Goal: Transaction & Acquisition: Purchase product/service

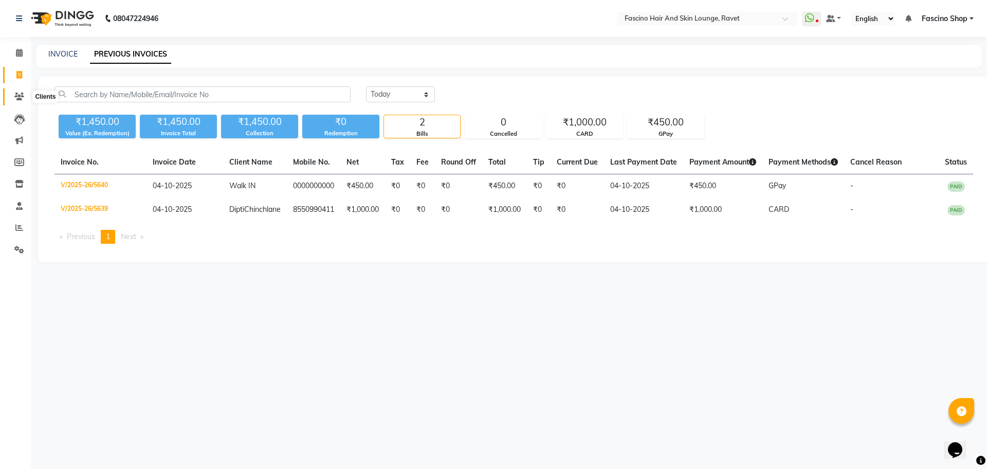
click at [14, 96] on span at bounding box center [19, 97] width 18 height 12
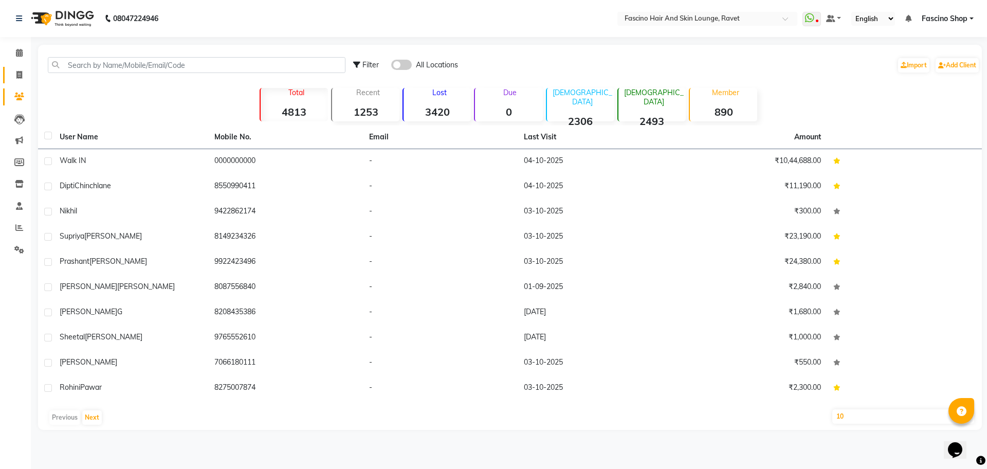
click at [5, 76] on link "Invoice" at bounding box center [15, 75] width 25 height 17
select select "service"
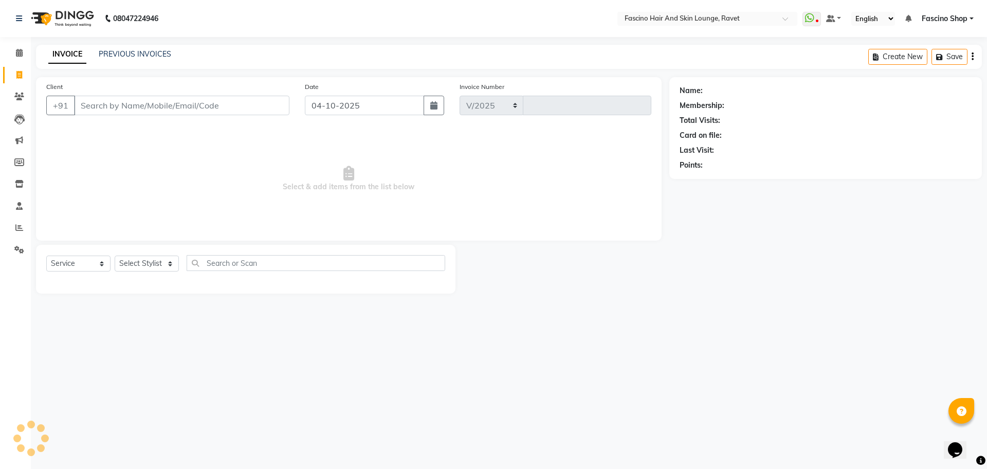
select select "5190"
type input "5641"
click at [109, 108] on input "Client" at bounding box center [181, 106] width 215 height 20
click at [15, 99] on icon at bounding box center [19, 97] width 10 height 8
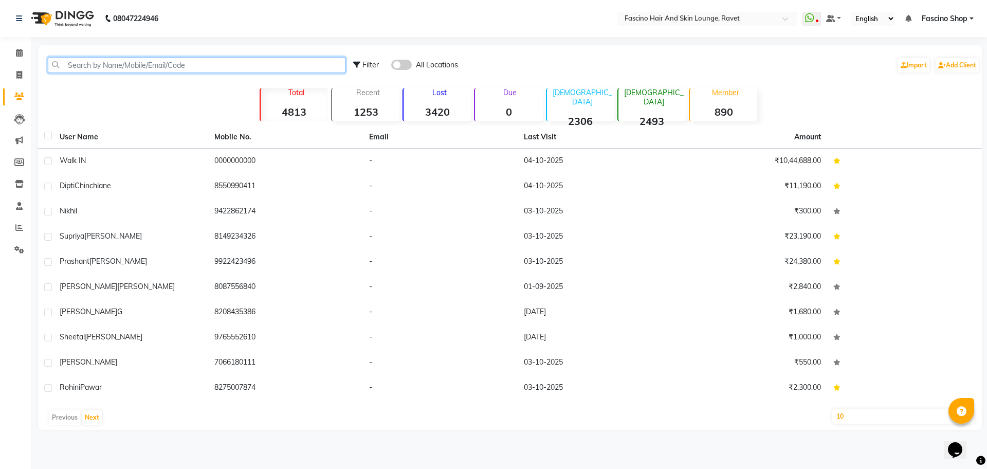
click at [146, 61] on input "text" at bounding box center [197, 65] width 298 height 16
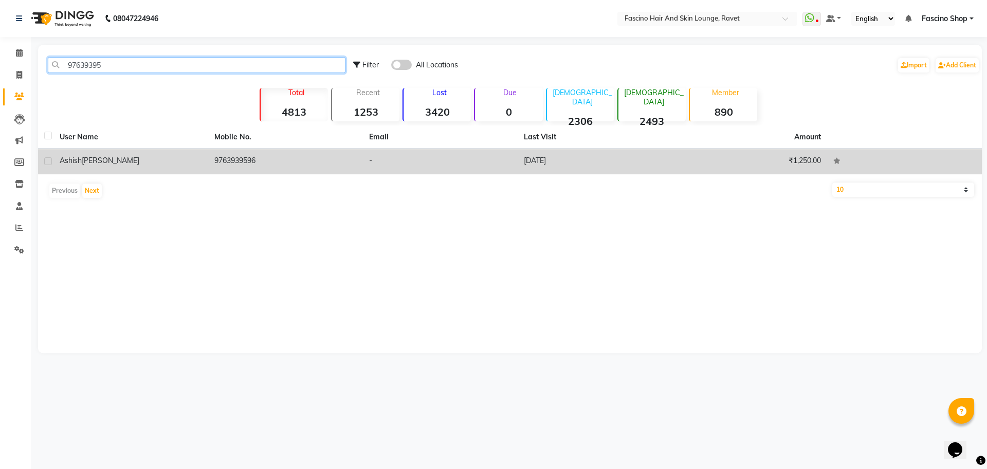
type input "97639395"
click at [210, 168] on td "9763939596" at bounding box center [285, 161] width 155 height 25
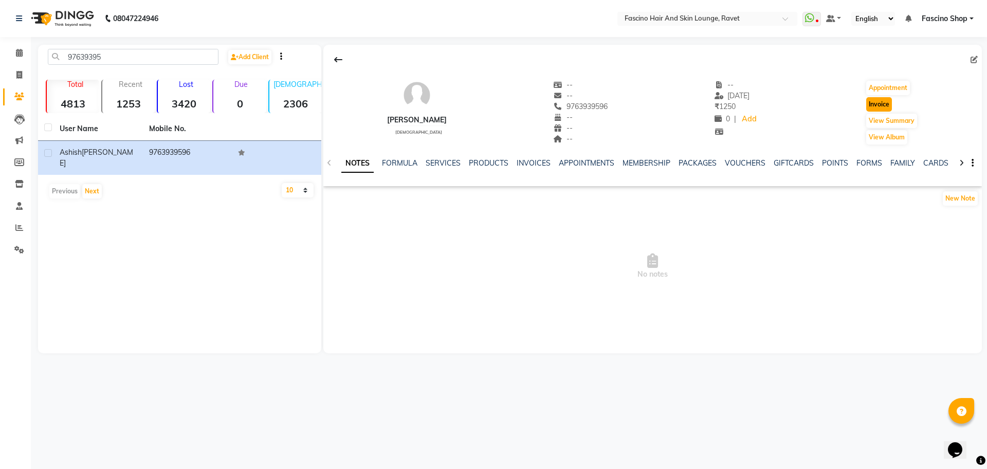
click at [887, 98] on button "Invoice" at bounding box center [879, 104] width 26 height 14
select select "5190"
select select "service"
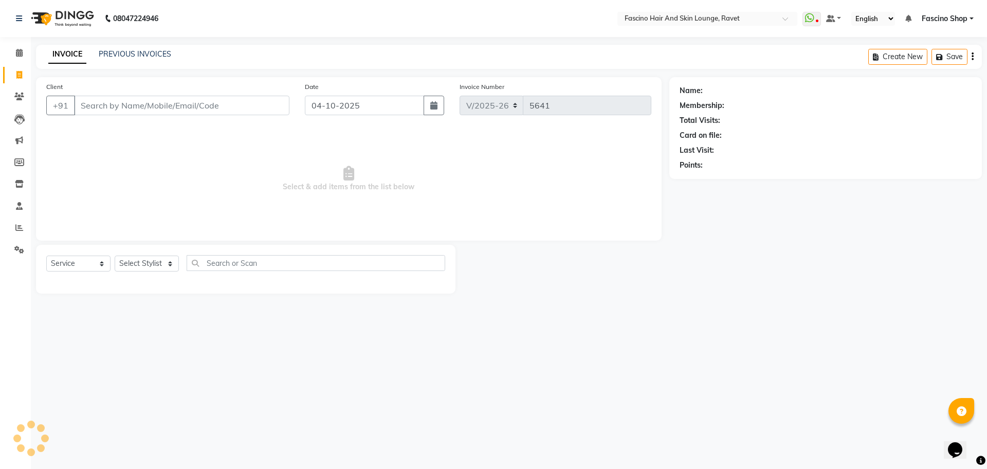
type input "9763939596"
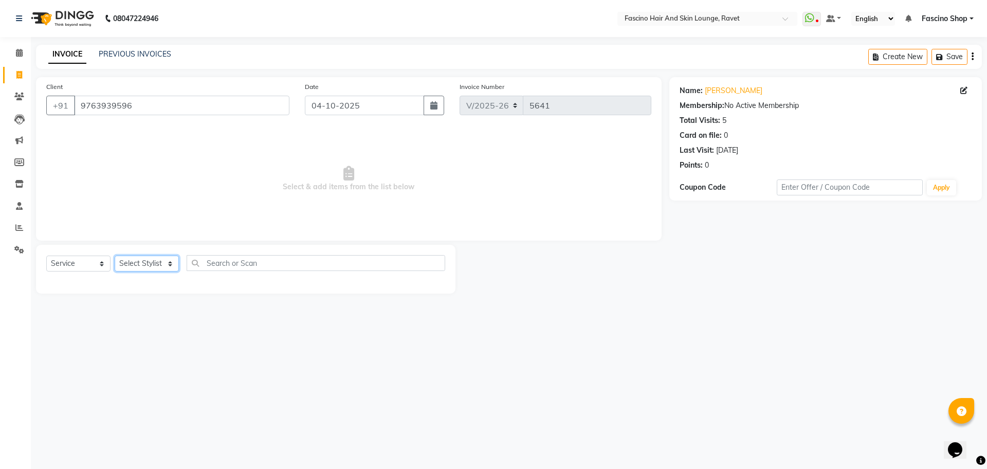
click at [136, 267] on select "Select Stylist [PERSON_NAME] Deepak Fascino Shop [PERSON_NAME] [PERSON_NAME] ( …" at bounding box center [147, 263] width 64 height 16
select select "66200"
click at [115, 255] on select "Select Stylist [PERSON_NAME] Deepak Fascino Shop [PERSON_NAME] [PERSON_NAME] ( …" at bounding box center [147, 263] width 64 height 16
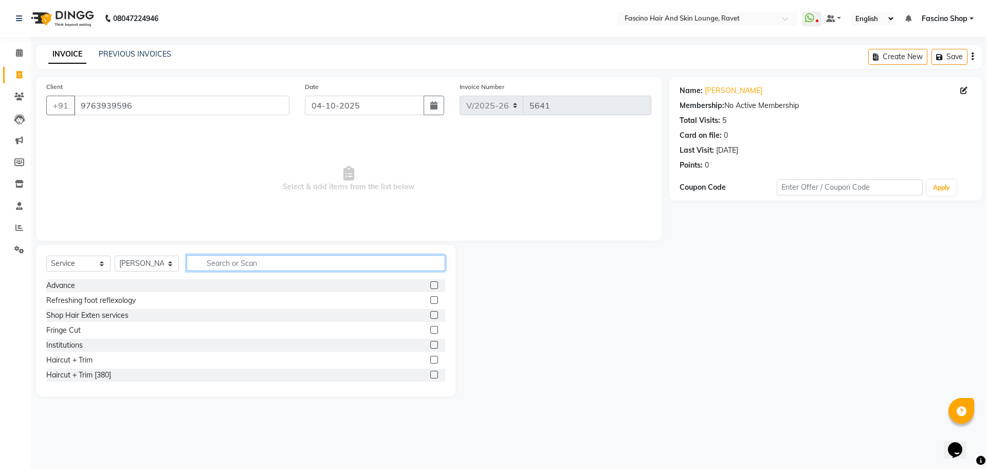
click at [281, 261] on input "text" at bounding box center [316, 263] width 259 height 16
type input "cut"
click at [87, 345] on div "Hair Cut (Below 12)" at bounding box center [78, 345] width 65 height 11
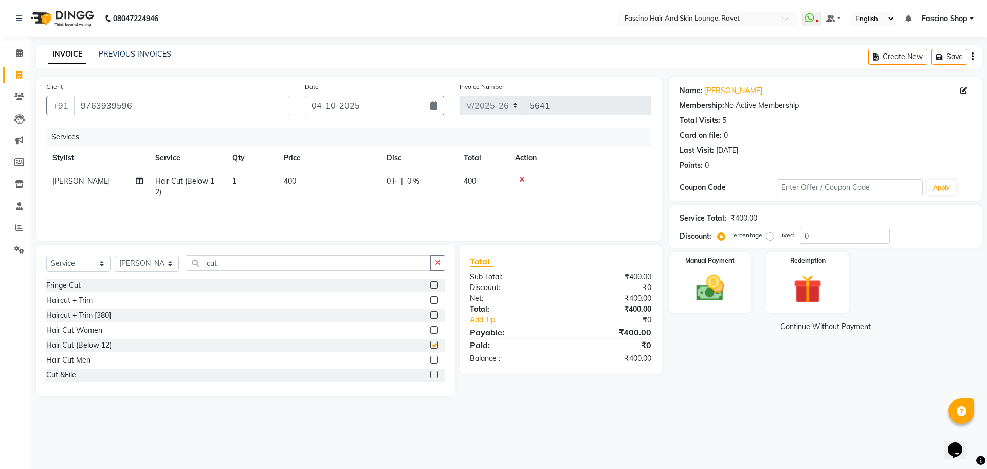
checkbox input "false"
click at [331, 176] on td "400" at bounding box center [329, 187] width 103 height 34
select select "66200"
click at [331, 176] on td "400" at bounding box center [377, 189] width 103 height 39
click at [376, 177] on input "400" at bounding box center [377, 184] width 90 height 16
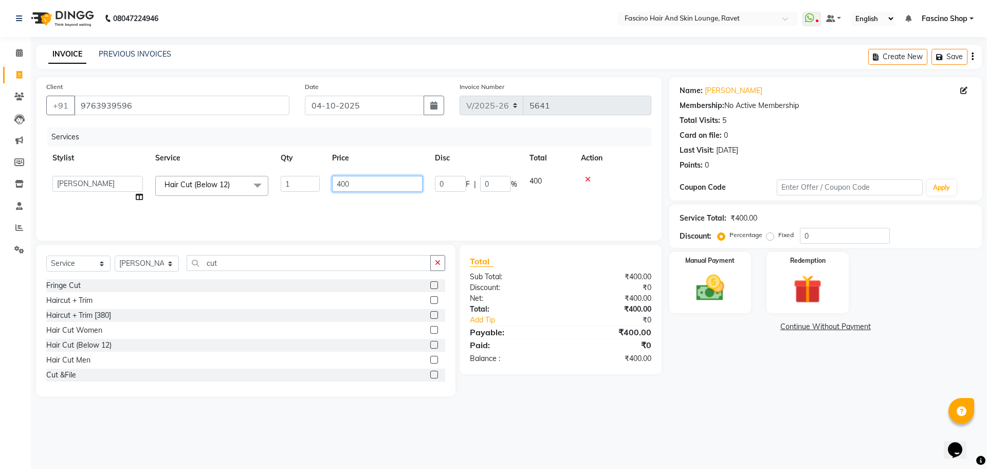
click at [376, 177] on input "400" at bounding box center [377, 184] width 90 height 16
type input "250"
click at [713, 291] on img at bounding box center [710, 288] width 48 height 34
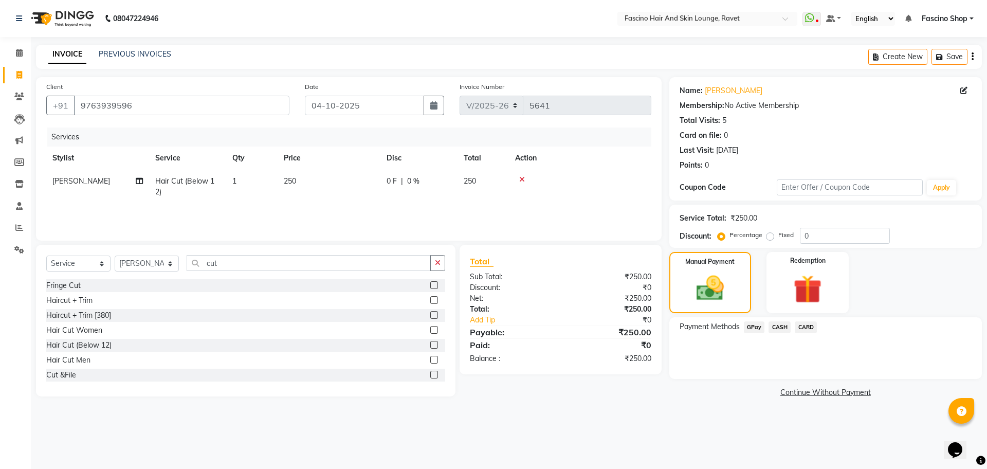
click at [753, 329] on span "GPay" at bounding box center [754, 327] width 21 height 12
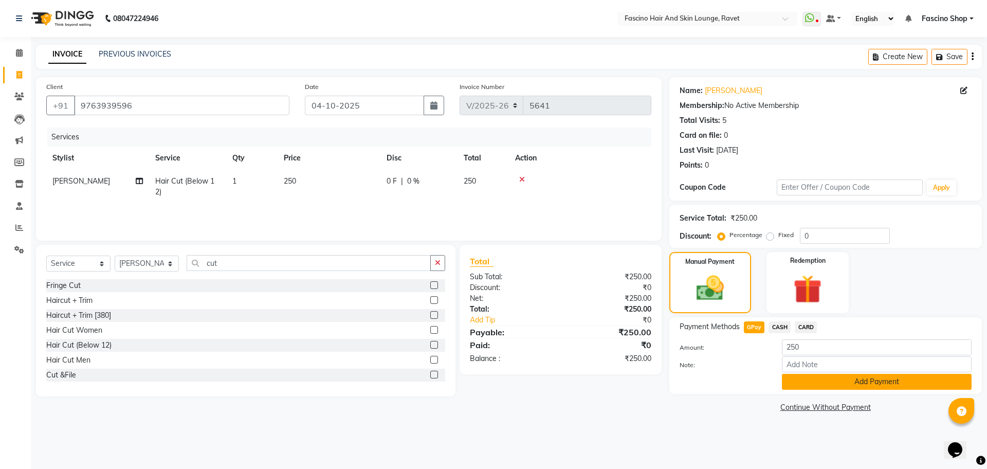
click at [860, 379] on button "Add Payment" at bounding box center [877, 382] width 190 height 16
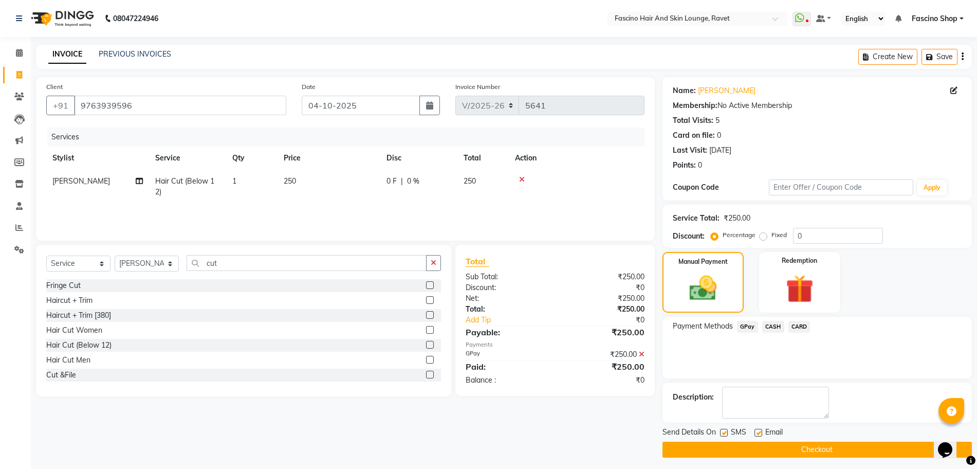
click at [887, 447] on button "Checkout" at bounding box center [817, 450] width 309 height 16
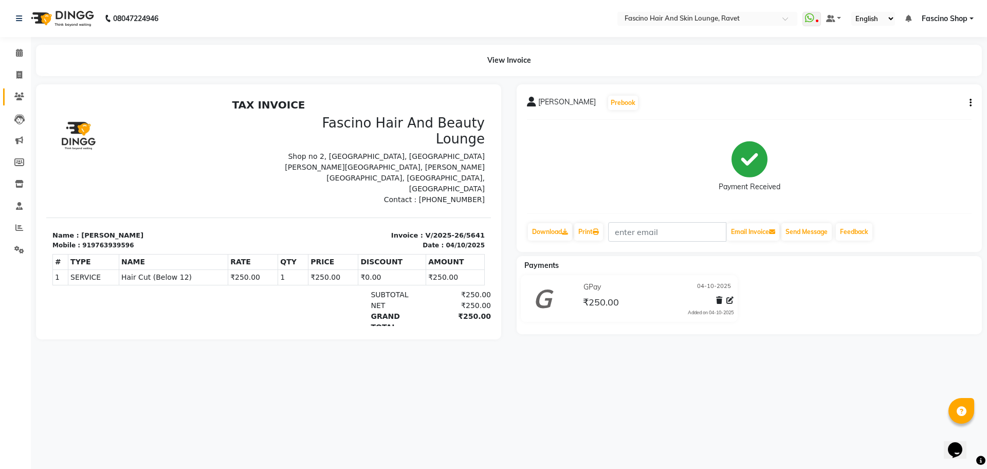
click at [23, 88] on link "Clients" at bounding box center [15, 96] width 25 height 17
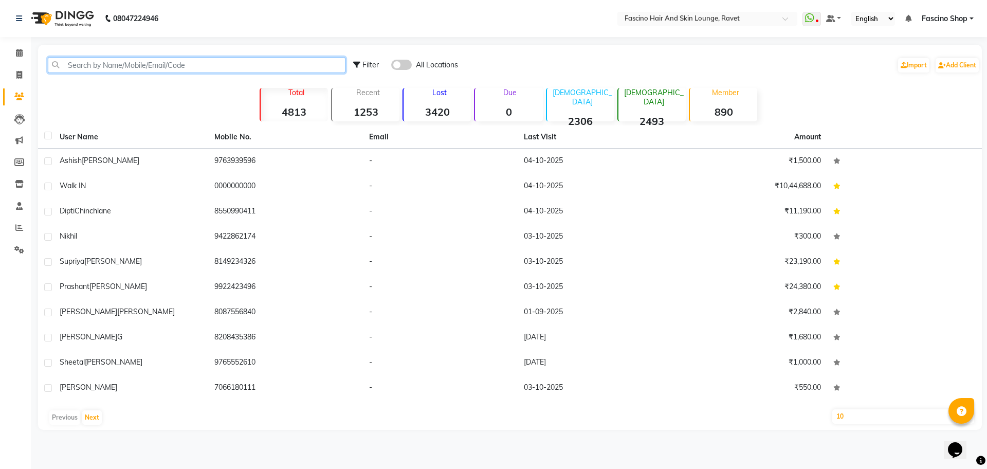
click at [87, 67] on input "text" at bounding box center [197, 65] width 298 height 16
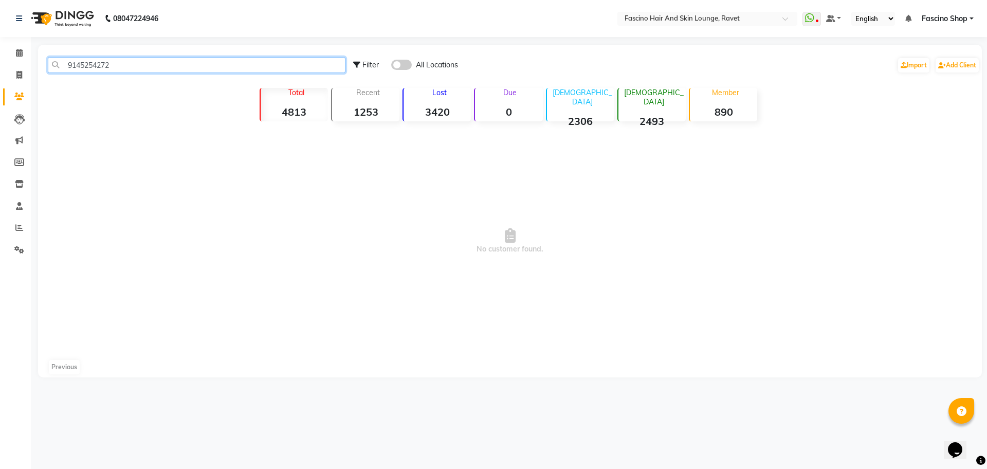
click at [87, 67] on input "9145254272" at bounding box center [197, 65] width 298 height 16
type input "9145254272"
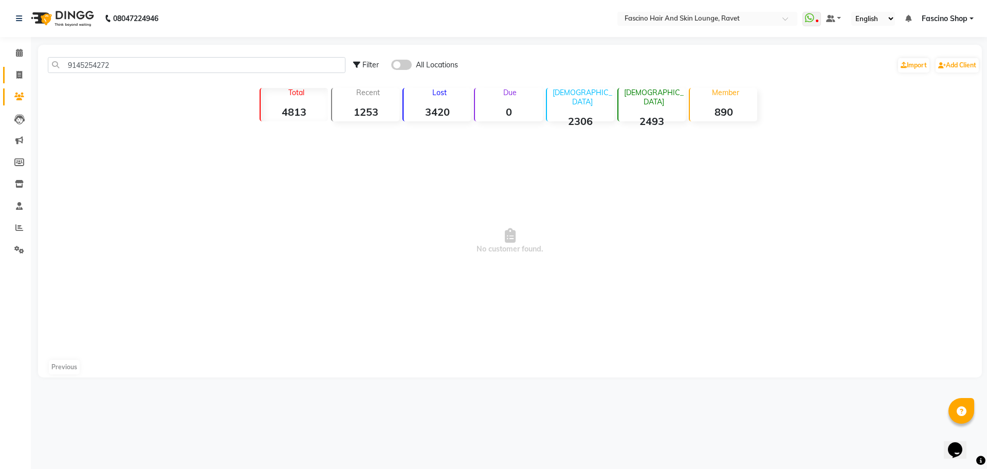
click at [10, 78] on link "Invoice" at bounding box center [15, 75] width 25 height 17
select select "5190"
select select "service"
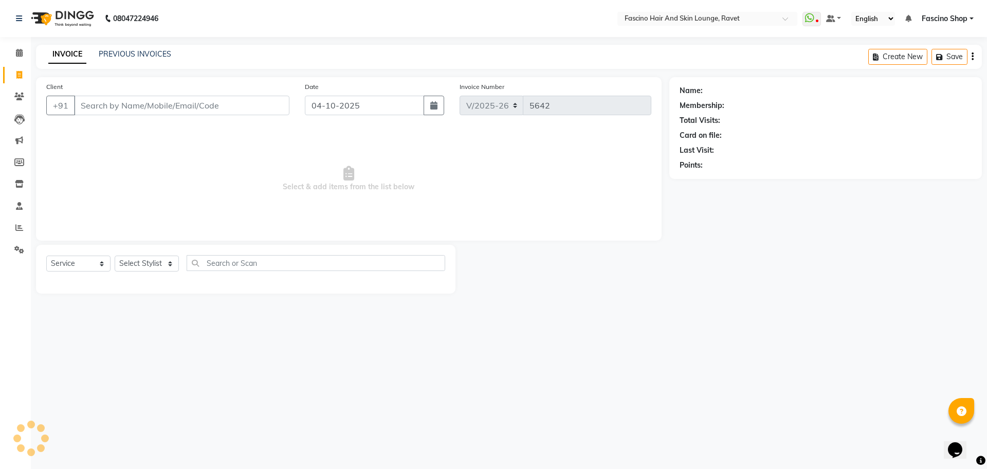
click at [113, 104] on input "Client" at bounding box center [181, 106] width 215 height 20
click at [113, 104] on input "9145254272" at bounding box center [155, 106] width 163 height 20
type input "9145254272"
click at [259, 108] on span "Add Client" at bounding box center [263, 105] width 41 height 10
select select "22"
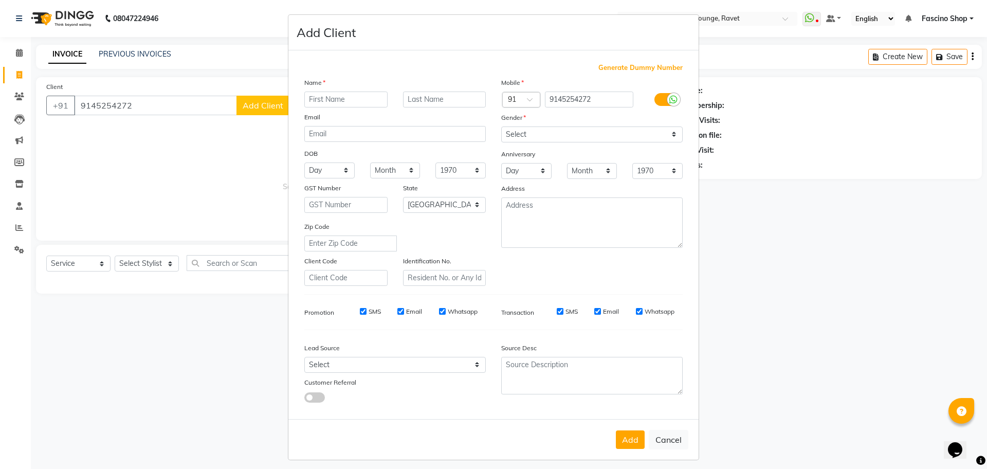
click at [342, 98] on input "text" at bounding box center [345, 99] width 83 height 16
type input "Sarvesh"
click at [543, 135] on select "Select Male Female Other Prefer Not To Say" at bounding box center [591, 134] width 181 height 16
select select "[DEMOGRAPHIC_DATA]"
click at [501, 126] on select "Select Male Female Other Prefer Not To Say" at bounding box center [591, 134] width 181 height 16
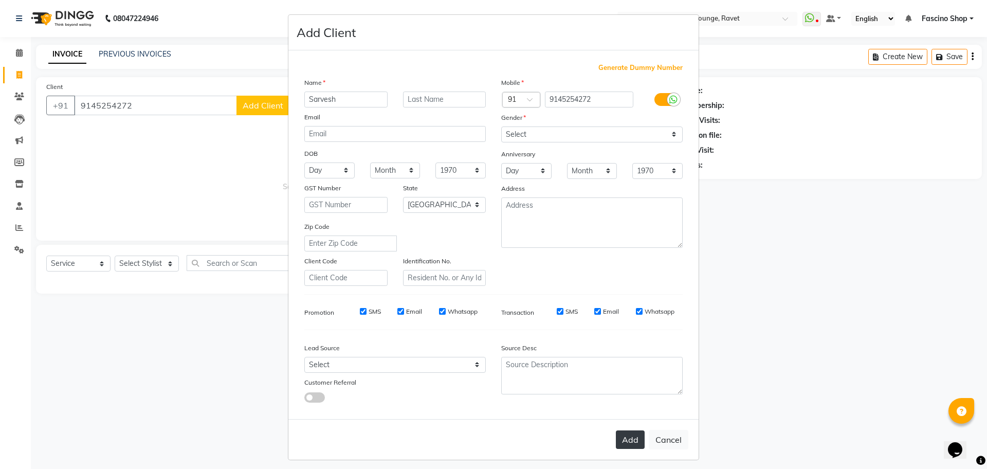
click at [624, 444] on button "Add" at bounding box center [630, 439] width 29 height 19
select select
select select "null"
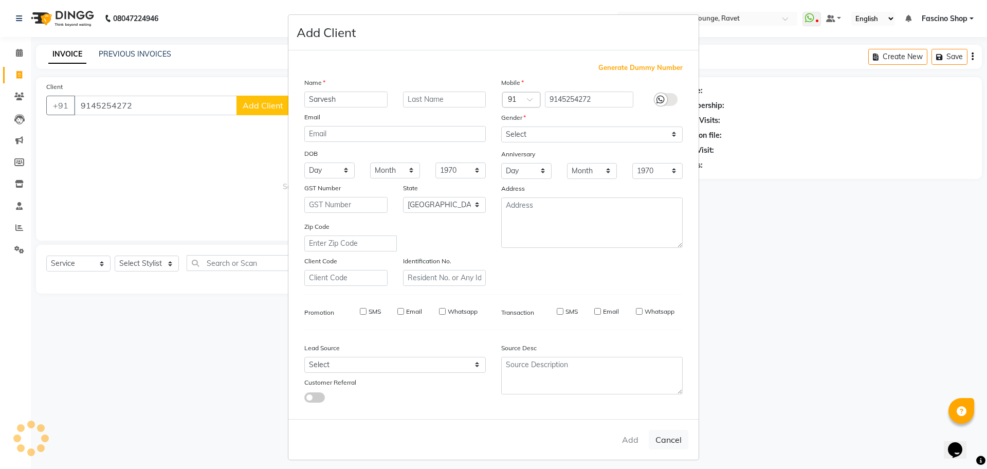
select select
checkbox input "false"
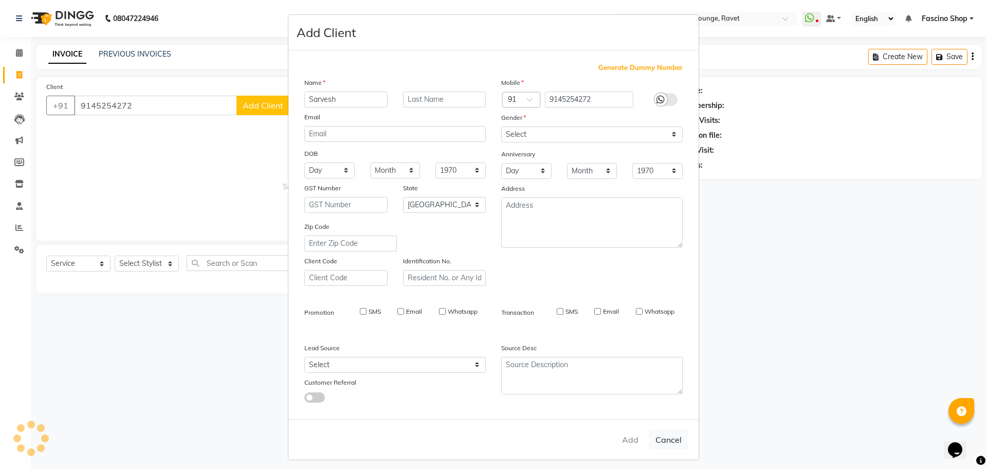
checkbox input "false"
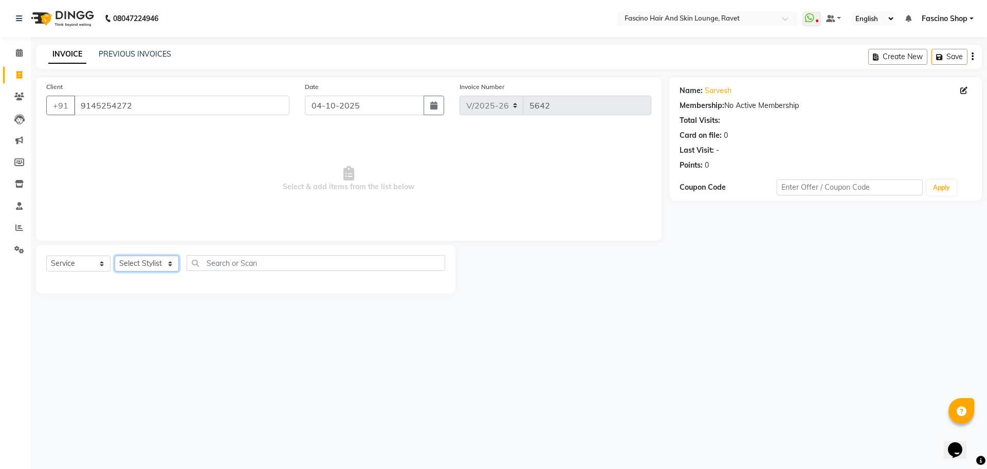
click at [163, 266] on select "Select Stylist [PERSON_NAME] Deepak Fascino Shop [PERSON_NAME] [PERSON_NAME] ( …" at bounding box center [147, 263] width 64 height 16
select select "93690"
click at [115, 255] on select "Select Stylist [PERSON_NAME] Deepak Fascino Shop [PERSON_NAME] [PERSON_NAME] ( …" at bounding box center [147, 263] width 64 height 16
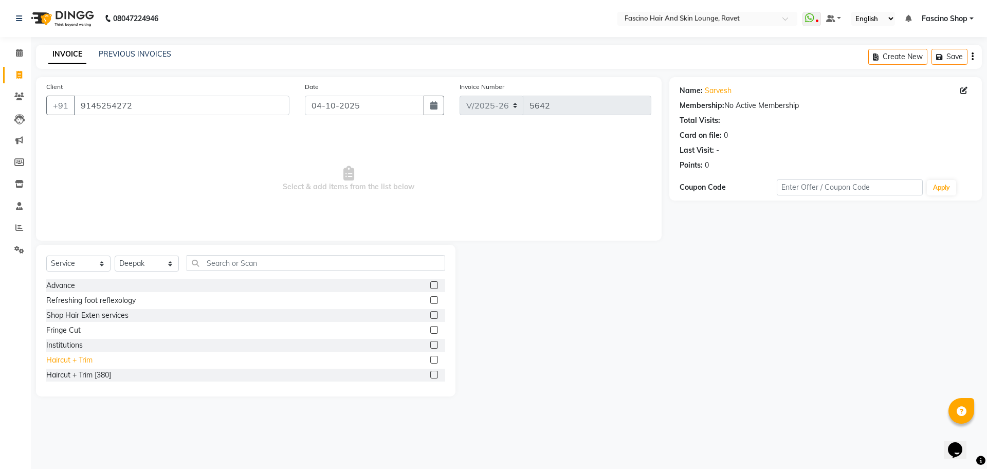
click at [83, 357] on div "Haircut + Trim" at bounding box center [69, 360] width 46 height 11
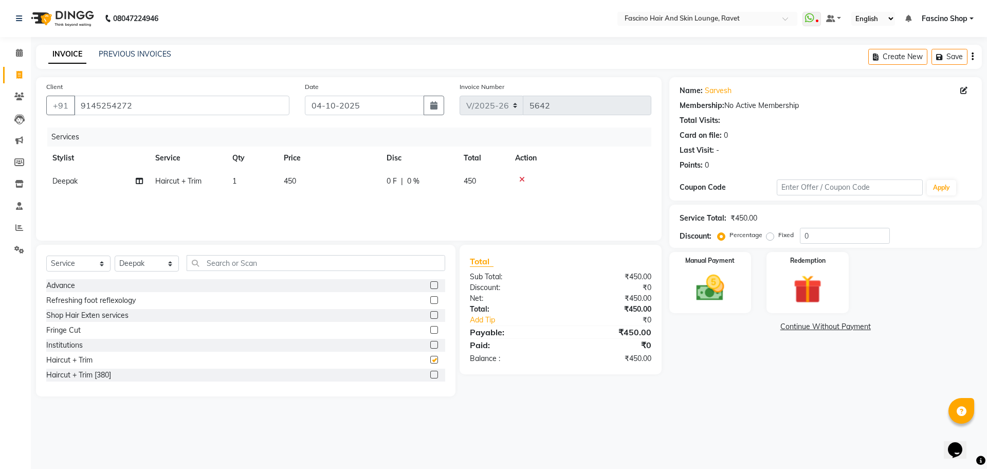
checkbox input "false"
click at [287, 192] on td "450" at bounding box center [329, 181] width 103 height 23
select select "93690"
click at [287, 192] on td "1" at bounding box center [299, 189] width 51 height 39
click at [339, 186] on input "450" at bounding box center [377, 184] width 90 height 16
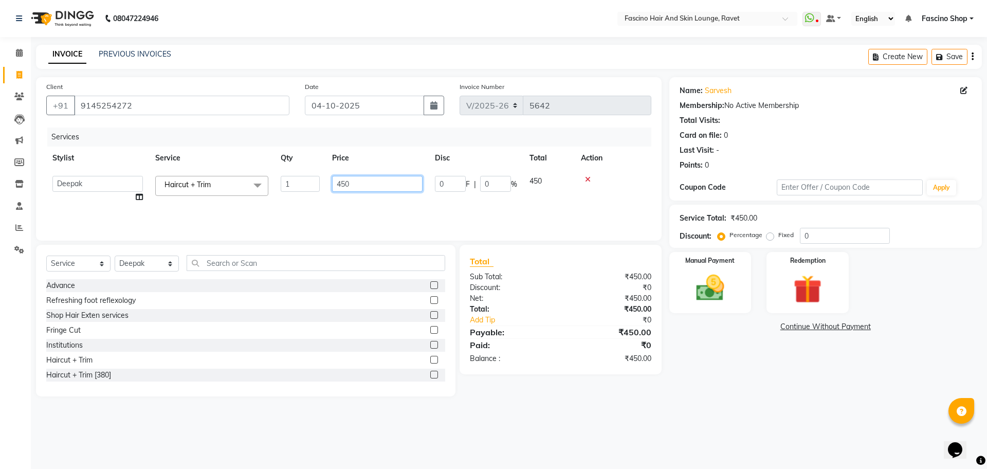
click at [339, 186] on input "450" at bounding box center [377, 184] width 90 height 16
type input "420"
click at [713, 281] on img at bounding box center [710, 288] width 48 height 34
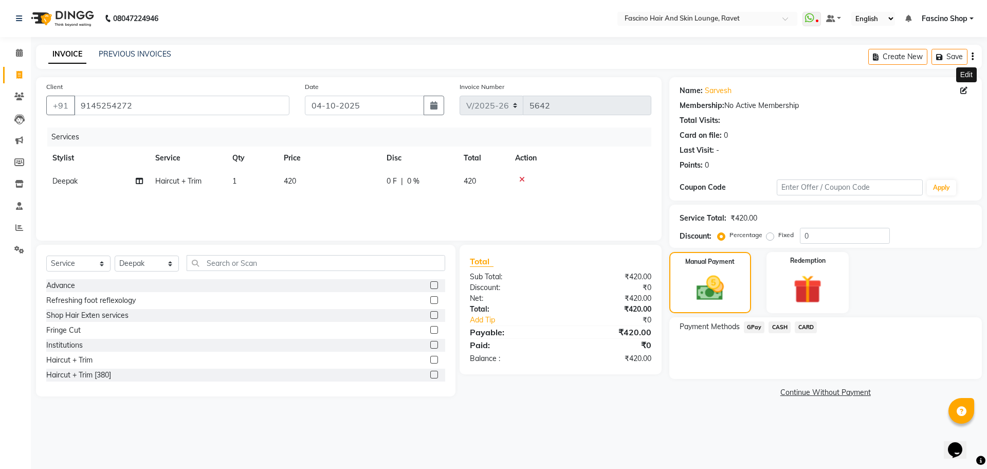
click at [966, 94] on span at bounding box center [965, 90] width 11 height 11
click at [961, 87] on icon at bounding box center [963, 90] width 7 height 7
select select
select select "[DEMOGRAPHIC_DATA]"
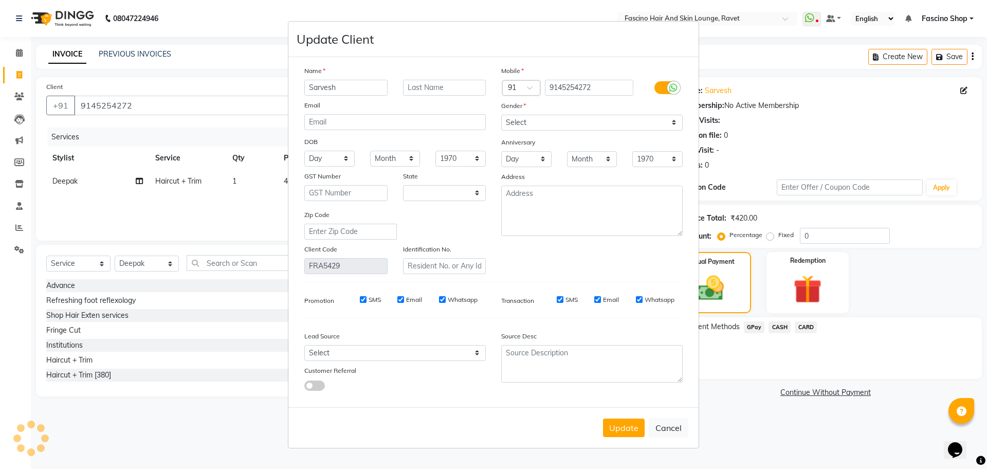
select select "22"
click at [626, 430] on button "Update" at bounding box center [624, 427] width 42 height 19
click at [123, 260] on ngb-modal-window "Update Client Name Sarvesh Email DOB Day 01 02 03 04 05 06 07 08 09 10 11 12 13…" at bounding box center [493, 234] width 987 height 469
select select
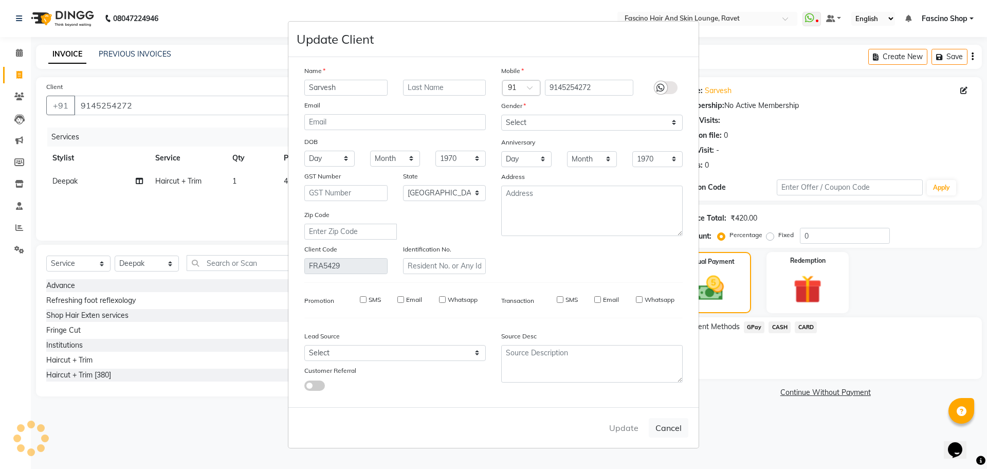
select select
select select "null"
select select
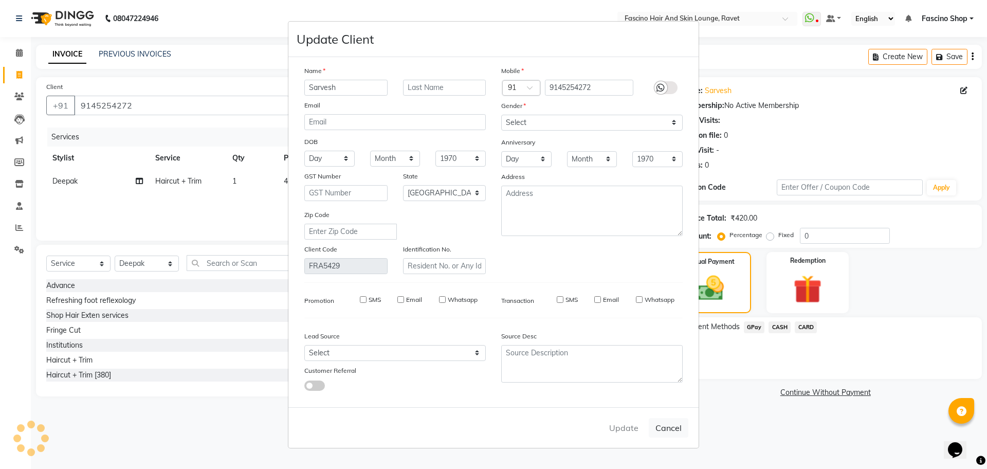
select select
checkbox input "false"
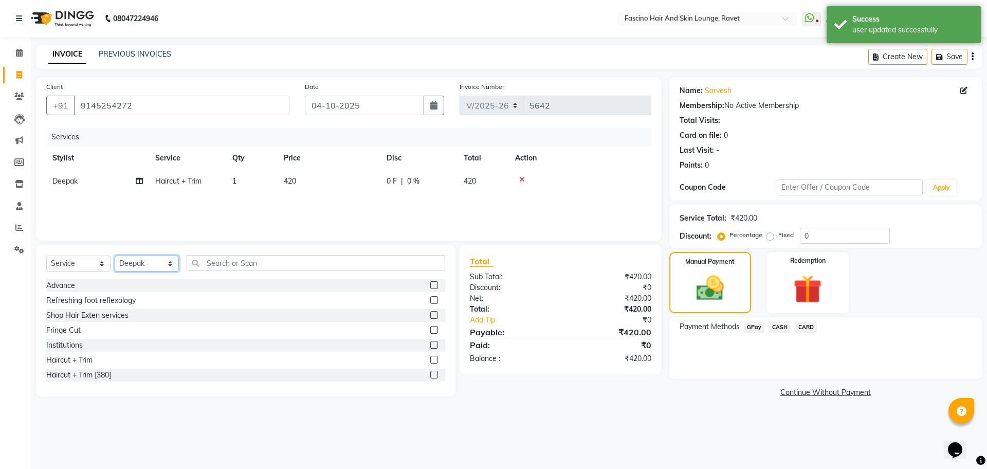
click at [139, 267] on select "Select Stylist [PERSON_NAME] Deepak Fascino Shop [PERSON_NAME] [PERSON_NAME] ( …" at bounding box center [147, 263] width 64 height 16
select select "33259"
click at [115, 255] on select "Select Stylist [PERSON_NAME] Deepak Fascino Shop [PERSON_NAME] [PERSON_NAME] ( …" at bounding box center [147, 263] width 64 height 16
click at [86, 263] on select "Select Service Product Membership Package Voucher Prepaid Gift Card" at bounding box center [78, 263] width 64 height 16
click at [46, 255] on select "Select Service Product Membership Package Voucher Prepaid Gift Card" at bounding box center [78, 263] width 64 height 16
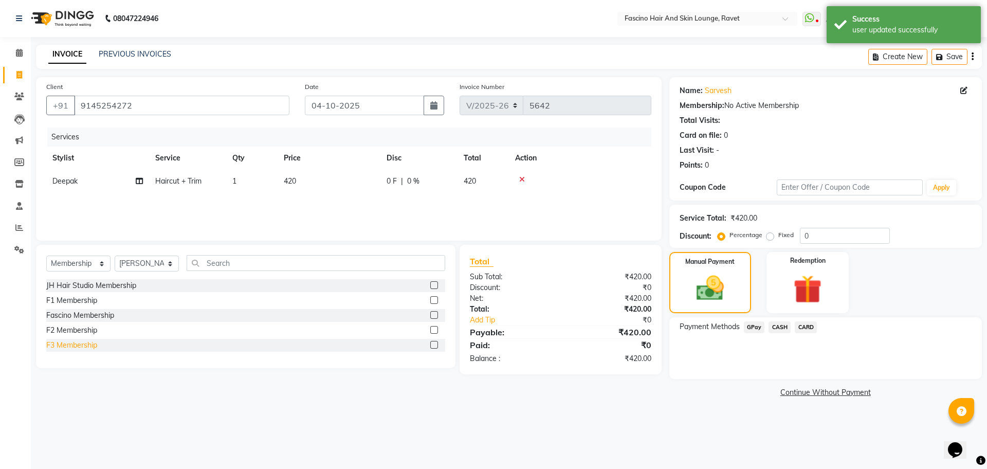
click at [57, 348] on div "F3 Membership" at bounding box center [71, 345] width 51 height 11
select select "select"
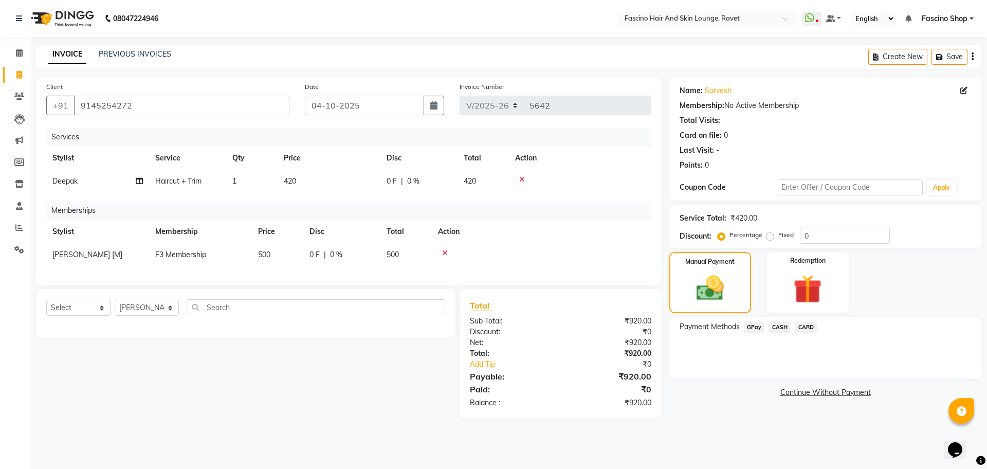
click at [265, 262] on td "500" at bounding box center [277, 254] width 51 height 23
select select "33259"
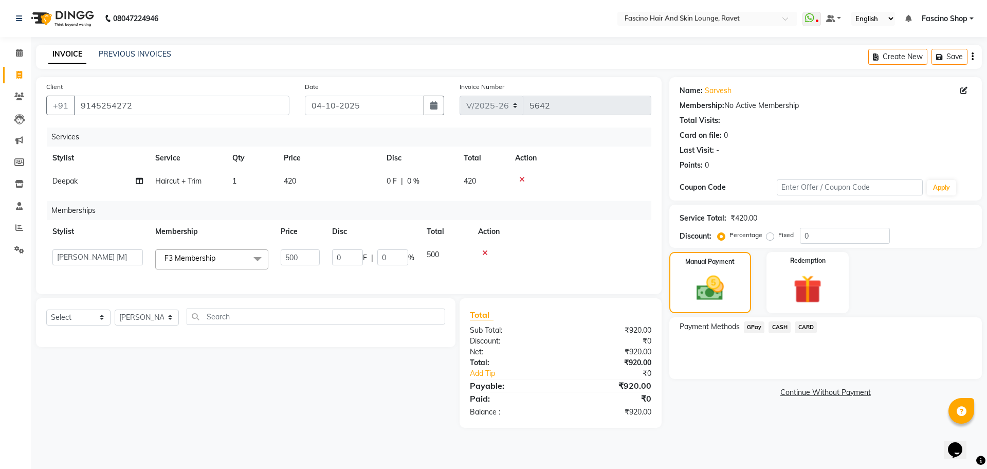
click at [265, 262] on span at bounding box center [257, 259] width 21 height 20
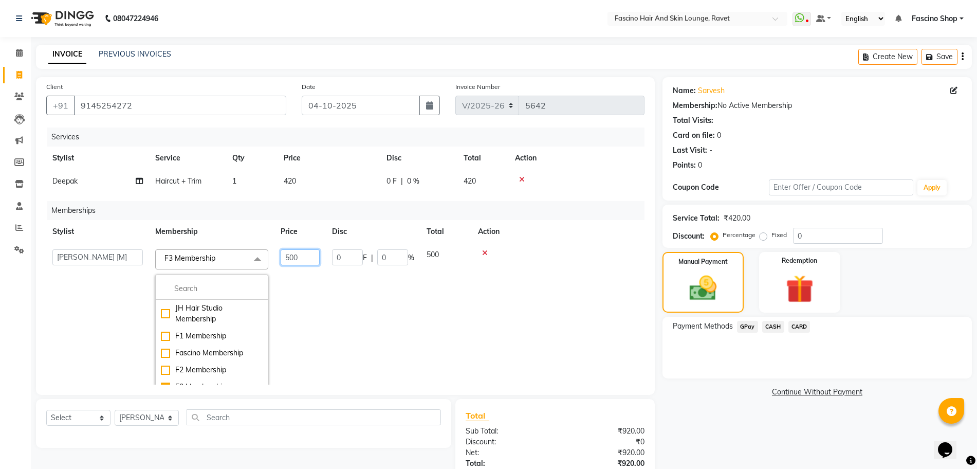
click at [291, 261] on input "500" at bounding box center [300, 257] width 39 height 16
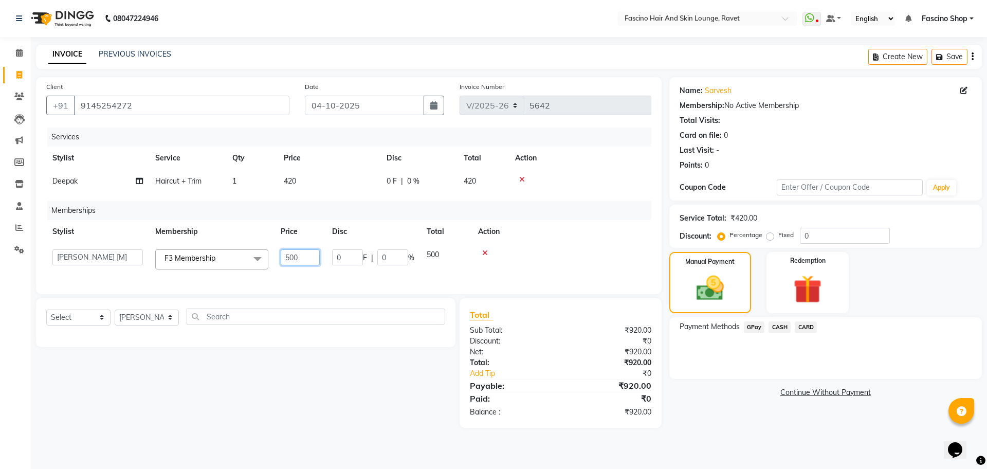
click at [291, 261] on input "500" at bounding box center [300, 257] width 39 height 16
type input "400"
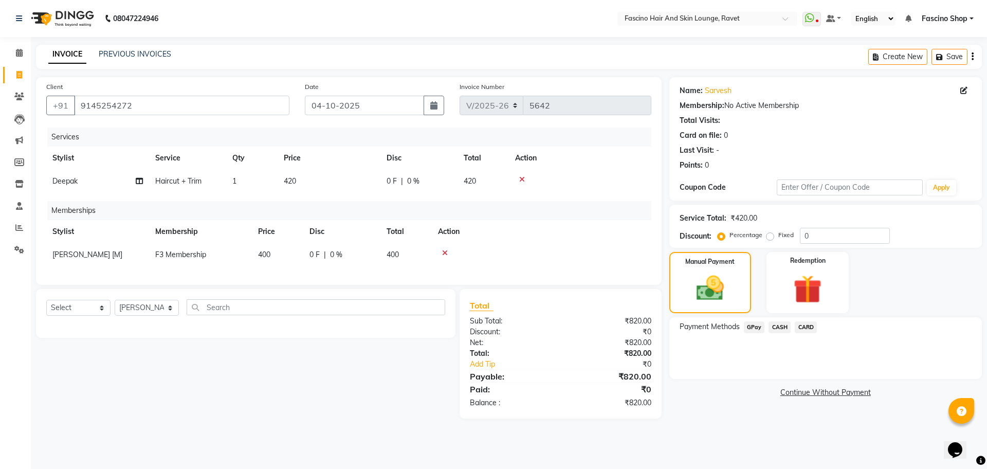
click at [757, 329] on span "GPay" at bounding box center [754, 327] width 21 height 12
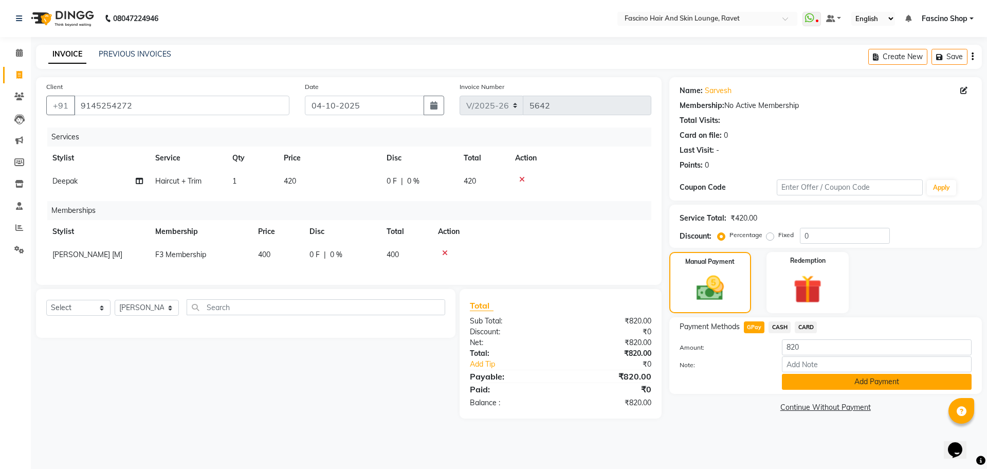
click at [821, 377] on button "Add Payment" at bounding box center [877, 382] width 190 height 16
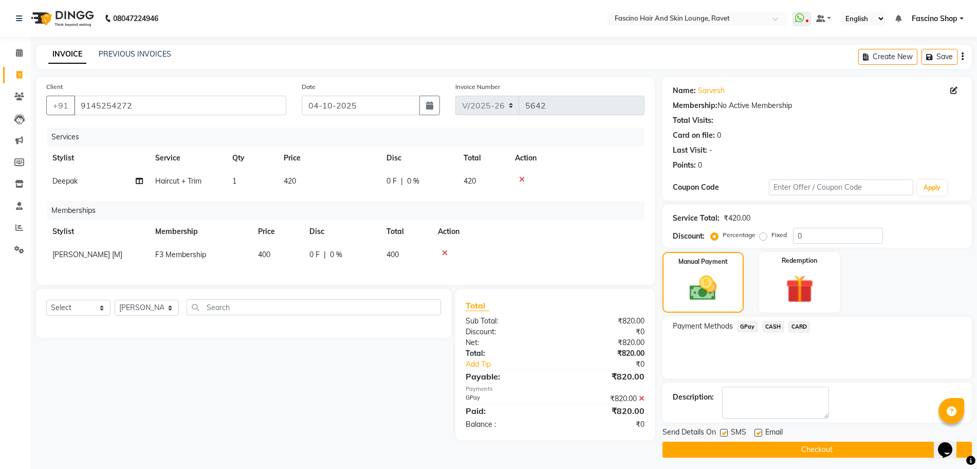
click at [848, 440] on div "Send Details On SMS Email Checkout" at bounding box center [817, 442] width 309 height 31
click at [848, 449] on button "Checkout" at bounding box center [817, 450] width 309 height 16
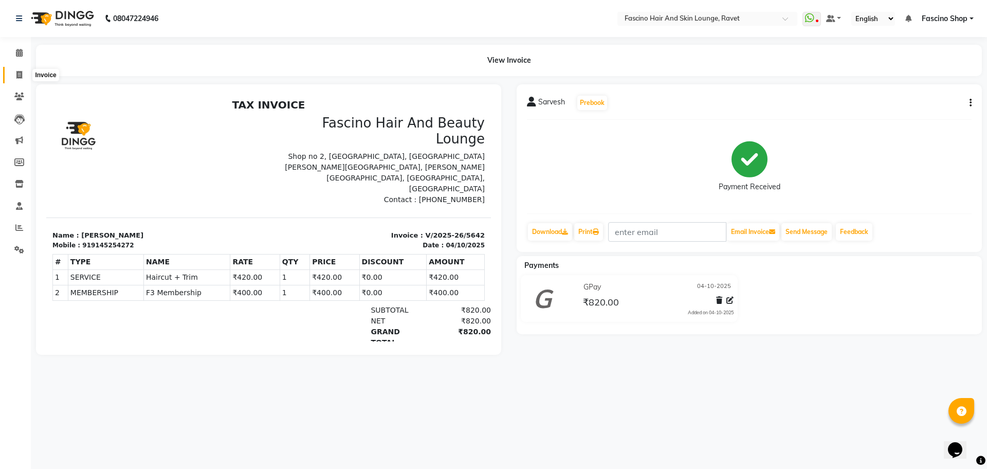
click at [20, 72] on icon at bounding box center [19, 75] width 6 height 8
select select "service"
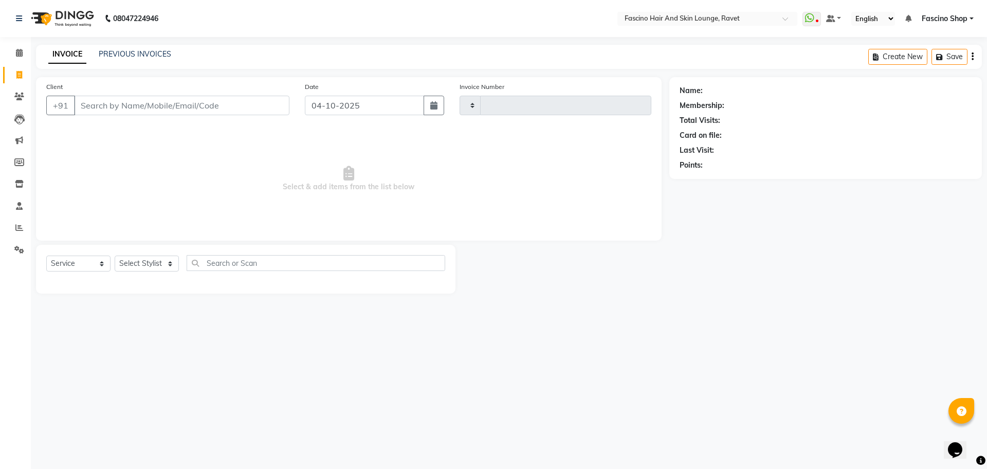
type input "5643"
select select "5190"
click at [117, 52] on link "PREVIOUS INVOICES" at bounding box center [135, 53] width 72 height 9
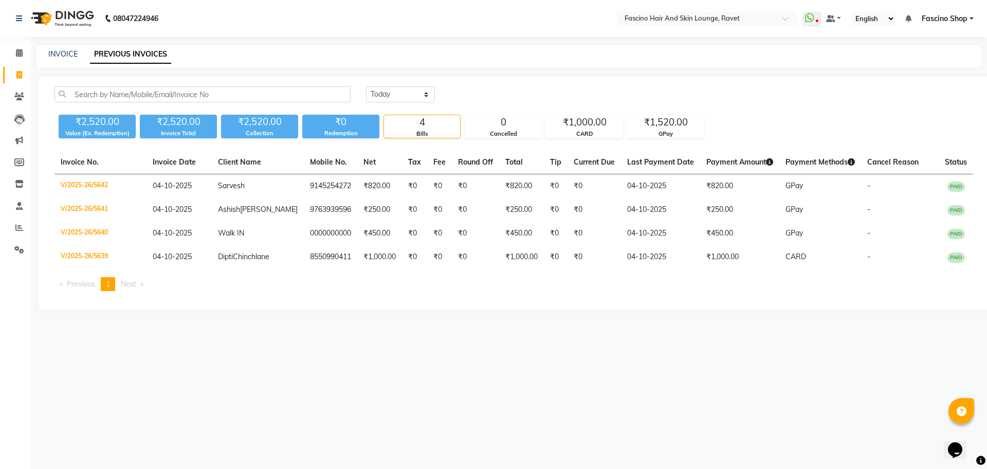
click at [58, 49] on div "INVOICE" at bounding box center [62, 54] width 29 height 11
click at [23, 93] on icon at bounding box center [19, 97] width 10 height 8
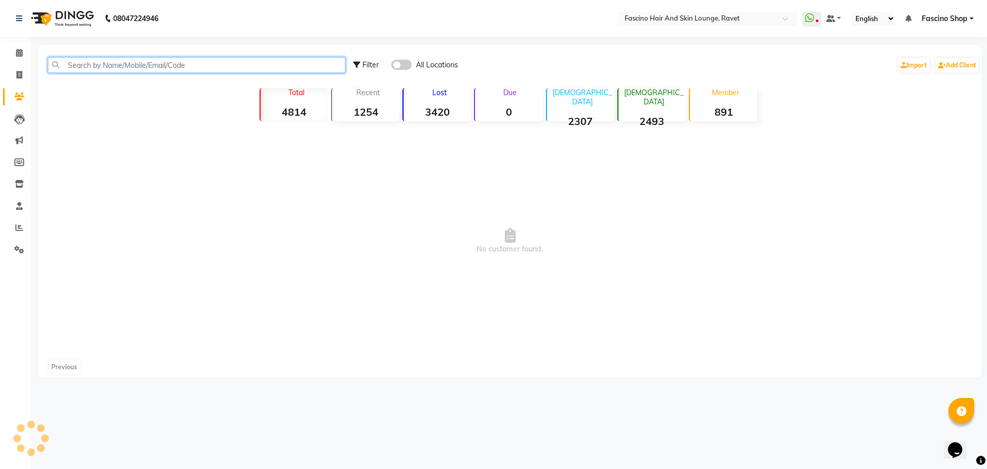
click at [129, 59] on input "text" at bounding box center [197, 65] width 298 height 16
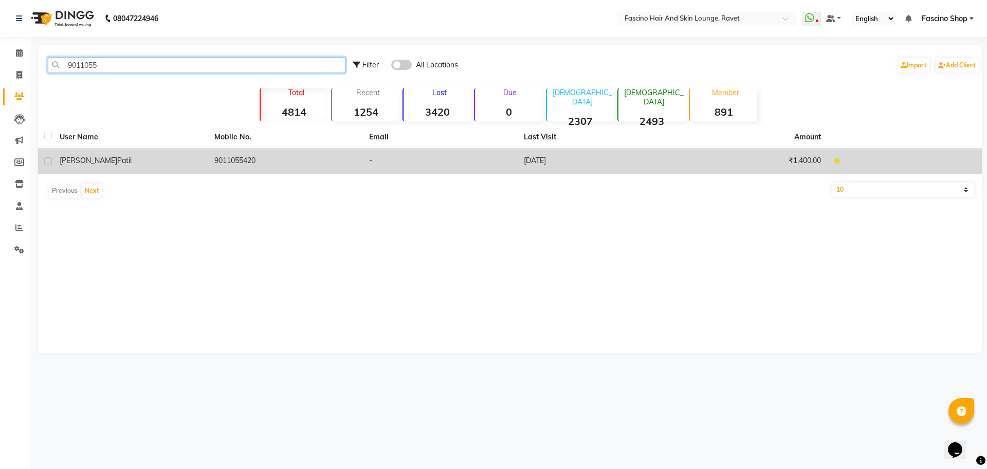
type input "9011055"
click at [163, 162] on div "Dipali Patil" at bounding box center [131, 160] width 142 height 11
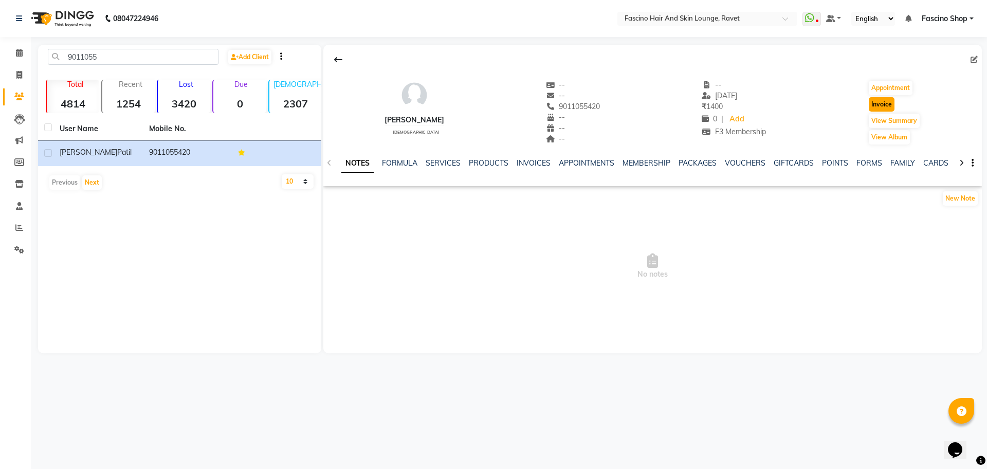
click at [883, 103] on button "Invoice" at bounding box center [882, 104] width 26 height 14
select select "service"
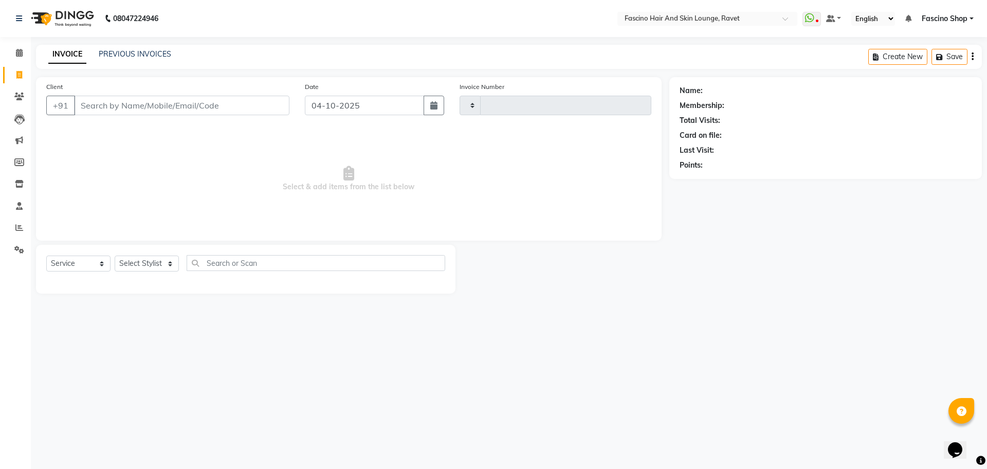
type input "5643"
select select "5190"
type input "9011055420"
select select "1: Object"
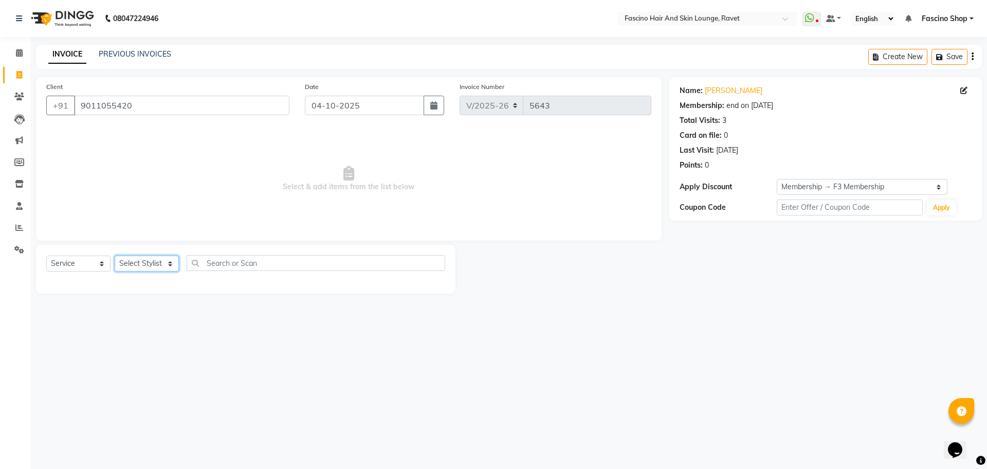
click at [150, 261] on select "Select Stylist [PERSON_NAME] Deepak Fascino Shop [PERSON_NAME] [PERSON_NAME] ( …" at bounding box center [147, 263] width 64 height 16
select select "33256"
click at [115, 255] on select "Select Stylist [PERSON_NAME] Deepak Fascino Shop [PERSON_NAME] [PERSON_NAME] ( …" at bounding box center [147, 263] width 64 height 16
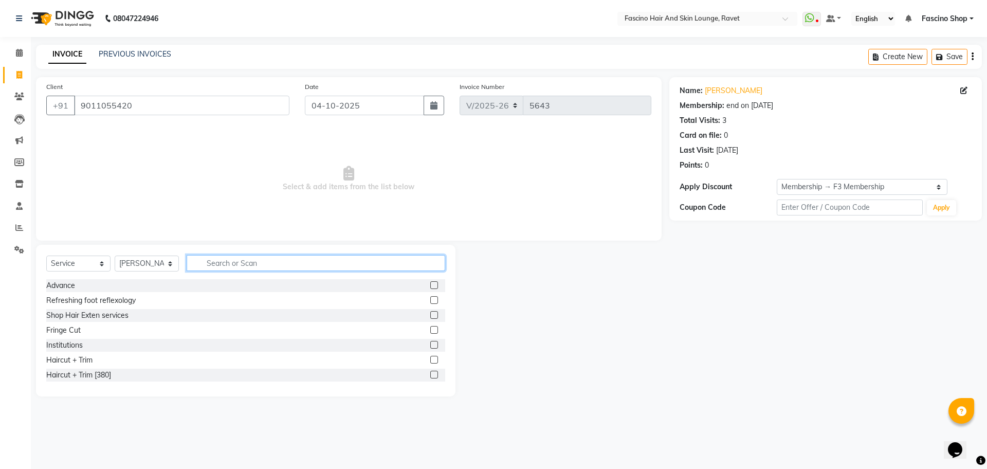
click at [230, 258] on input "text" at bounding box center [316, 263] width 259 height 16
type input "cut"
click at [79, 360] on div "Hair Cut Men" at bounding box center [68, 360] width 44 height 11
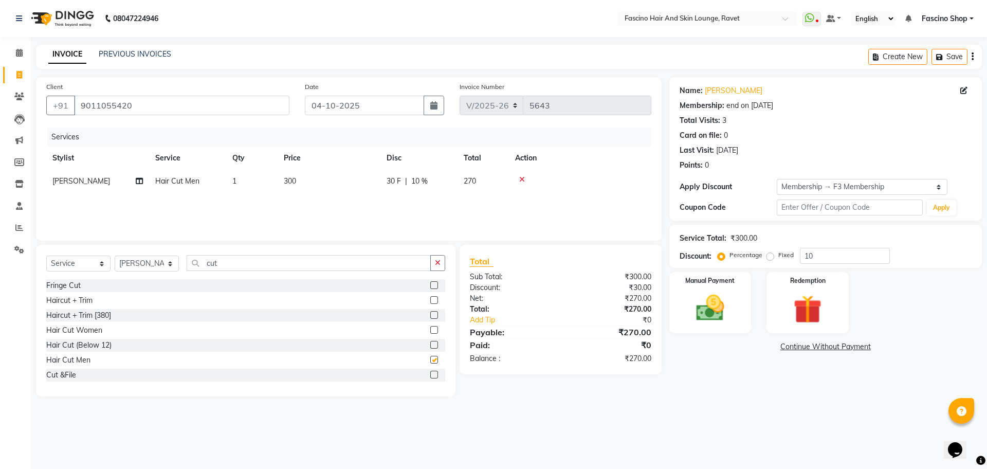
checkbox input "false"
click at [291, 182] on span "300" at bounding box center [290, 180] width 12 height 9
click at [364, 189] on tr "Abbas Ali Deepak Fascino Shop Gourav Govind kanak ( S R Manager ) Lokesh Madhav…" at bounding box center [348, 189] width 605 height 39
click at [364, 189] on td "300" at bounding box center [329, 181] width 103 height 23
click at [364, 189] on input "300" at bounding box center [377, 184] width 90 height 16
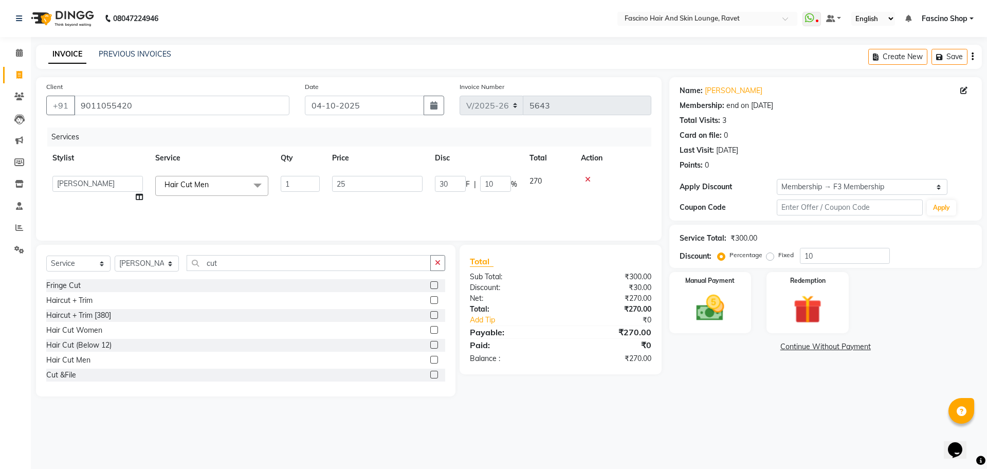
type input "250"
click at [838, 260] on input "10" at bounding box center [845, 256] width 90 height 16
type input "1"
click at [715, 319] on img at bounding box center [710, 308] width 48 height 34
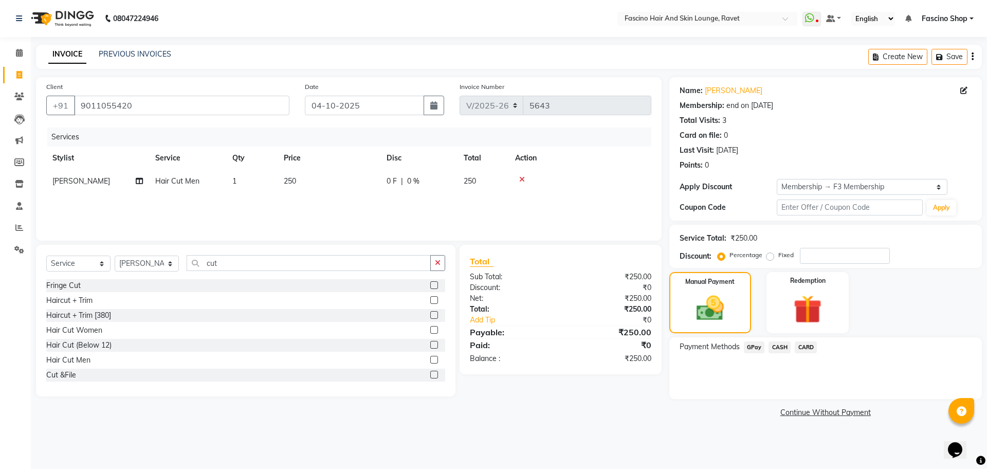
click at [760, 351] on span "GPay" at bounding box center [754, 347] width 21 height 12
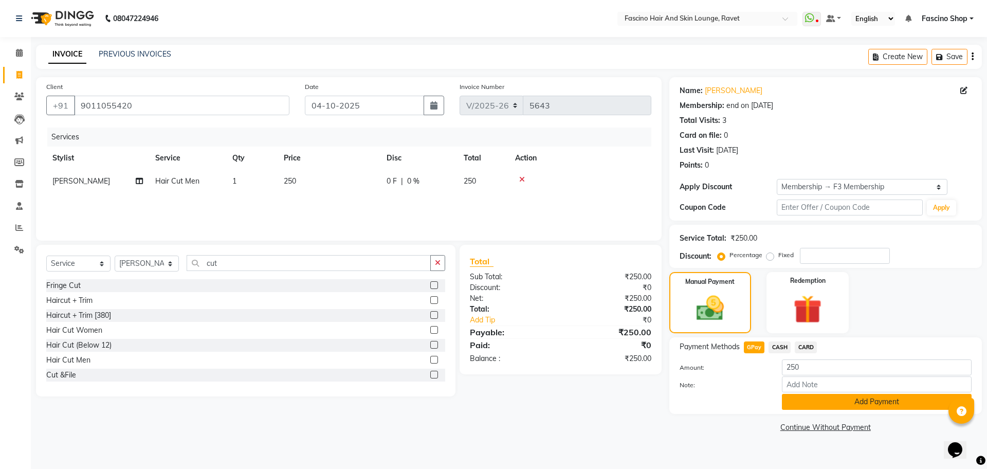
click at [806, 403] on button "Add Payment" at bounding box center [877, 402] width 190 height 16
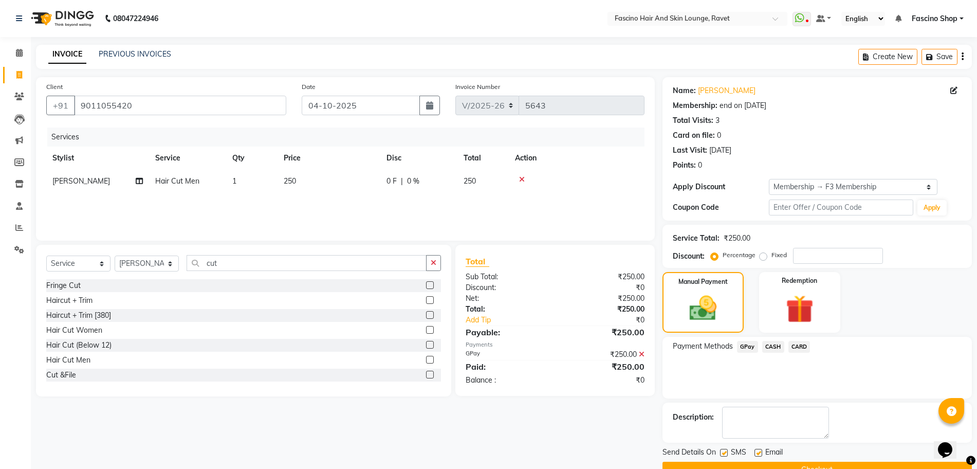
click at [841, 464] on button "Checkout" at bounding box center [817, 470] width 309 height 16
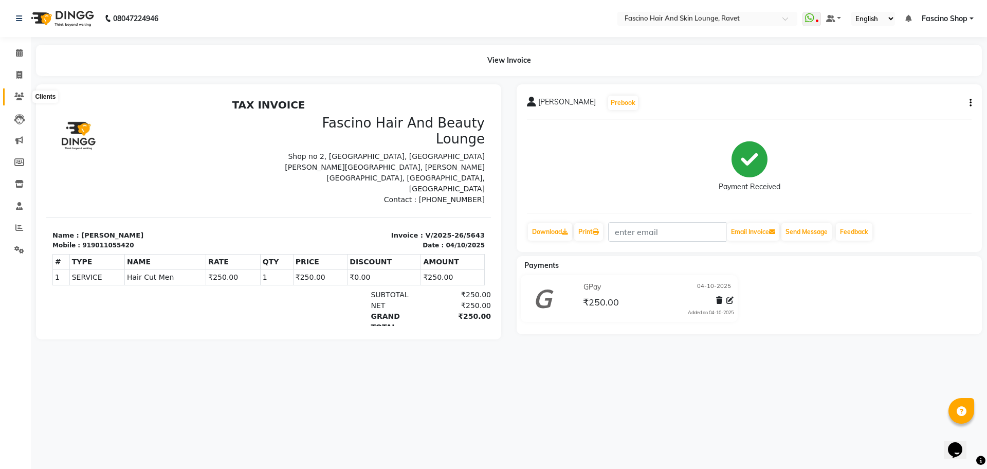
click at [22, 97] on icon at bounding box center [19, 97] width 10 height 8
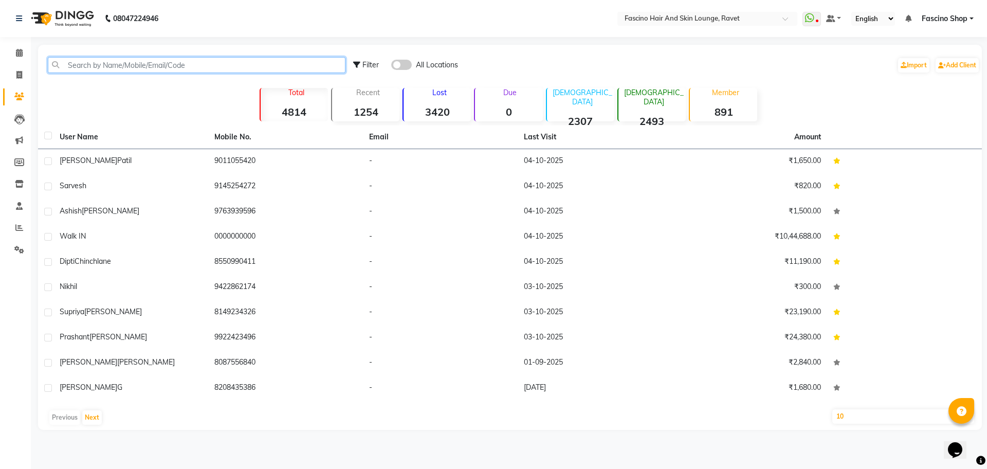
click at [124, 68] on input "text" at bounding box center [197, 65] width 298 height 16
click at [370, 66] on span "Filter" at bounding box center [370, 64] width 16 height 9
select select "1000000"
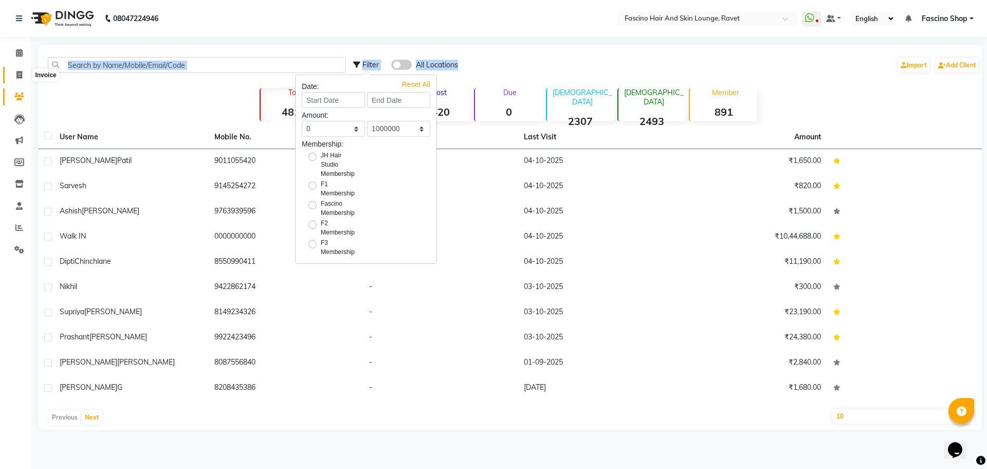
drag, startPoint x: 504, startPoint y: 60, endPoint x: 17, endPoint y: 77, distance: 486.5
click at [17, 77] on app-home "08047224946 Select Location × Fascino Hair And Skin Lounge, Ravet WhatsApp Stat…" at bounding box center [493, 222] width 987 height 445
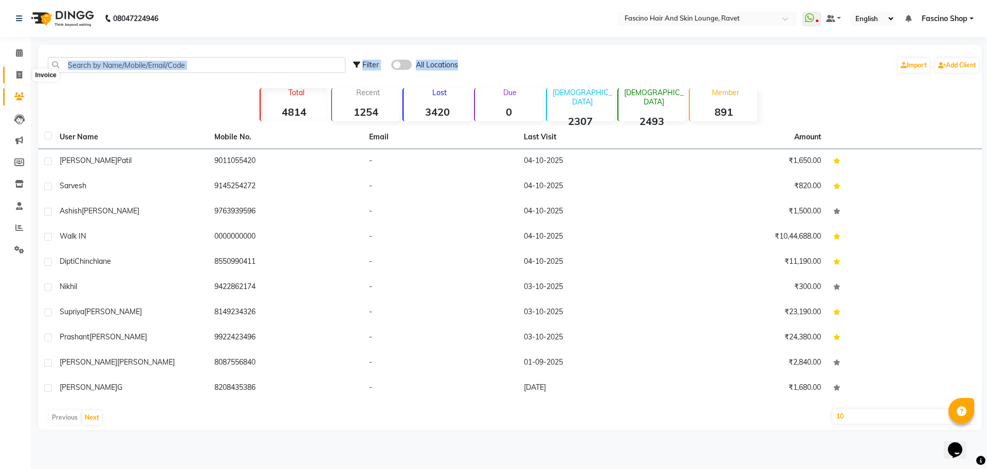
click at [17, 77] on icon at bounding box center [19, 75] width 6 height 8
select select "service"
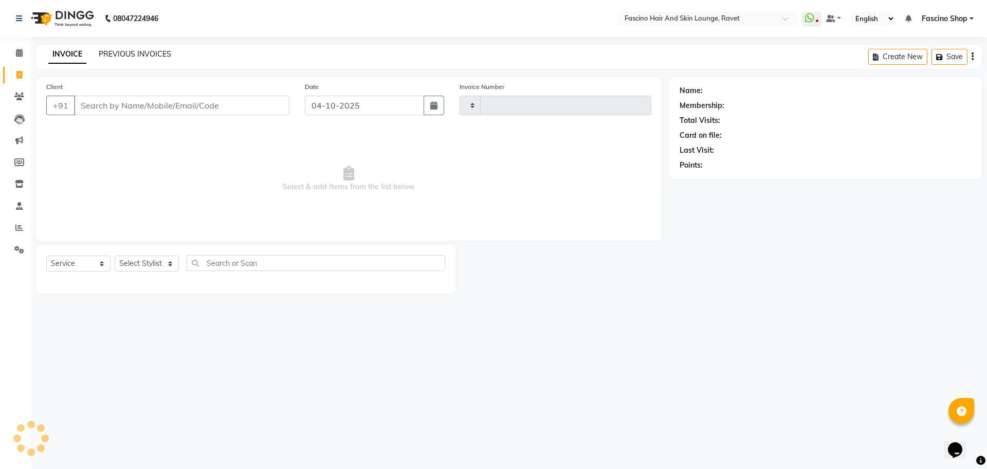
click at [117, 54] on link "PREVIOUS INVOICES" at bounding box center [135, 53] width 72 height 9
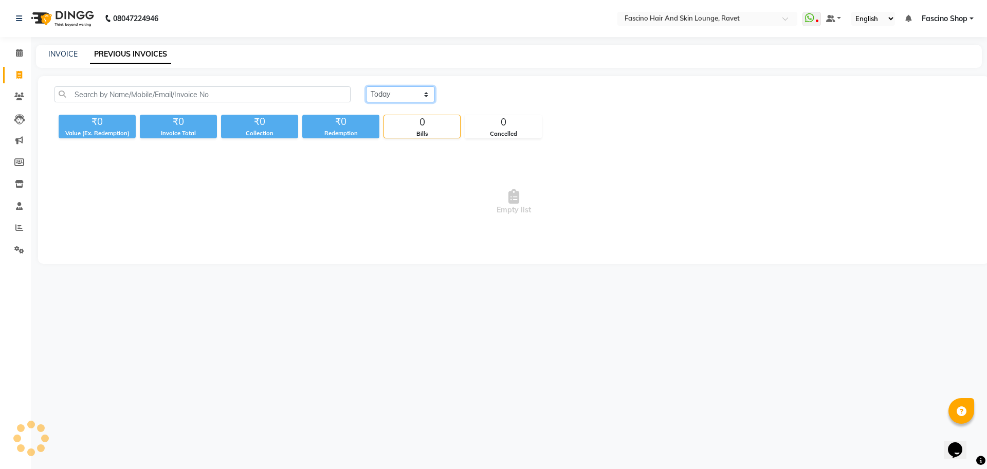
click at [396, 94] on select "Today Yesterday Custom Range" at bounding box center [400, 94] width 69 height 16
click at [366, 86] on select "Today Yesterday Custom Range" at bounding box center [400, 94] width 69 height 16
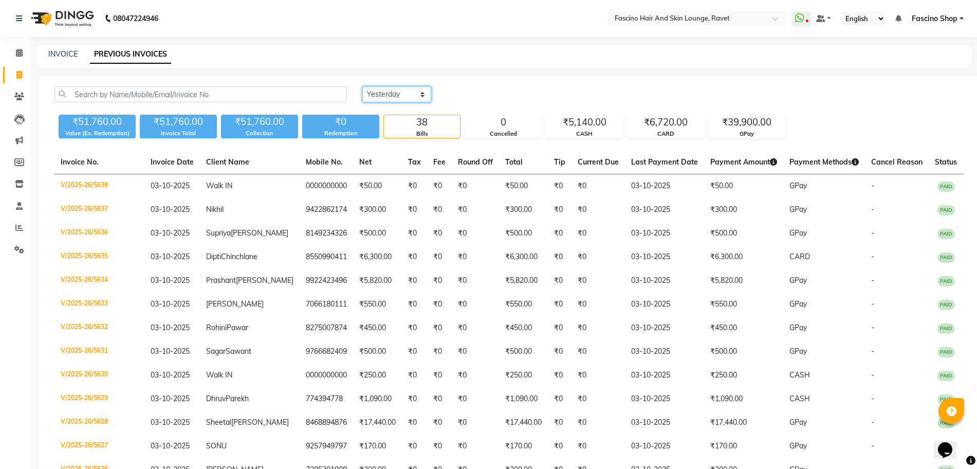
click at [402, 98] on select "Today Yesterday Custom Range" at bounding box center [396, 94] width 69 height 16
select select "range"
click at [362, 86] on select "Today Yesterday Custom Range" at bounding box center [396, 94] width 69 height 16
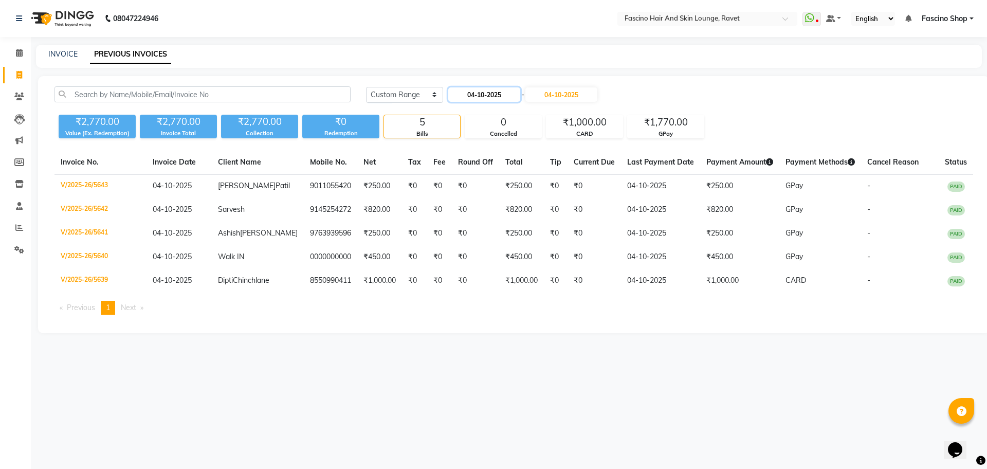
click at [479, 96] on input "04-10-2025" at bounding box center [484, 94] width 72 height 14
select select "10"
select select "2025"
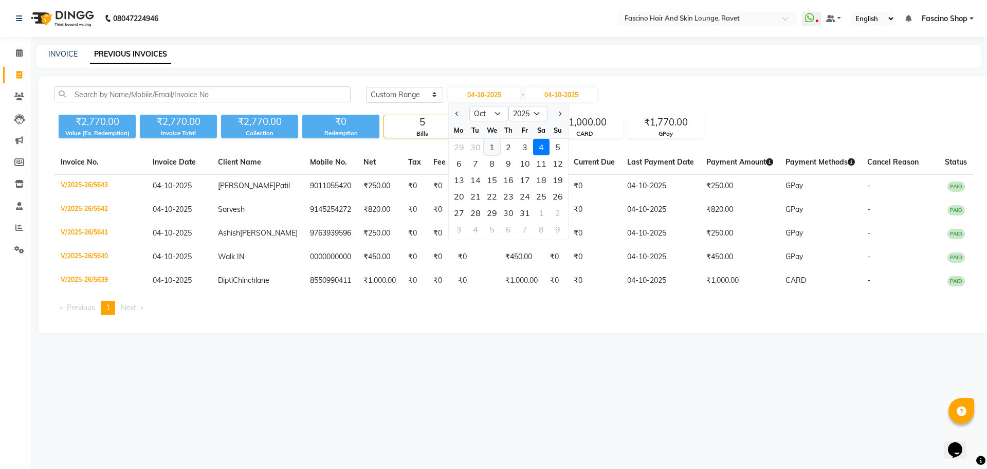
click at [488, 143] on div "1" at bounding box center [492, 147] width 16 height 16
type input "01-10-2025"
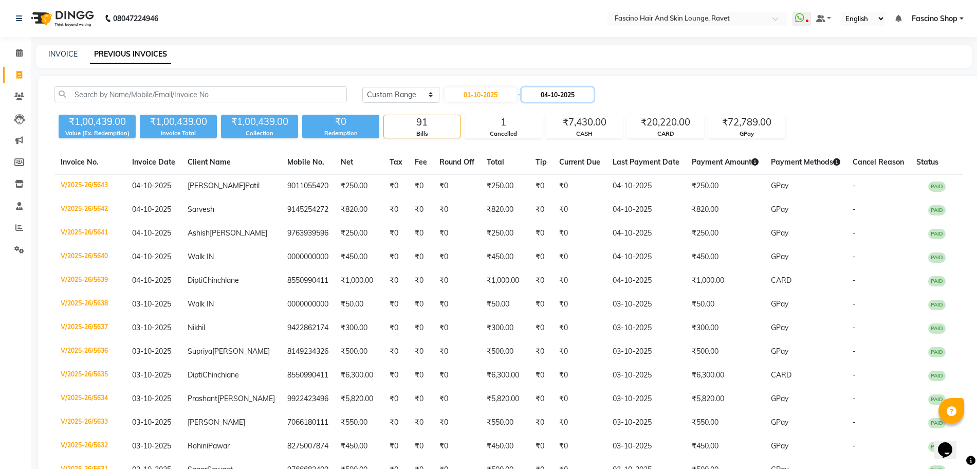
click at [574, 95] on input "04-10-2025" at bounding box center [558, 94] width 72 height 14
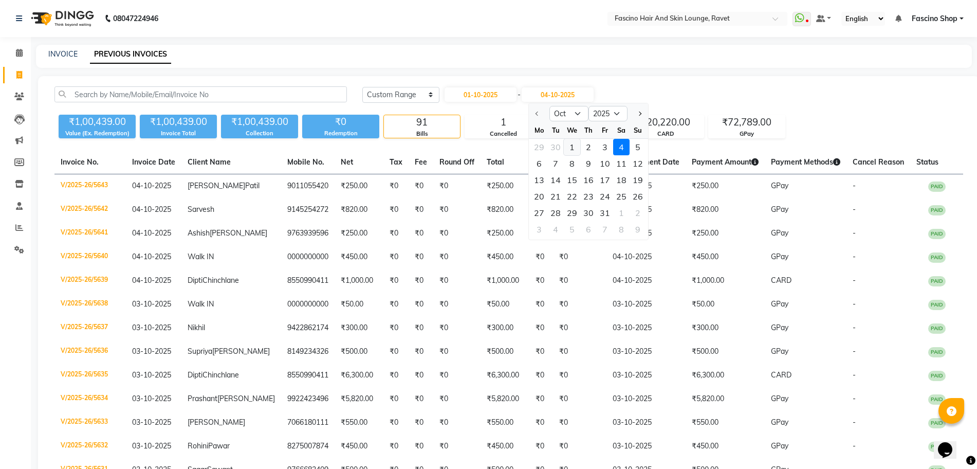
click at [575, 144] on div "1" at bounding box center [572, 147] width 16 height 16
type input "01-10-2025"
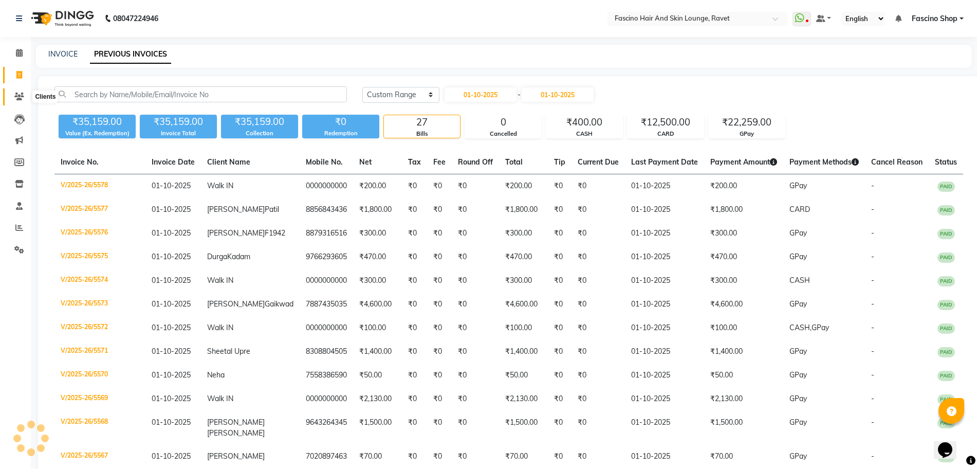
click at [14, 91] on span at bounding box center [19, 97] width 18 height 12
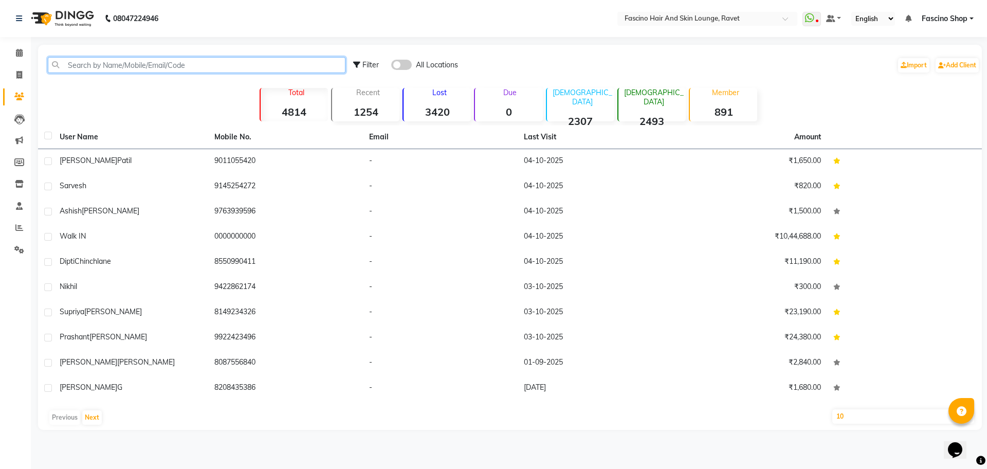
click at [119, 69] on input "text" at bounding box center [197, 65] width 298 height 16
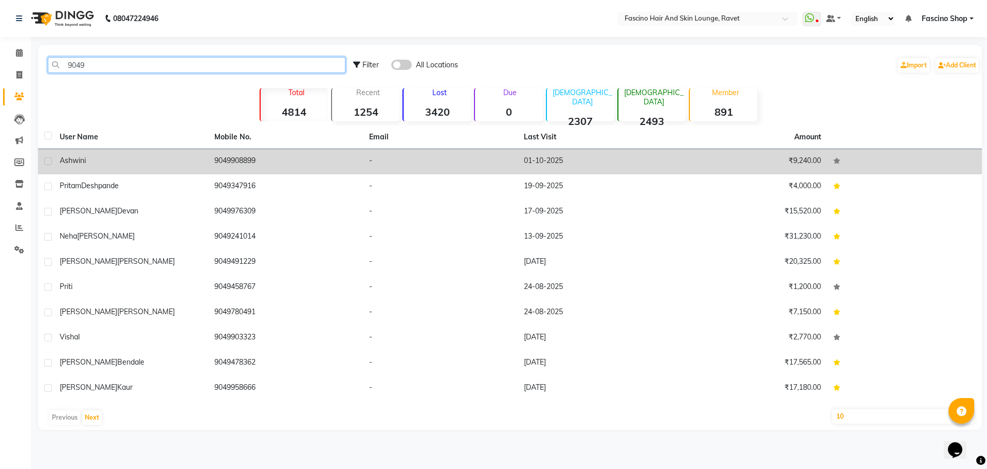
type input "9049"
click at [236, 171] on td "9049908899" at bounding box center [285, 161] width 155 height 25
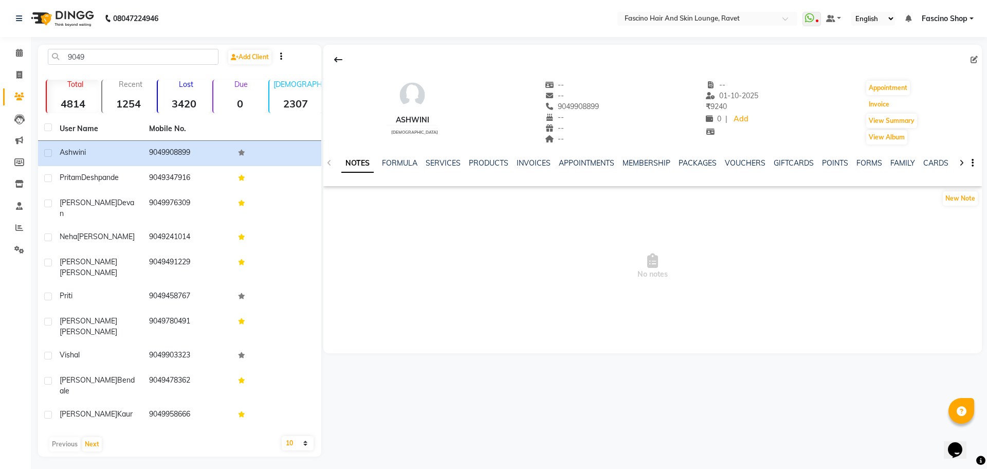
click at [887, 111] on button "Invoice" at bounding box center [879, 104] width 26 height 14
select select "5190"
select select "service"
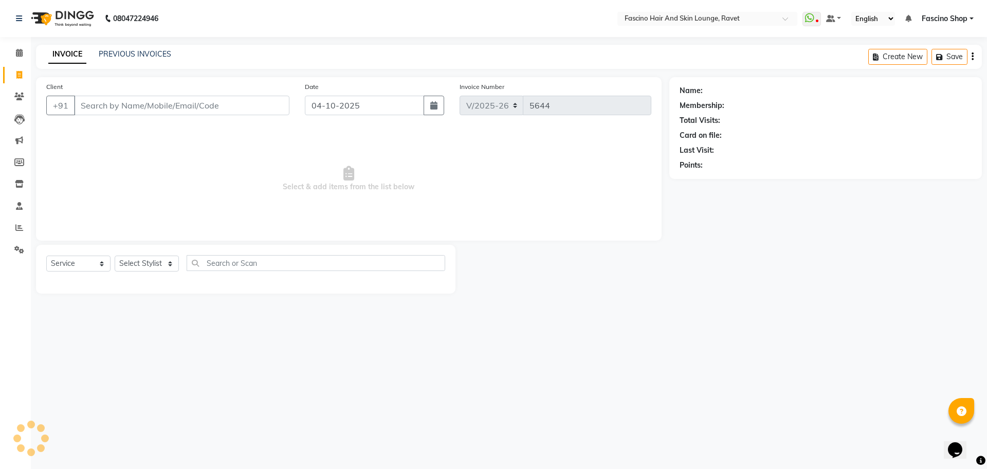
type input "9049908899"
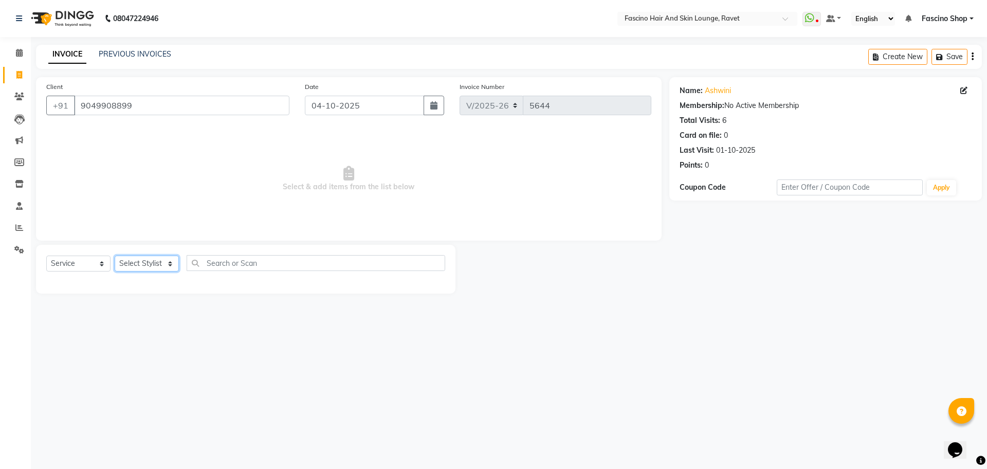
click at [137, 265] on select "Select Stylist [PERSON_NAME] Deepak Fascino Shop [PERSON_NAME] [PERSON_NAME] ( …" at bounding box center [147, 263] width 64 height 16
select select "91580"
click at [115, 255] on select "Select Stylist [PERSON_NAME] Deepak Fascino Shop [PERSON_NAME] [PERSON_NAME] ( …" at bounding box center [147, 263] width 64 height 16
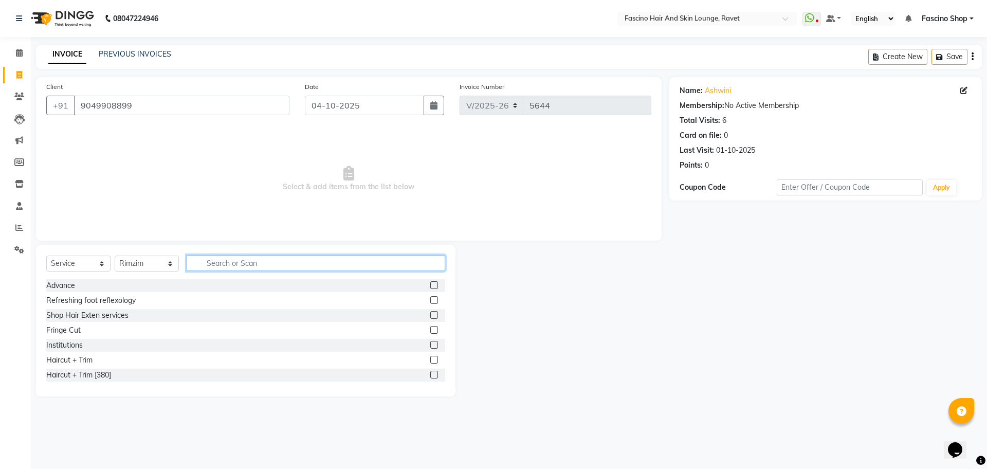
click at [215, 266] on input "text" at bounding box center [316, 263] width 259 height 16
click at [263, 264] on input "text" at bounding box center [316, 263] width 259 height 16
type input "glo"
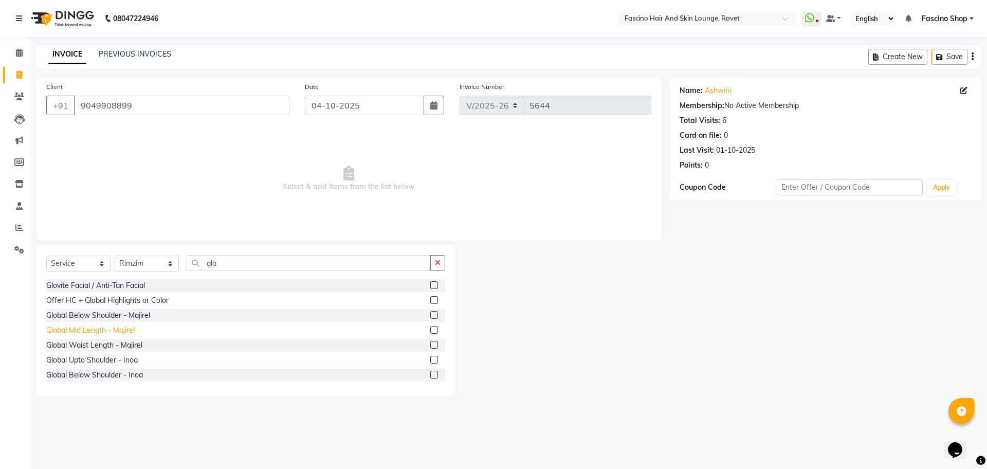
click at [133, 330] on div "Global Mid Length - Majirel" at bounding box center [90, 330] width 88 height 11
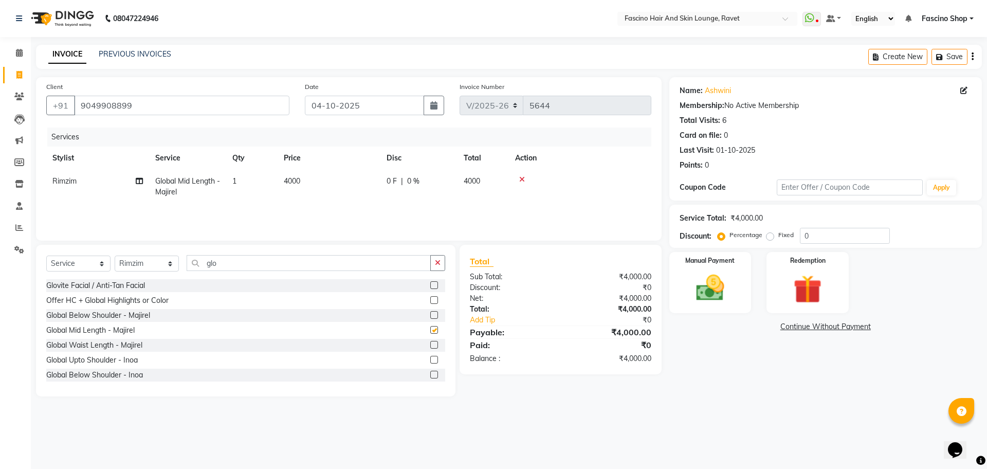
checkbox input "false"
click at [314, 179] on td "4000" at bounding box center [329, 187] width 103 height 34
select select "91580"
click at [314, 179] on input "1" at bounding box center [300, 184] width 39 height 16
click at [359, 187] on td "4000" at bounding box center [329, 187] width 103 height 34
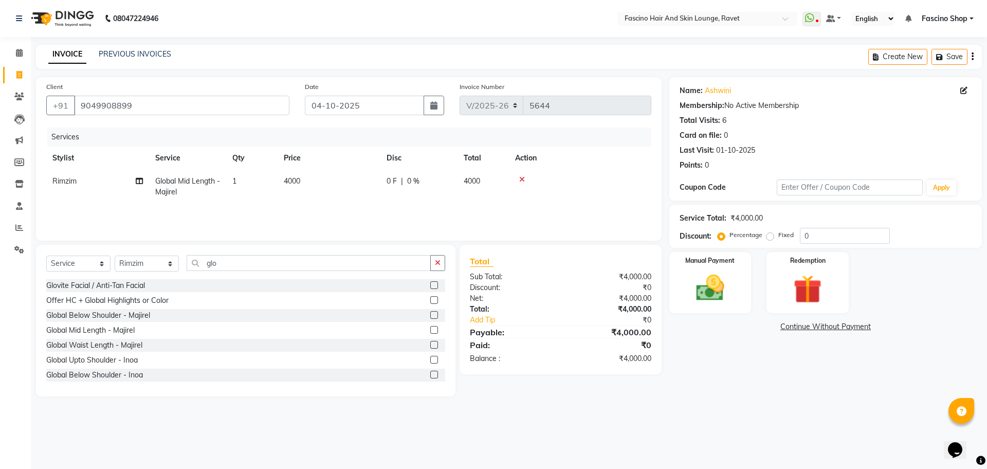
select select "91580"
click at [359, 187] on input "4000" at bounding box center [377, 184] width 90 height 16
type input "4200"
click at [161, 259] on select "Select Stylist [PERSON_NAME] Deepak Fascino Shop [PERSON_NAME] [PERSON_NAME] ( …" at bounding box center [147, 263] width 64 height 16
select select "66192"
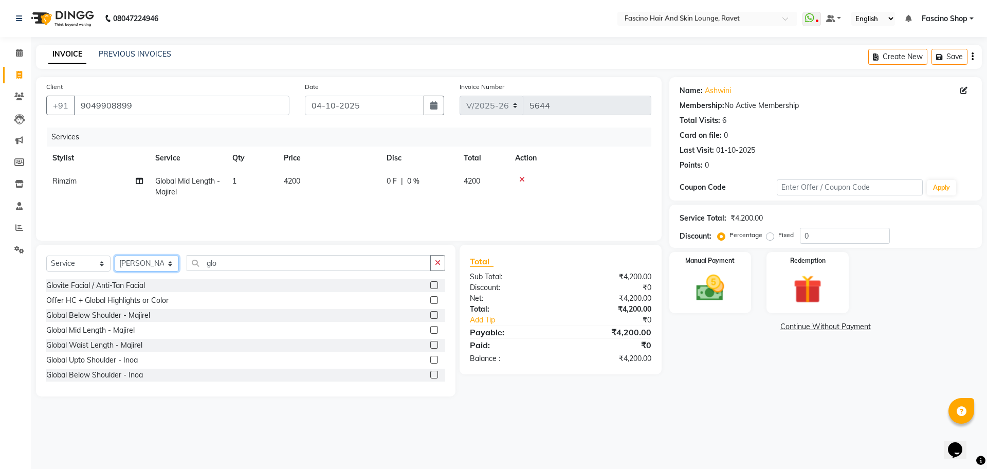
click at [115, 255] on select "Select Stylist [PERSON_NAME] Deepak Fascino Shop [PERSON_NAME] [PERSON_NAME] ( …" at bounding box center [147, 263] width 64 height 16
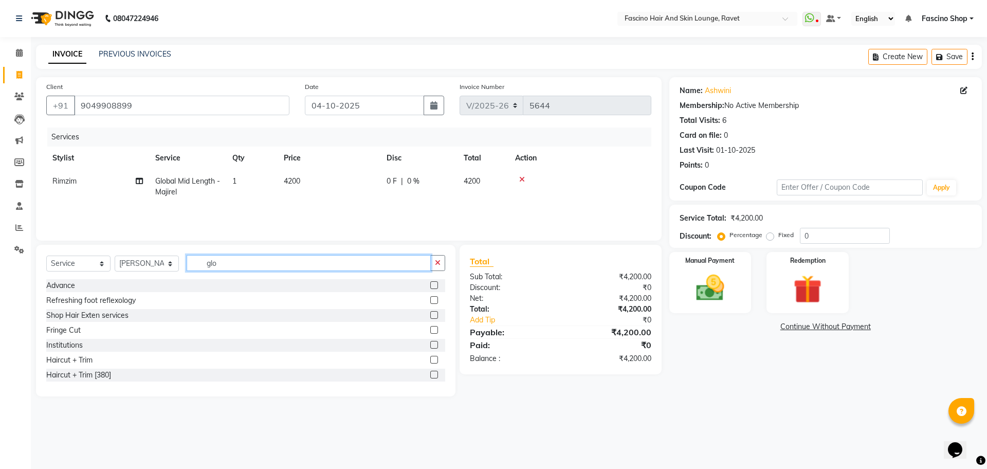
click at [215, 260] on input "glo" at bounding box center [309, 263] width 244 height 16
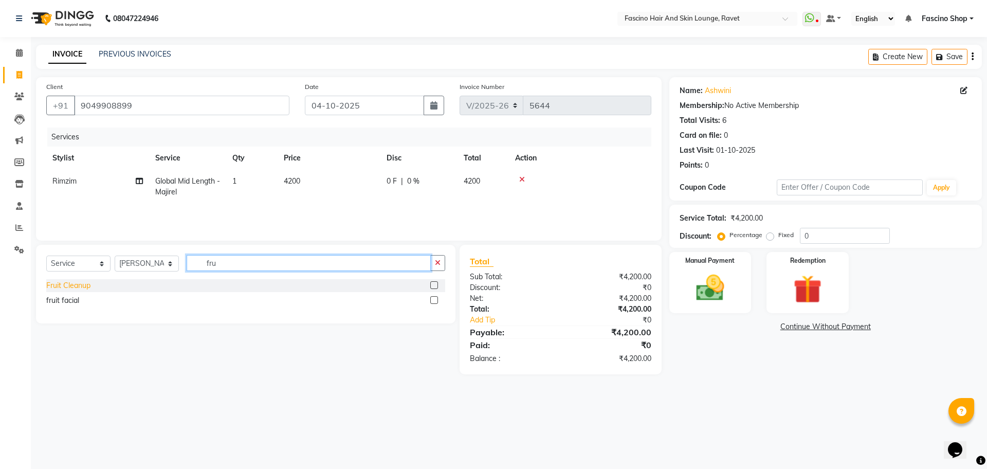
type input "fru"
click at [78, 286] on div "Fruit Cleanup" at bounding box center [68, 285] width 44 height 11
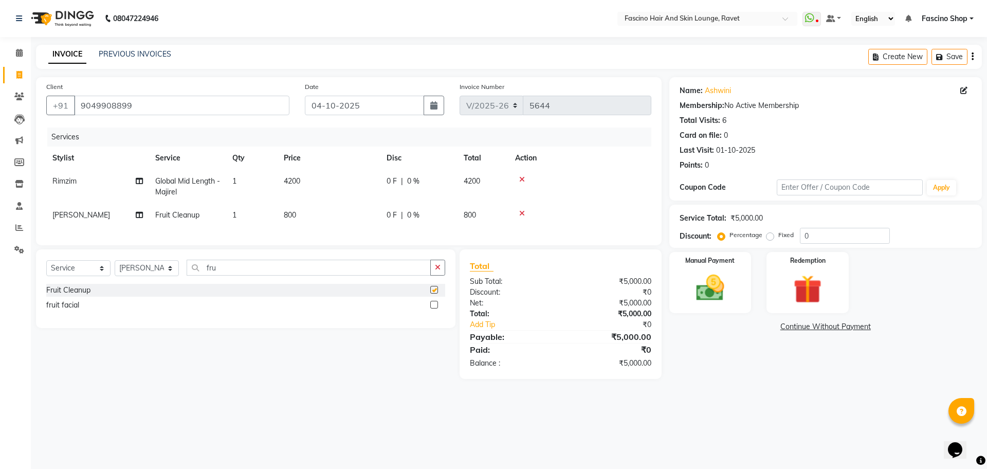
checkbox input "false"
click at [300, 210] on td "800" at bounding box center [329, 215] width 103 height 23
select select "66192"
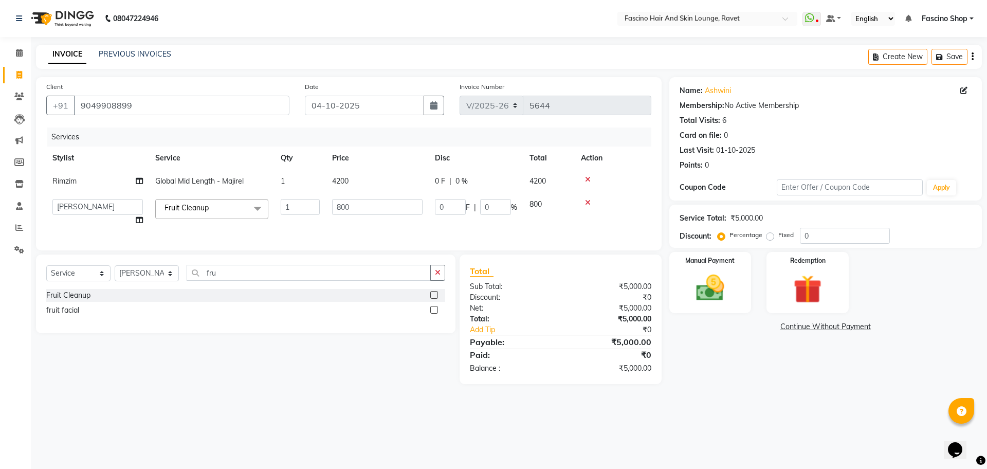
click at [345, 204] on tr "Abbas Ali Deepak Fascino Shop Gourav Govind kanak ( S R Manager ) Lokesh Madhav…" at bounding box center [348, 212] width 605 height 39
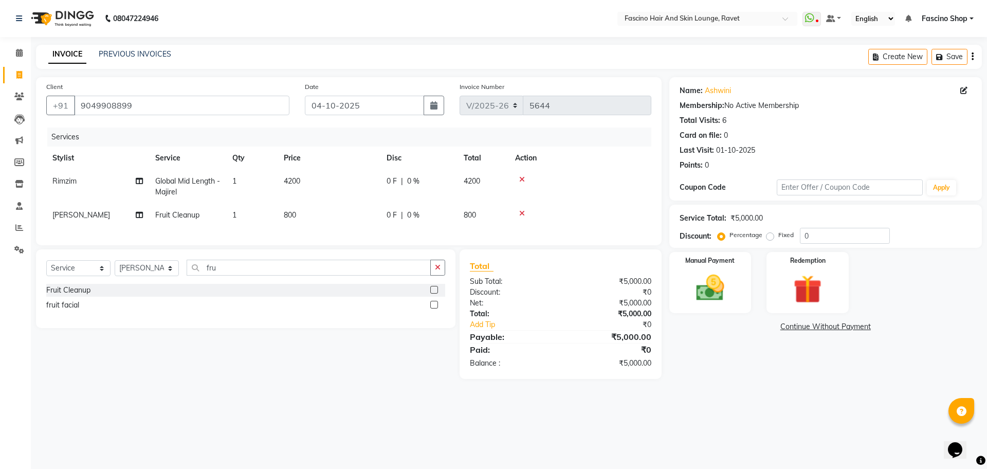
click at [345, 204] on td "800" at bounding box center [329, 215] width 103 height 23
select select "66192"
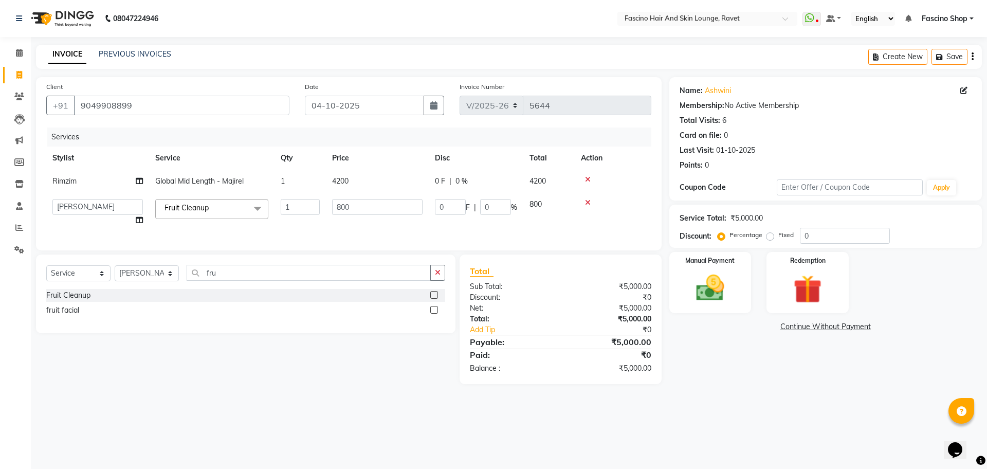
click at [345, 204] on input "800" at bounding box center [377, 207] width 90 height 16
type input "560"
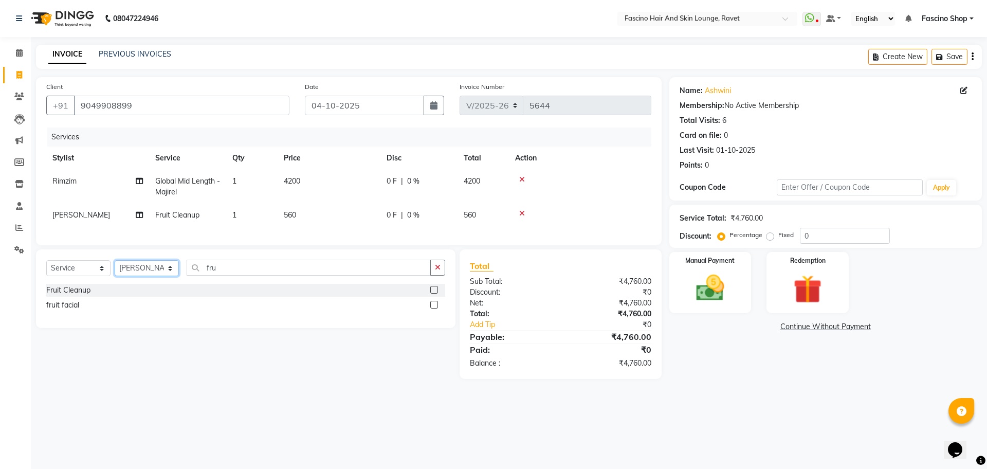
click at [159, 276] on select "Select Stylist [PERSON_NAME] Deepak Fascino Shop [PERSON_NAME] [PERSON_NAME] ( …" at bounding box center [147, 268] width 64 height 16
select select "33259"
click at [115, 270] on select "Select Stylist [PERSON_NAME] Deepak Fascino Shop [PERSON_NAME] [PERSON_NAME] ( …" at bounding box center [147, 268] width 64 height 16
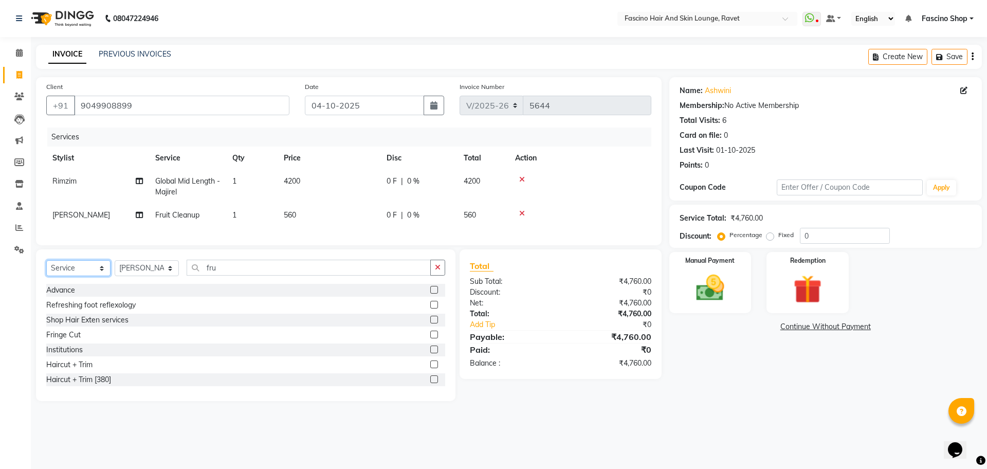
click at [96, 276] on select "Select Service Product Membership Package Voucher Prepaid Gift Card" at bounding box center [78, 268] width 64 height 16
click at [46, 270] on select "Select Service Product Membership Package Voucher Prepaid Gift Card" at bounding box center [78, 268] width 64 height 16
click at [79, 355] on div "F3 Membership" at bounding box center [71, 349] width 51 height 11
select select "select"
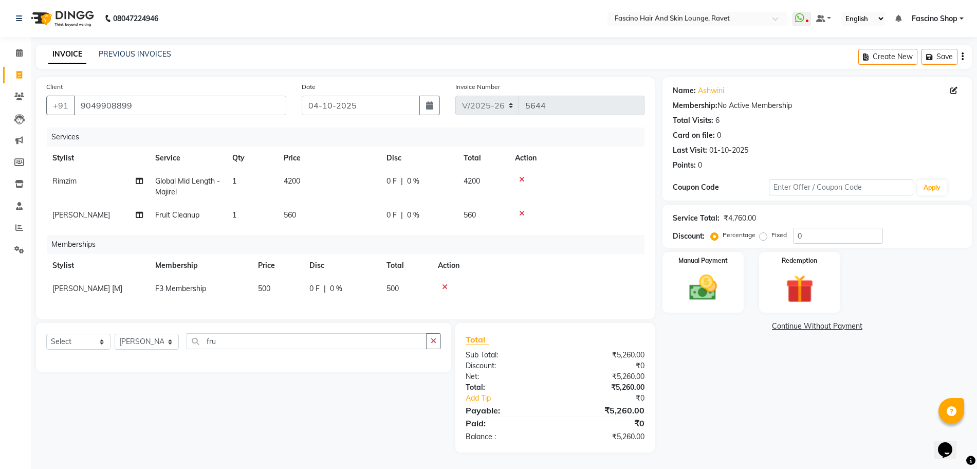
click at [262, 296] on td "500" at bounding box center [277, 288] width 51 height 23
select select "33259"
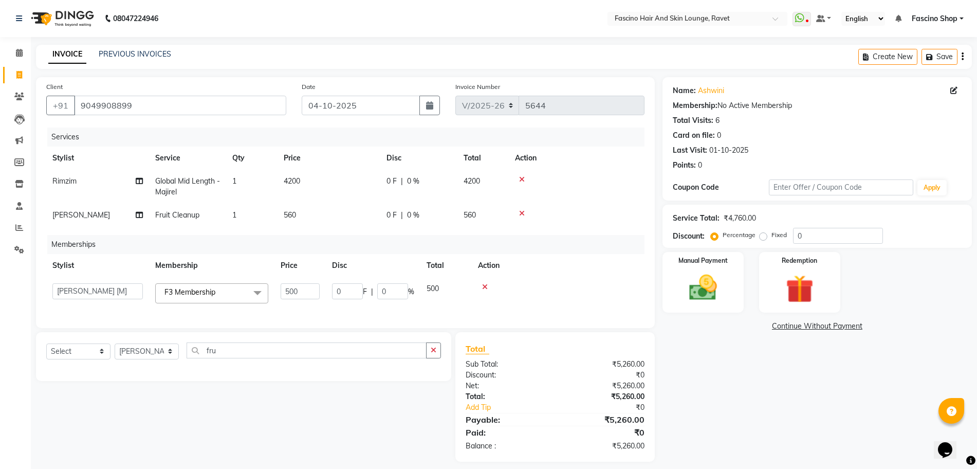
click at [262, 296] on span at bounding box center [257, 293] width 21 height 20
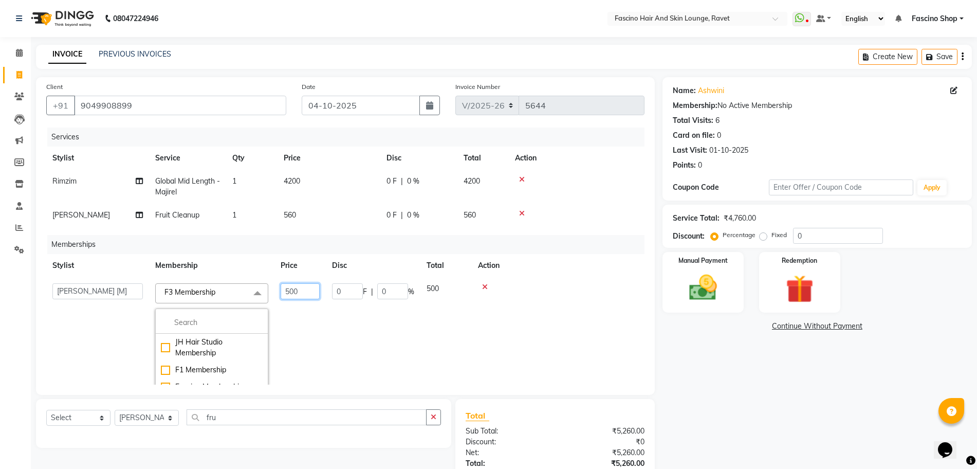
click at [290, 289] on input "500" at bounding box center [300, 291] width 39 height 16
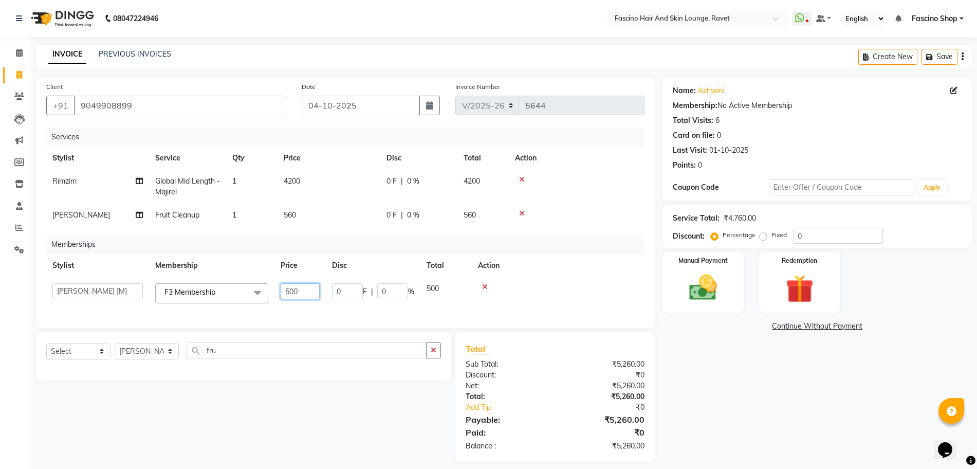
click at [290, 289] on input "500" at bounding box center [300, 291] width 39 height 16
type input "400"
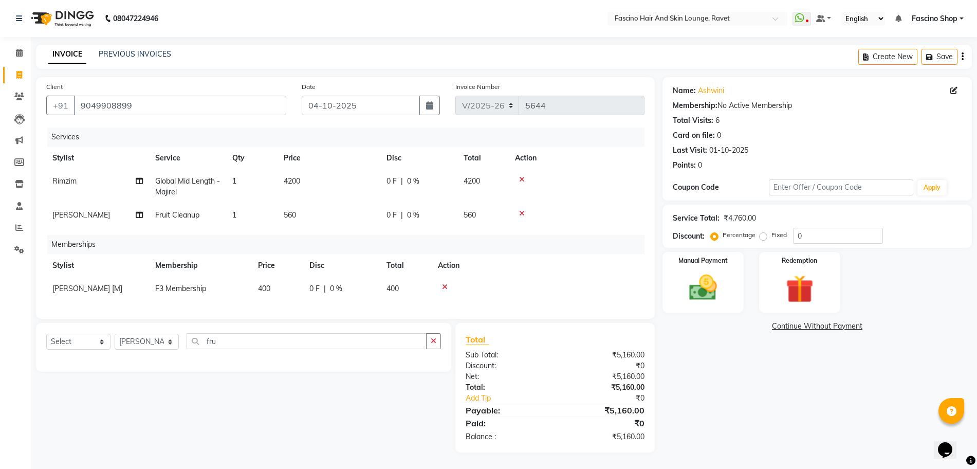
click at [779, 365] on div "Name: Ashwini Membership: No Active Membership Total Visits: 6 Card on file: 0 …" at bounding box center [821, 264] width 317 height 375
click at [726, 282] on img at bounding box center [703, 287] width 47 height 33
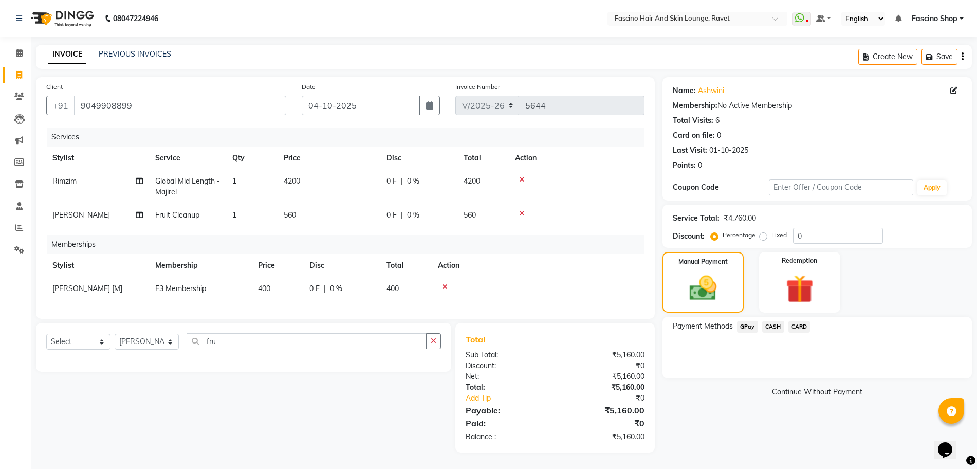
click at [744, 327] on span "GPay" at bounding box center [747, 327] width 21 height 12
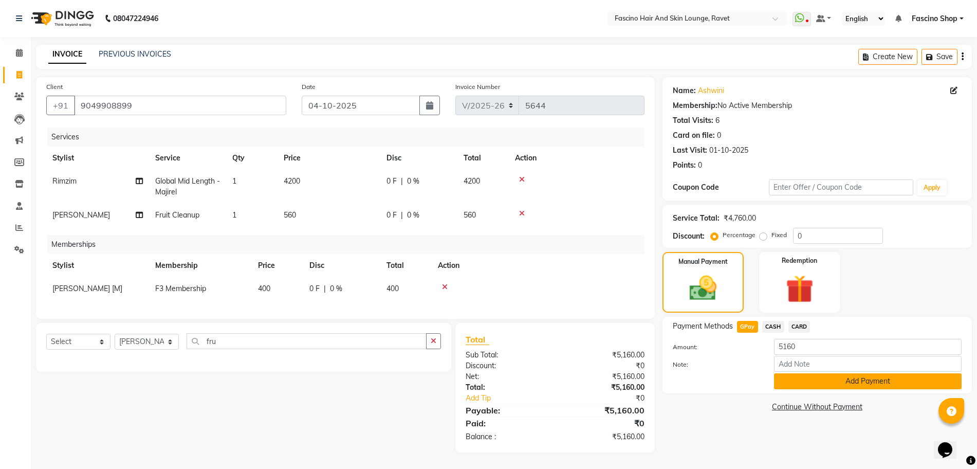
click at [785, 383] on button "Add Payment" at bounding box center [868, 381] width 188 height 16
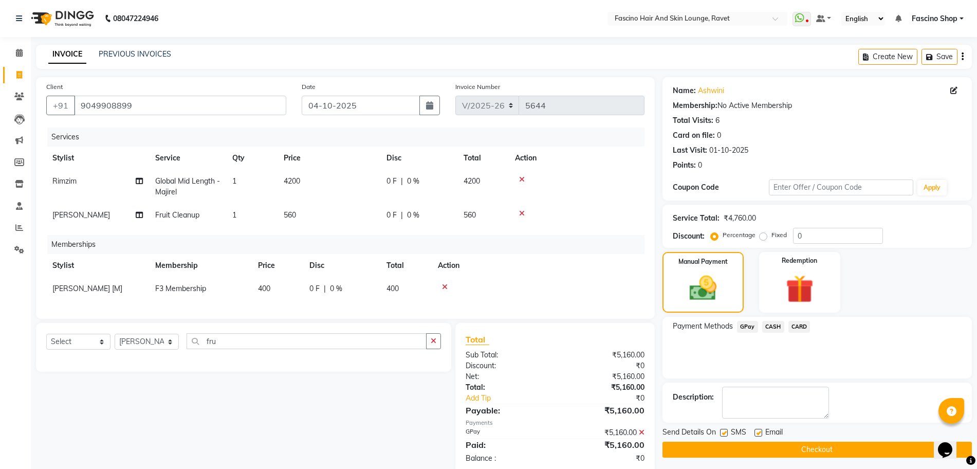
click at [794, 444] on button "Checkout" at bounding box center [817, 450] width 309 height 16
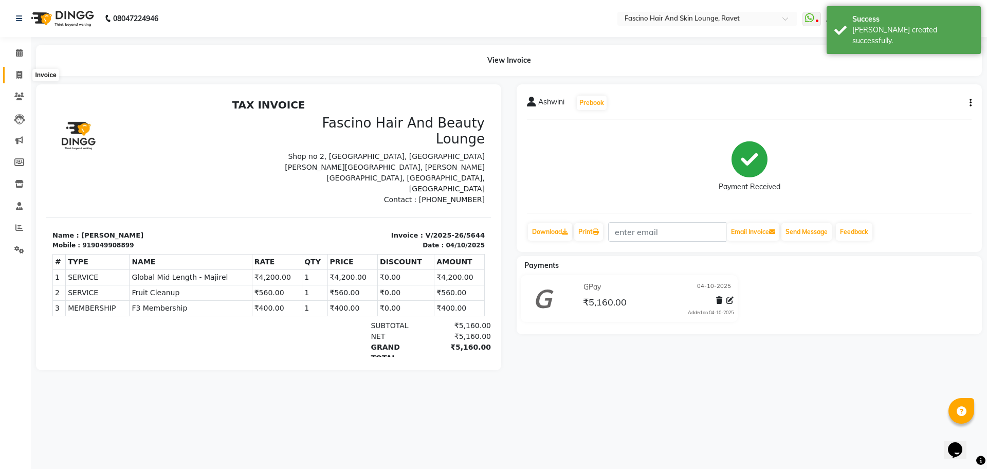
click at [24, 71] on span at bounding box center [19, 75] width 18 height 12
select select "service"
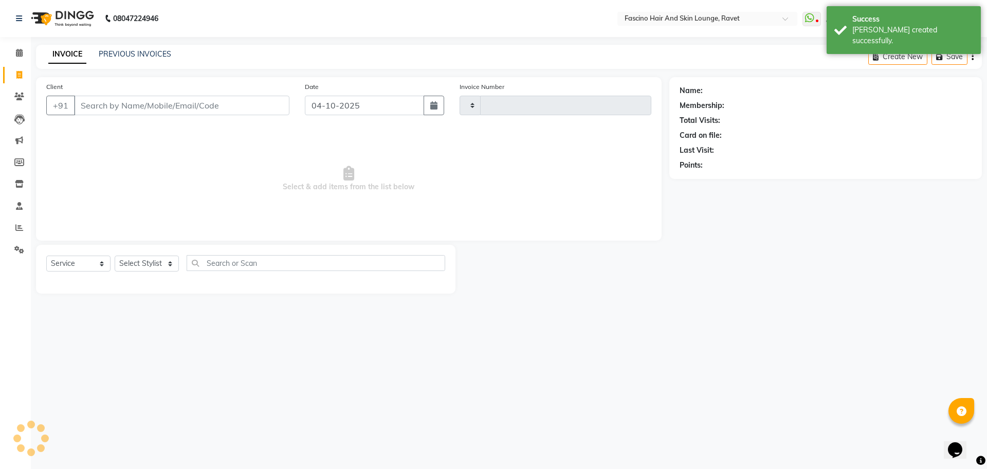
type input "5645"
select select "5190"
click at [155, 51] on link "PREVIOUS INVOICES" at bounding box center [135, 53] width 72 height 9
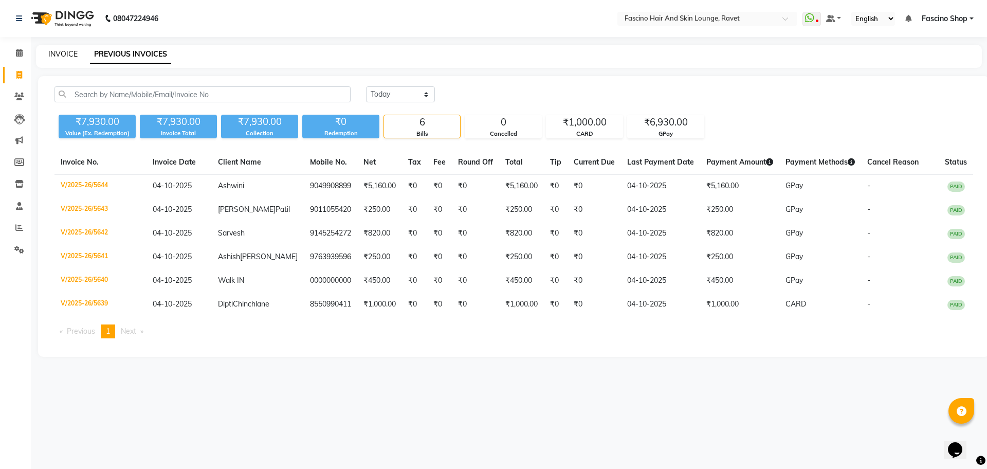
click at [73, 54] on link "INVOICE" at bounding box center [62, 53] width 29 height 9
select select "service"
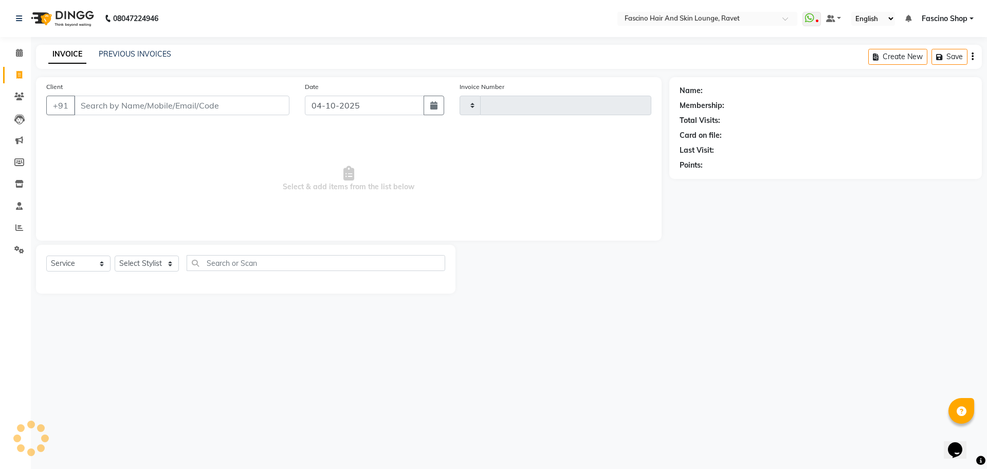
type input "5645"
select select "5190"
click at [124, 55] on link "PREVIOUS INVOICES" at bounding box center [135, 53] width 72 height 9
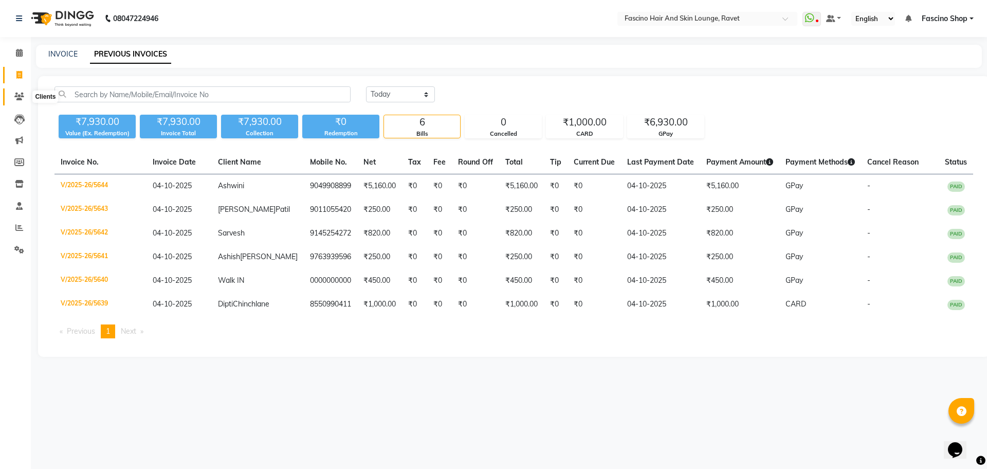
click at [16, 96] on icon at bounding box center [19, 97] width 10 height 8
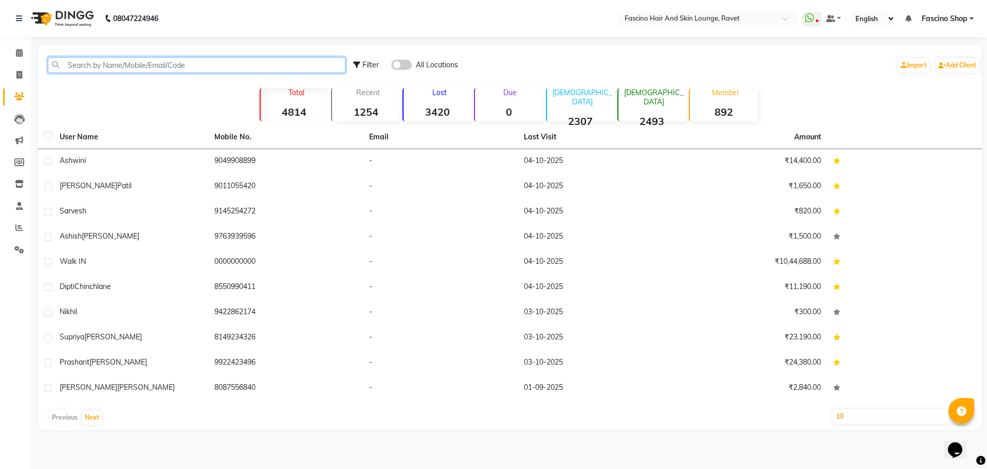
click at [118, 70] on input "text" at bounding box center [197, 65] width 298 height 16
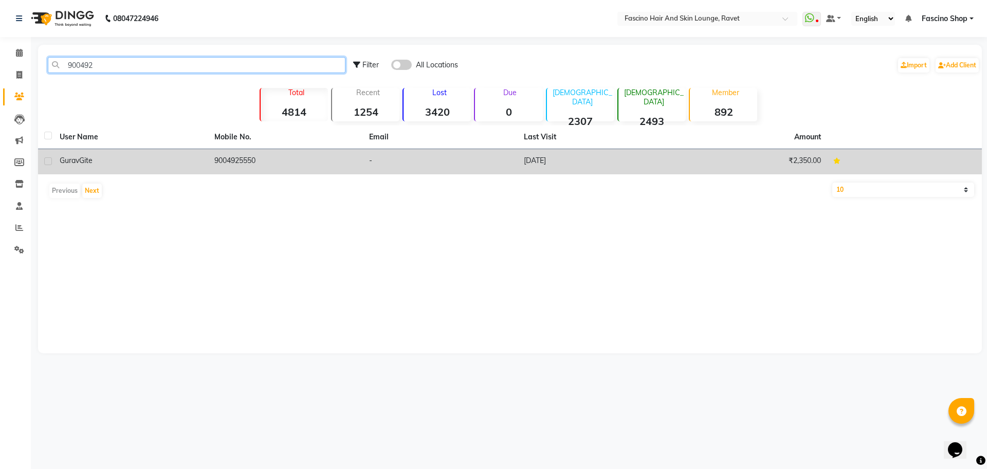
type input "900492"
click at [210, 169] on td "9004925550" at bounding box center [285, 161] width 155 height 25
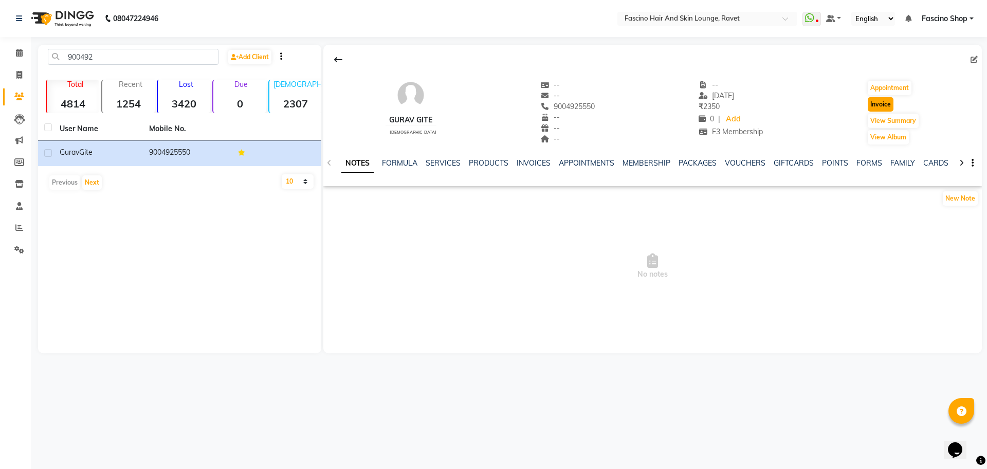
click at [873, 106] on button "Invoice" at bounding box center [881, 104] width 26 height 14
select select "5190"
select select "service"
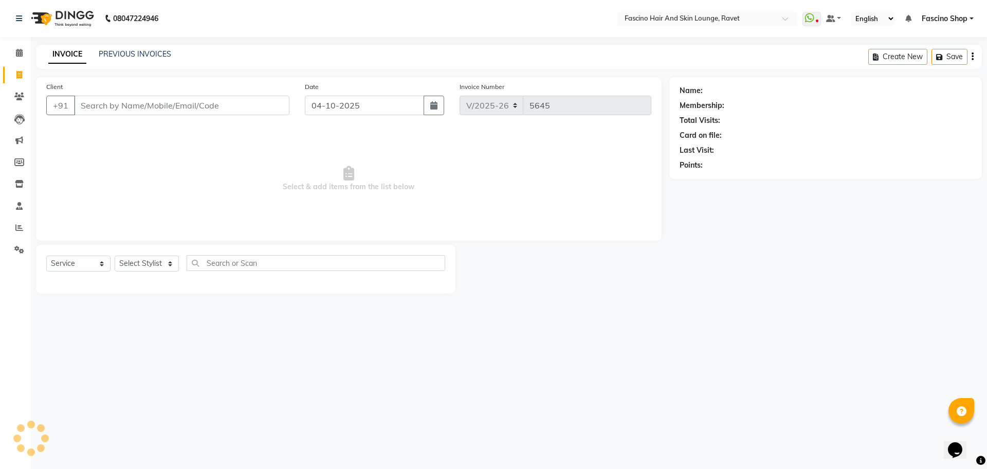
type input "9004925550"
select select "1: Object"
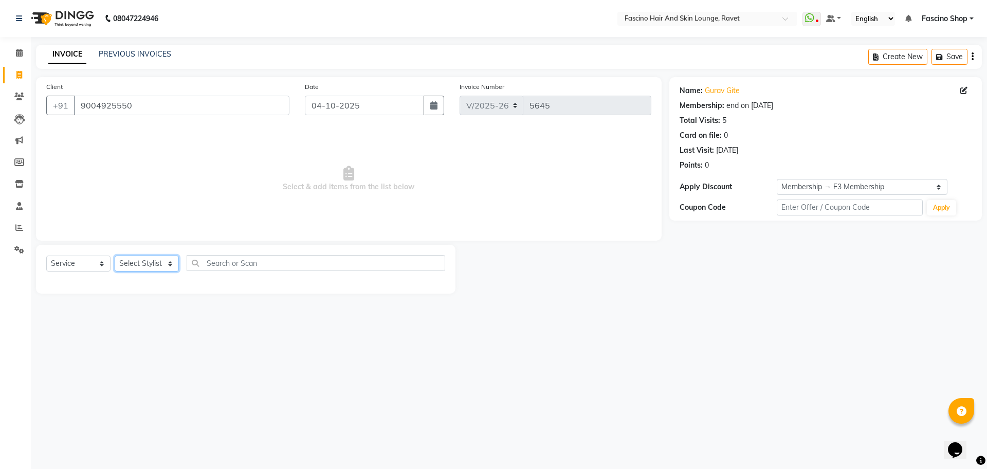
click at [171, 263] on select "Select Stylist [PERSON_NAME] Deepak Fascino Shop [PERSON_NAME] [PERSON_NAME] ( …" at bounding box center [147, 263] width 64 height 16
select select "33256"
click at [115, 255] on select "Select Stylist [PERSON_NAME] Deepak Fascino Shop [PERSON_NAME] [PERSON_NAME] ( …" at bounding box center [147, 263] width 64 height 16
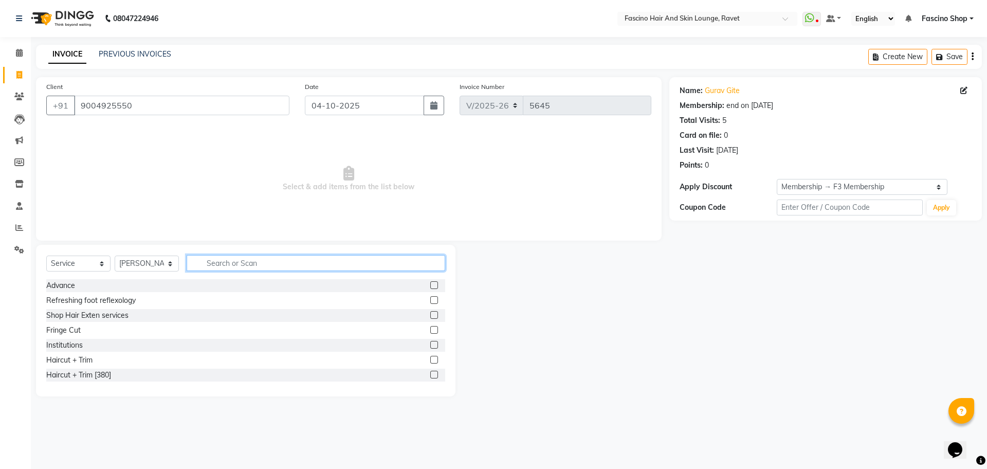
click at [233, 268] on input "text" at bounding box center [316, 263] width 259 height 16
type input "cut"
click at [83, 364] on div "Hair Cut Men" at bounding box center [68, 360] width 44 height 11
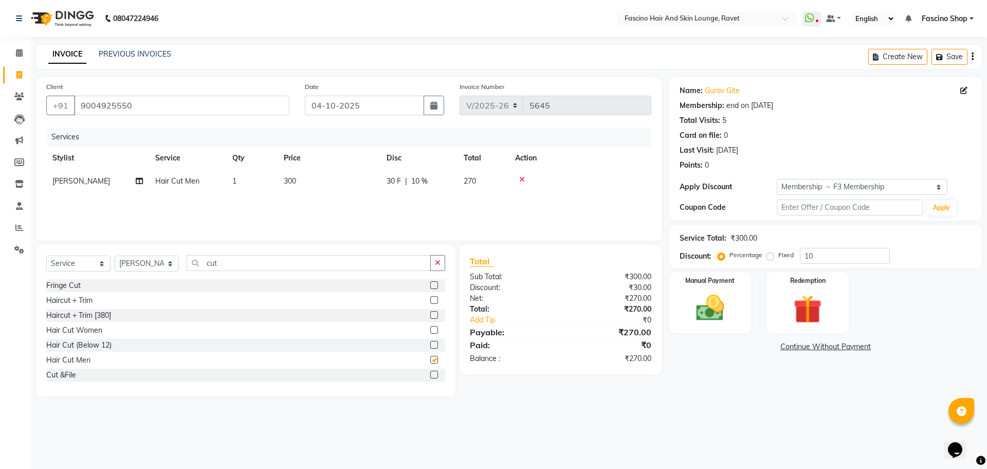
checkbox input "false"
click at [315, 175] on td "300" at bounding box center [329, 181] width 103 height 23
click at [360, 188] on tr "Abbas Ali Deepak Fascino Shop Gourav Govind kanak ( S R Manager ) Lokesh Madhav…" at bounding box center [348, 189] width 605 height 39
click at [360, 188] on td "300" at bounding box center [329, 181] width 103 height 23
click at [360, 188] on input "300" at bounding box center [377, 184] width 90 height 16
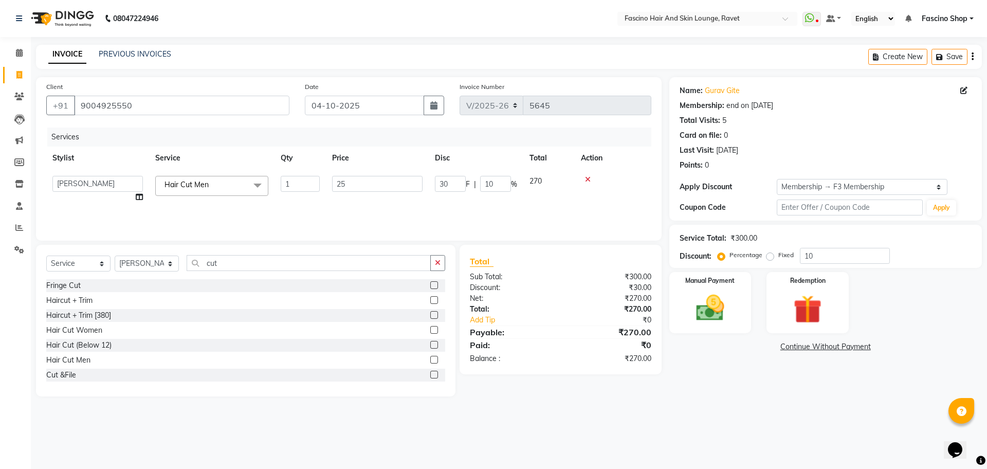
type input "250"
click at [821, 249] on input "10" at bounding box center [845, 256] width 90 height 16
type input "1"
click at [706, 317] on img at bounding box center [710, 308] width 48 height 34
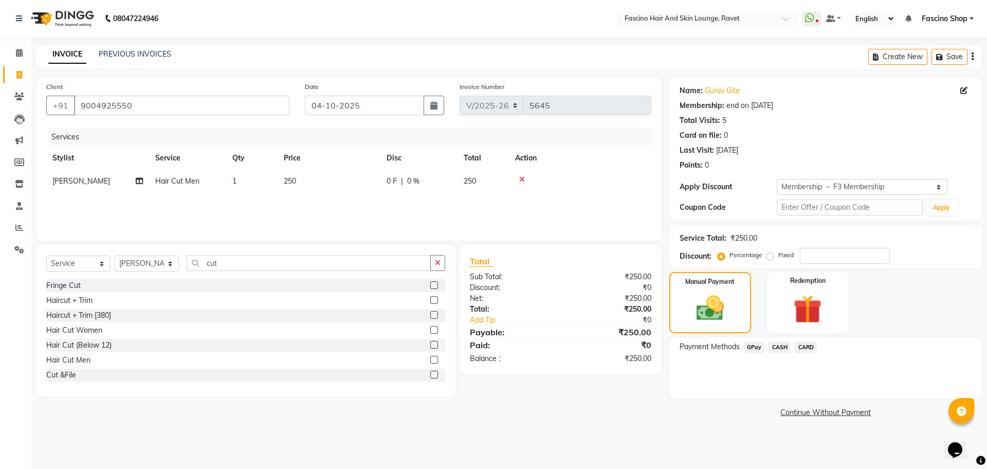
click at [760, 348] on span "GPay" at bounding box center [754, 347] width 21 height 12
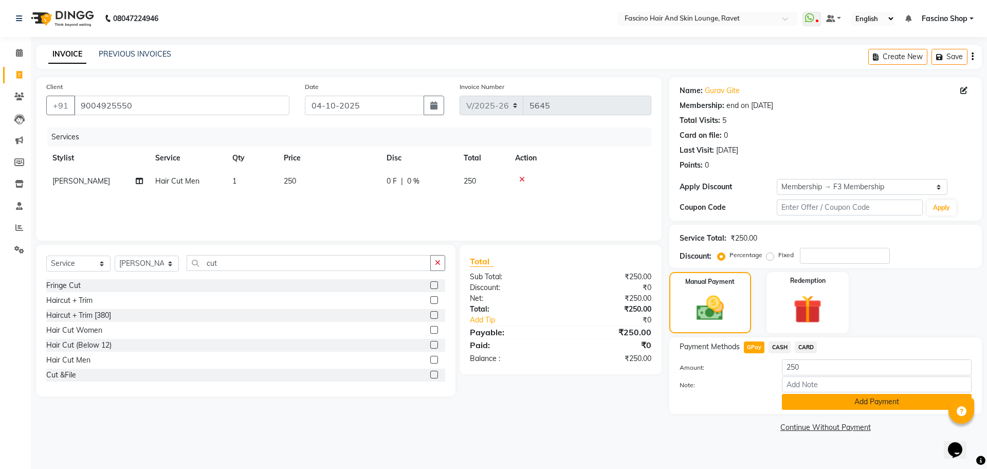
click at [827, 400] on button "Add Payment" at bounding box center [877, 402] width 190 height 16
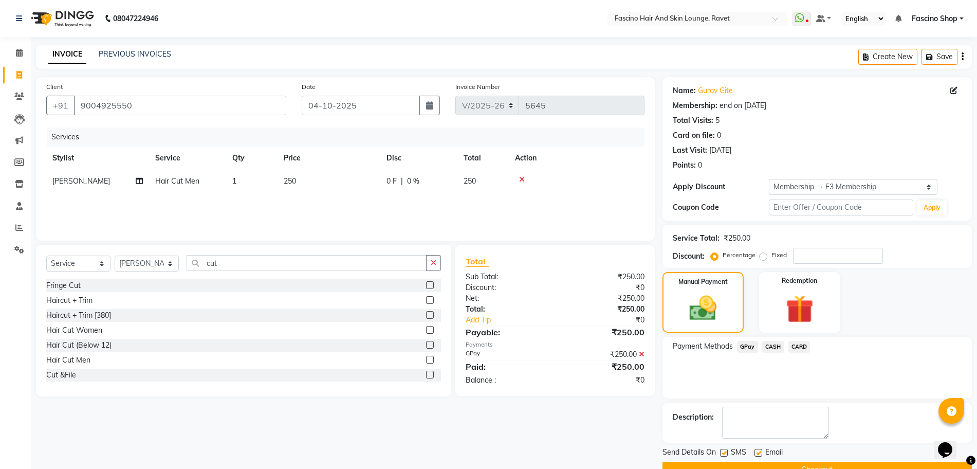
click at [848, 463] on button "Checkout" at bounding box center [817, 470] width 309 height 16
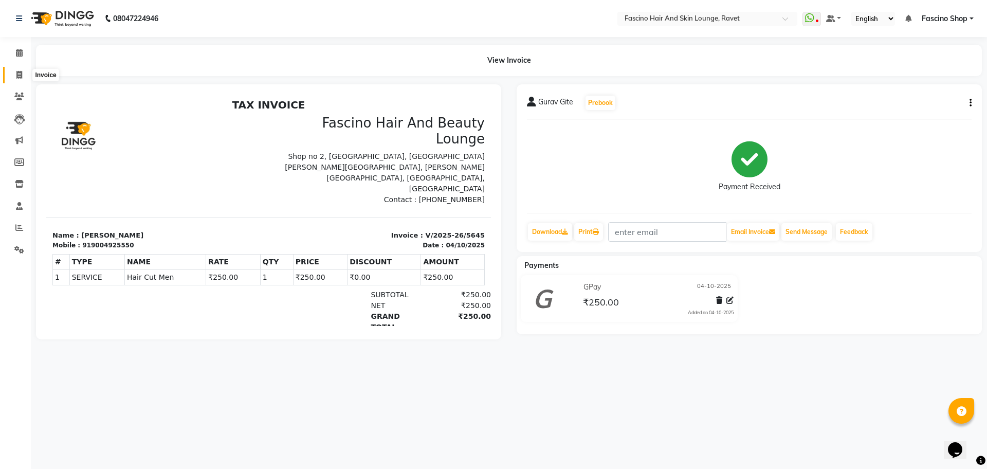
click at [19, 79] on span at bounding box center [19, 75] width 18 height 12
select select "service"
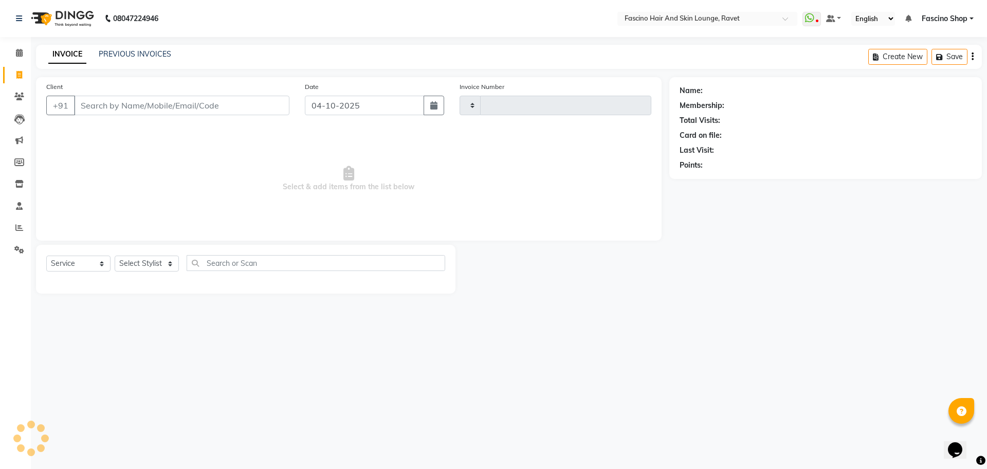
type input "5646"
select select "5190"
click at [132, 59] on div "PREVIOUS INVOICES" at bounding box center [135, 54] width 72 height 11
click at [132, 56] on link "PREVIOUS INVOICES" at bounding box center [135, 53] width 72 height 9
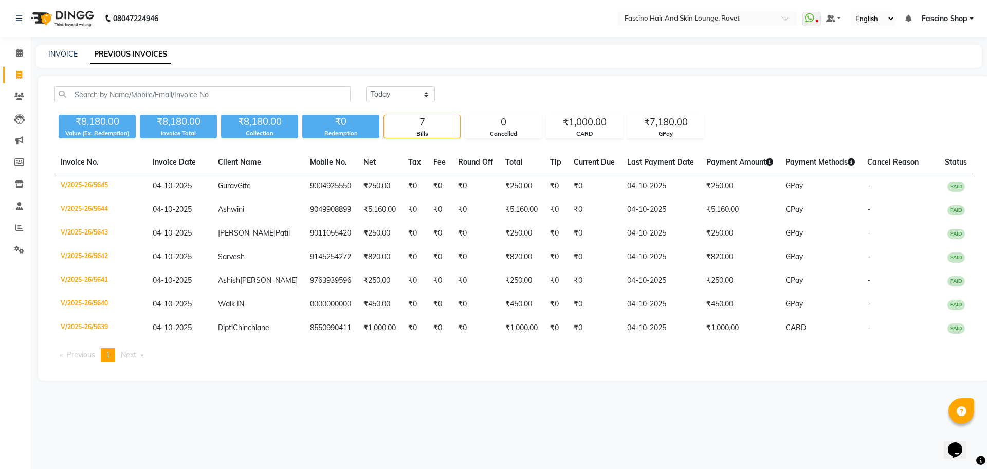
click at [20, 81] on link "Invoice" at bounding box center [15, 75] width 25 height 17
select select "service"
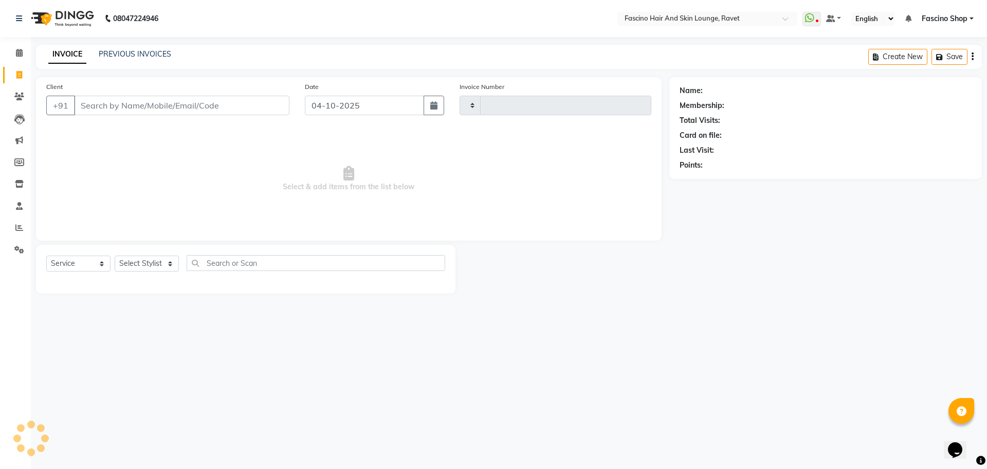
type input "5646"
select select "5190"
click at [114, 114] on input "Client" at bounding box center [181, 106] width 215 height 20
click at [16, 93] on icon at bounding box center [19, 97] width 10 height 8
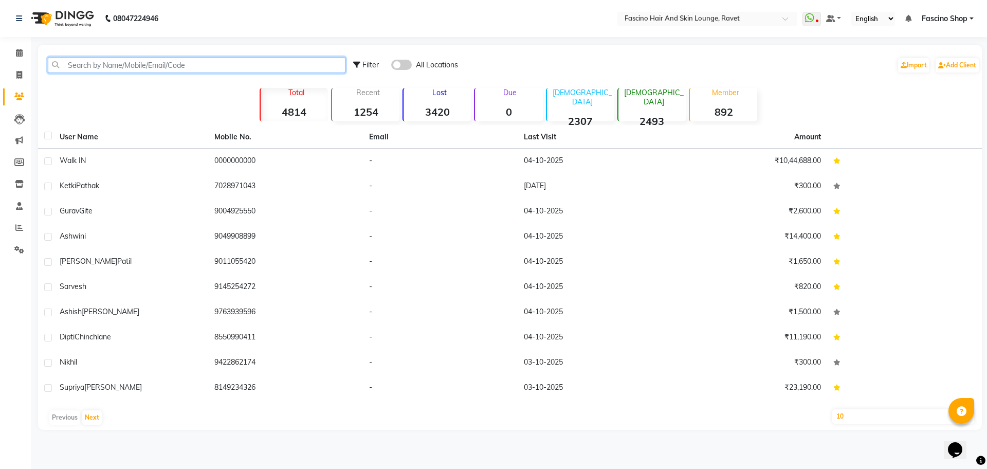
click at [115, 62] on input "text" at bounding box center [197, 65] width 298 height 16
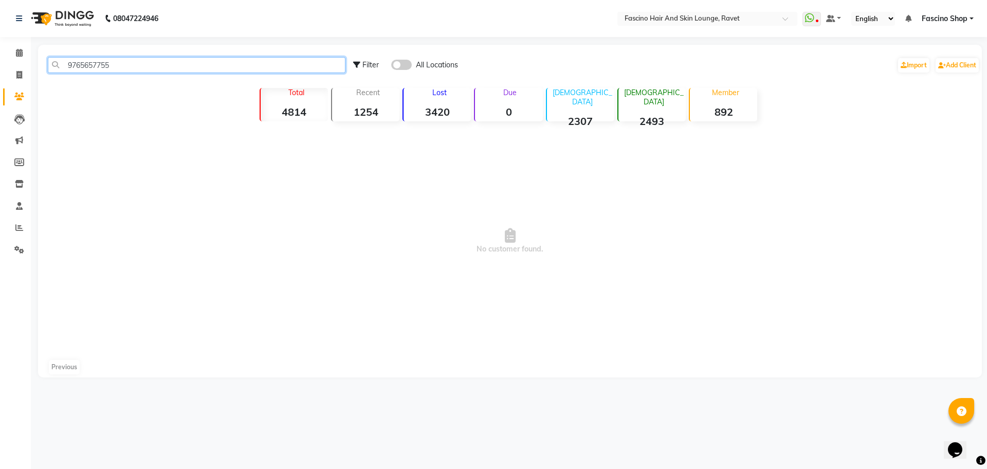
click at [93, 66] on input "9765657755" at bounding box center [197, 65] width 298 height 16
type input "9765657755"
click at [20, 78] on icon at bounding box center [19, 75] width 6 height 8
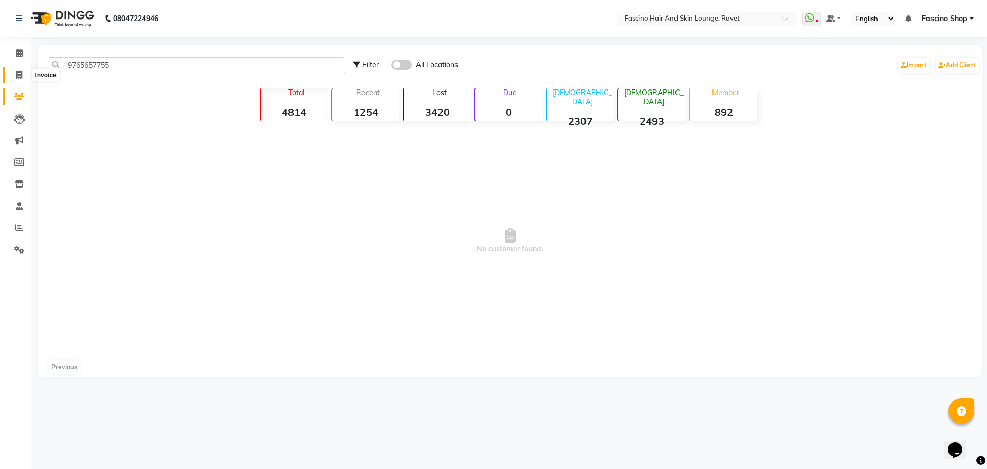
select select "service"
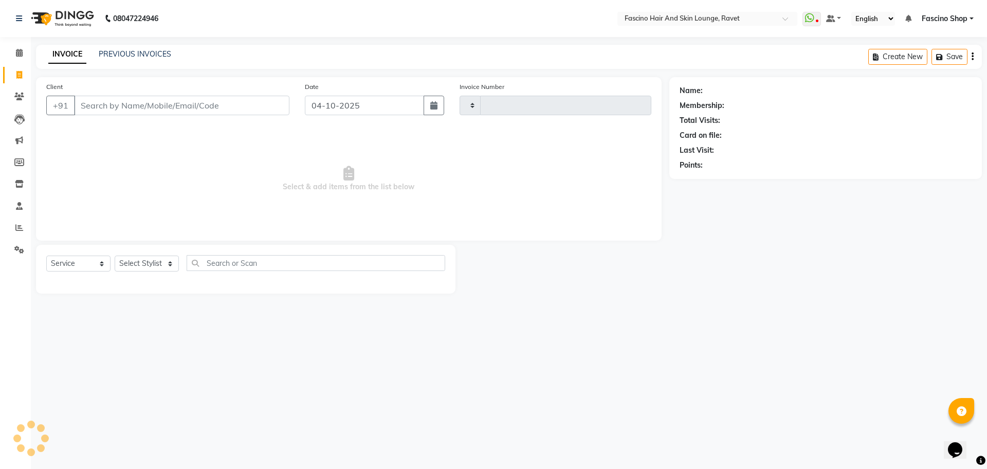
type input "5646"
select select "5190"
click at [137, 101] on input "Client" at bounding box center [181, 106] width 215 height 20
type input "9765657755"
click at [273, 103] on span "Add Client" at bounding box center [263, 105] width 41 height 10
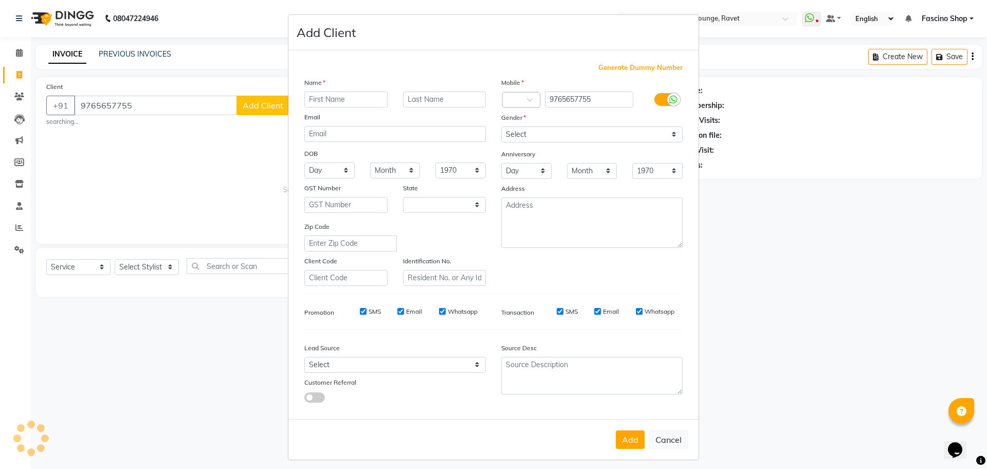
select select "22"
click at [354, 102] on input "text" at bounding box center [345, 99] width 83 height 16
type input "Indu"
click at [517, 133] on select "Select Male Female Other Prefer Not To Say" at bounding box center [591, 134] width 181 height 16
click at [501, 126] on select "Select Male Female Other Prefer Not To Say" at bounding box center [591, 134] width 181 height 16
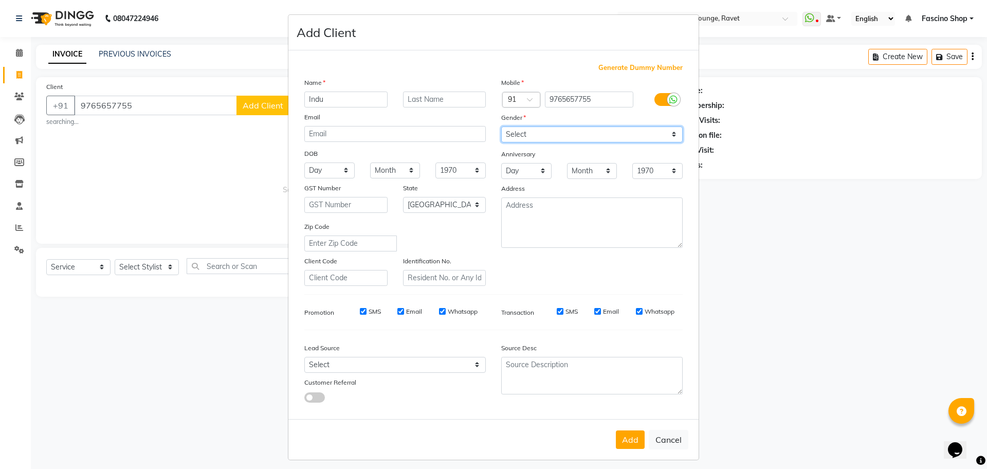
click at [525, 141] on select "Select Male Female Other Prefer Not To Say" at bounding box center [591, 134] width 181 height 16
select select "female"
click at [501, 126] on select "Select Male Female Other Prefer Not To Say" at bounding box center [591, 134] width 181 height 16
click at [628, 440] on button "Add" at bounding box center [630, 439] width 29 height 19
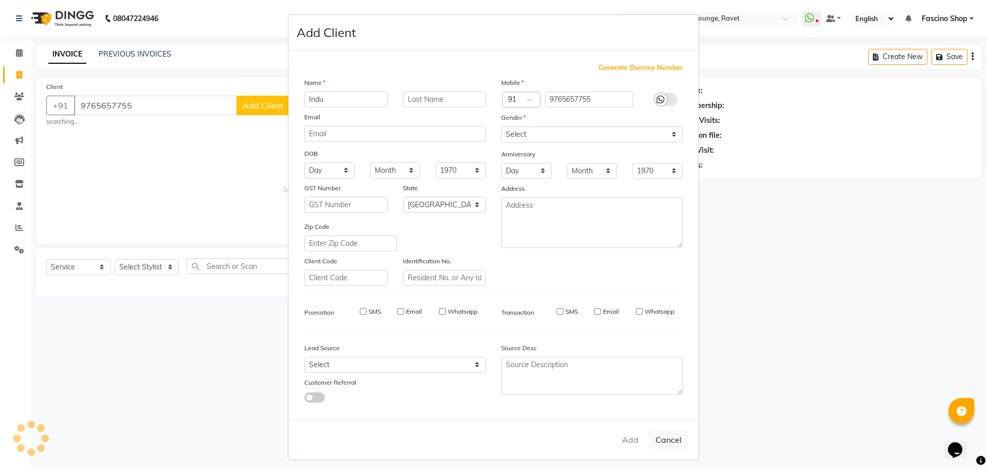
select select
select select "null"
select select
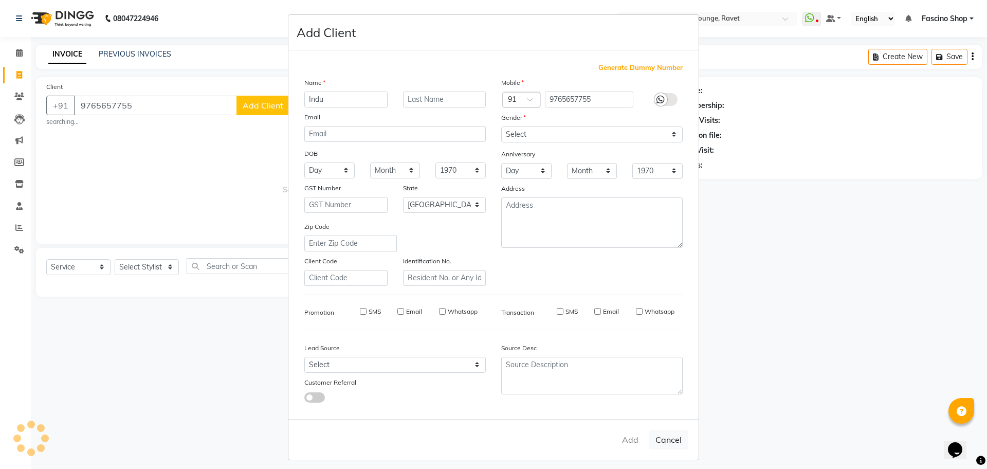
select select
checkbox input "false"
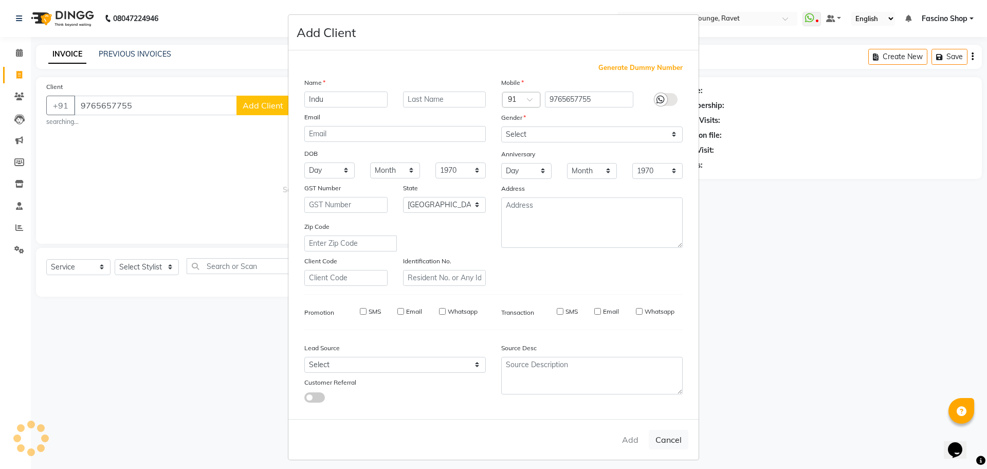
checkbox input "false"
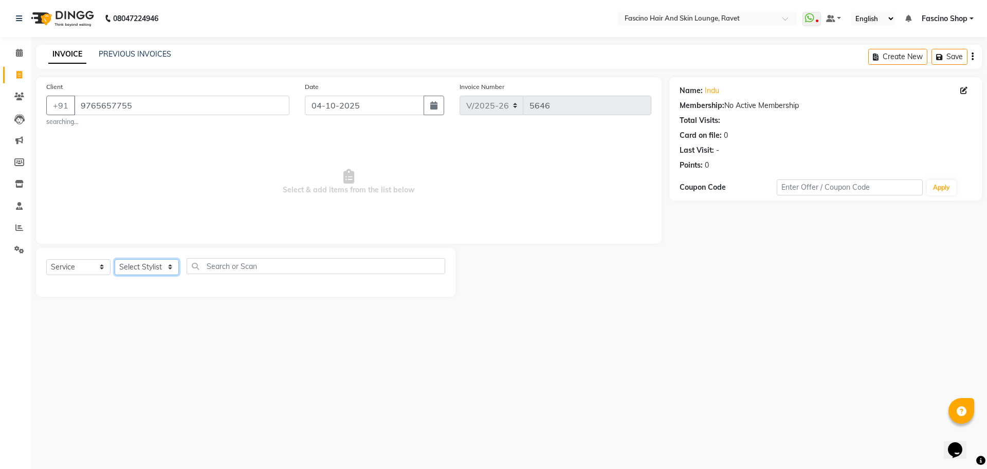
click at [141, 264] on select "Select Stylist [PERSON_NAME] Deepak Fascino Shop [PERSON_NAME] [PERSON_NAME] ( …" at bounding box center [147, 267] width 64 height 16
select select "90275"
click at [115, 259] on select "Select Stylist [PERSON_NAME] Deepak Fascino Shop [PERSON_NAME] [PERSON_NAME] ( …" at bounding box center [147, 267] width 64 height 16
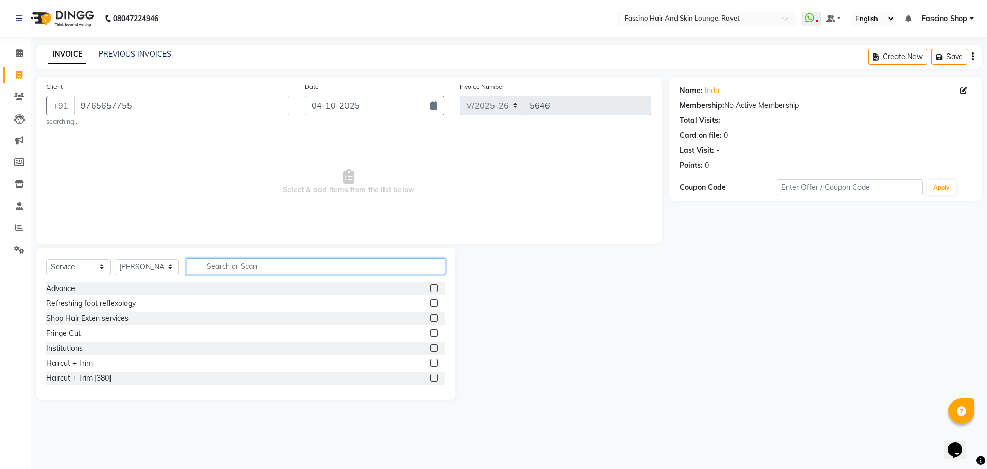
click at [236, 264] on input "text" at bounding box center [316, 266] width 259 height 16
type input "cut"
click at [108, 348] on div "Hair Cut (Below 12)" at bounding box center [78, 348] width 65 height 11
checkbox input "false"
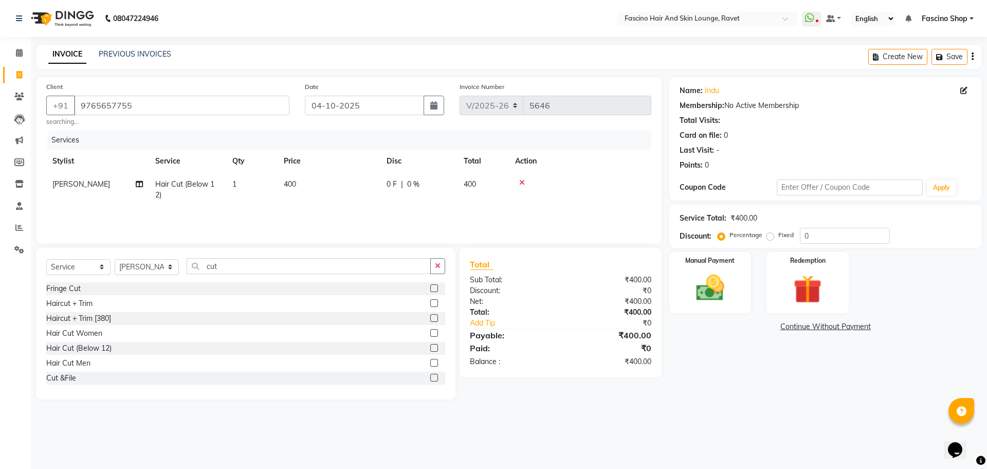
click at [307, 189] on td "400" at bounding box center [329, 190] width 103 height 34
select select "90275"
click at [372, 190] on tr "Abbas Ali Deepak Fascino Shop Gourav Govind kanak ( S R Manager ) Lokesh Madhav…" at bounding box center [348, 192] width 605 height 39
click at [372, 190] on td "400" at bounding box center [329, 190] width 103 height 34
select select "90275"
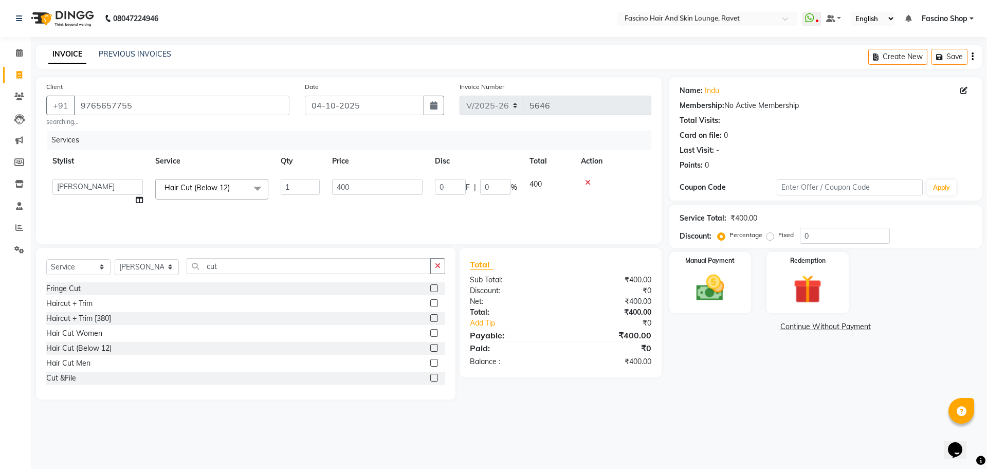
click at [372, 190] on input "400" at bounding box center [377, 187] width 90 height 16
type input "300"
click at [741, 267] on div "Manual Payment" at bounding box center [709, 282] width 85 height 63
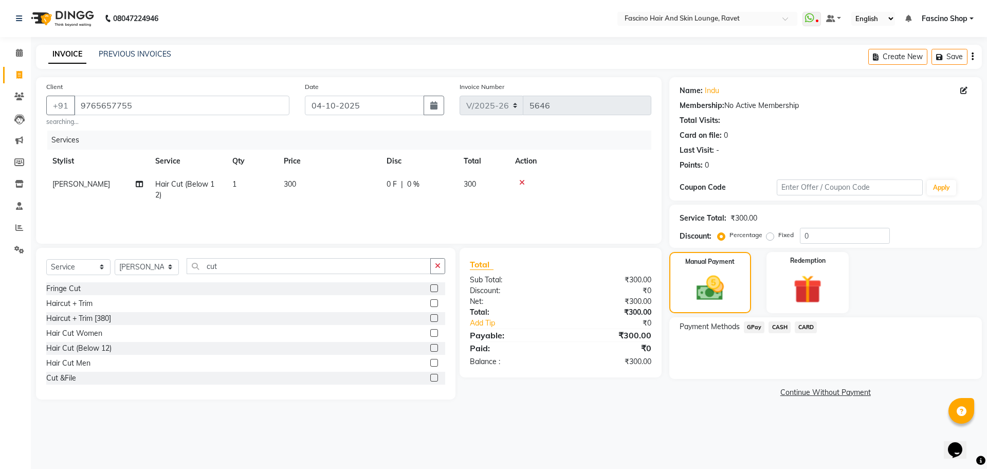
click at [749, 327] on span "GPay" at bounding box center [754, 327] width 21 height 12
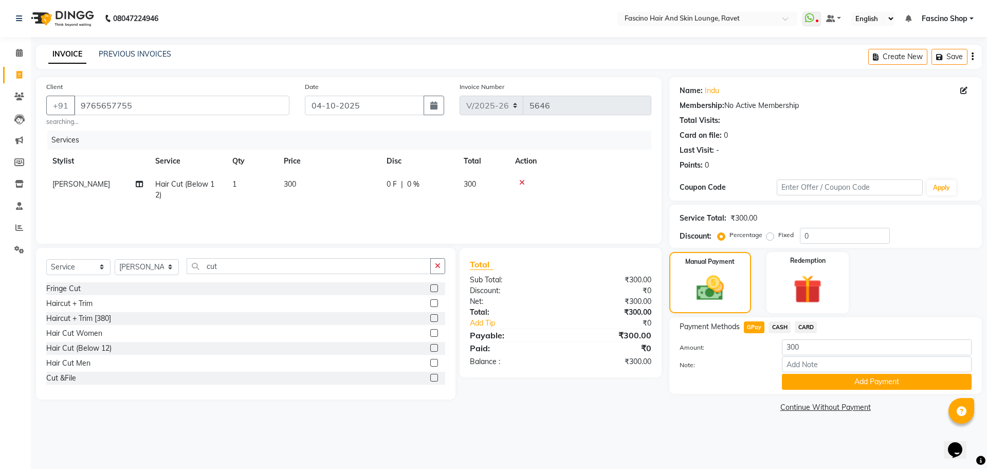
click at [810, 390] on div "Payment Methods GPay CASH CARD Amount: 300 Note: Add Payment" at bounding box center [825, 355] width 313 height 77
click at [808, 381] on button "Add Payment" at bounding box center [877, 382] width 190 height 16
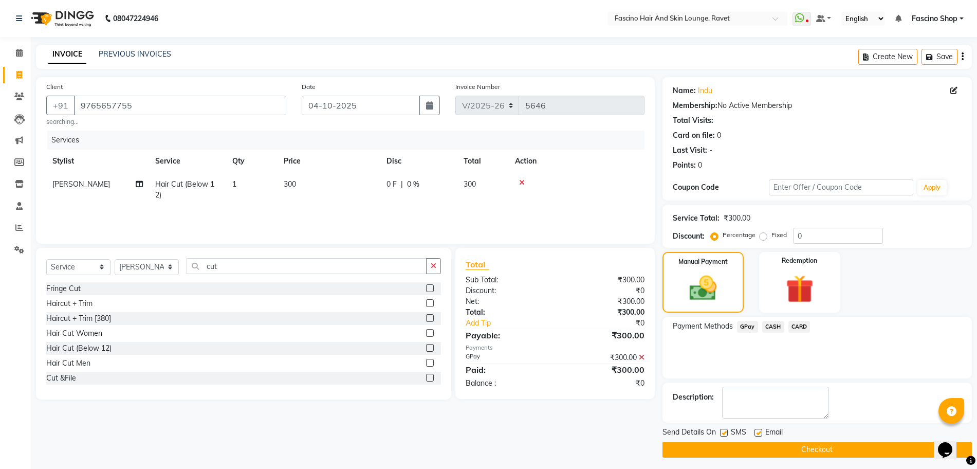
click at [823, 453] on button "Checkout" at bounding box center [817, 450] width 309 height 16
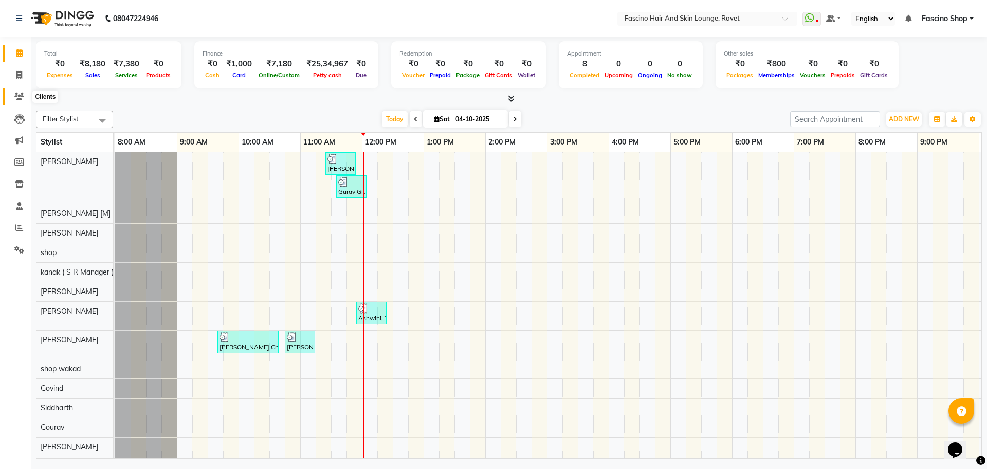
click at [20, 96] on icon at bounding box center [19, 97] width 10 height 8
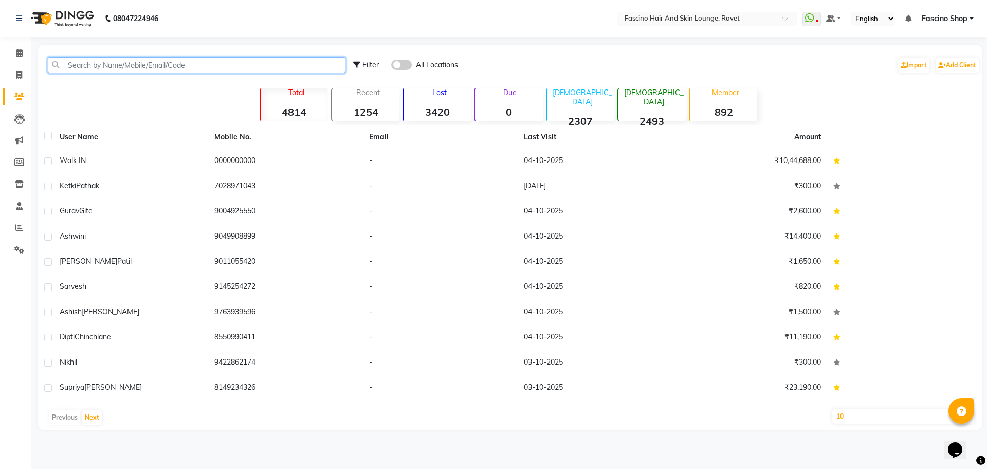
click at [126, 66] on input "text" at bounding box center [197, 65] width 298 height 16
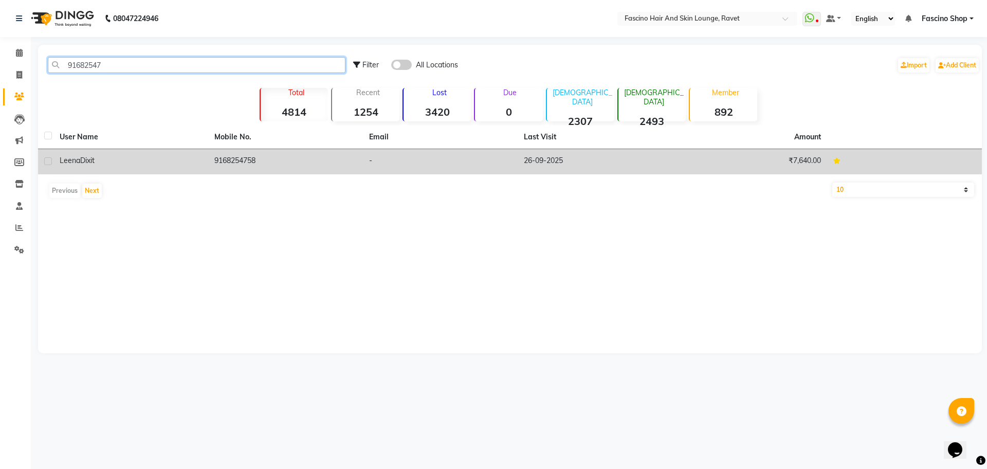
type input "91682547"
click at [233, 156] on td "9168254758" at bounding box center [285, 161] width 155 height 25
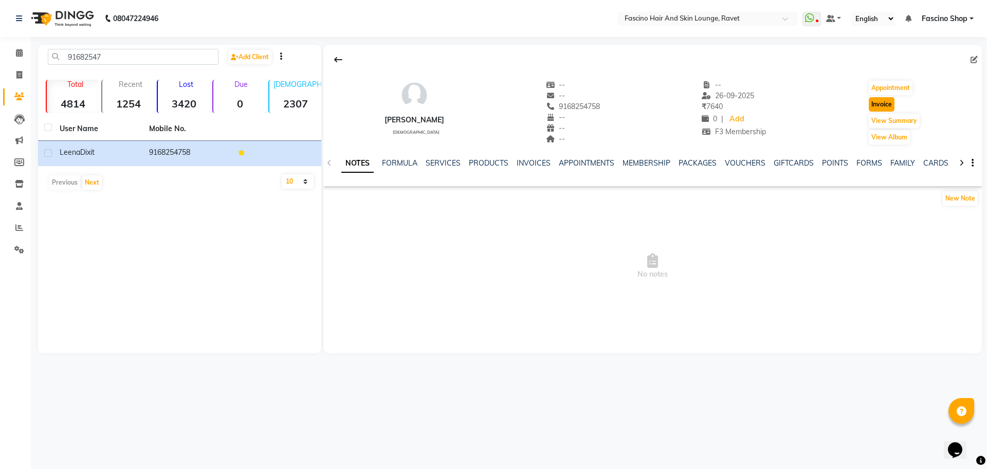
click at [883, 102] on button "Invoice" at bounding box center [882, 104] width 26 height 14
select select "service"
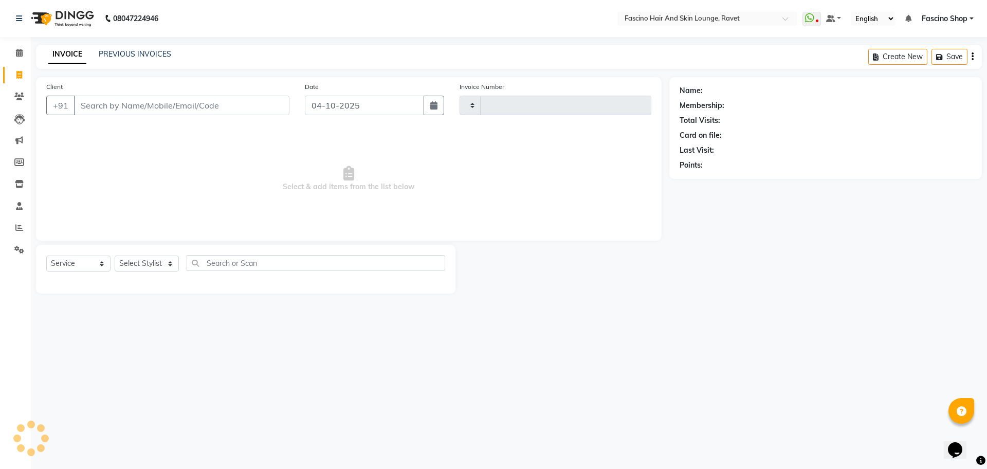
type input "5646"
select select "5190"
type input "9168254758"
select select "1: Object"
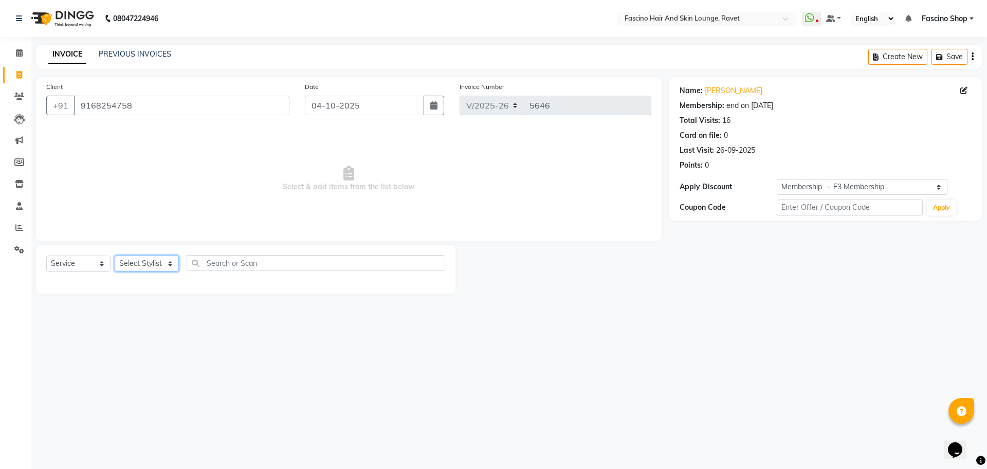
click at [148, 258] on select "Select Stylist [PERSON_NAME] Deepak Fascino Shop [PERSON_NAME] [PERSON_NAME] ( …" at bounding box center [147, 263] width 64 height 16
select select "93690"
click at [115, 255] on select "Select Stylist [PERSON_NAME] Deepak Fascino Shop [PERSON_NAME] [PERSON_NAME] ( …" at bounding box center [147, 263] width 64 height 16
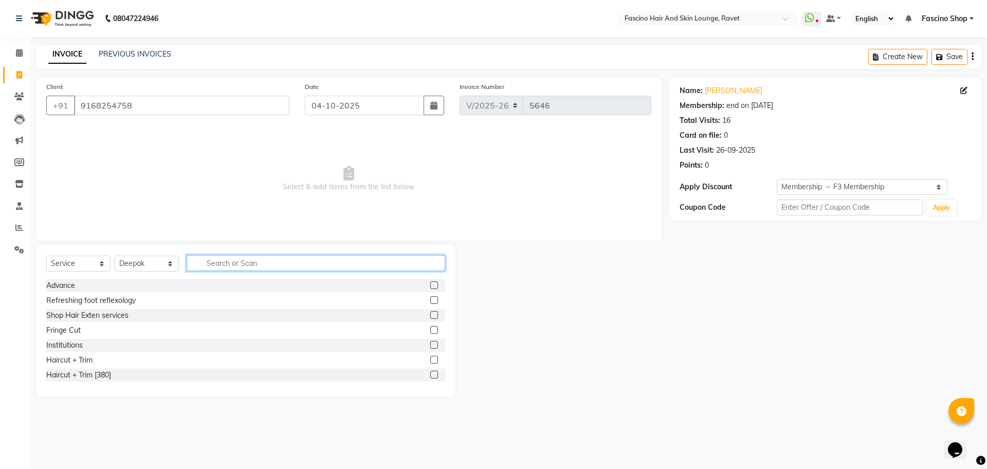
click at [211, 262] on input "text" at bounding box center [316, 263] width 259 height 16
type input "cut"
click at [95, 348] on div "Hair Cut (Below 12)" at bounding box center [245, 345] width 399 height 13
click at [95, 348] on div "Hair Cut (Below 12)" at bounding box center [78, 345] width 65 height 11
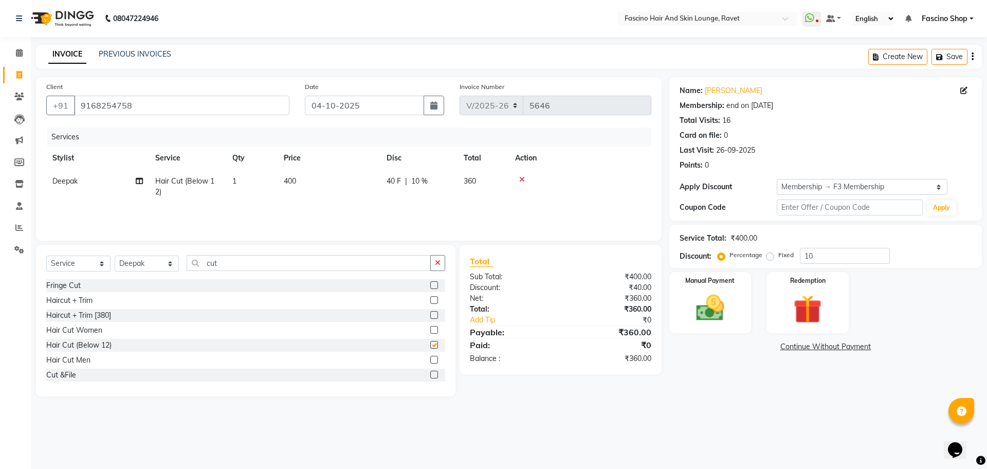
checkbox input "false"
click at [88, 363] on div "Hair Cut Men" at bounding box center [68, 360] width 44 height 11
checkbox input "false"
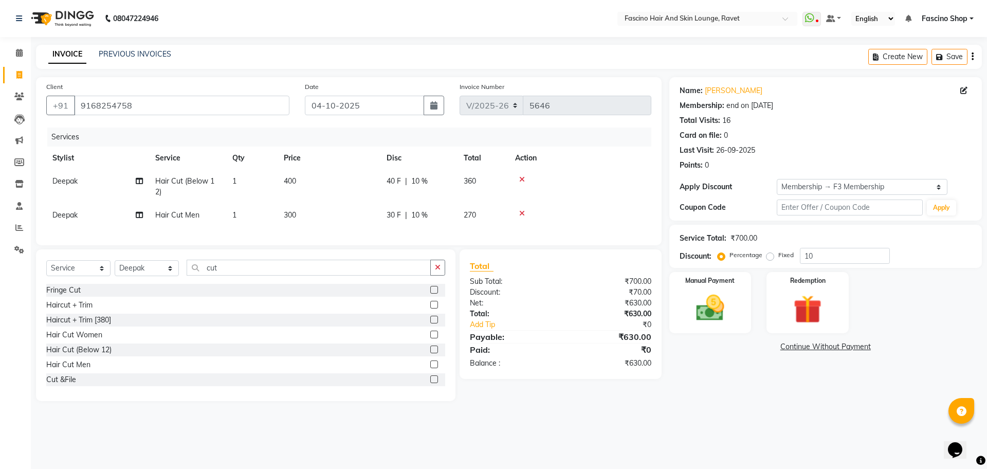
click at [302, 176] on td "400" at bounding box center [329, 187] width 103 height 34
select select "93690"
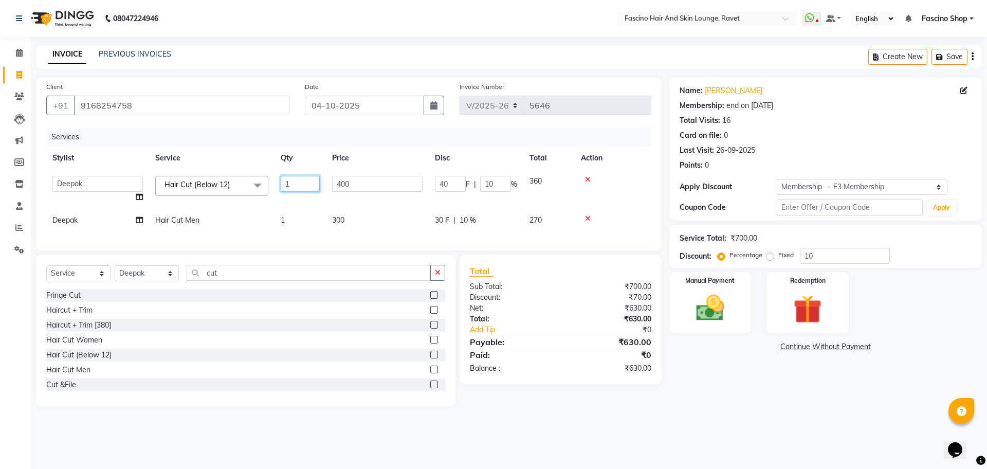
click at [302, 176] on input "1" at bounding box center [300, 184] width 39 height 16
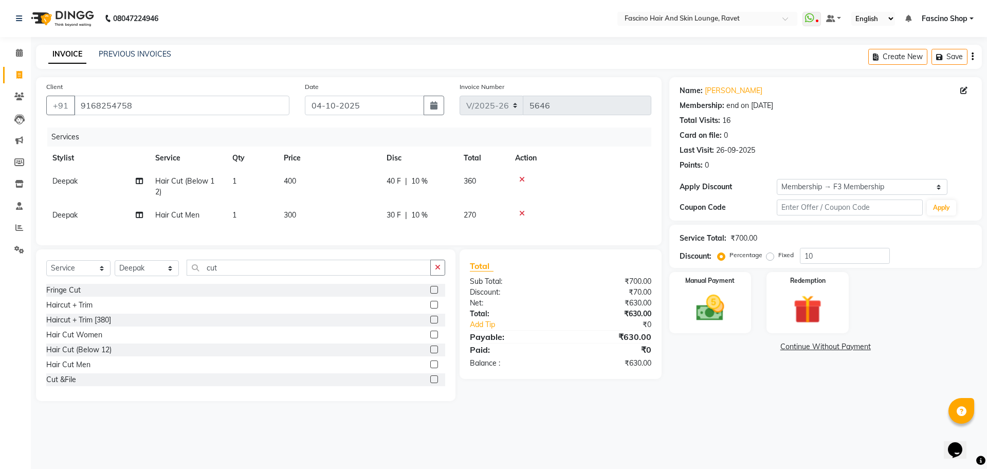
click at [341, 180] on td "400" at bounding box center [329, 187] width 103 height 34
select select "93690"
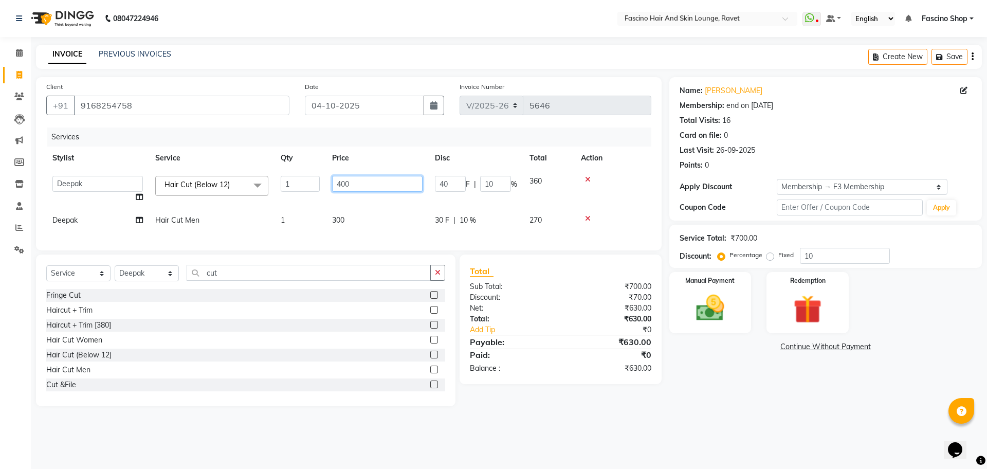
click at [341, 180] on input "400" at bounding box center [377, 184] width 90 height 16
type input "200"
click at [344, 217] on td "300" at bounding box center [377, 220] width 103 height 23
select select "93690"
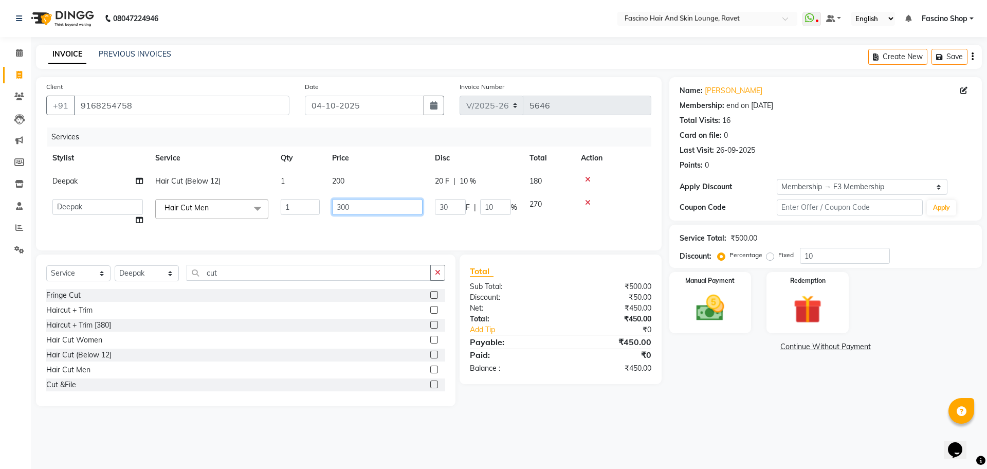
drag, startPoint x: 344, startPoint y: 217, endPoint x: 360, endPoint y: 210, distance: 17.7
click at [360, 210] on td "300" at bounding box center [377, 212] width 103 height 39
click at [360, 210] on input "300" at bounding box center [377, 207] width 90 height 16
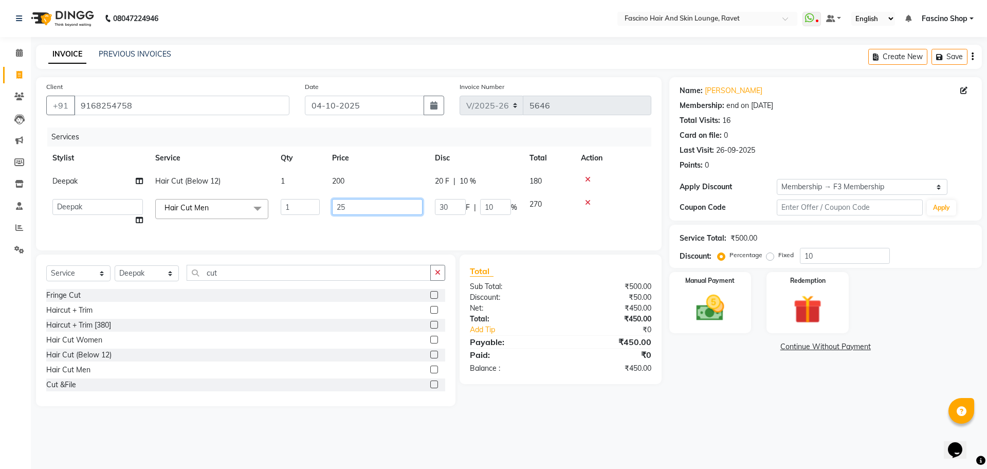
type input "250"
type input "1"
click at [868, 252] on input "1" at bounding box center [845, 256] width 90 height 16
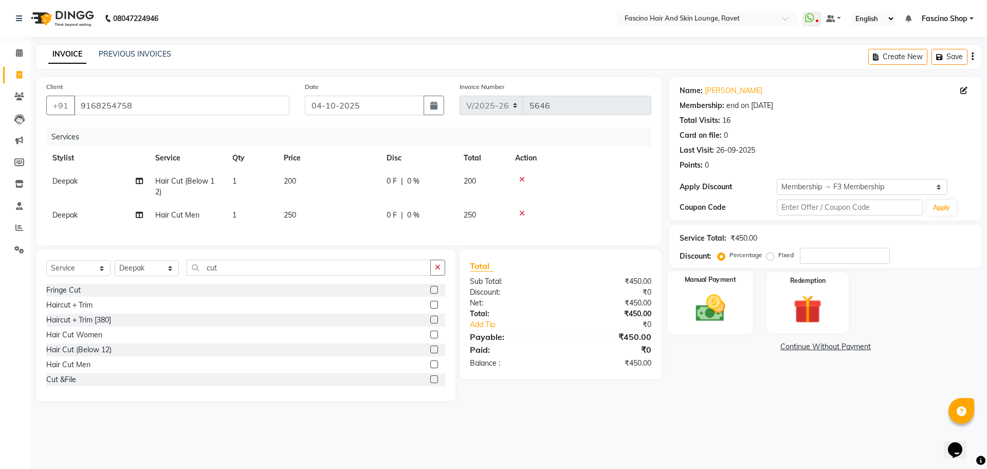
click at [744, 326] on div "Manual Payment" at bounding box center [709, 302] width 85 height 63
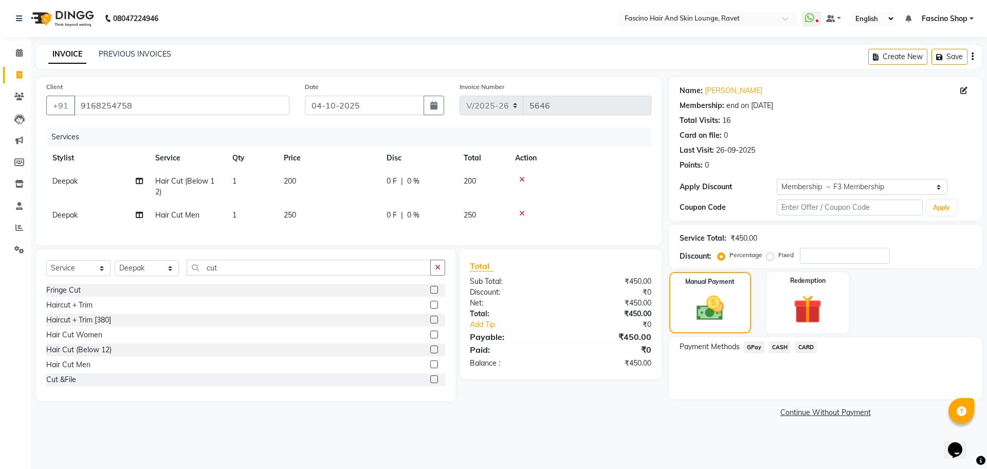
click at [755, 352] on div "GPay" at bounding box center [752, 348] width 25 height 14
click at [755, 352] on span "GPay" at bounding box center [754, 347] width 21 height 12
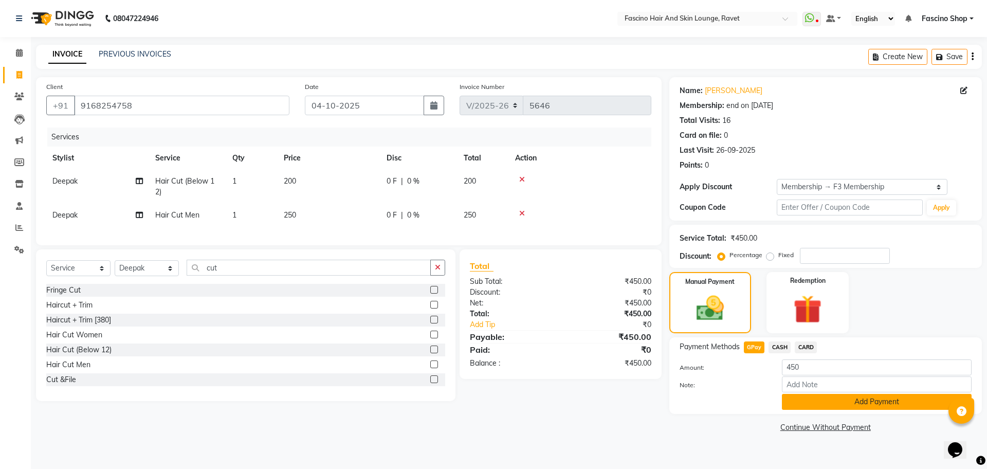
click at [811, 403] on button "Add Payment" at bounding box center [877, 402] width 190 height 16
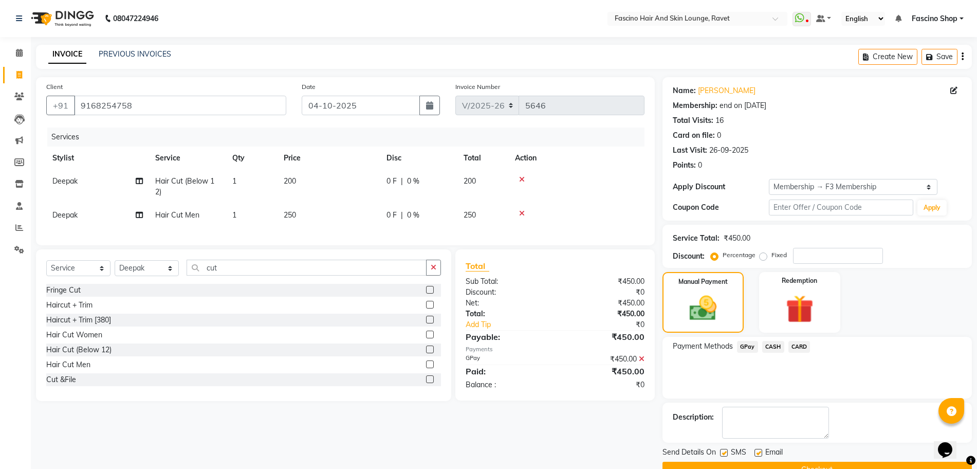
click at [831, 446] on button "Checkout" at bounding box center [817, 470] width 309 height 16
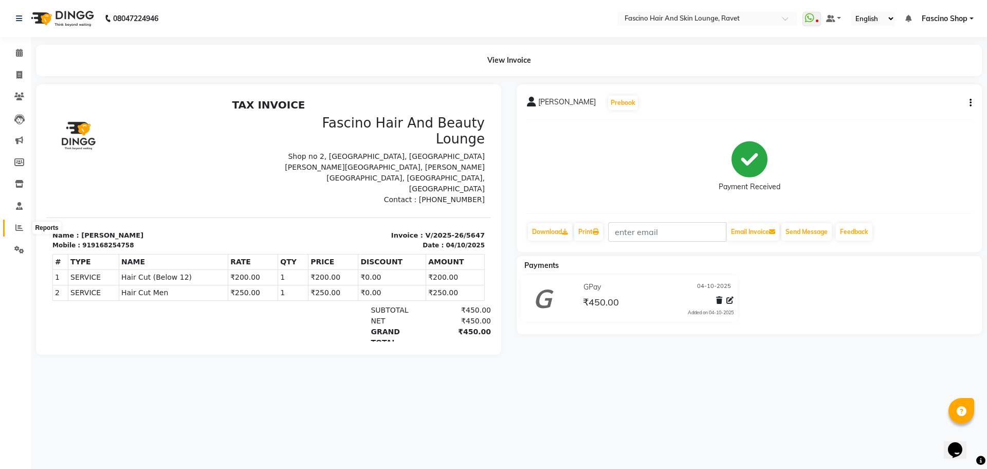
click at [24, 228] on span at bounding box center [19, 228] width 18 height 12
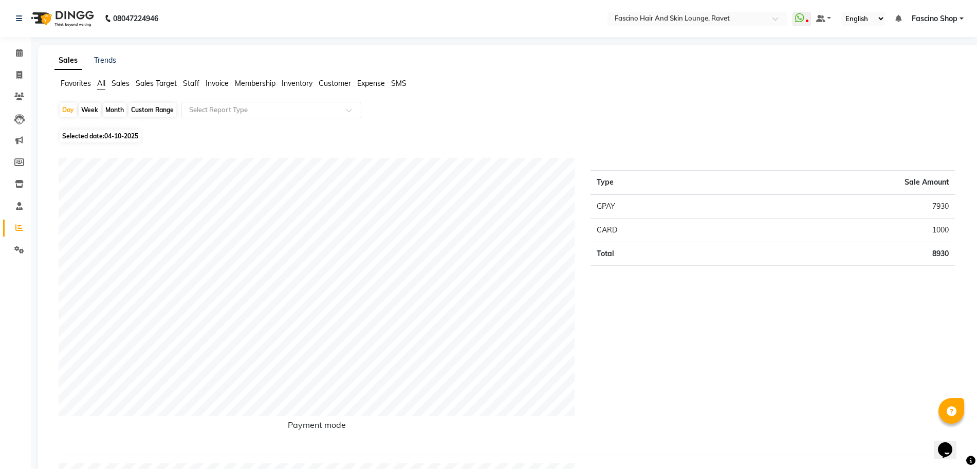
click at [189, 82] on span "Staff" at bounding box center [191, 83] width 16 height 9
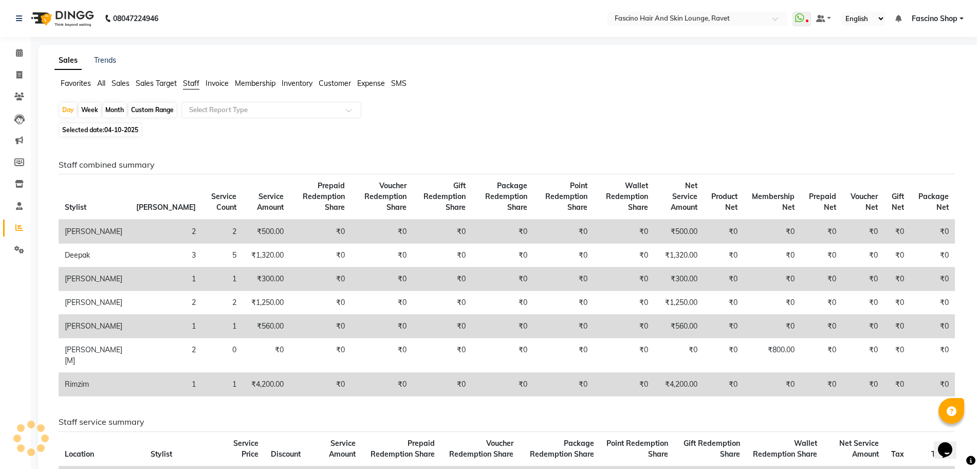
click at [115, 112] on div "Month" at bounding box center [115, 110] width 24 height 14
click at [119, 109] on div "Month" at bounding box center [115, 110] width 24 height 14
select select "10"
select select "2025"
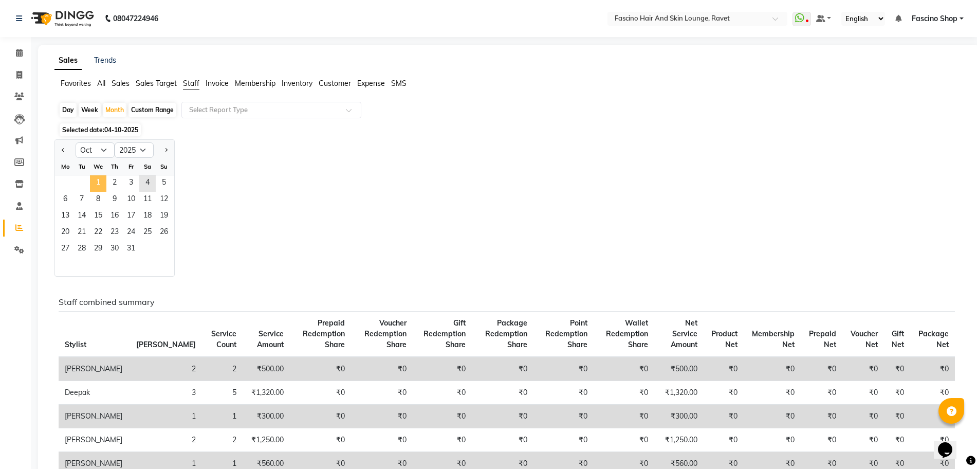
click at [102, 177] on span "1" at bounding box center [98, 183] width 16 height 16
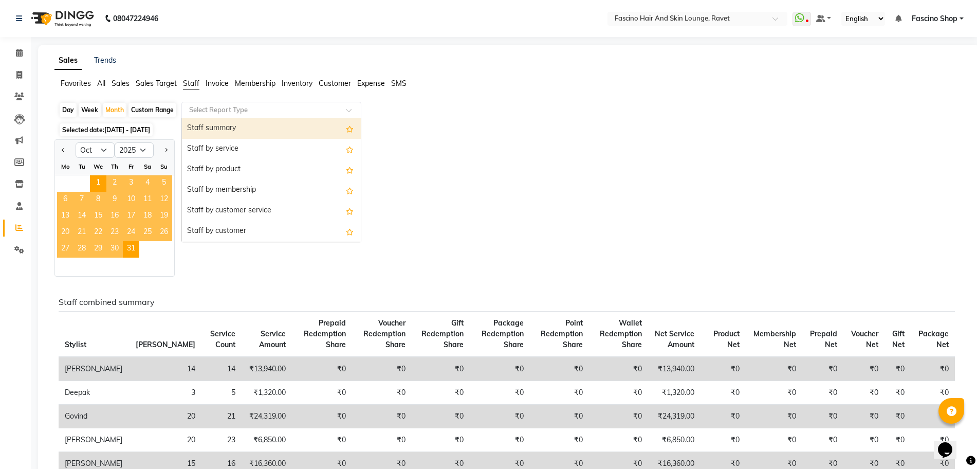
click at [217, 116] on div "Select Report Type" at bounding box center [271, 110] width 180 height 16
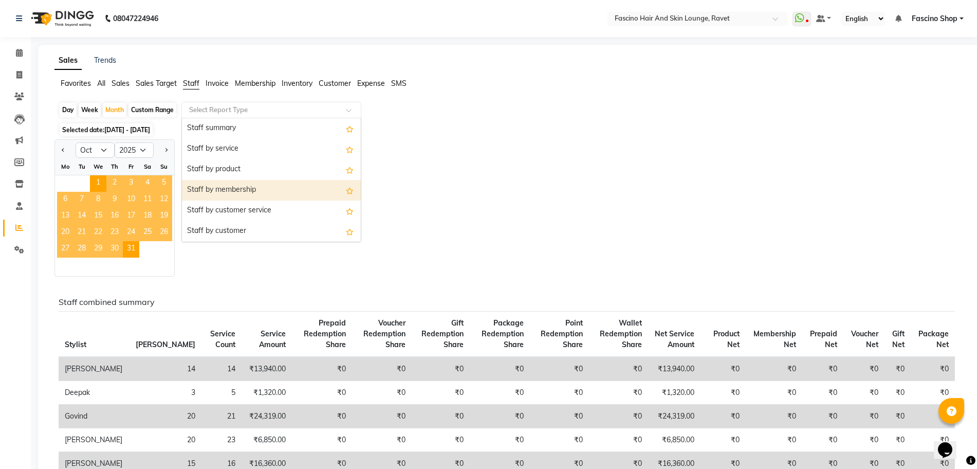
click at [239, 186] on div "Staff by membership" at bounding box center [271, 190] width 179 height 21
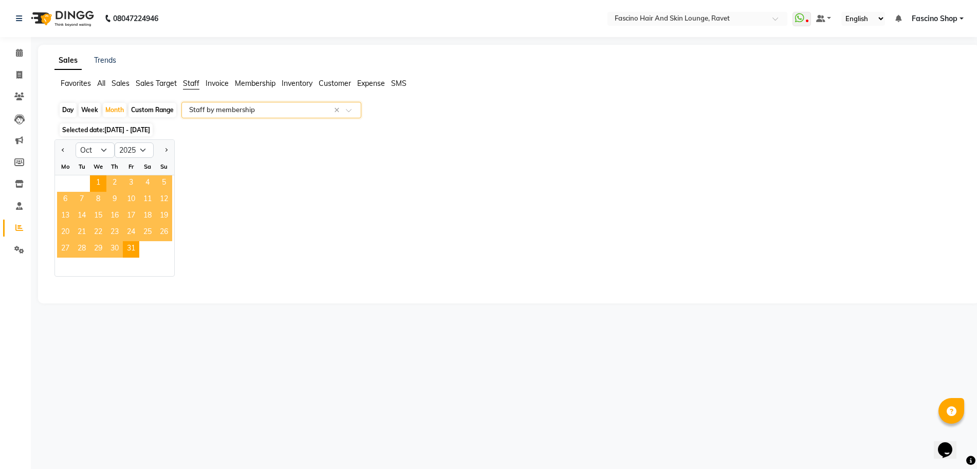
select select "csv"
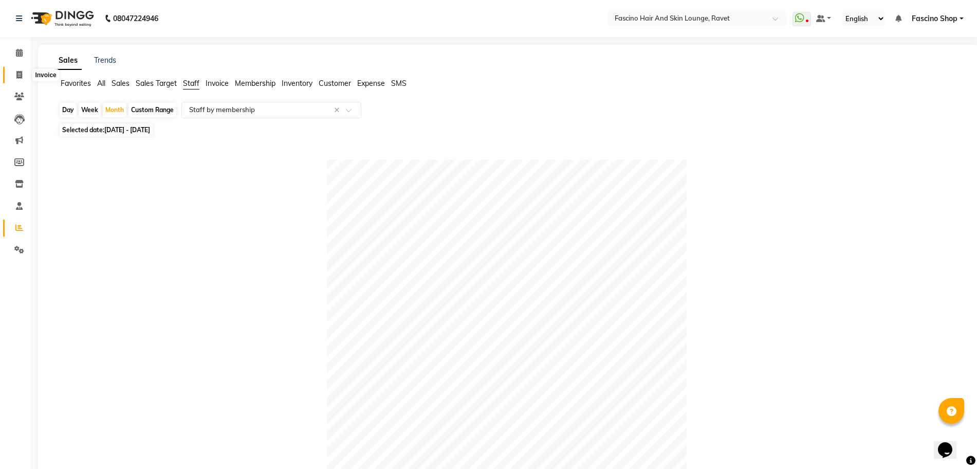
click at [21, 72] on icon at bounding box center [19, 75] width 6 height 8
select select "service"
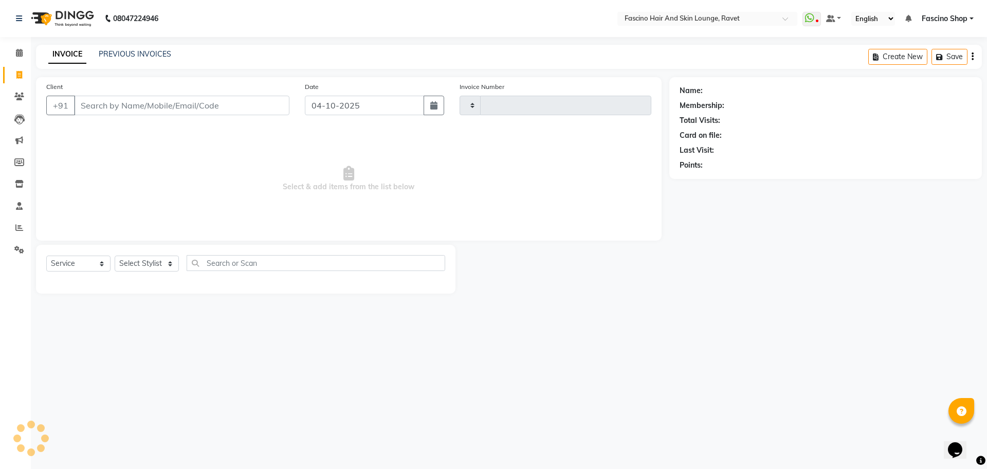
type input "5648"
select select "5190"
click at [19, 101] on span at bounding box center [19, 97] width 18 height 12
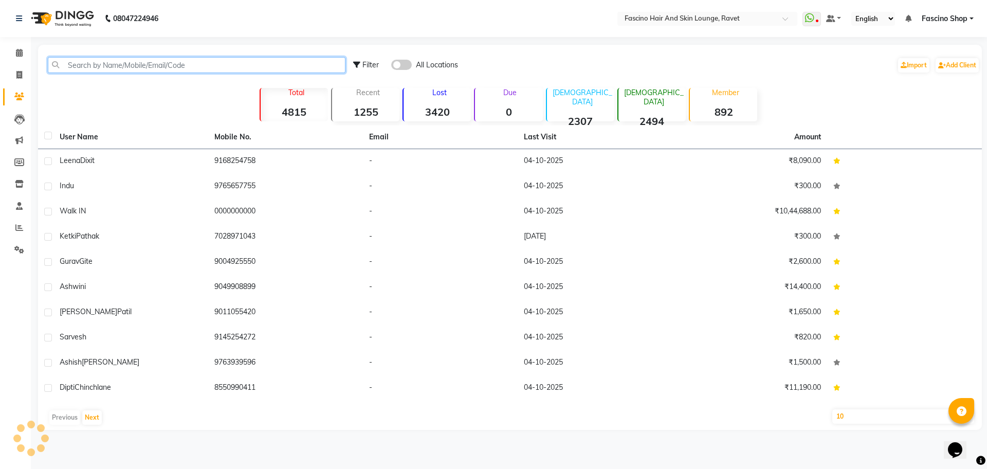
click at [140, 61] on input "text" at bounding box center [197, 65] width 298 height 16
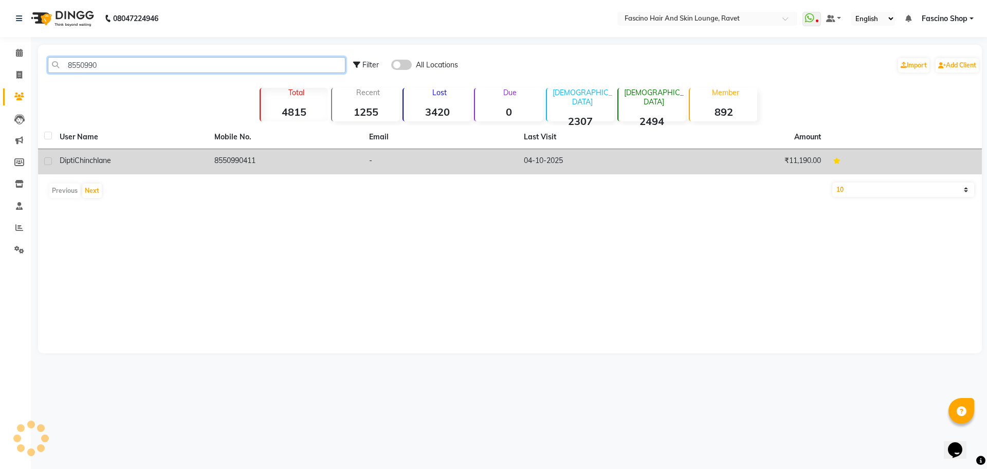
type input "8550990"
click at [222, 160] on td "8550990411" at bounding box center [285, 161] width 155 height 25
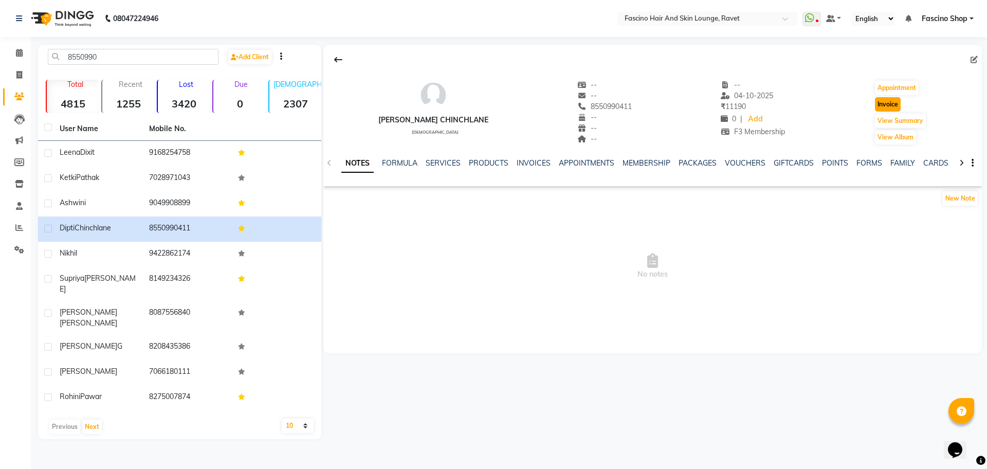
click at [877, 106] on button "Invoice" at bounding box center [888, 104] width 26 height 14
select select "5190"
select select "service"
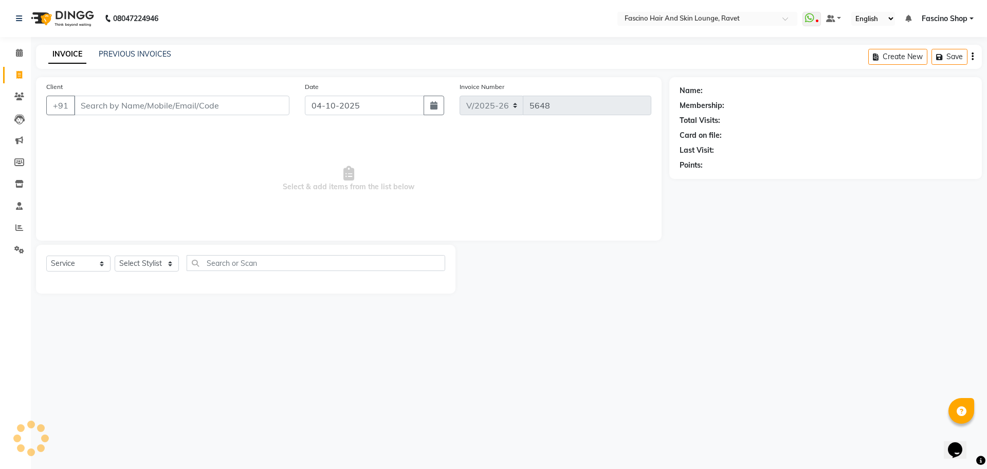
type input "8550990411"
select select "1: Object"
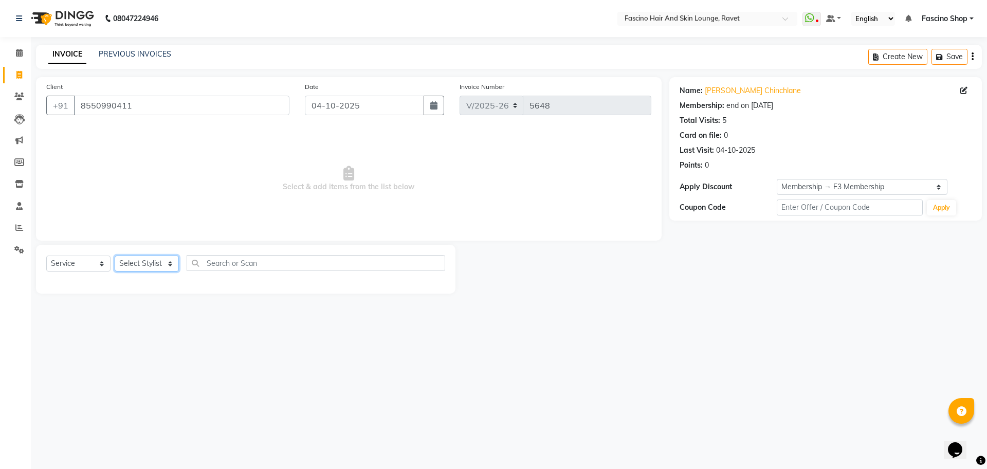
click at [145, 256] on select "Select Stylist [PERSON_NAME] Deepak Fascino Shop [PERSON_NAME] [PERSON_NAME] ( …" at bounding box center [147, 263] width 64 height 16
select select "33256"
click at [115, 255] on select "Select Stylist [PERSON_NAME] Deepak Fascino Shop [PERSON_NAME] [PERSON_NAME] ( …" at bounding box center [147, 263] width 64 height 16
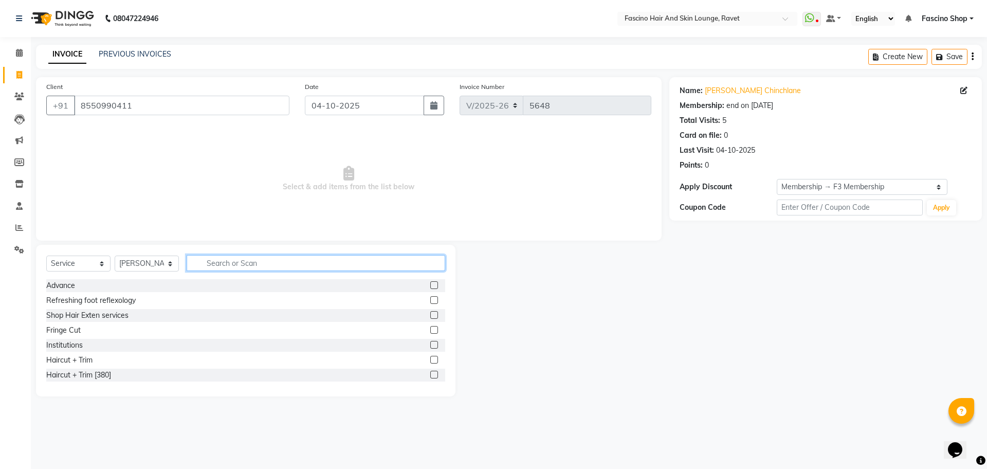
click at [243, 255] on input "text" at bounding box center [316, 263] width 259 height 16
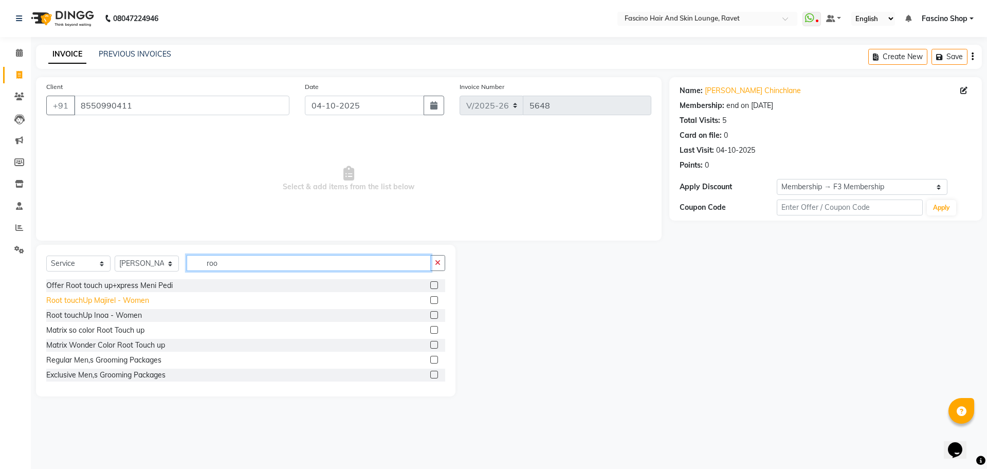
type input "roo"
click at [132, 304] on div "Root touchUp Majirel - Women" at bounding box center [97, 300] width 103 height 11
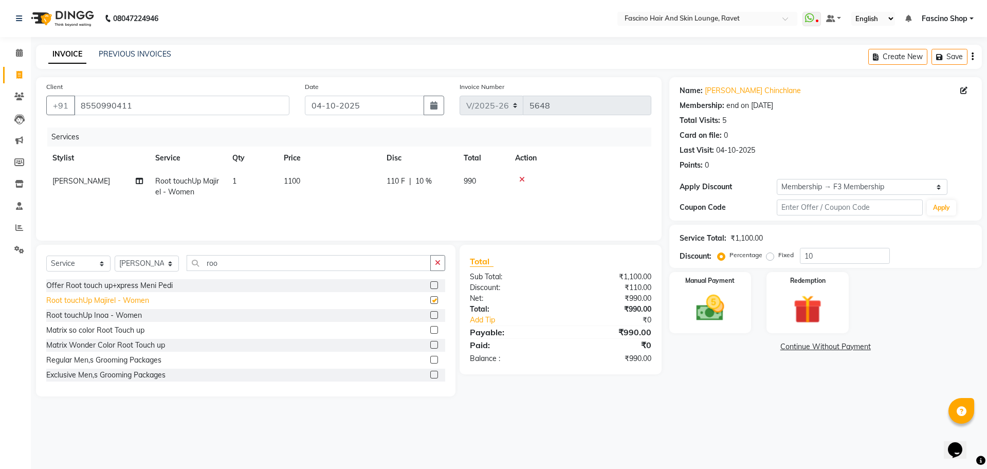
checkbox input "false"
click at [315, 183] on td "1100" at bounding box center [329, 187] width 103 height 34
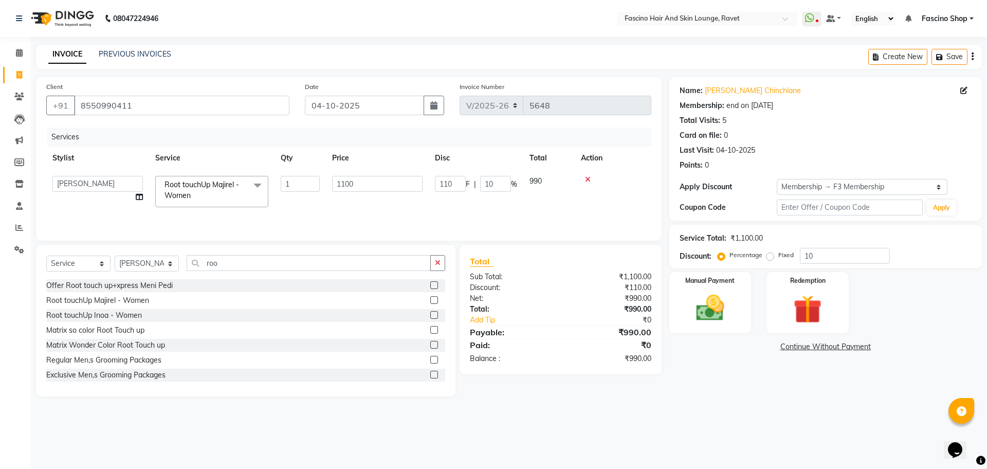
click at [372, 178] on tr "Abbas Ali Deepak Fascino Shop Gourav Govind kanak ( S R Manager ) Lokesh Madhav…" at bounding box center [348, 192] width 605 height 44
click at [372, 178] on td "1100" at bounding box center [329, 187] width 103 height 34
click at [372, 178] on input "1100" at bounding box center [377, 184] width 90 height 16
type input "1000"
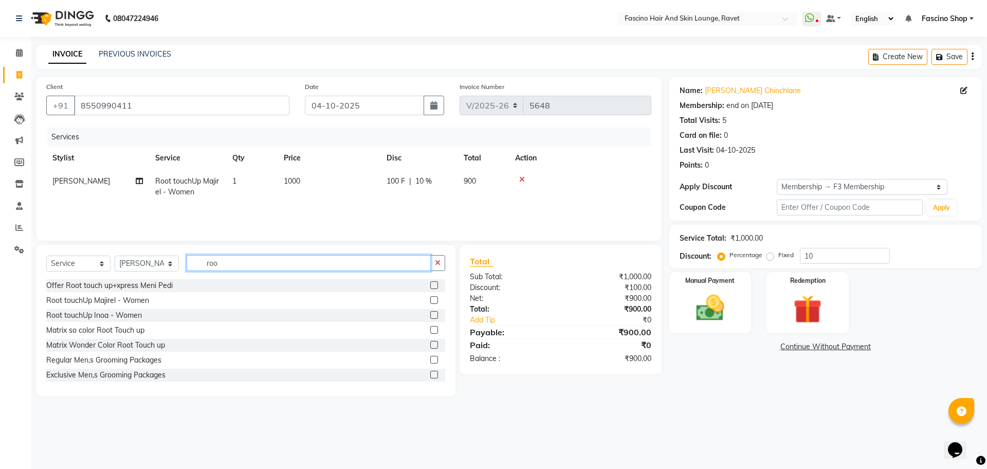
click at [214, 260] on input "roo" at bounding box center [309, 263] width 244 height 16
click at [156, 260] on select "Select Stylist [PERSON_NAME] Deepak Fascino Shop [PERSON_NAME] [PERSON_NAME] ( …" at bounding box center [147, 263] width 64 height 16
select select "66192"
click at [115, 255] on select "Select Stylist [PERSON_NAME] Deepak Fascino Shop [PERSON_NAME] [PERSON_NAME] ( …" at bounding box center [147, 263] width 64 height 16
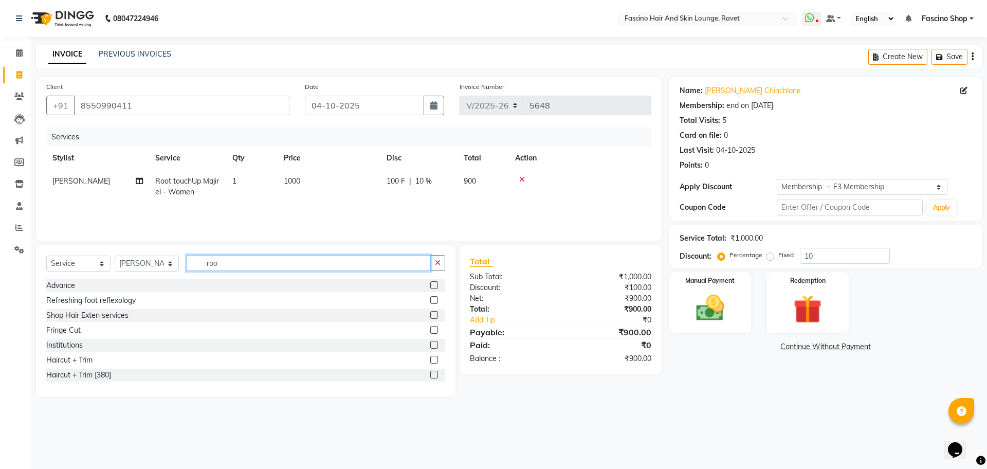
click at [210, 259] on input "roo" at bounding box center [309, 263] width 244 height 16
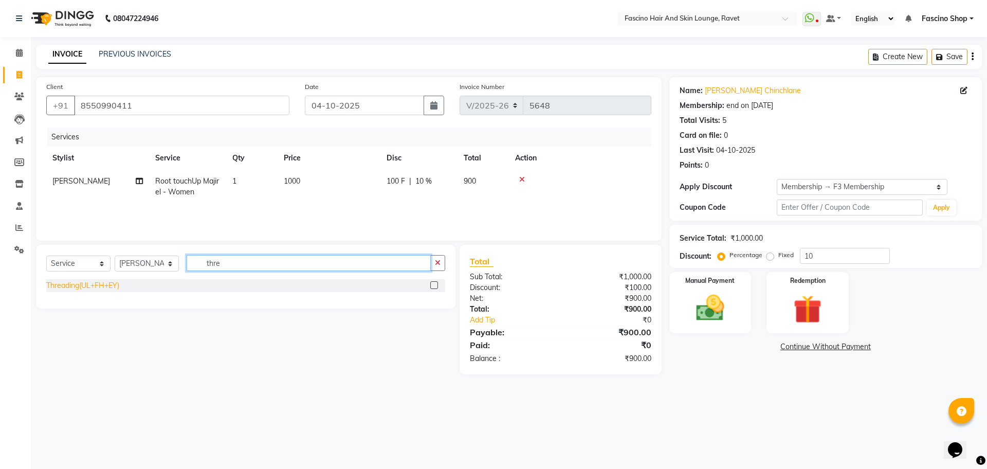
type input "thre"
click at [99, 282] on div "Threading(UL+FH+EY)" at bounding box center [82, 285] width 73 height 11
checkbox input "false"
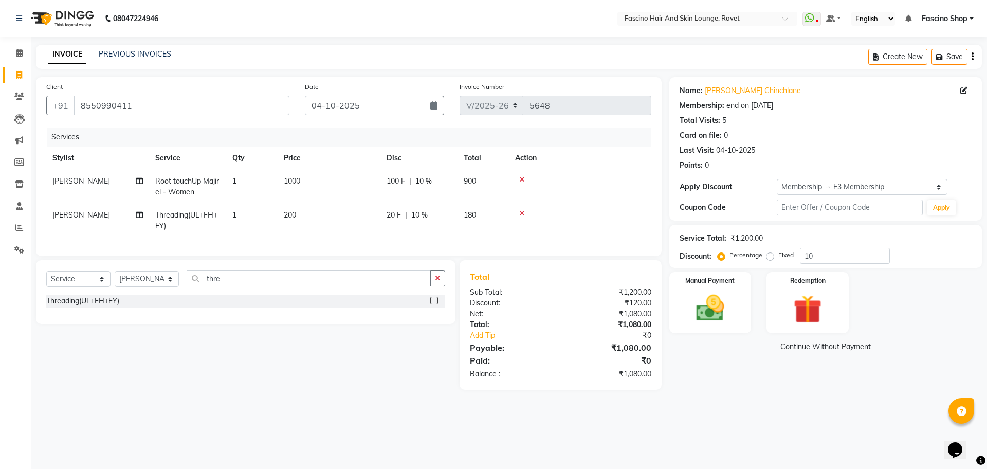
click at [305, 217] on td "200" at bounding box center [329, 221] width 103 height 34
select select "66192"
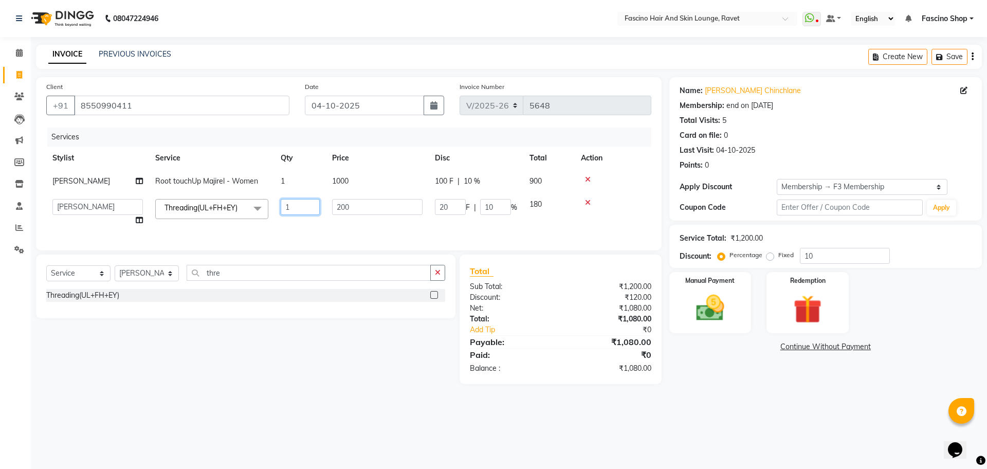
drag, startPoint x: 305, startPoint y: 217, endPoint x: 344, endPoint y: 209, distance: 40.0
click at [344, 209] on tr "Abbas Ali Deepak Fascino Shop Gourav Govind kanak ( S R Manager ) Lokesh Madhav…" at bounding box center [348, 212] width 605 height 39
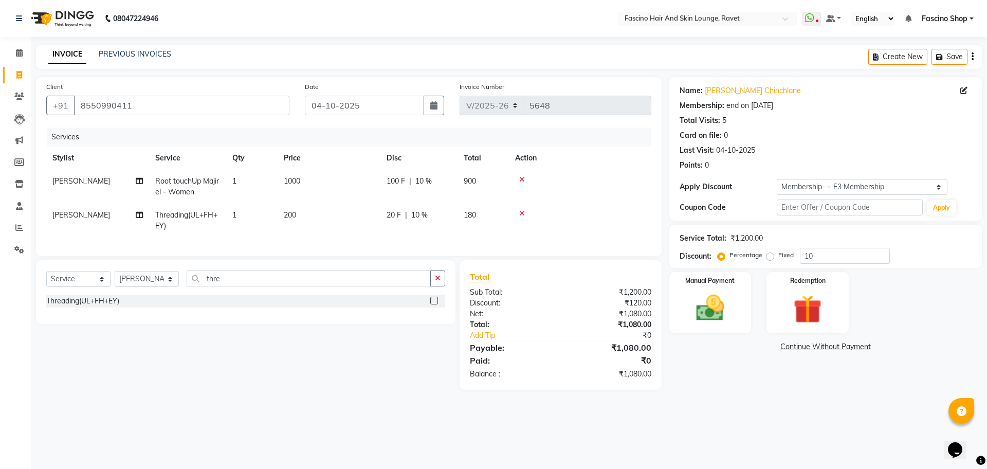
click at [344, 209] on td "200" at bounding box center [329, 221] width 103 height 34
select select "66192"
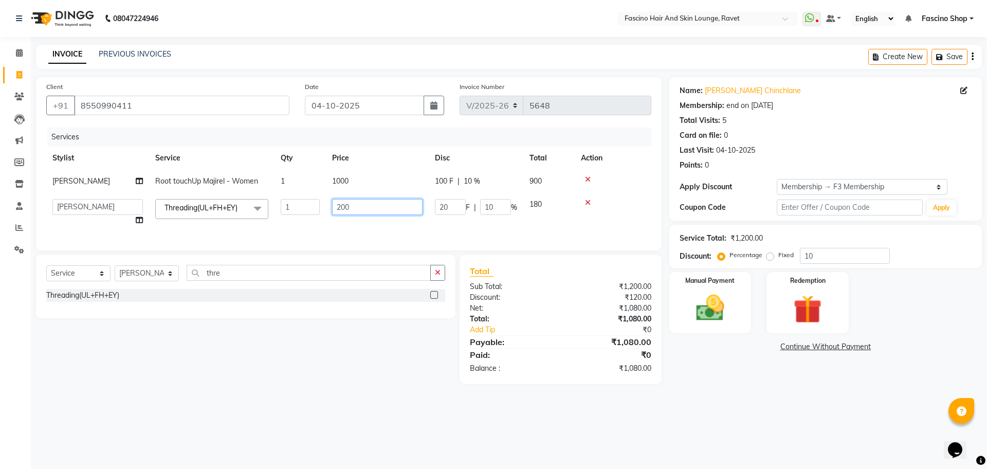
click at [344, 209] on input "200" at bounding box center [377, 207] width 90 height 16
type input "70"
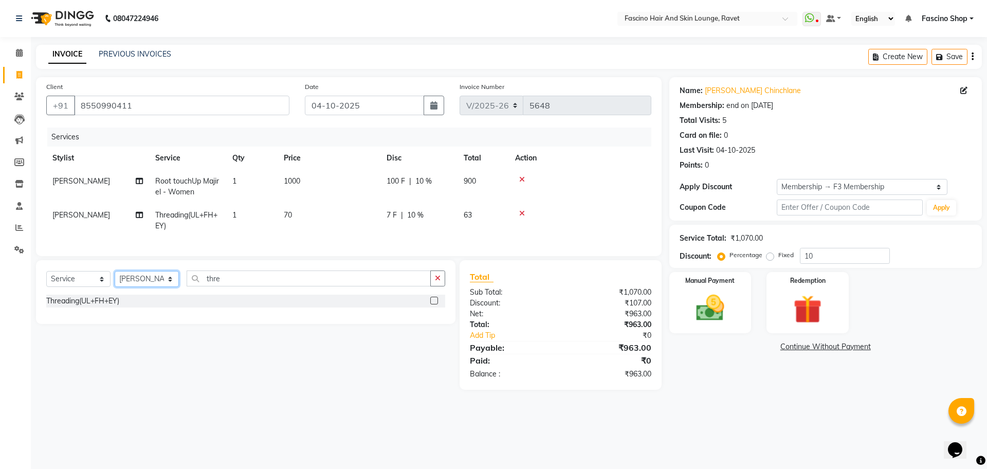
click at [128, 281] on select "Select Stylist [PERSON_NAME] Deepak Fascino Shop [PERSON_NAME] [PERSON_NAME] ( …" at bounding box center [147, 279] width 64 height 16
select select "33256"
click at [115, 281] on select "Select Stylist [PERSON_NAME] Deepak Fascino Shop [PERSON_NAME] [PERSON_NAME] ( …" at bounding box center [147, 279] width 64 height 16
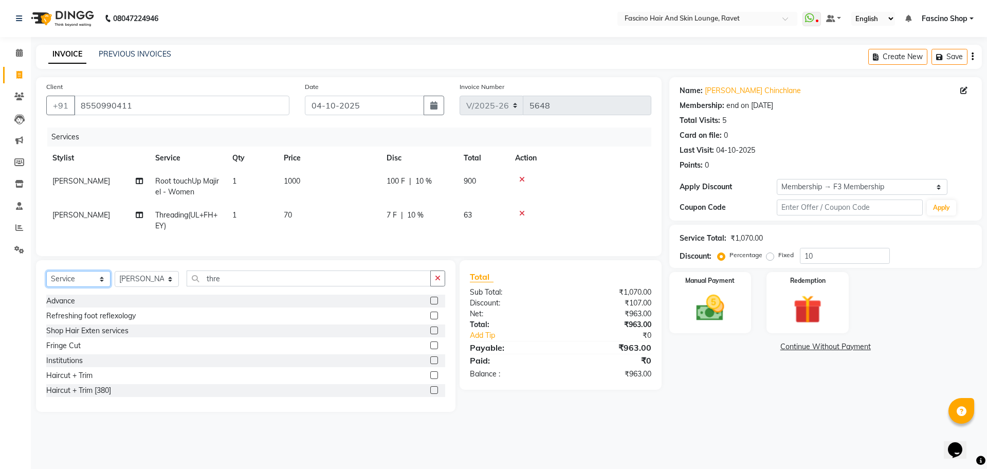
click at [63, 287] on select "Select Service Product Membership Package Voucher Prepaid Gift Card" at bounding box center [78, 279] width 64 height 16
select select "product"
click at [46, 281] on select "Select Service Product Membership Package Voucher Prepaid Gift Card" at bounding box center [78, 279] width 64 height 16
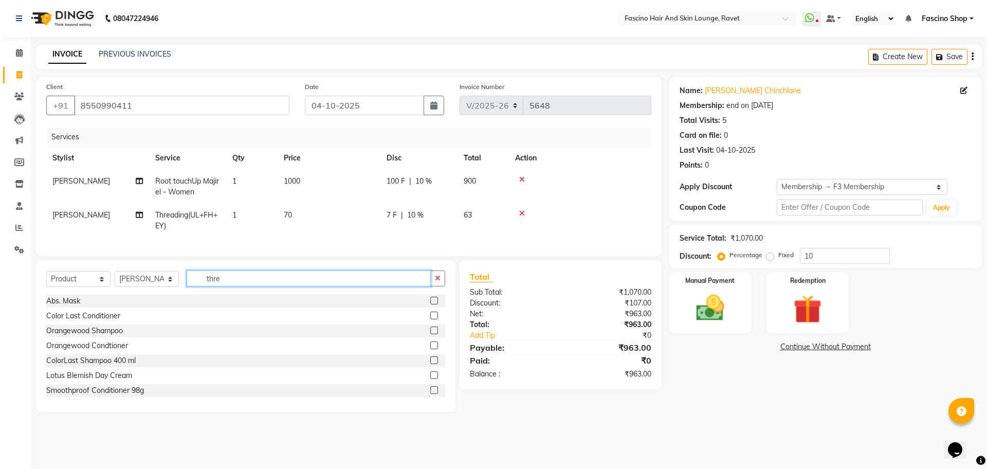
click at [215, 286] on input "thre" at bounding box center [309, 278] width 244 height 16
type input "p"
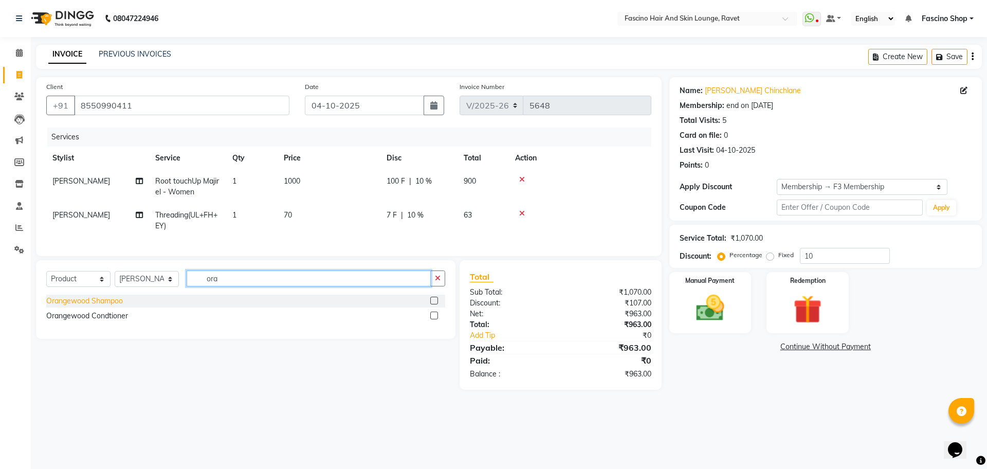
type input "ora"
click at [102, 306] on div "Orangewood Shampoo" at bounding box center [84, 301] width 77 height 11
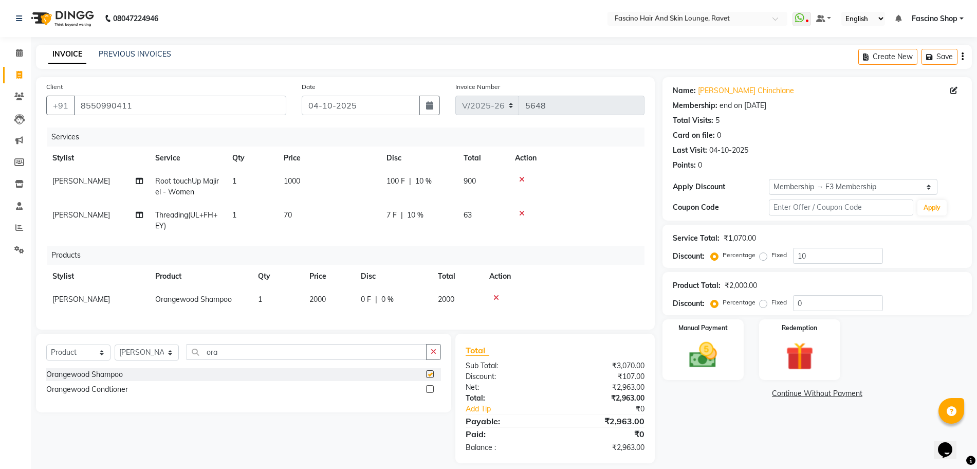
checkbox input "false"
click at [109, 395] on div "Orangewood Condtioner" at bounding box center [87, 389] width 82 height 11
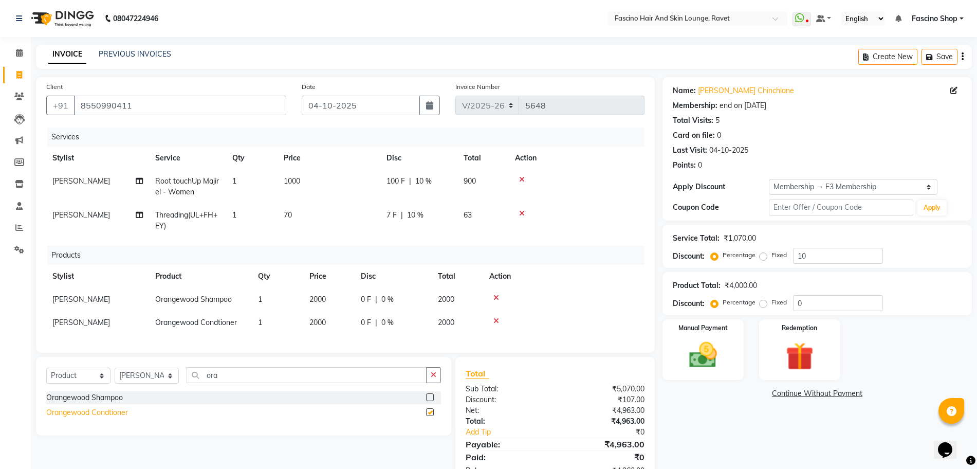
checkbox input "false"
click at [321, 304] on td "2000" at bounding box center [328, 299] width 51 height 23
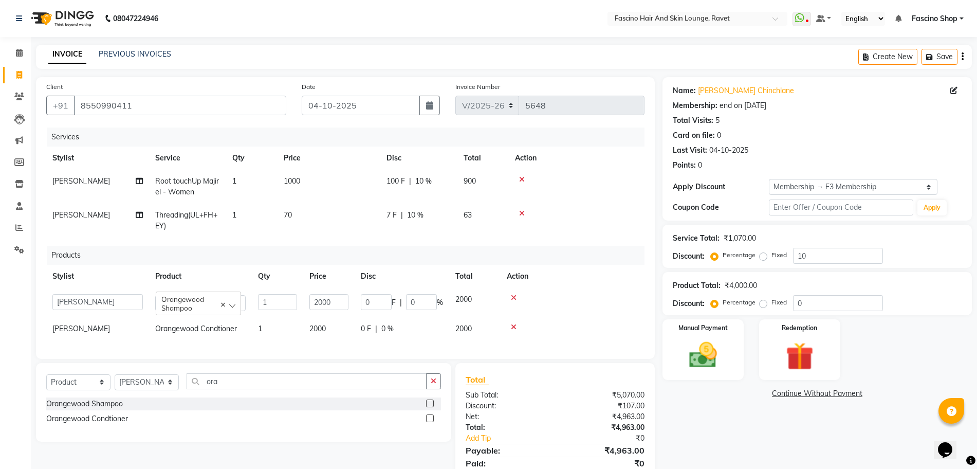
click at [357, 304] on tr "Abbas Ali Deepak Fascino Shop Gourav Govind kanak ( S R Manager ) Lokesh Madhav…" at bounding box center [345, 302] width 598 height 29
type input "1350"
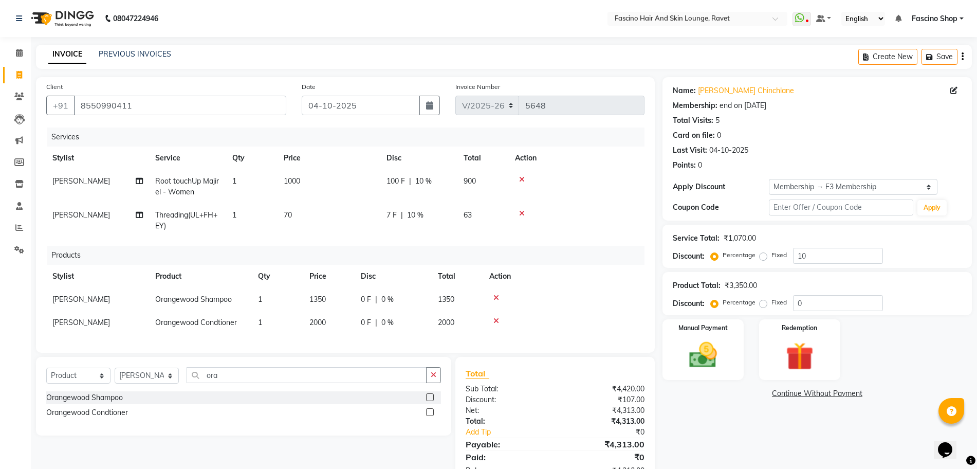
click at [330, 327] on td "2000" at bounding box center [328, 322] width 51 height 23
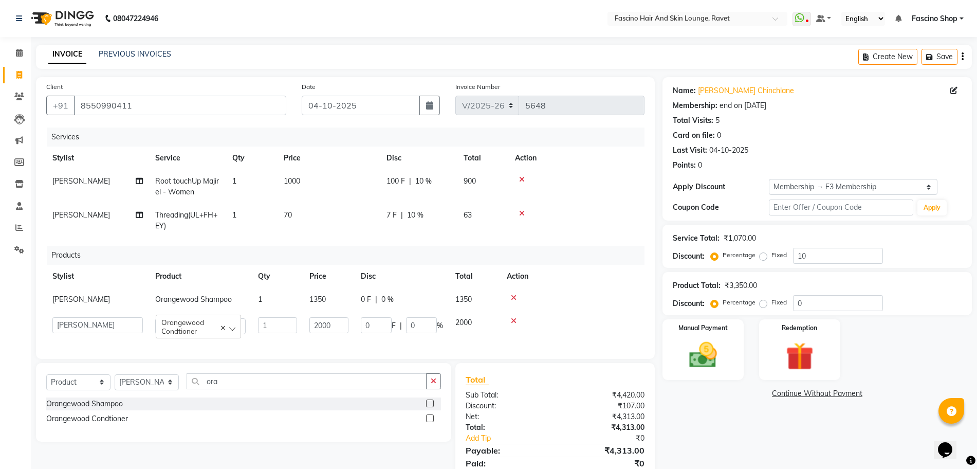
click at [330, 327] on input "2000" at bounding box center [328, 325] width 39 height 16
type input "1350"
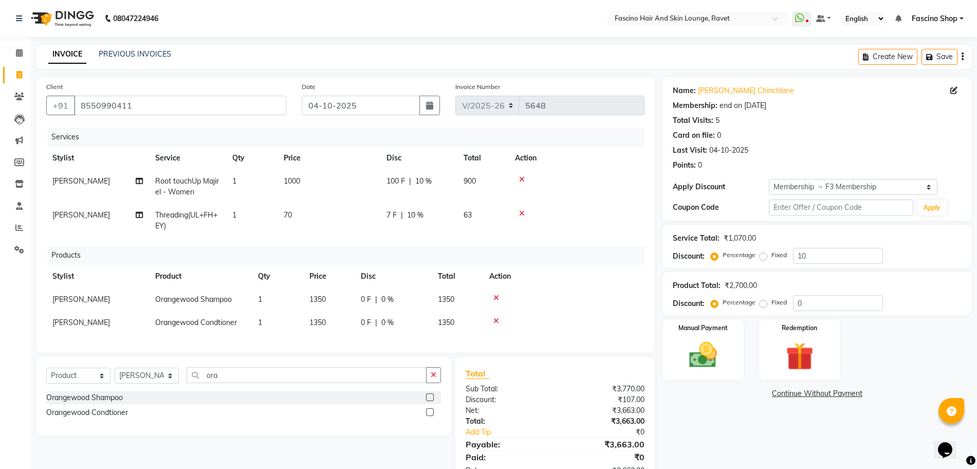
click at [318, 250] on div "Products" at bounding box center [349, 255] width 605 height 19
click at [720, 362] on img at bounding box center [703, 354] width 47 height 33
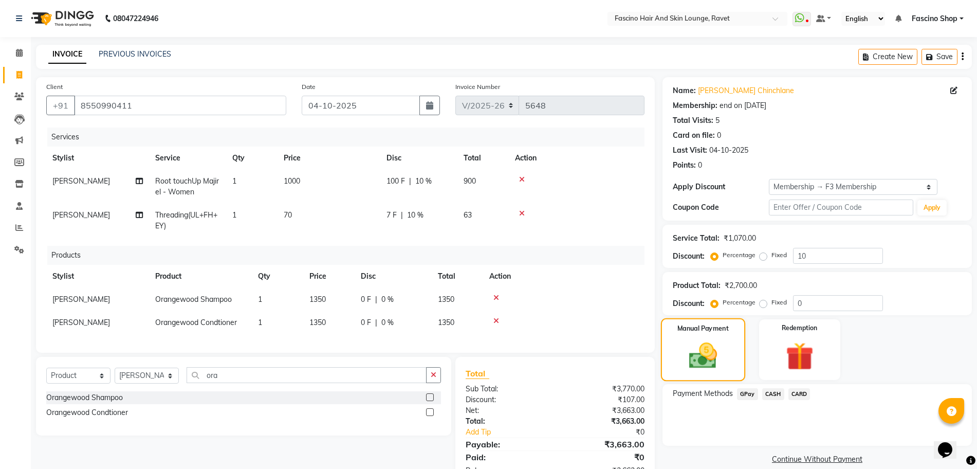
click at [720, 362] on img at bounding box center [704, 355] width 46 height 32
click at [750, 393] on span "GPay" at bounding box center [747, 394] width 21 height 12
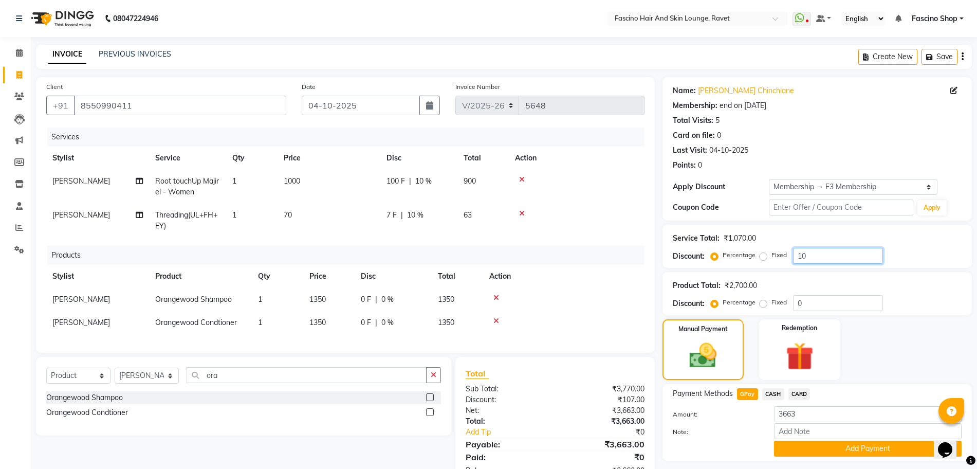
click at [821, 257] on input "10" at bounding box center [838, 256] width 90 height 16
type input "1"
click at [808, 443] on button "Add Payment" at bounding box center [868, 448] width 188 height 16
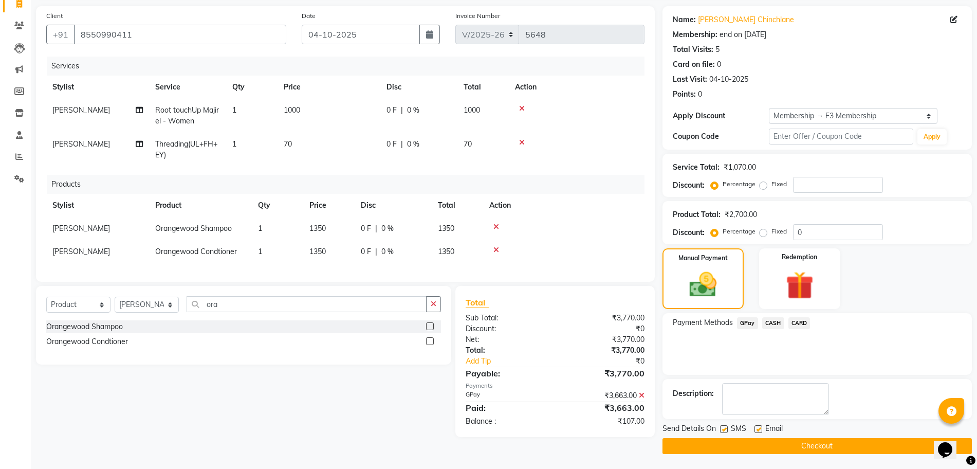
scroll to position [71, 0]
click at [641, 398] on icon at bounding box center [642, 394] width 6 height 7
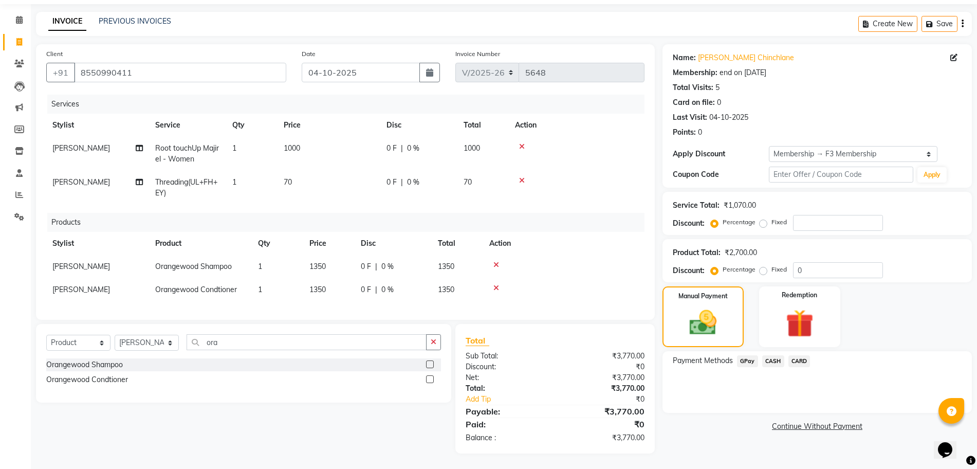
scroll to position [43, 0]
click at [748, 355] on span "GPay" at bounding box center [747, 361] width 21 height 12
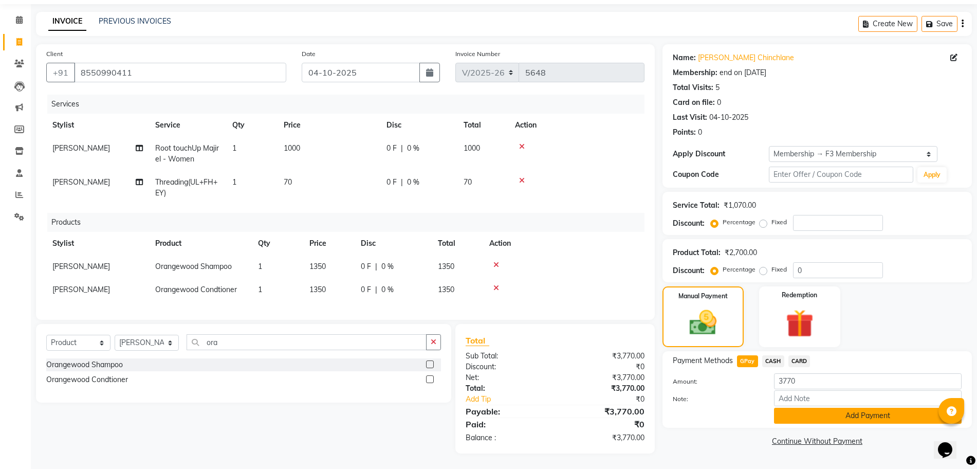
click at [790, 408] on button "Add Payment" at bounding box center [868, 416] width 188 height 16
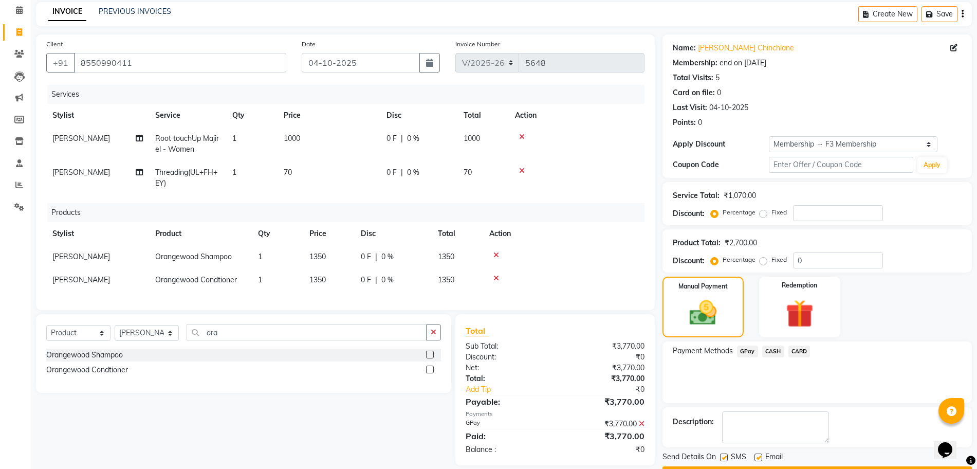
click at [788, 446] on button "Checkout" at bounding box center [817, 474] width 309 height 16
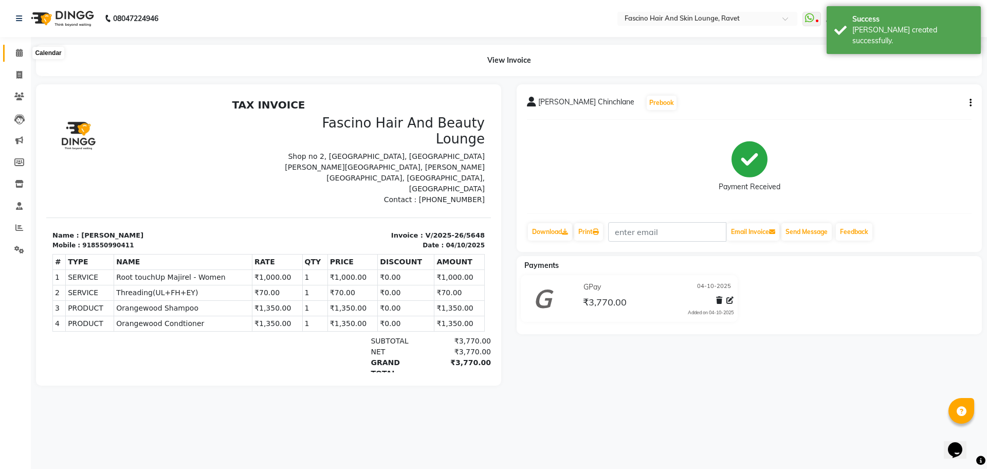
click at [11, 54] on span at bounding box center [19, 53] width 18 height 12
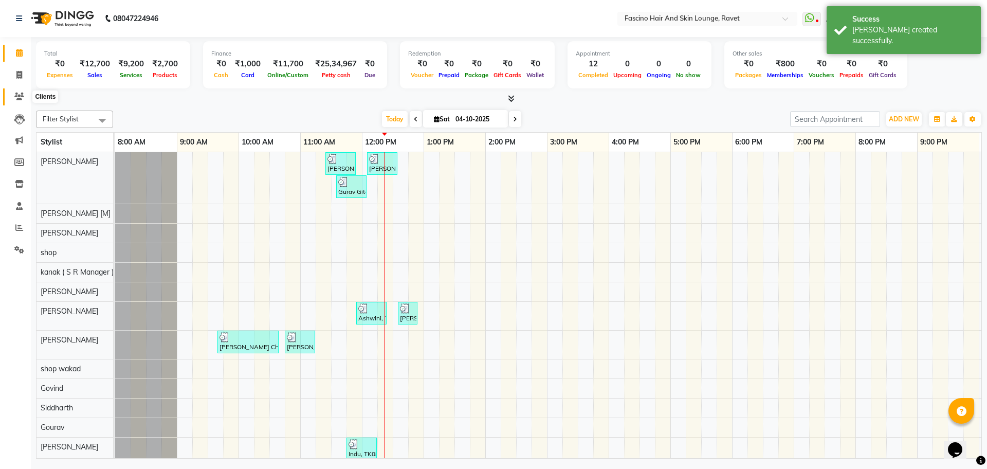
click at [20, 97] on icon at bounding box center [19, 97] width 10 height 8
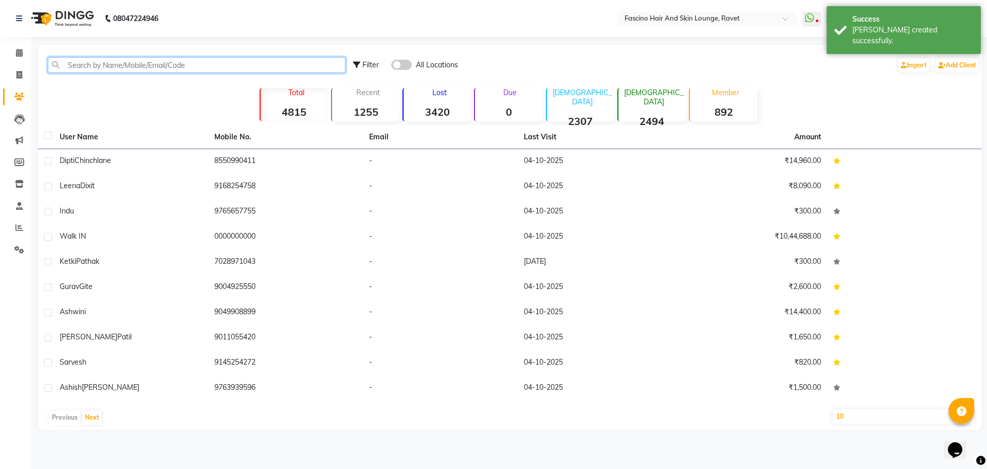
click at [137, 68] on input "text" at bounding box center [197, 65] width 298 height 16
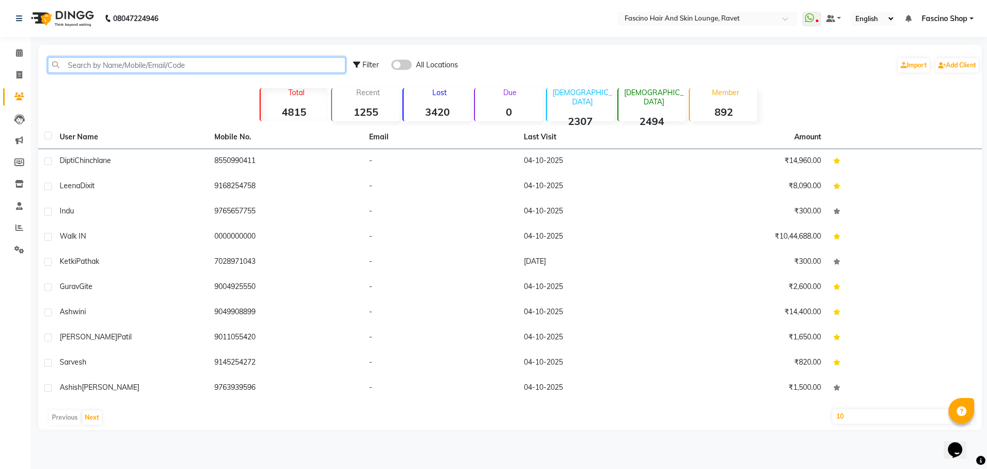
click at [141, 67] on input "text" at bounding box center [197, 65] width 298 height 16
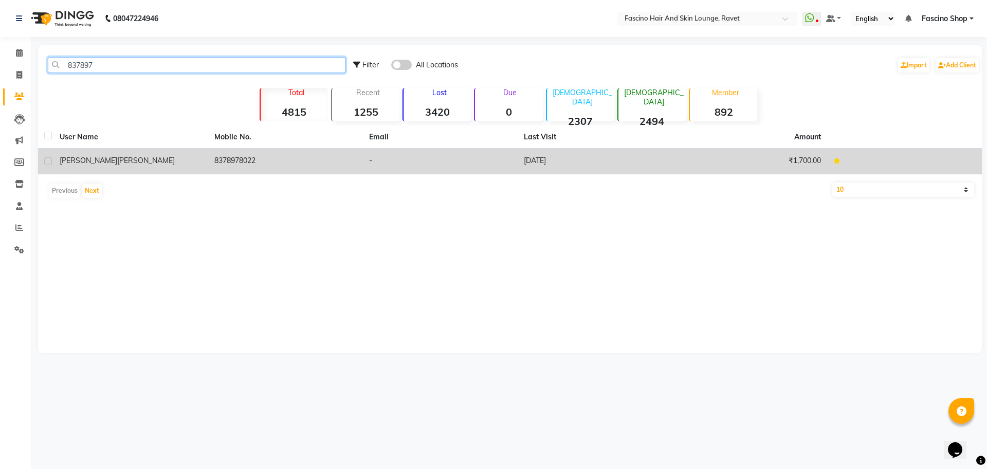
type input "837897"
click at [186, 168] on td "Aayush Shrivastva" at bounding box center [130, 161] width 155 height 25
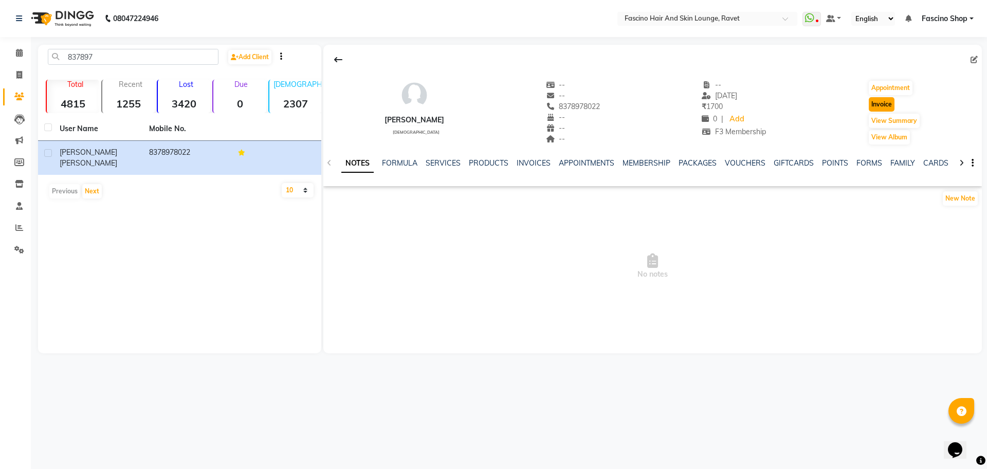
click at [883, 109] on button "Invoice" at bounding box center [882, 104] width 26 height 14
select select "service"
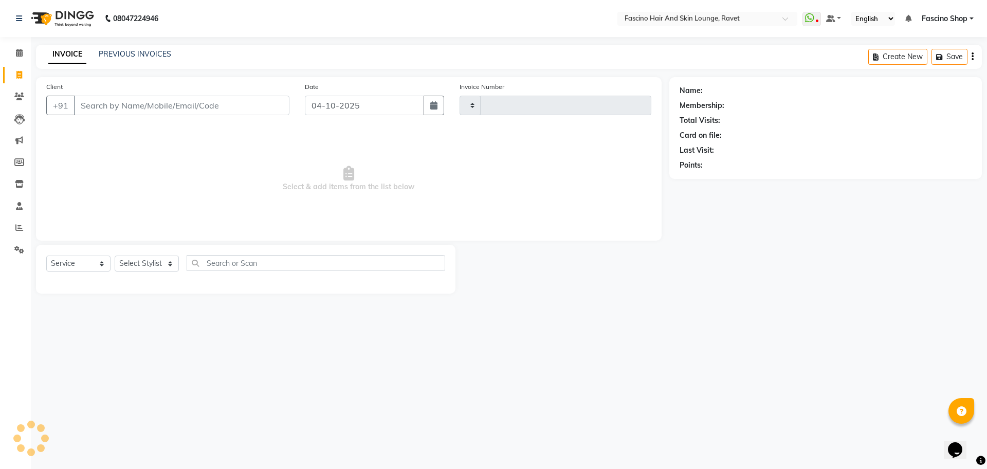
type input "5649"
select select "5190"
type input "8378978022"
select select "1: Object"
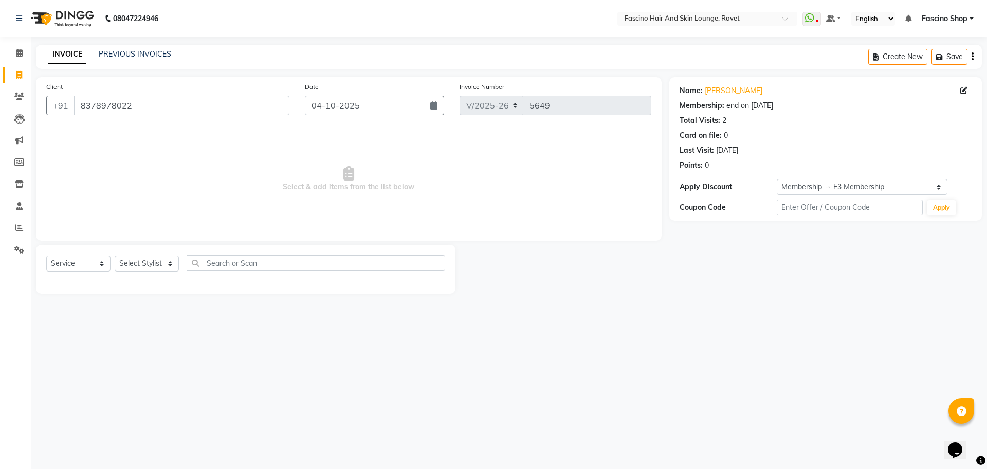
click at [163, 255] on div "Select Service Product Membership Package Voucher Prepaid Gift Card Select Styl…" at bounding box center [245, 267] width 399 height 24
click at [160, 265] on select "Select Stylist [PERSON_NAME] Deepak Fascino Shop [PERSON_NAME] [PERSON_NAME] ( …" at bounding box center [147, 263] width 64 height 16
select select "66200"
click at [115, 255] on select "Select Stylist [PERSON_NAME] Deepak Fascino Shop [PERSON_NAME] [PERSON_NAME] ( …" at bounding box center [147, 263] width 64 height 16
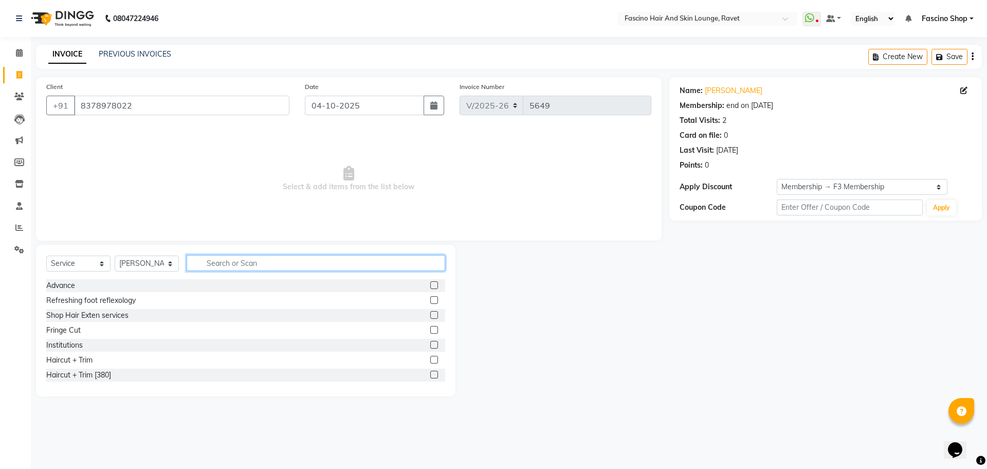
click at [216, 262] on input "text" at bounding box center [316, 263] width 259 height 16
type input "cut"
click at [89, 346] on div "Hair Cut (Below 12)" at bounding box center [78, 345] width 65 height 11
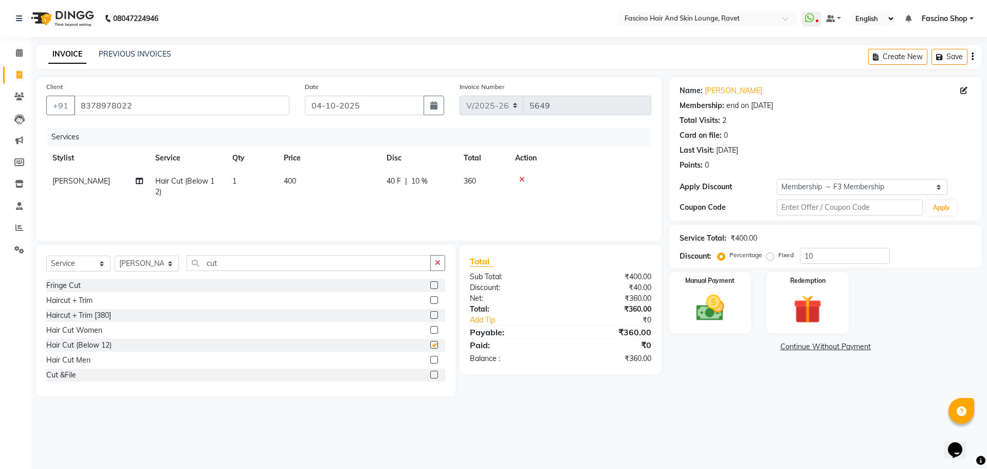
checkbox input "false"
click at [296, 176] on span "400" at bounding box center [290, 180] width 12 height 9
select select "66200"
click at [348, 184] on tr "Abbas Ali Deepak Fascino Shop Gourav Govind kanak ( S R Manager ) Lokesh Madhav…" at bounding box center [348, 189] width 605 height 39
click at [348, 184] on td "400" at bounding box center [329, 187] width 103 height 34
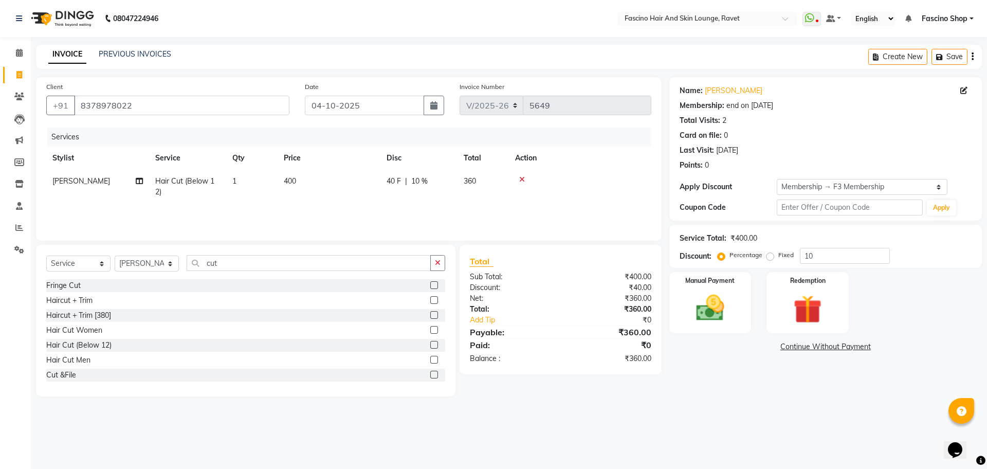
select select "66200"
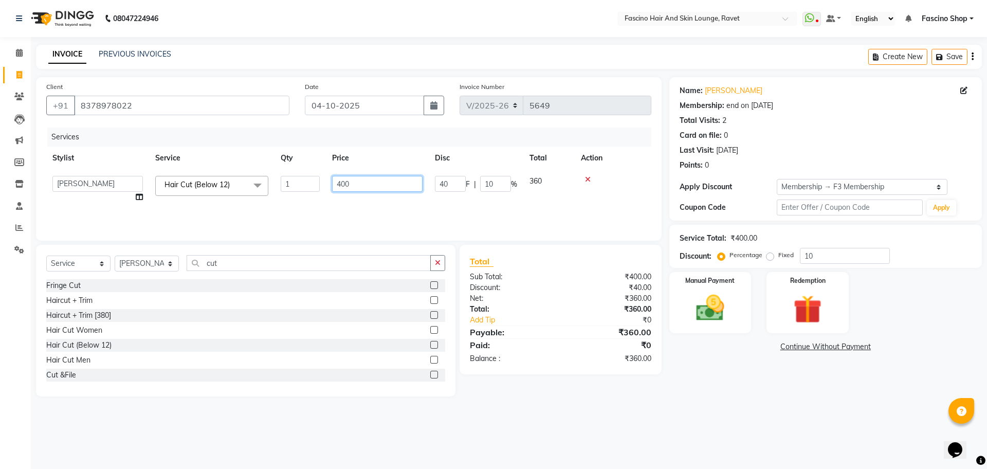
click at [348, 184] on input "400" at bounding box center [377, 184] width 90 height 16
type input "300"
click at [829, 254] on input "10" at bounding box center [845, 256] width 90 height 16
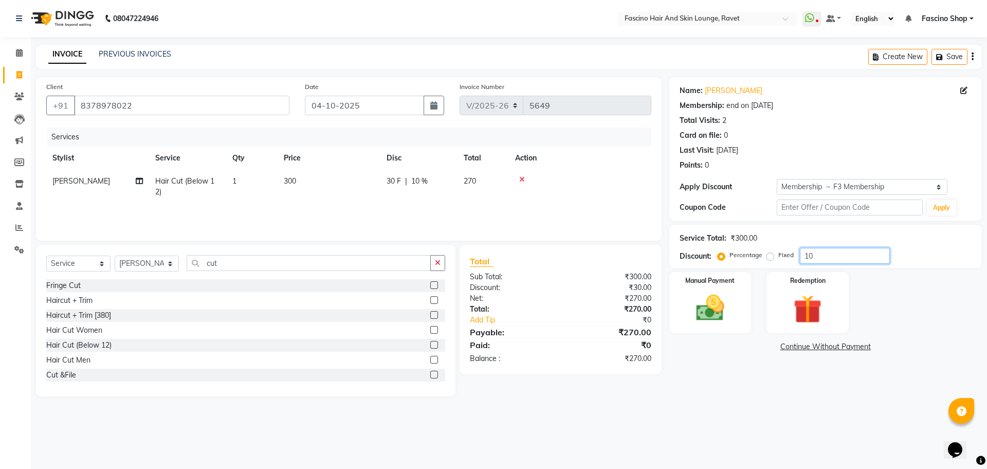
type input "1"
click at [739, 287] on div "Manual Payment" at bounding box center [709, 302] width 85 height 63
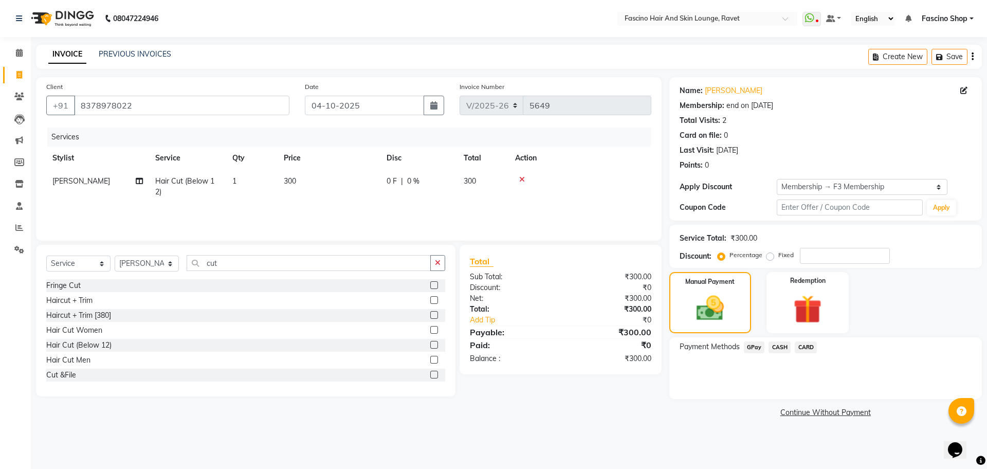
click at [758, 346] on span "GPay" at bounding box center [754, 347] width 21 height 12
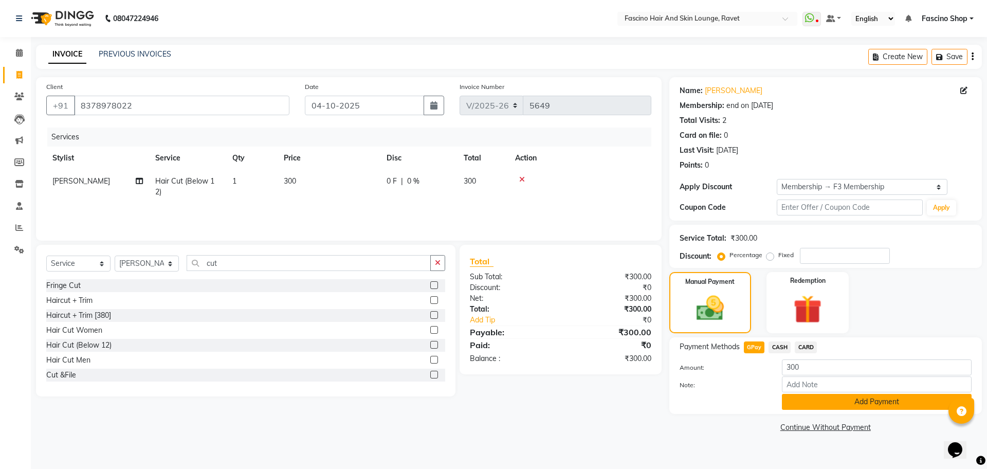
click at [806, 397] on button "Add Payment" at bounding box center [877, 402] width 190 height 16
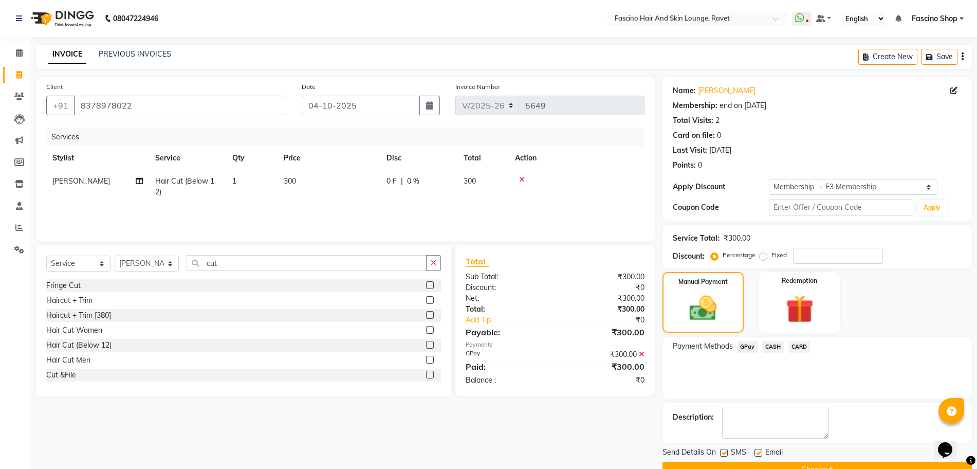
click at [813, 446] on button "Checkout" at bounding box center [817, 470] width 309 height 16
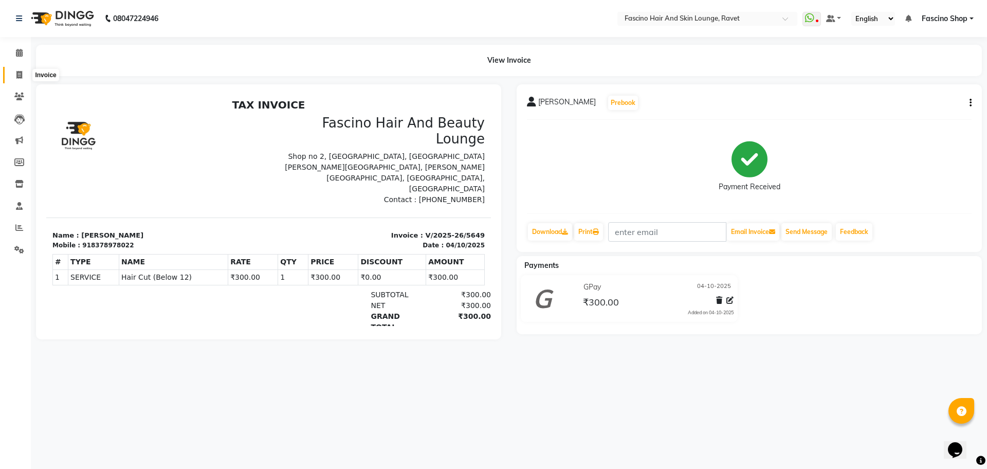
click at [19, 71] on icon at bounding box center [19, 75] width 6 height 8
select select "service"
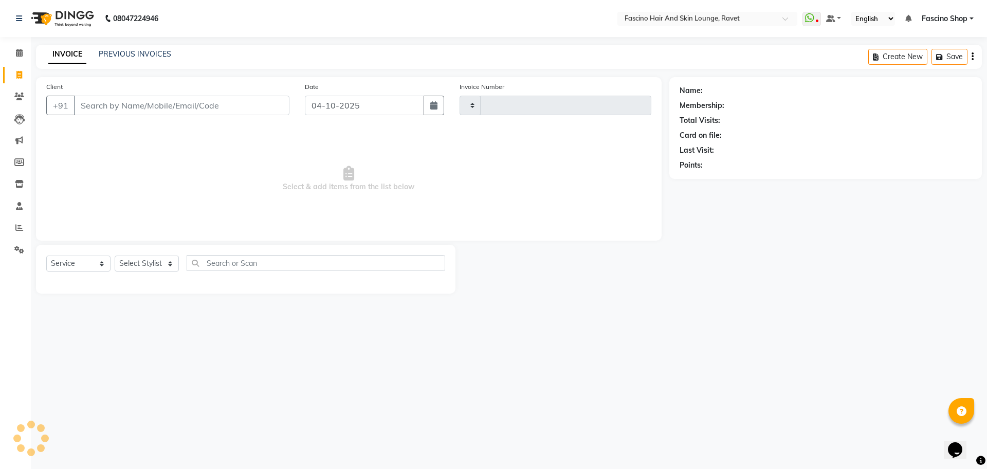
type input "5650"
select select "5190"
click at [138, 53] on link "PREVIOUS INVOICES" at bounding box center [135, 53] width 72 height 9
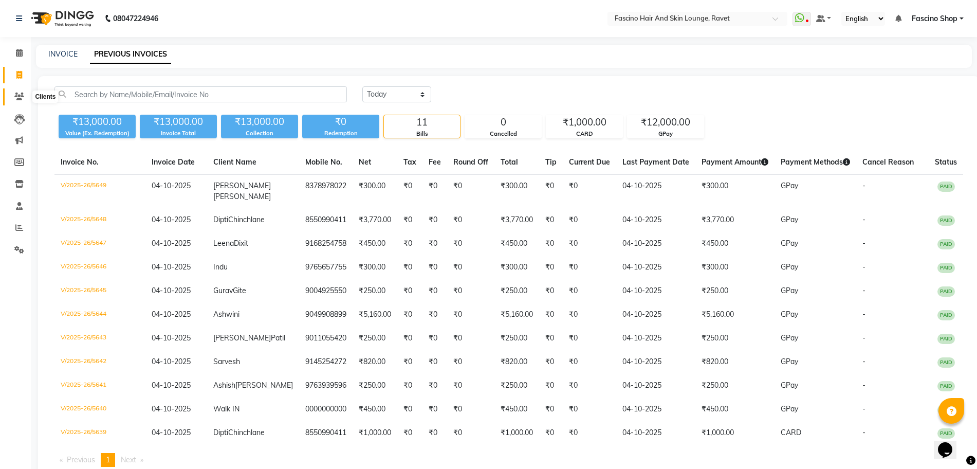
click at [21, 94] on icon at bounding box center [19, 97] width 10 height 8
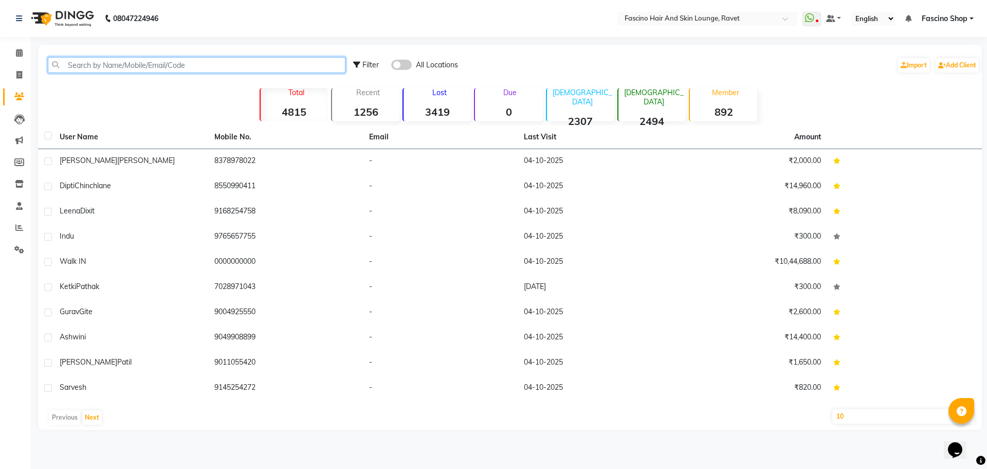
click at [95, 67] on input "text" at bounding box center [197, 65] width 298 height 16
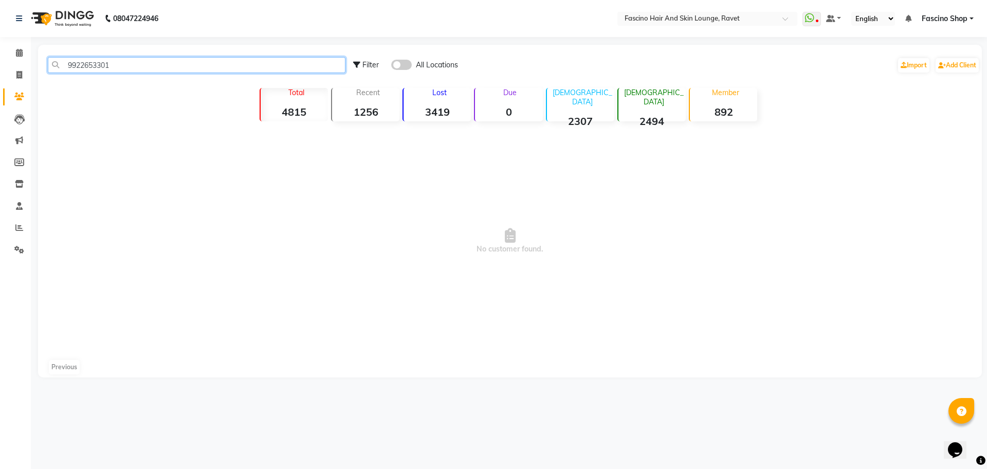
click at [95, 67] on input "9922653301" at bounding box center [197, 65] width 298 height 16
type input "9922653301"
click at [16, 76] on icon at bounding box center [19, 75] width 6 height 8
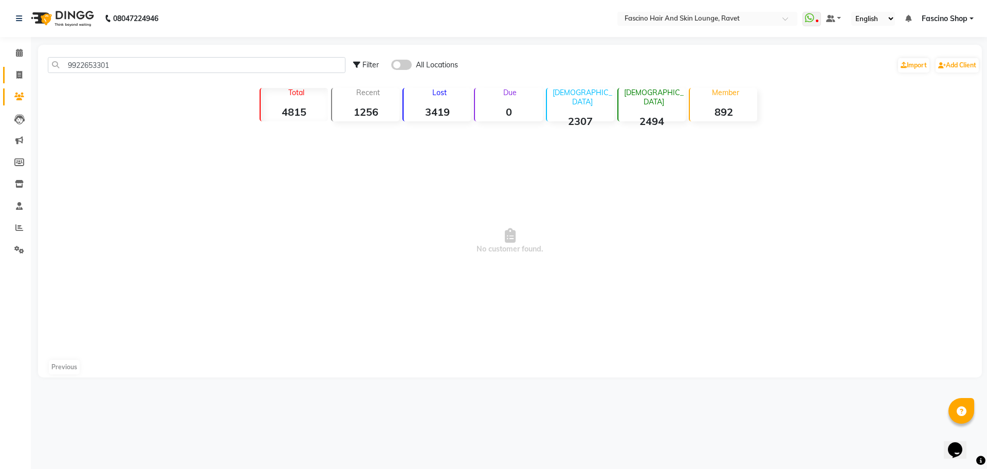
select select "service"
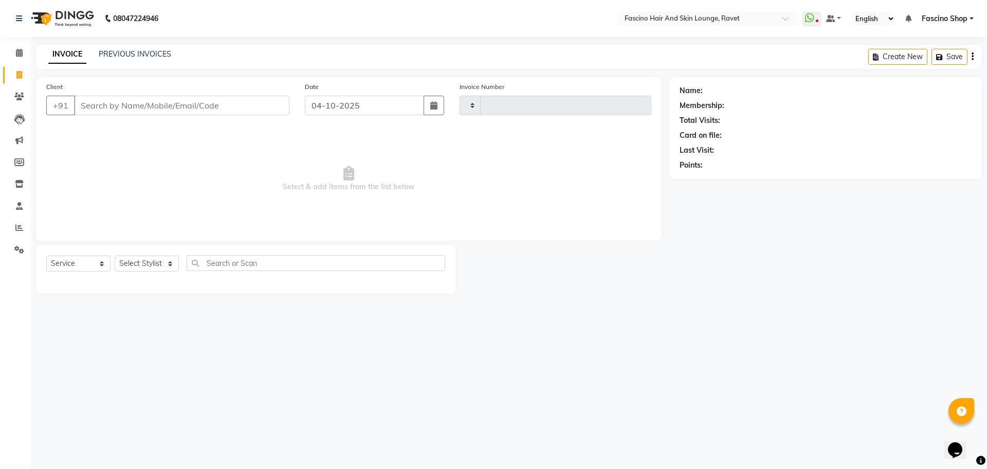
type input "5650"
select select "5190"
click at [111, 109] on input "Client" at bounding box center [181, 106] width 215 height 20
click at [111, 109] on input "9922653301" at bounding box center [181, 106] width 215 height 20
type input "9922653301"
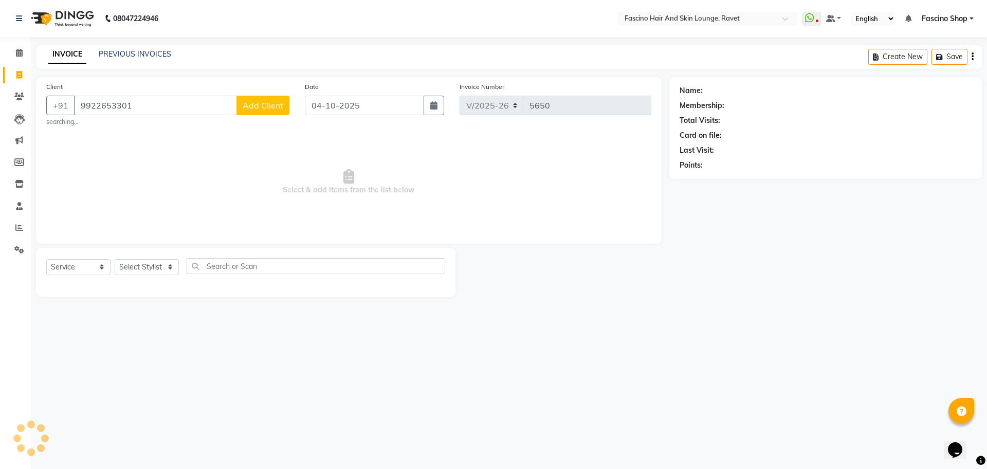
click at [264, 111] on button "Add Client" at bounding box center [262, 106] width 53 height 20
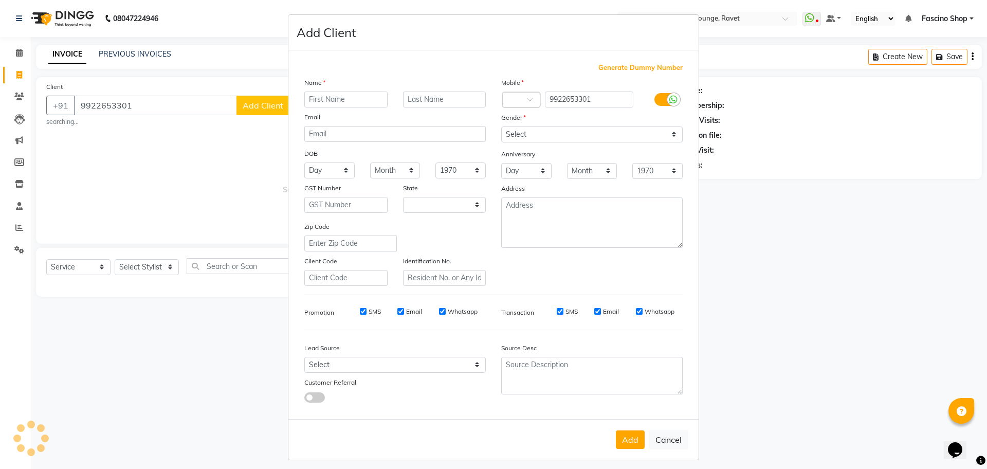
select select "22"
click at [326, 96] on input "text" at bounding box center [345, 99] width 83 height 16
type input "[PERSON_NAME]"
click at [512, 135] on select "Select Male Female Other Prefer Not To Say" at bounding box center [591, 134] width 181 height 16
select select "female"
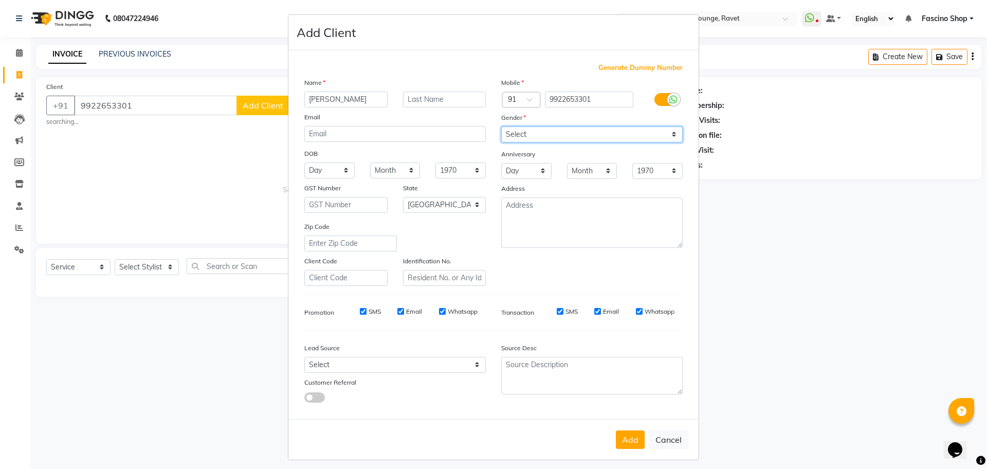
click at [501, 126] on select "Select Male Female Other Prefer Not To Say" at bounding box center [591, 134] width 181 height 16
click at [630, 439] on button "Add" at bounding box center [630, 439] width 29 height 19
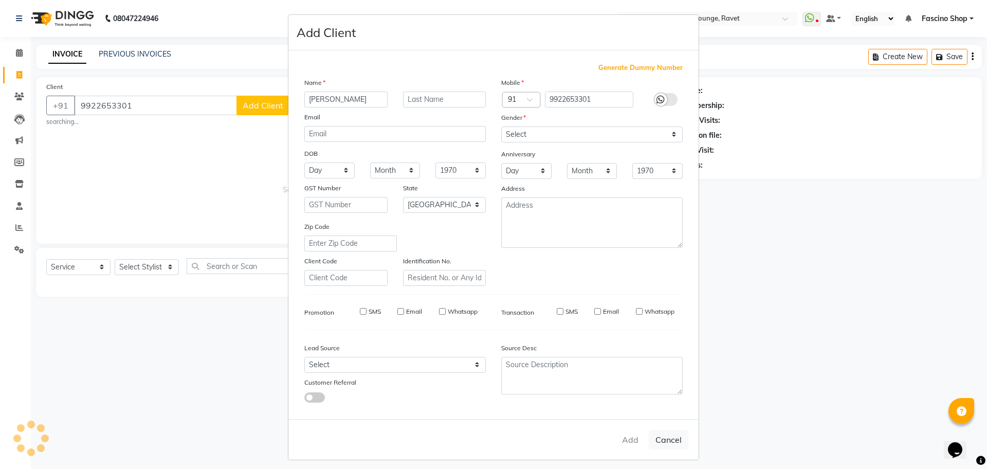
select select
select select "null"
select select
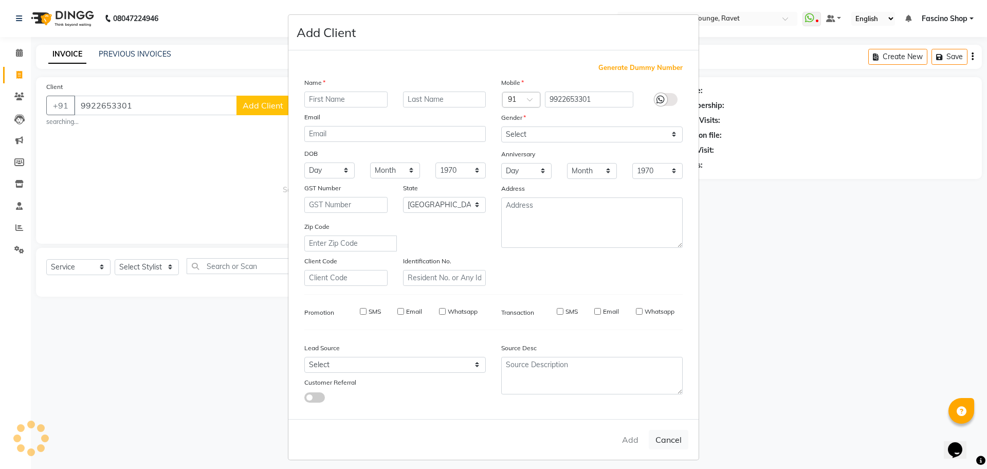
select select
checkbox input "false"
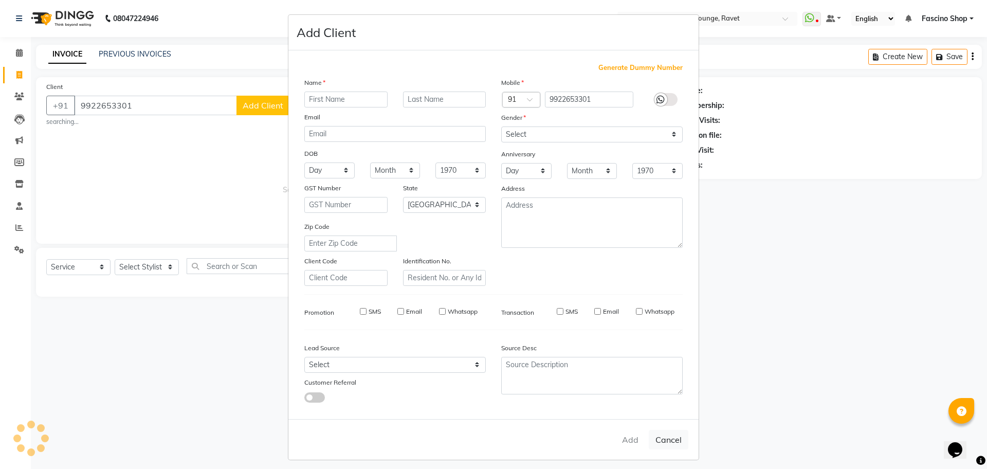
checkbox input "false"
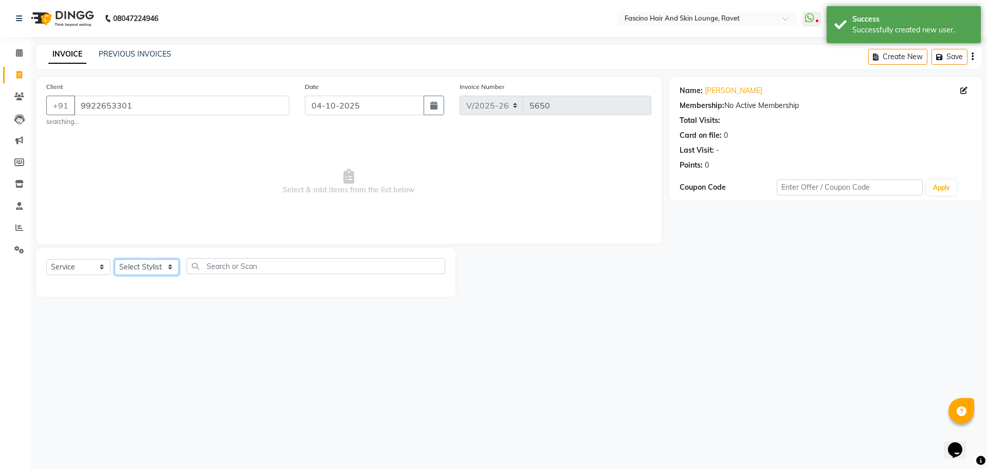
click at [150, 269] on select "Select Stylist [PERSON_NAME] Deepak Fascino Shop [PERSON_NAME] [PERSON_NAME] ( …" at bounding box center [147, 267] width 64 height 16
select select "78140"
click at [115, 259] on select "Select Stylist [PERSON_NAME] Deepak Fascino Shop [PERSON_NAME] [PERSON_NAME] ( …" at bounding box center [147, 267] width 64 height 16
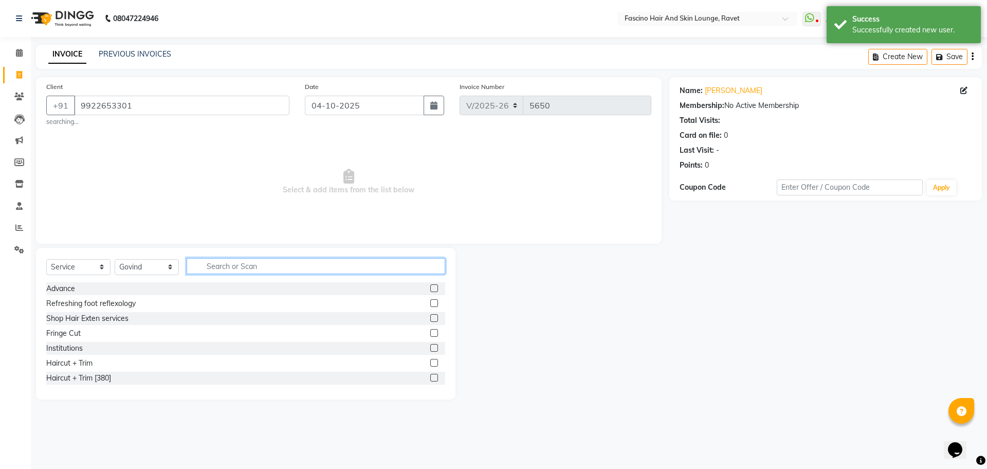
click at [242, 269] on input "text" at bounding box center [316, 266] width 259 height 16
type input "cut"
click at [94, 330] on div "Hair Cut Women" at bounding box center [74, 333] width 56 height 11
checkbox input "false"
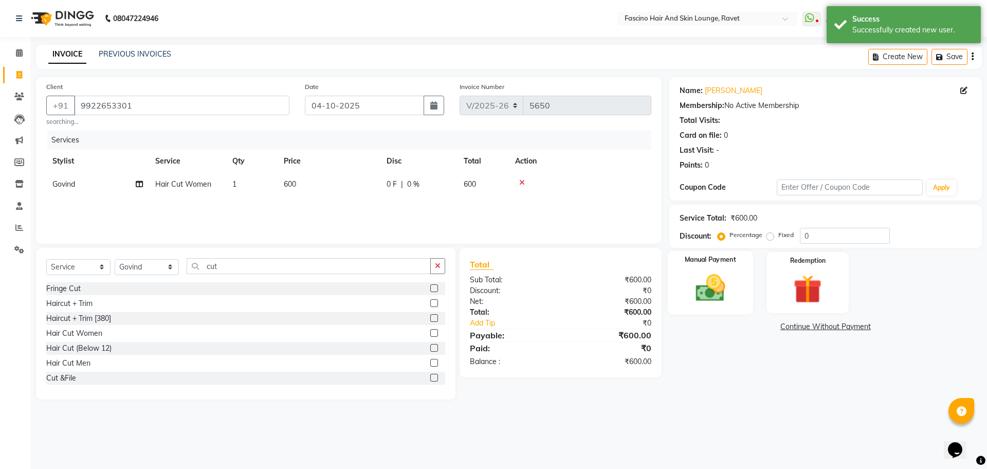
click at [713, 292] on img at bounding box center [710, 288] width 48 height 34
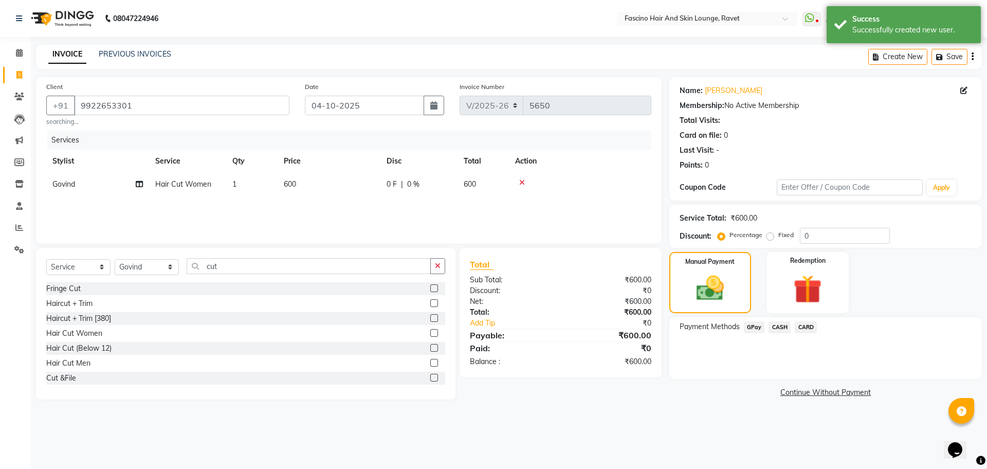
click at [760, 324] on span "GPay" at bounding box center [754, 327] width 21 height 12
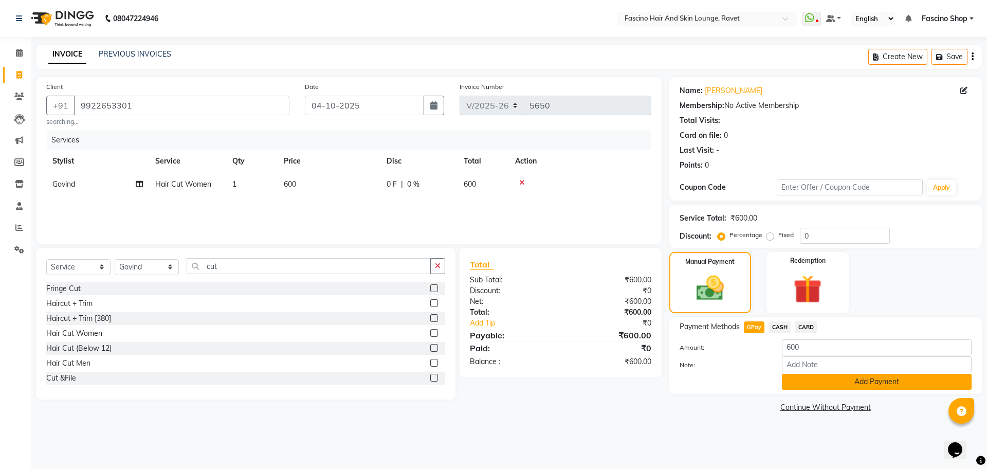
click at [809, 380] on button "Add Payment" at bounding box center [877, 382] width 190 height 16
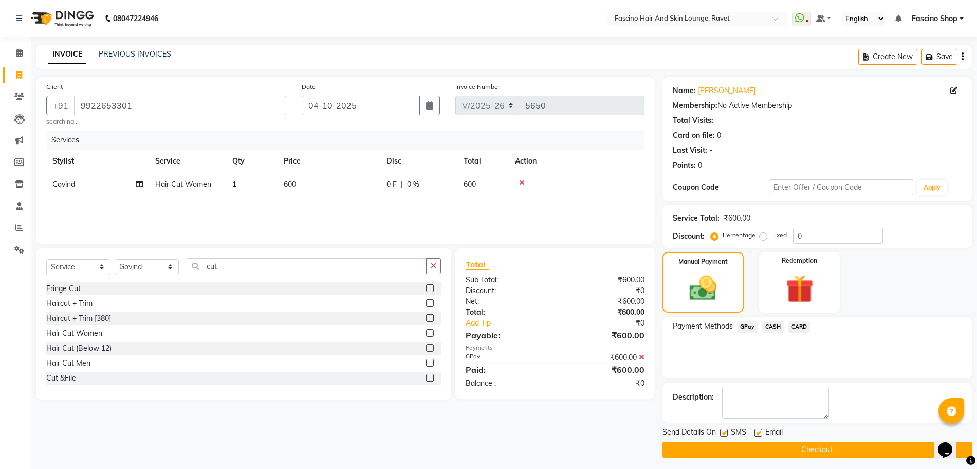
click at [830, 446] on button "Checkout" at bounding box center [817, 450] width 309 height 16
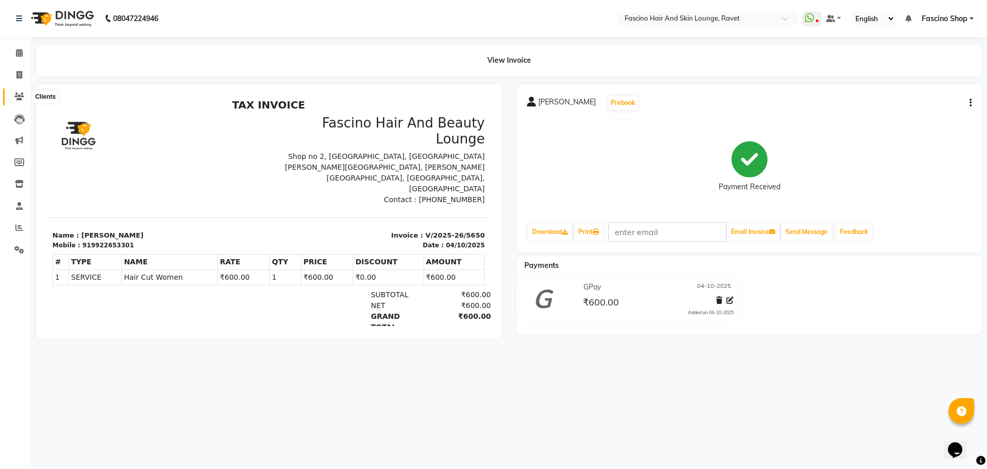
click at [20, 94] on icon at bounding box center [19, 97] width 10 height 8
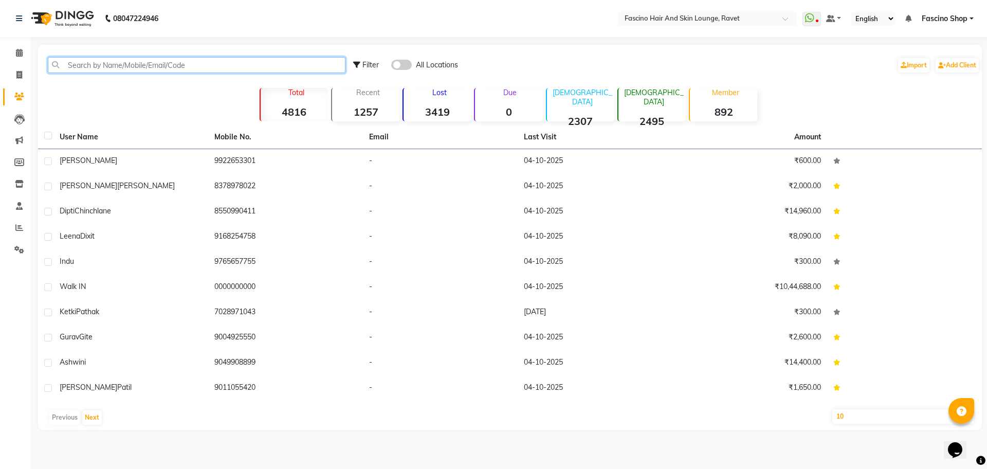
click at [119, 64] on input "text" at bounding box center [197, 65] width 298 height 16
click at [19, 73] on icon at bounding box center [19, 75] width 6 height 8
select select "service"
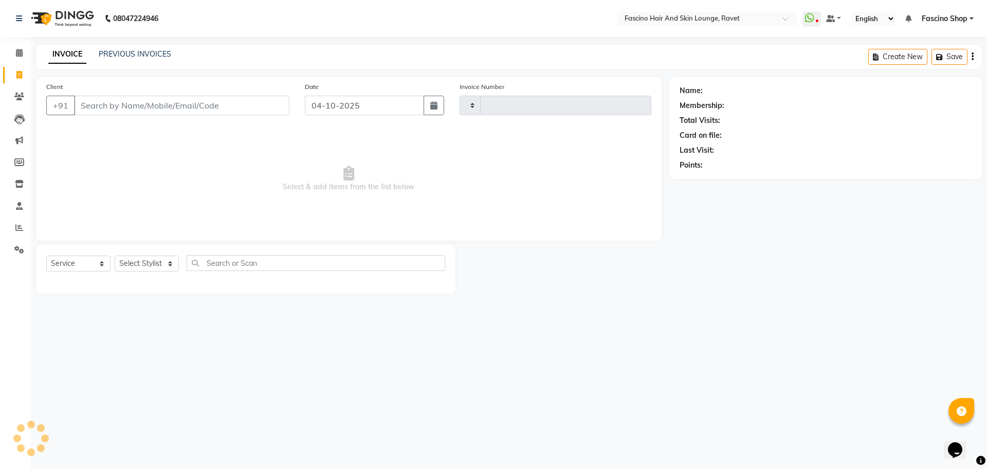
type input "5651"
select select "5190"
click at [131, 104] on input "Client" at bounding box center [181, 106] width 215 height 20
click at [144, 107] on input "Client" at bounding box center [181, 106] width 215 height 20
type input "9370798932"
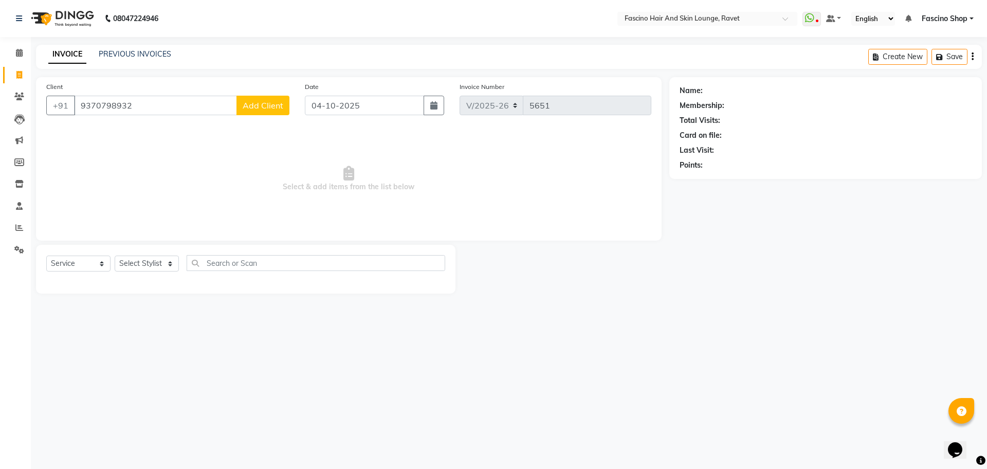
click at [265, 113] on button "Add Client" at bounding box center [262, 106] width 53 height 20
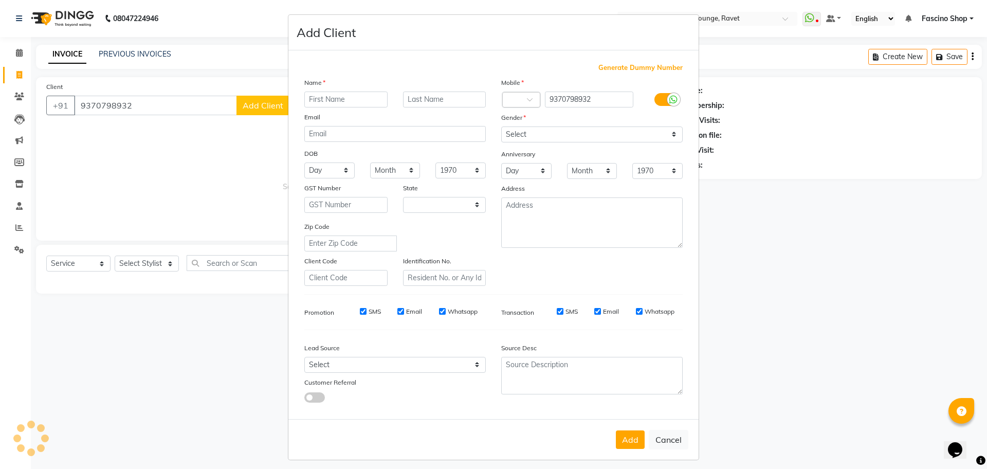
select select "22"
click at [333, 102] on input "text" at bounding box center [345, 99] width 83 height 16
type input "Nitin"
click at [555, 141] on select "Select Male Female Other Prefer Not To Say" at bounding box center [591, 134] width 181 height 16
click at [501, 126] on select "Select Male Female Other Prefer Not To Say" at bounding box center [591, 134] width 181 height 16
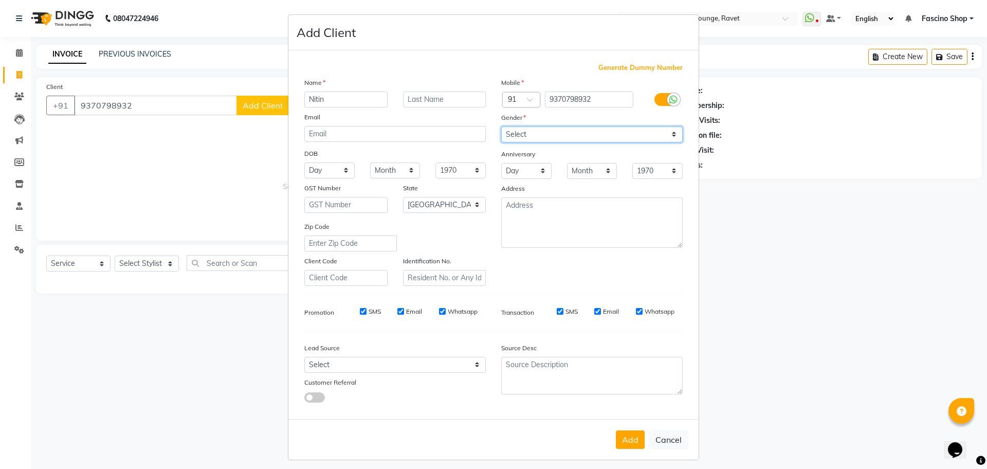
click at [518, 136] on select "Select Male Female Other Prefer Not To Say" at bounding box center [591, 134] width 181 height 16
select select "[DEMOGRAPHIC_DATA]"
click at [501, 126] on select "Select Male Female Other Prefer Not To Say" at bounding box center [591, 134] width 181 height 16
click at [626, 446] on button "Add" at bounding box center [630, 439] width 29 height 19
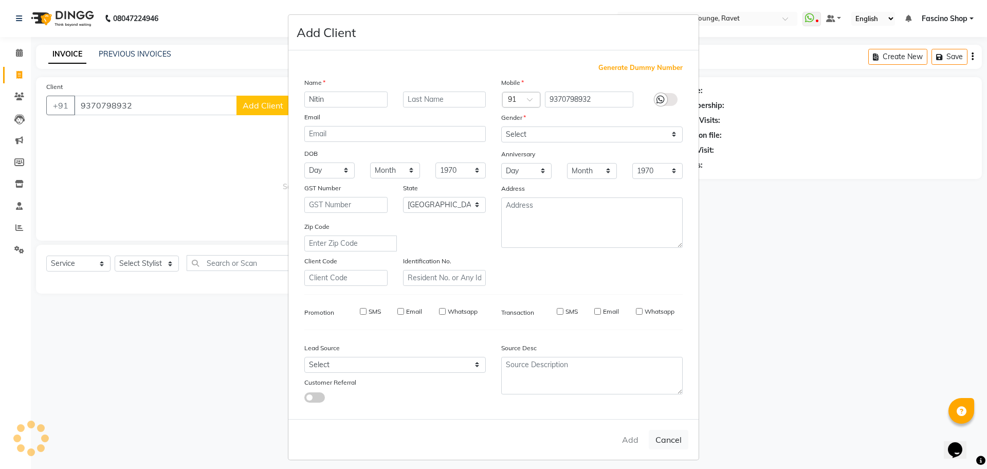
select select
select select "null"
select select
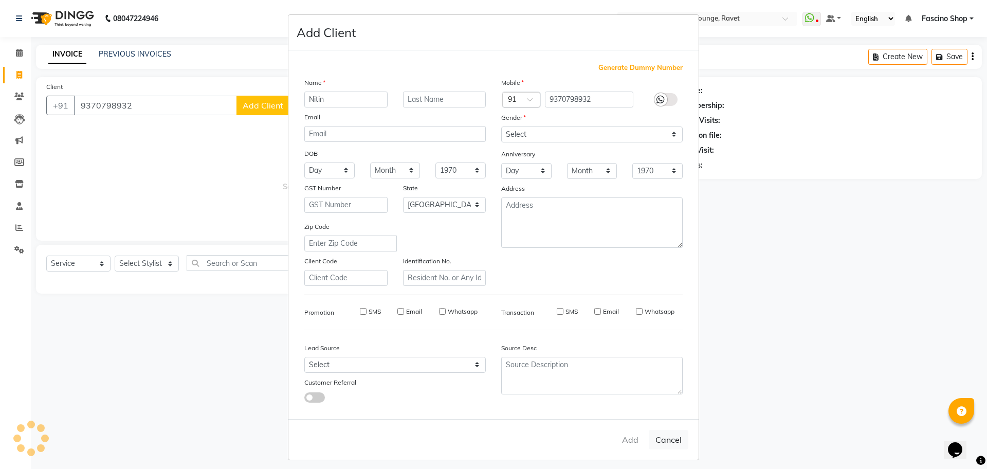
select select
checkbox input "false"
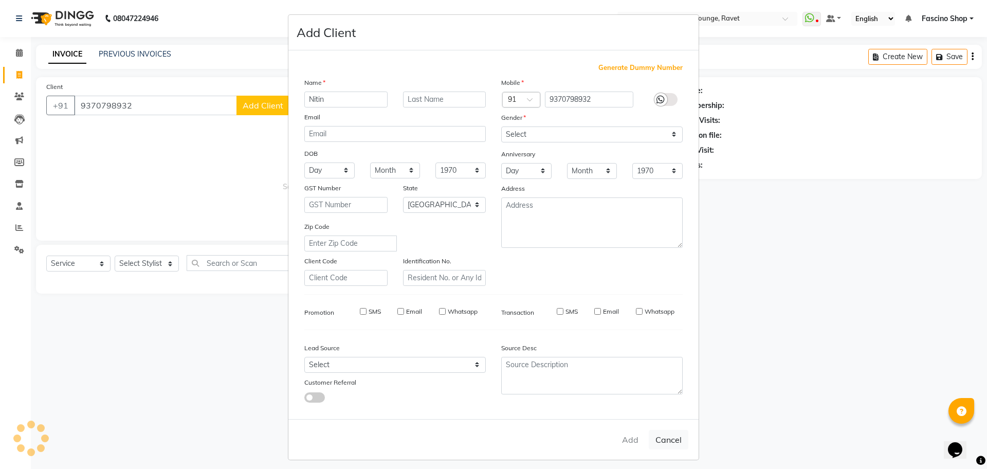
checkbox input "false"
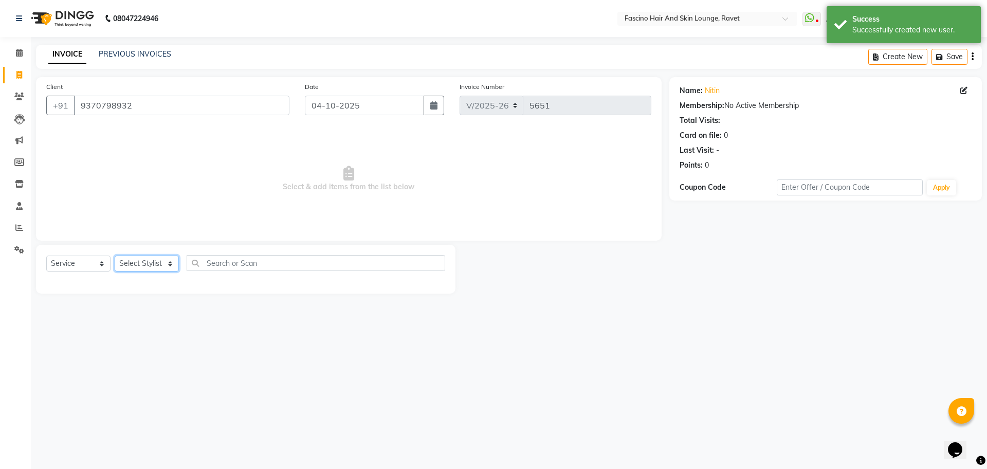
click at [156, 260] on select "Select Stylist [PERSON_NAME] Deepak Fascino Shop [PERSON_NAME] [PERSON_NAME] ( …" at bounding box center [147, 263] width 64 height 16
select select "66200"
click at [115, 255] on select "Select Stylist [PERSON_NAME] Deepak Fascino Shop [PERSON_NAME] [PERSON_NAME] ( …" at bounding box center [147, 263] width 64 height 16
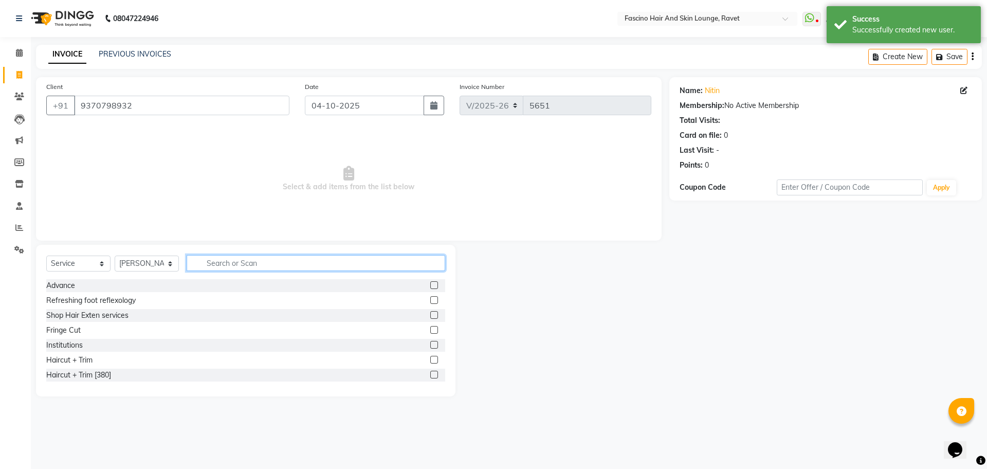
click at [238, 260] on input "text" at bounding box center [316, 263] width 259 height 16
type input "colo"
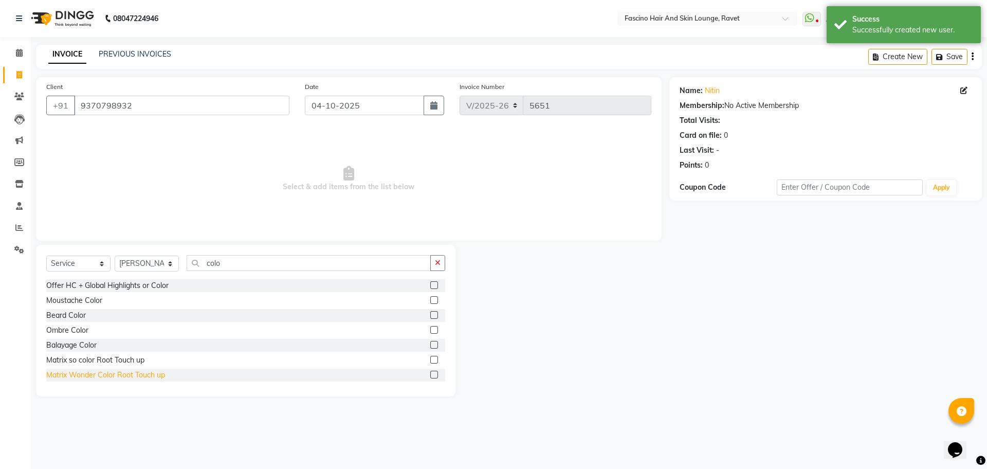
click at [135, 375] on div "Matrix Wonder Color Root Touch up" at bounding box center [105, 375] width 119 height 11
checkbox input "false"
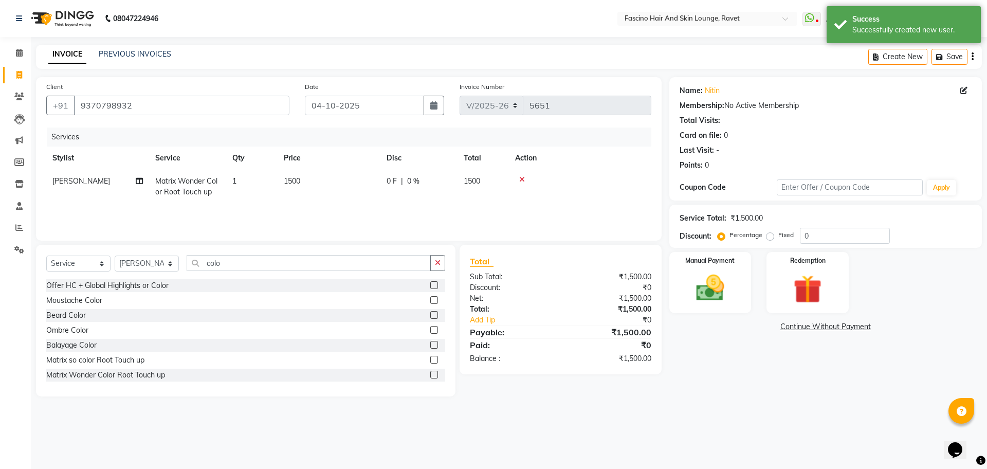
click at [280, 198] on td "1500" at bounding box center [329, 187] width 103 height 34
select select "66200"
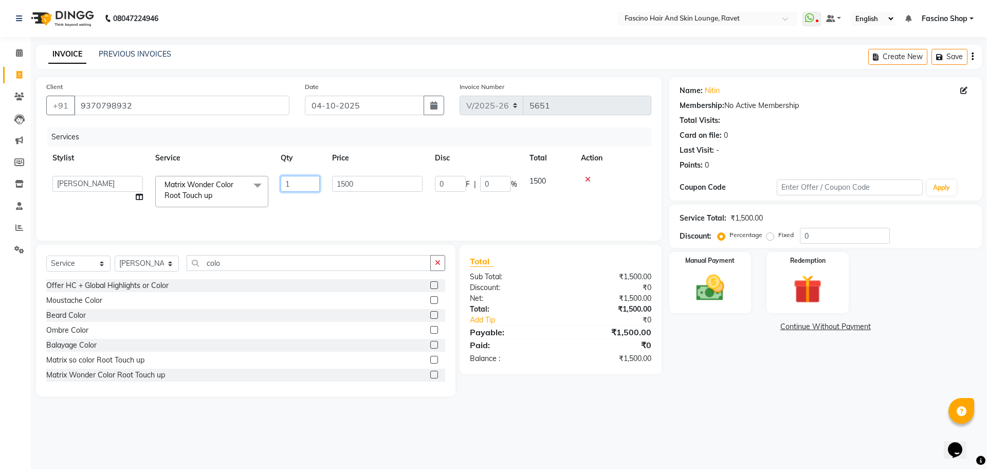
drag, startPoint x: 280, startPoint y: 198, endPoint x: 338, endPoint y: 181, distance: 61.0
click at [338, 181] on tr "Abbas Ali Deepak Fascino Shop Gourav Govind kanak ( S R Manager ) Lokesh Madhav…" at bounding box center [348, 192] width 605 height 44
click at [338, 181] on td "1500" at bounding box center [329, 187] width 103 height 34
select select "66200"
click at [338, 181] on input "1500" at bounding box center [377, 184] width 90 height 16
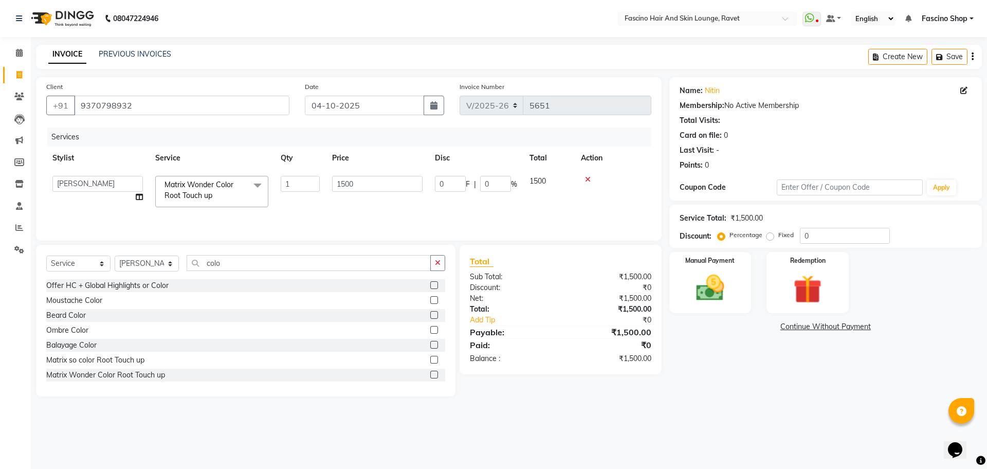
click at [338, 181] on input "1500" at bounding box center [377, 184] width 90 height 16
type input "1300"
click at [216, 185] on span "Matrix Wonder Color Root Touch up" at bounding box center [186, 186] width 62 height 20
select select "66200"
click at [204, 185] on span "Matrix Wonder Color Root Touch up" at bounding box center [198, 190] width 69 height 20
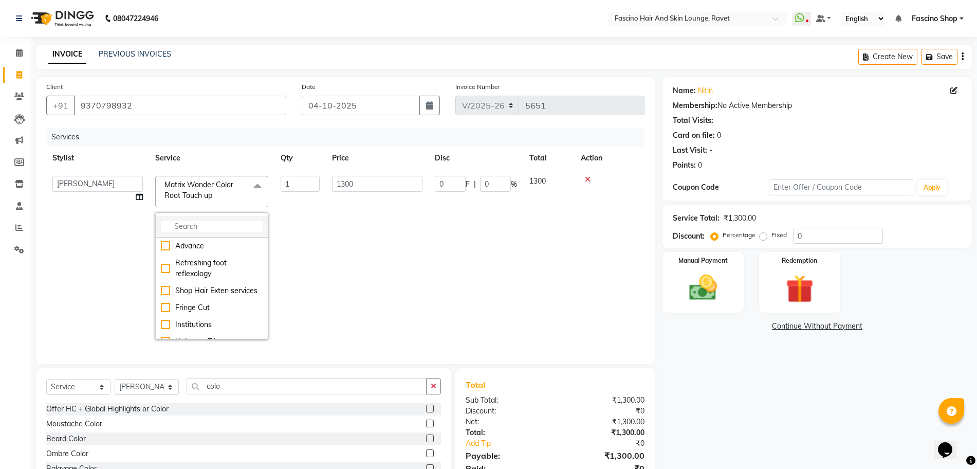
click at [203, 223] on input "multiselect-search" at bounding box center [212, 226] width 102 height 11
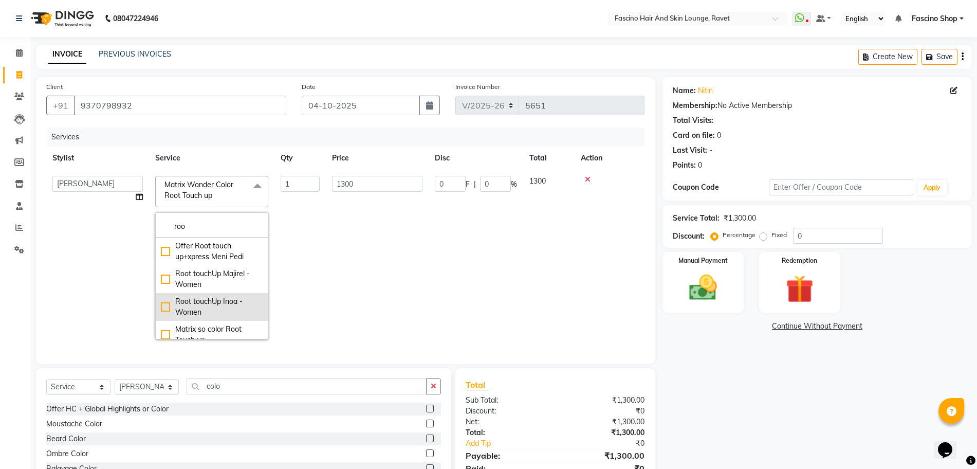
type input "roo"
click at [206, 304] on div "Root touchUp Inoa - Women" at bounding box center [212, 307] width 102 height 22
checkbox input "true"
checkbox input "false"
click at [343, 236] on td "1300" at bounding box center [377, 258] width 103 height 176
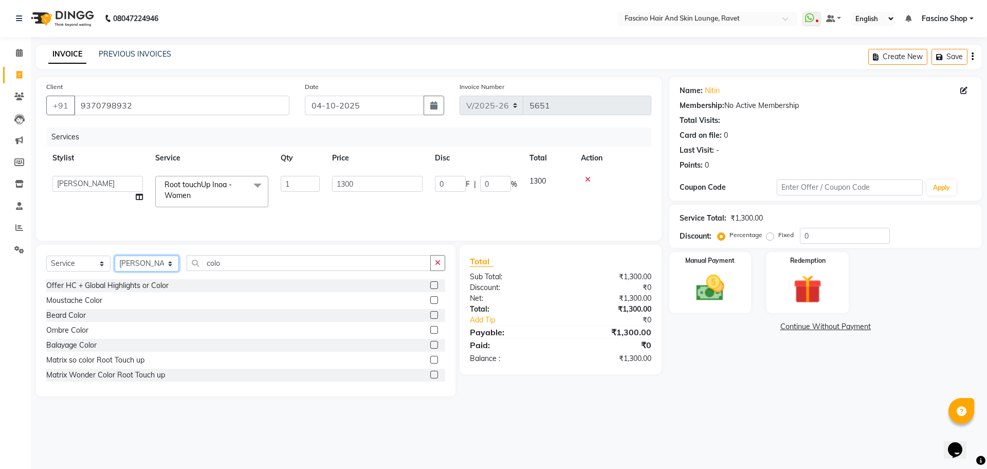
click at [158, 260] on select "Select Stylist [PERSON_NAME] Deepak Fascino Shop [PERSON_NAME] [PERSON_NAME] ( …" at bounding box center [147, 263] width 64 height 16
click at [219, 264] on input "colo" at bounding box center [309, 263] width 244 height 16
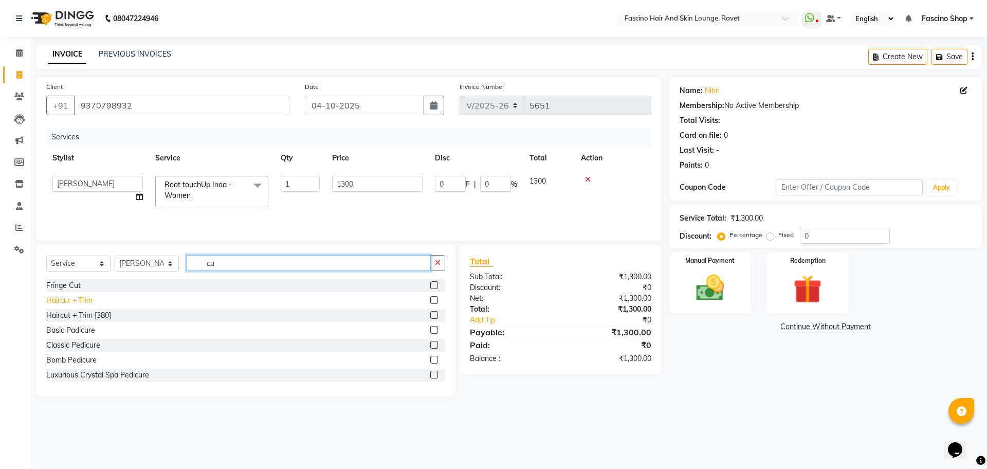
type input "cu"
click at [61, 304] on div "Haircut + Trim" at bounding box center [69, 300] width 46 height 11
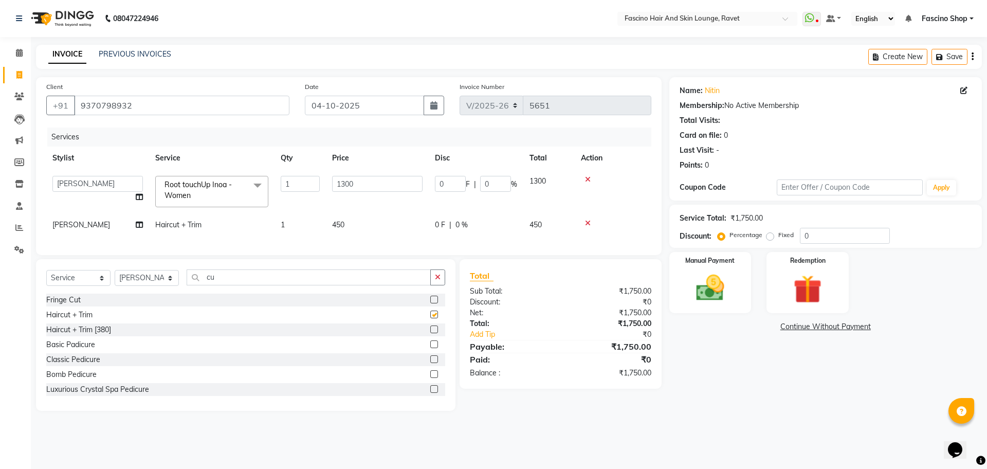
checkbox input "false"
click at [340, 221] on span "450" at bounding box center [338, 224] width 12 height 9
select select "66200"
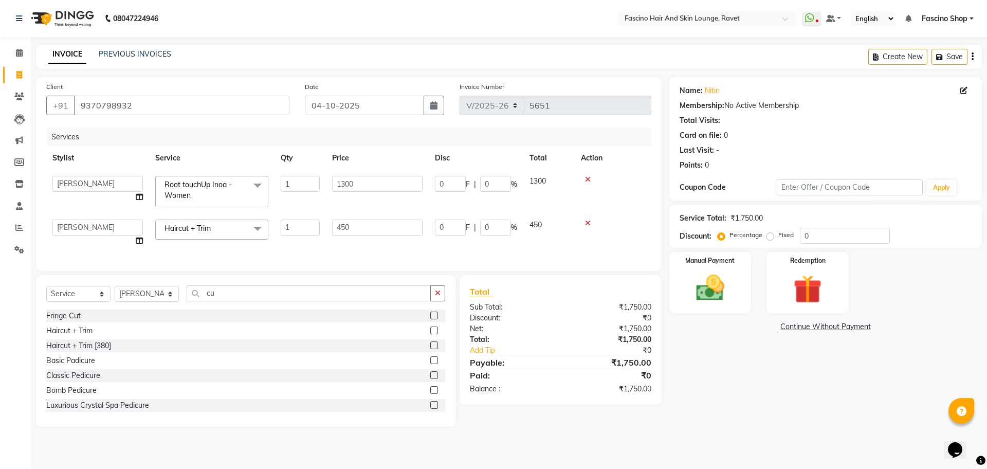
click at [373, 230] on input "450" at bounding box center [377, 227] width 90 height 16
type input "500"
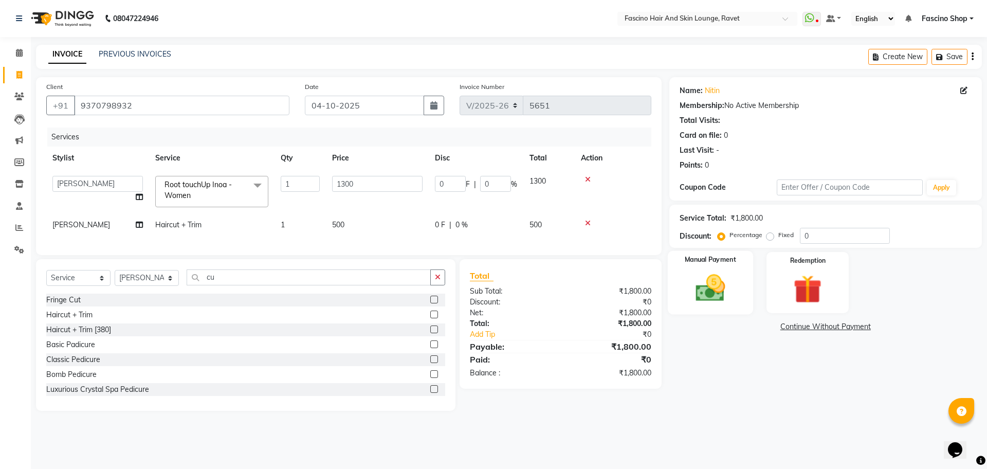
click at [688, 295] on img at bounding box center [710, 288] width 48 height 34
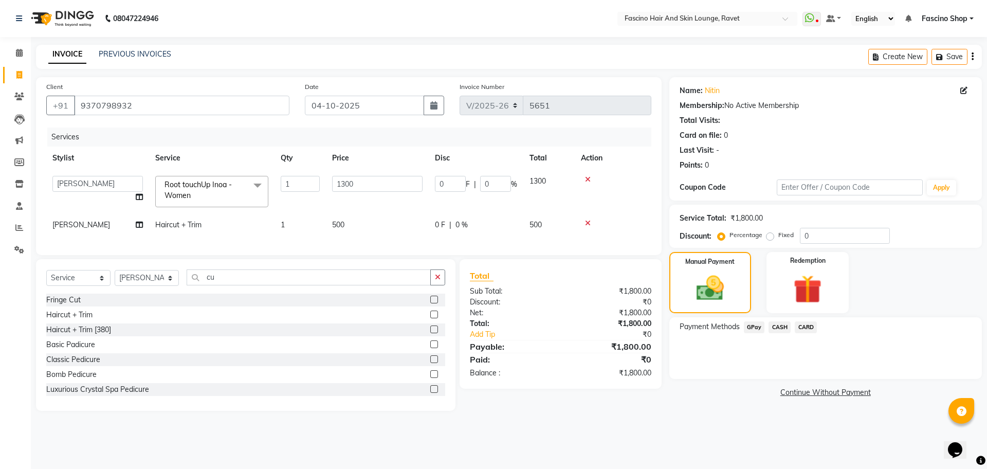
click at [752, 332] on span "GPay" at bounding box center [754, 327] width 21 height 12
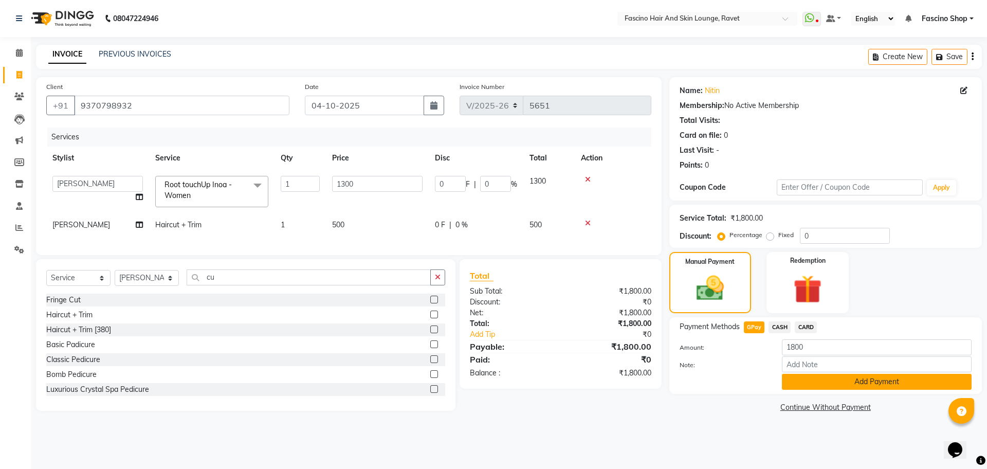
click at [788, 376] on button "Add Payment" at bounding box center [877, 382] width 190 height 16
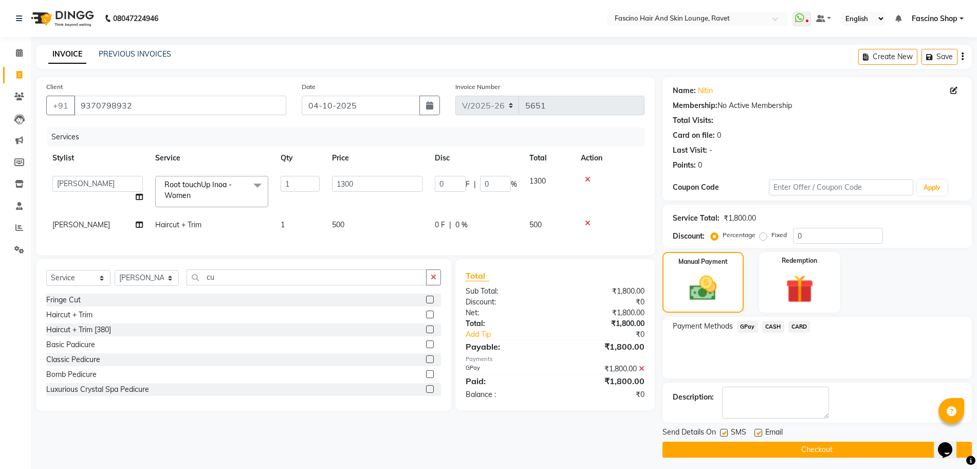
click at [812, 446] on button "Checkout" at bounding box center [817, 450] width 309 height 16
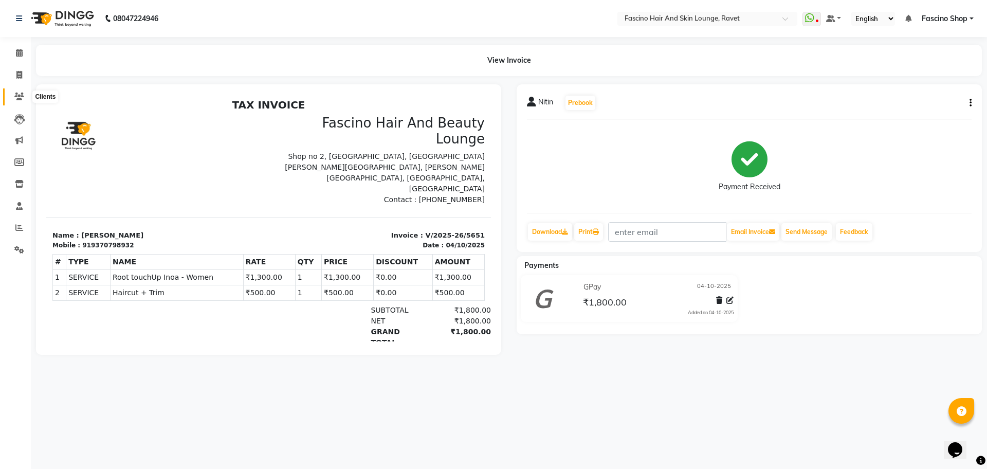
click at [26, 99] on span at bounding box center [19, 97] width 18 height 12
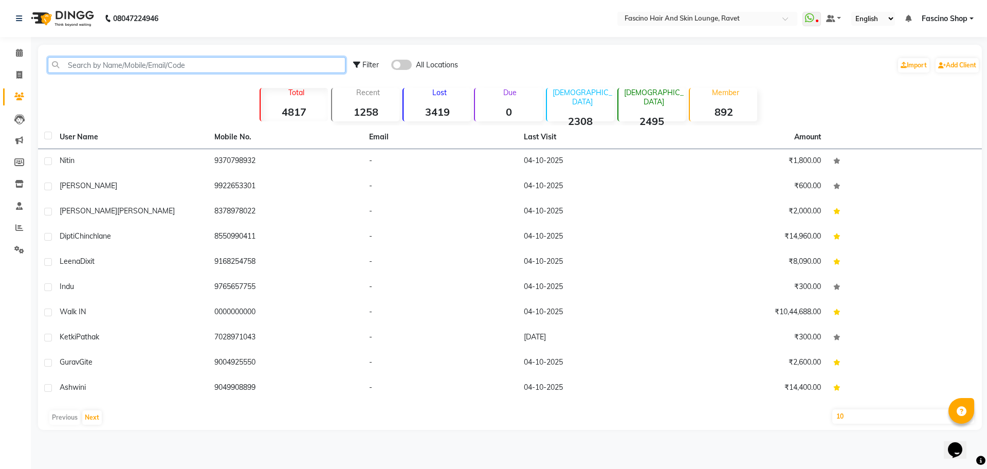
click at [125, 72] on input "text" at bounding box center [197, 65] width 298 height 16
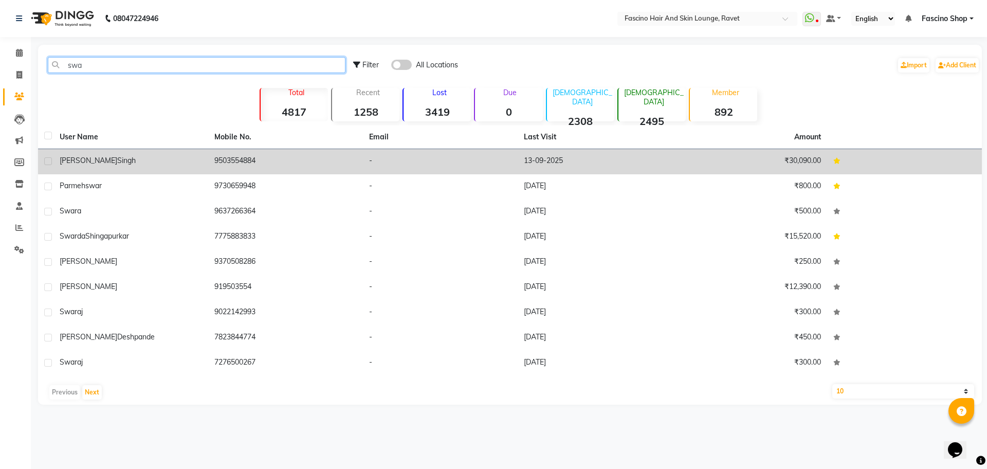
type input "swa"
click at [330, 160] on td "9503554884" at bounding box center [285, 161] width 155 height 25
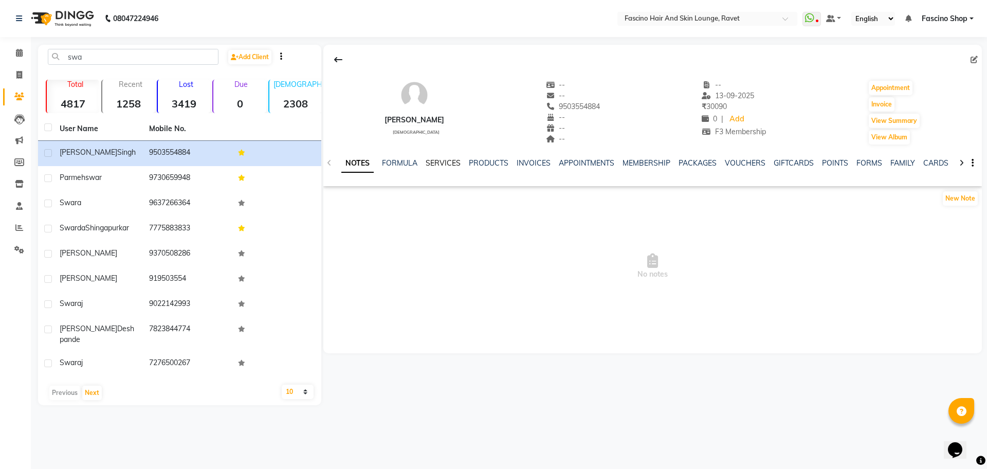
click at [458, 165] on link "SERVICES" at bounding box center [443, 162] width 35 height 9
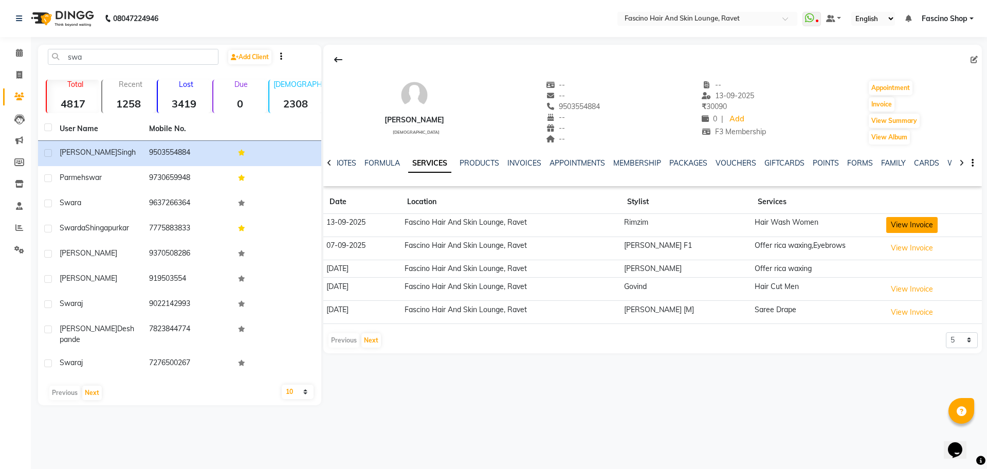
click at [889, 232] on button "View Invoice" at bounding box center [911, 225] width 51 height 16
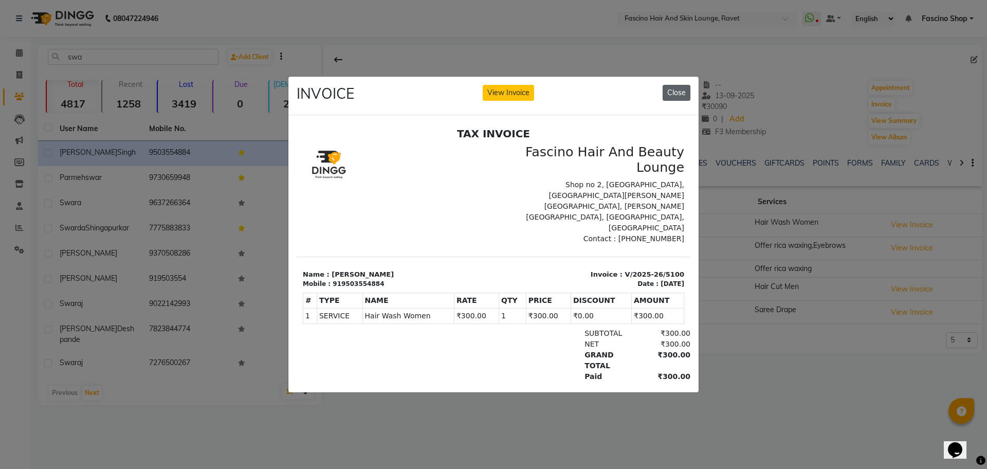
click at [677, 93] on button "Close" at bounding box center [677, 93] width 28 height 16
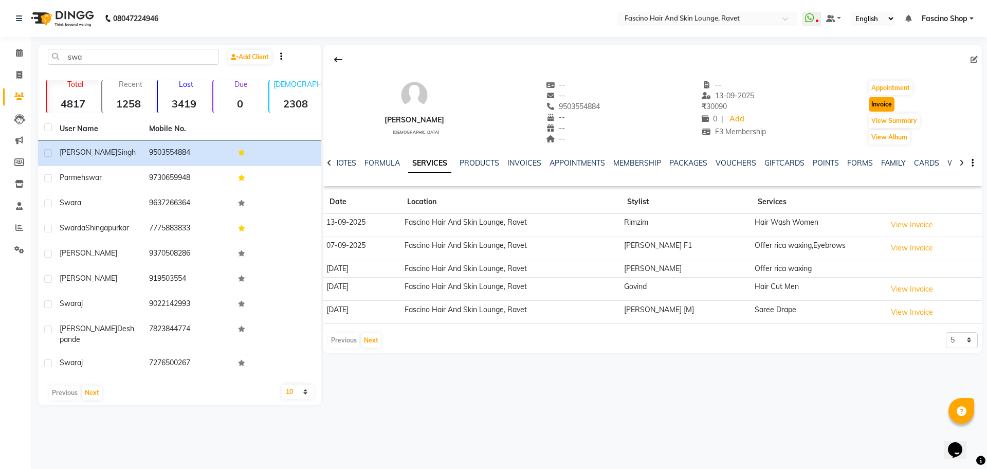
click at [879, 100] on button "Invoice" at bounding box center [882, 104] width 26 height 14
select select "service"
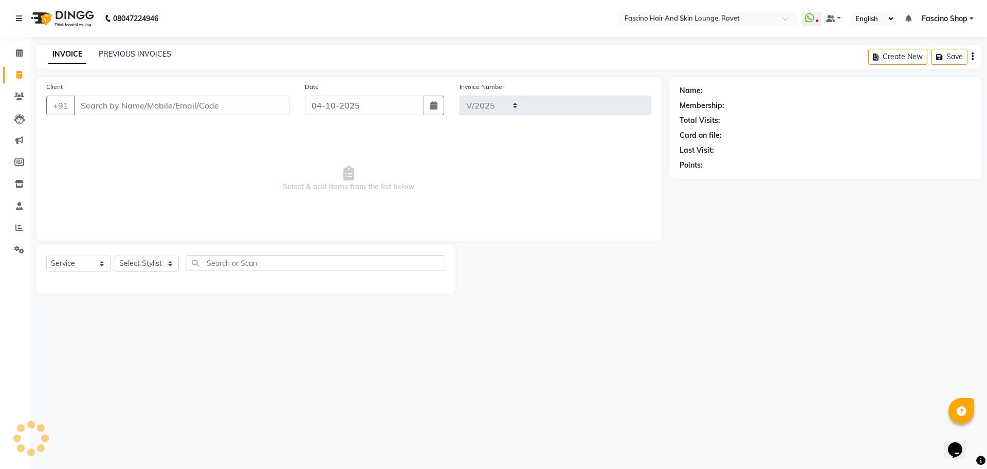
select select "5190"
type input "5652"
type input "9503554884"
select select "1: Object"
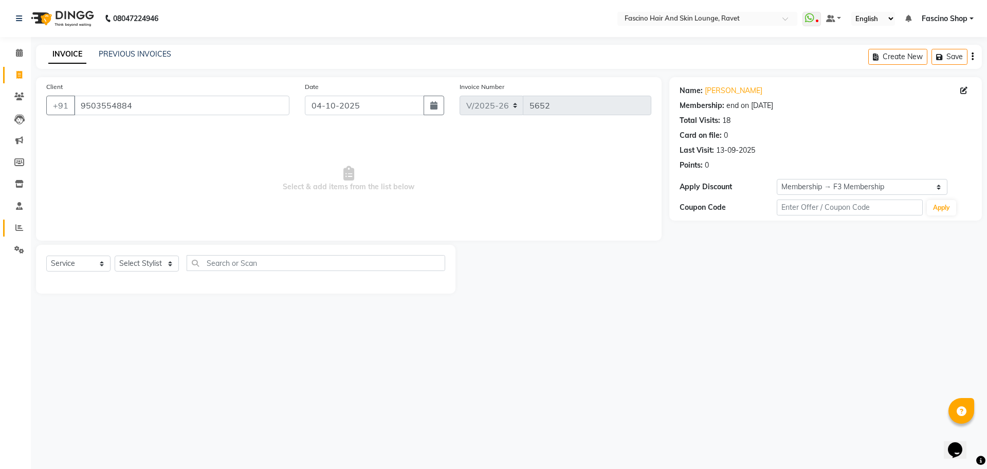
click at [18, 221] on link "Reports" at bounding box center [15, 227] width 25 height 17
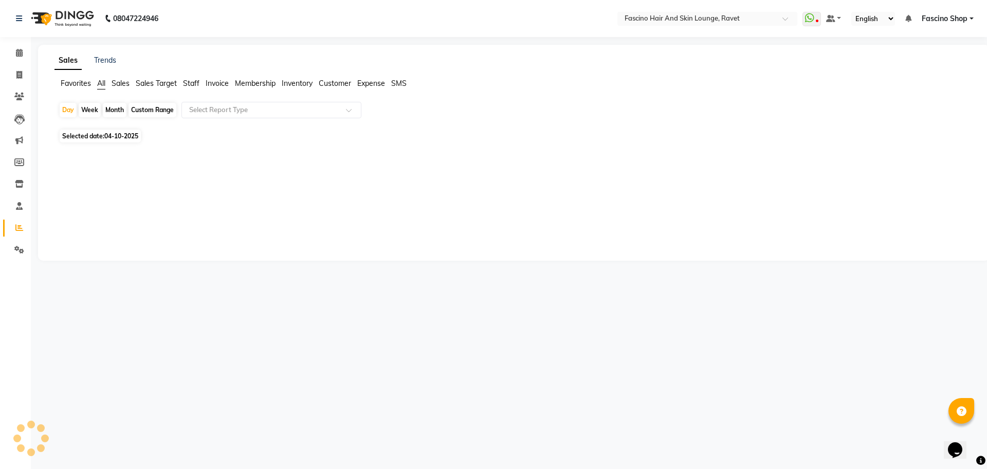
click at [193, 81] on span "Staff" at bounding box center [191, 83] width 16 height 9
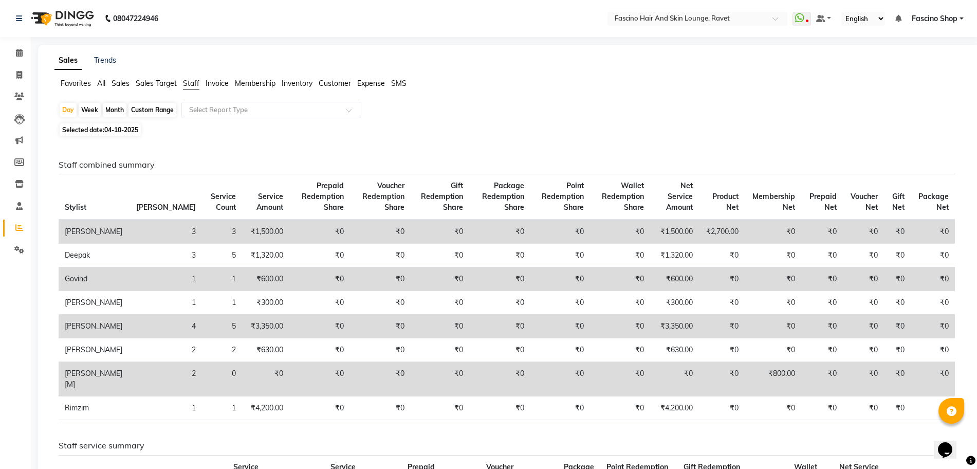
click at [117, 111] on div "Month" at bounding box center [115, 110] width 24 height 14
select select "10"
select select "2025"
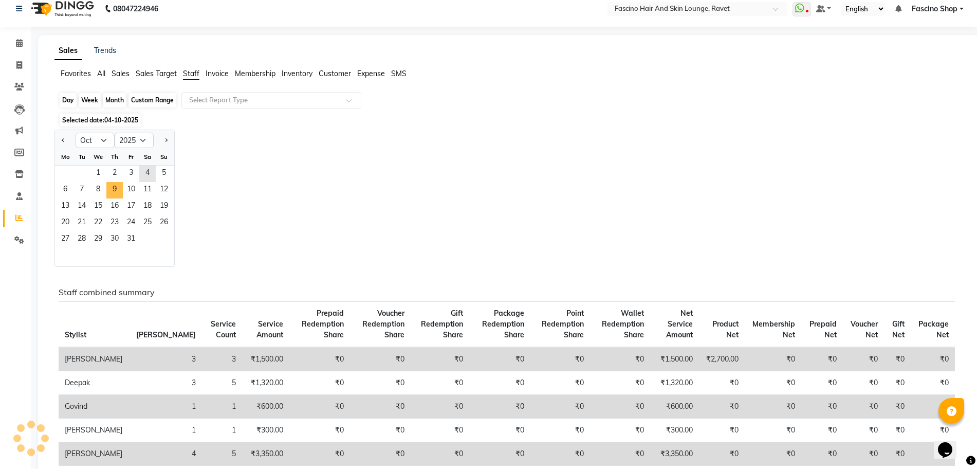
scroll to position [4, 0]
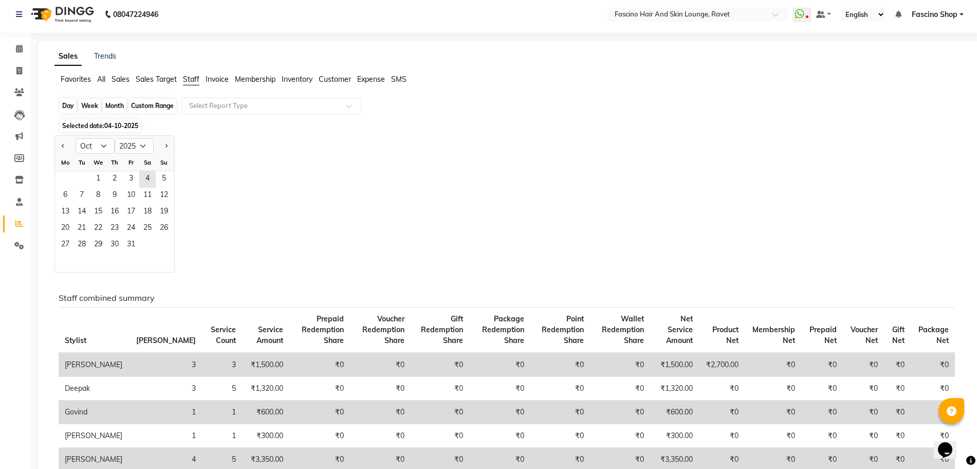
click at [117, 104] on div "Month" at bounding box center [115, 106] width 24 height 14
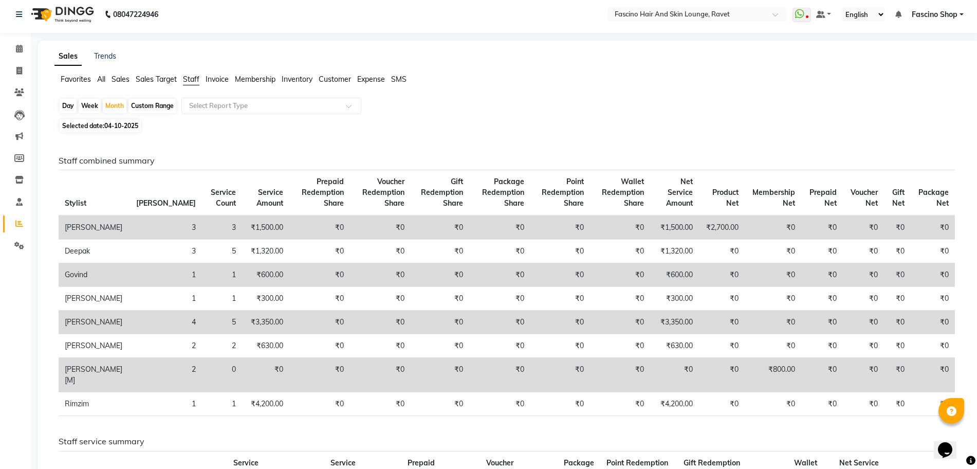
click at [116, 125] on span "04-10-2025" at bounding box center [121, 126] width 34 height 8
select select "10"
select select "2025"
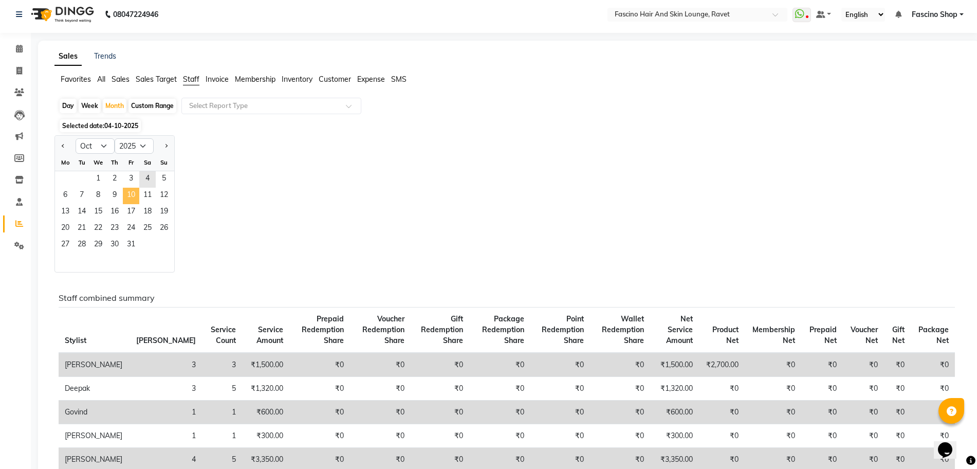
click at [138, 195] on span "10" at bounding box center [131, 196] width 16 height 16
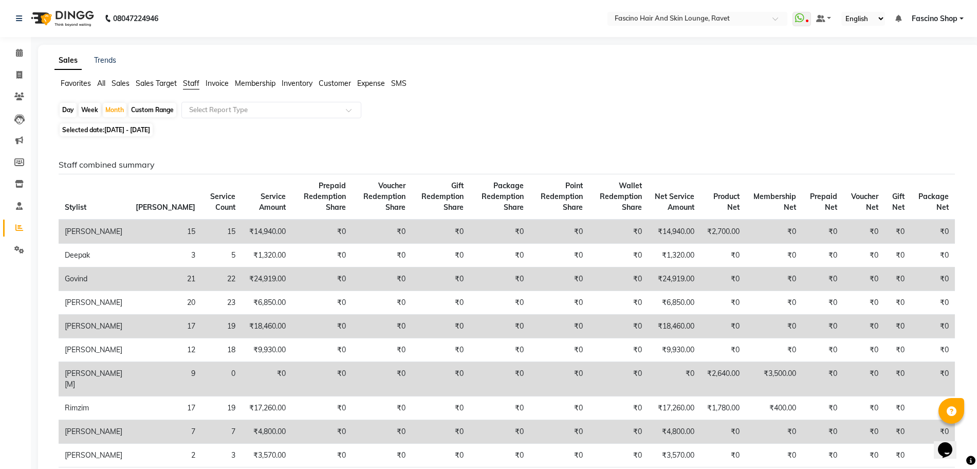
click at [70, 108] on div "Day" at bounding box center [68, 110] width 17 height 14
select select "10"
select select "2025"
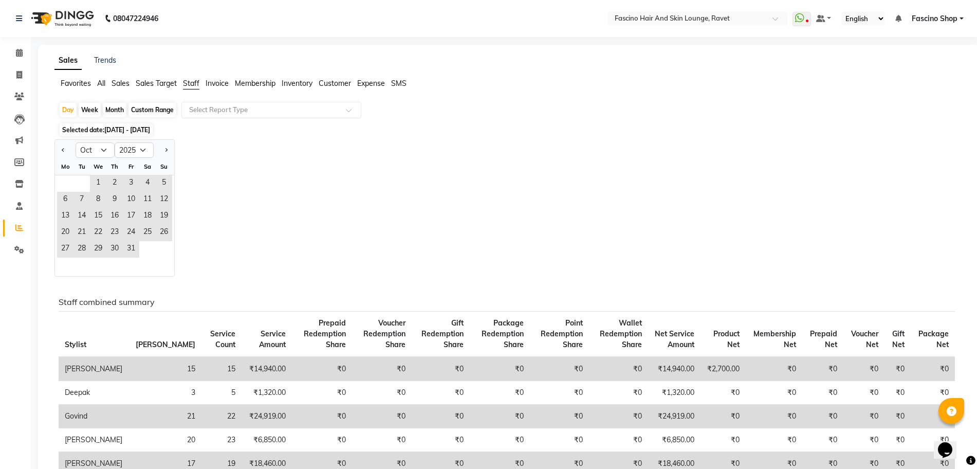
click at [126, 124] on span "Selected date: 01-10-2025 - 31-10-2025" at bounding box center [106, 129] width 93 height 13
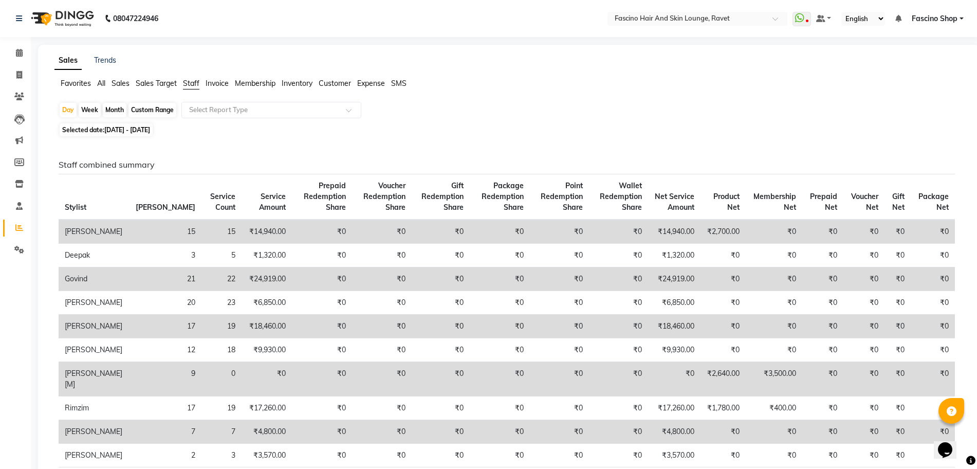
click at [152, 125] on span "Selected date: 01-10-2025 - 31-10-2025" at bounding box center [106, 129] width 93 height 13
select select "10"
select select "2025"
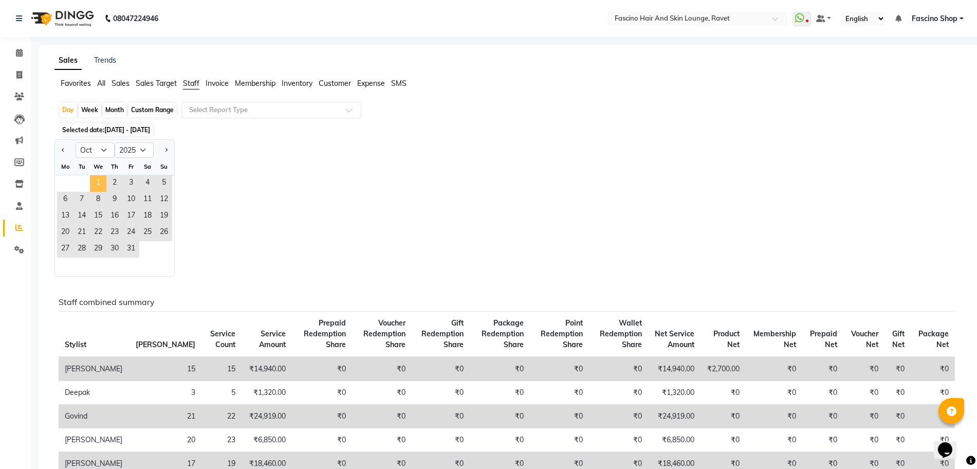
click at [98, 183] on span "1" at bounding box center [98, 183] width 16 height 16
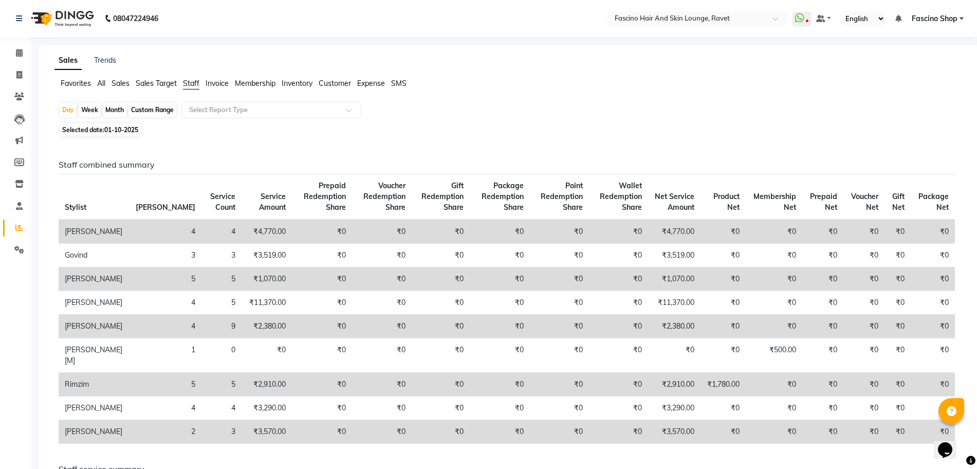
click at [113, 127] on span "01-10-2025" at bounding box center [121, 130] width 34 height 8
select select "10"
select select "2025"
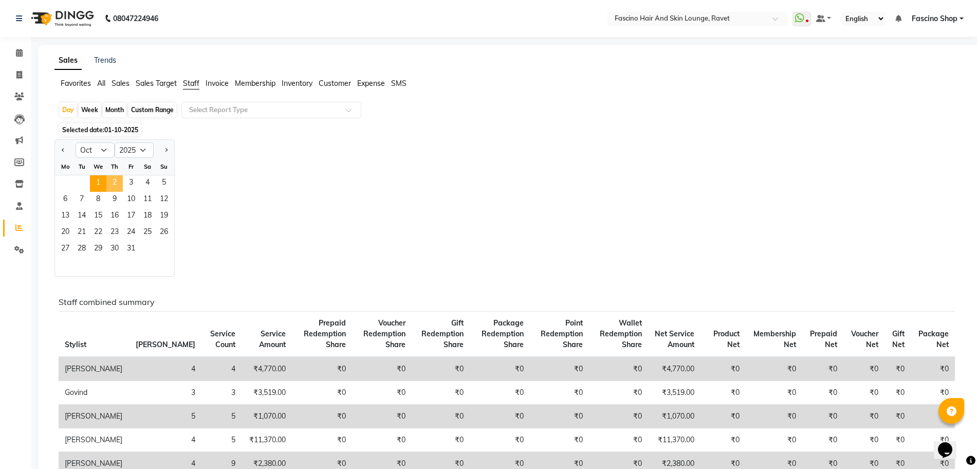
click at [115, 176] on span "2" at bounding box center [114, 183] width 16 height 16
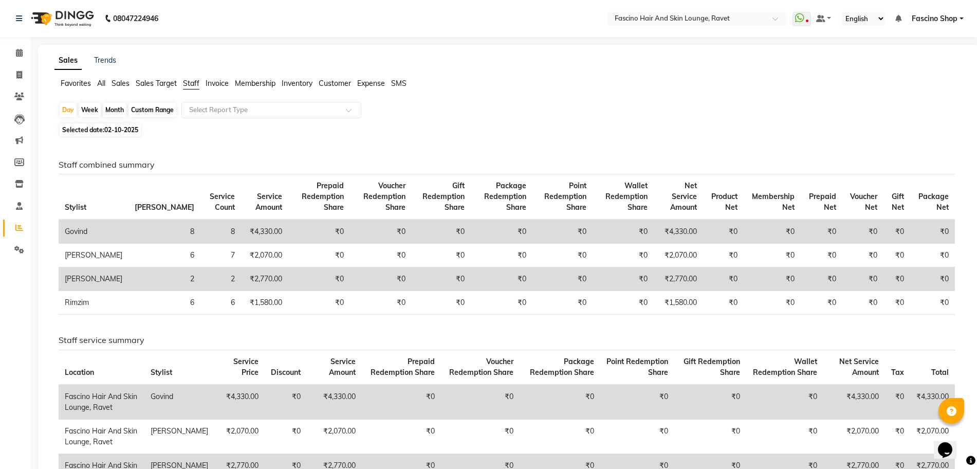
click at [125, 131] on span "02-10-2025" at bounding box center [121, 130] width 34 height 8
select select "10"
select select "2025"
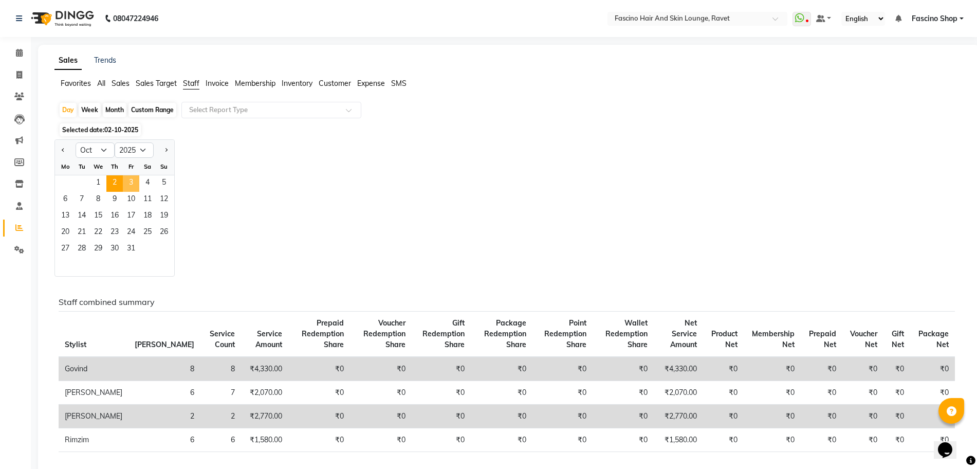
click at [129, 180] on span "3" at bounding box center [131, 183] width 16 height 16
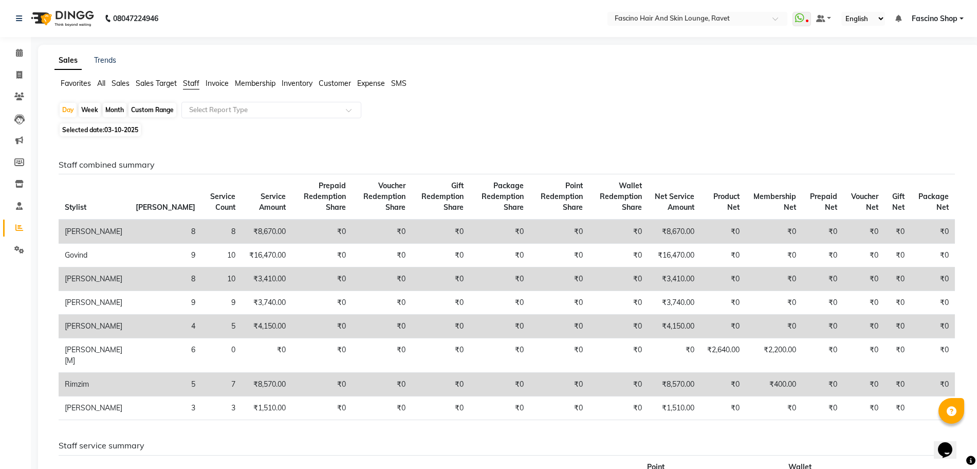
click at [193, 88] on li "Staff" at bounding box center [191, 83] width 16 height 11
click at [121, 105] on div "Month" at bounding box center [115, 110] width 24 height 14
select select "10"
select select "2025"
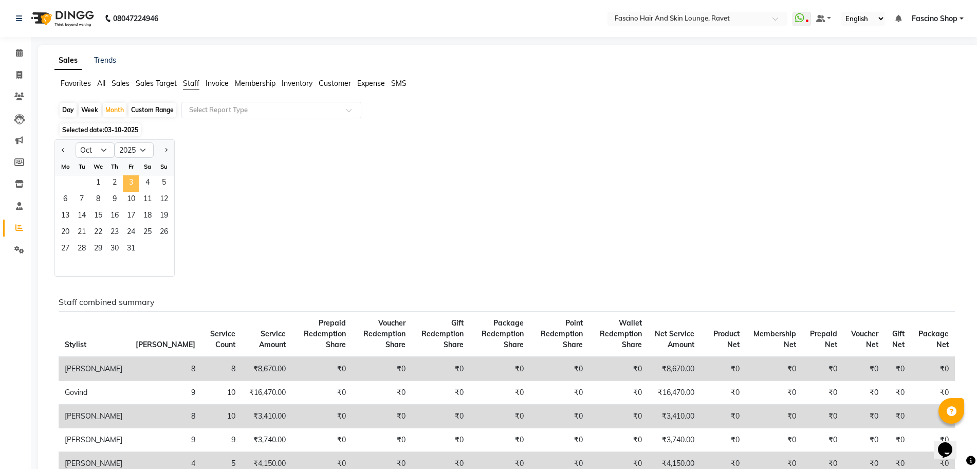
click at [139, 181] on span "3" at bounding box center [131, 183] width 16 height 16
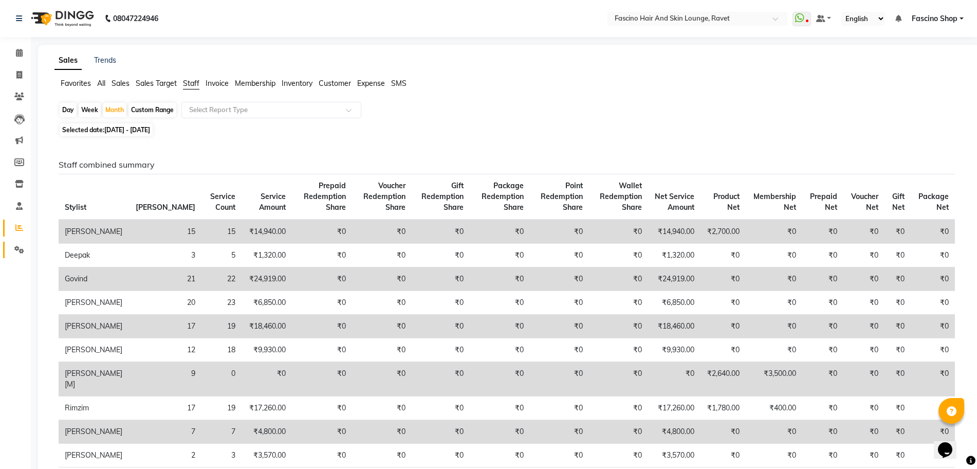
scroll to position [1, 0]
drag, startPoint x: 16, startPoint y: 75, endPoint x: 39, endPoint y: 78, distance: 22.8
click at [16, 75] on icon at bounding box center [19, 74] width 6 height 8
select select "service"
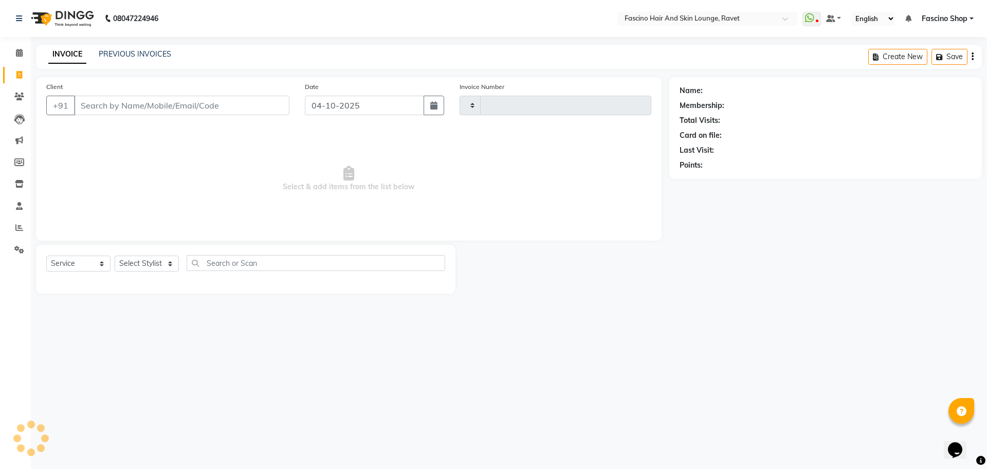
type input "5652"
select select "5190"
click at [91, 106] on input "Client" at bounding box center [181, 106] width 215 height 20
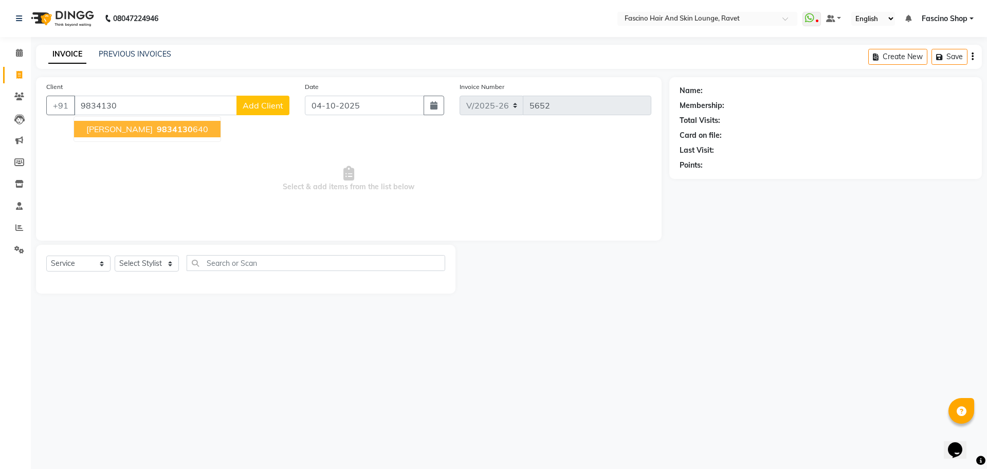
click at [120, 135] on button "Sayli Patil 9834130 640" at bounding box center [147, 129] width 146 height 16
type input "9834130640"
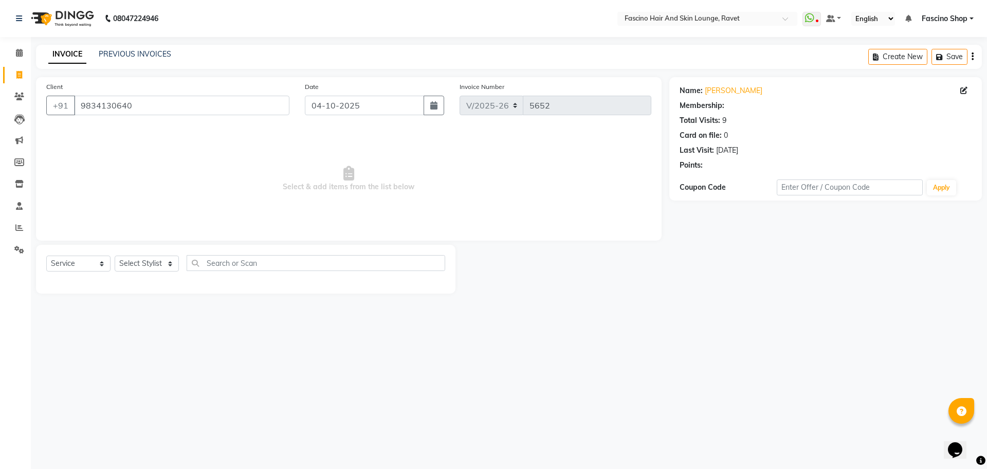
select select "1: Object"
click at [144, 265] on select "Select Stylist [PERSON_NAME] Deepak Fascino Shop [PERSON_NAME] [PERSON_NAME] ( …" at bounding box center [147, 263] width 64 height 16
select select "66200"
click at [115, 255] on select "Select Stylist [PERSON_NAME] Deepak Fascino Shop [PERSON_NAME] [PERSON_NAME] ( …" at bounding box center [147, 263] width 64 height 16
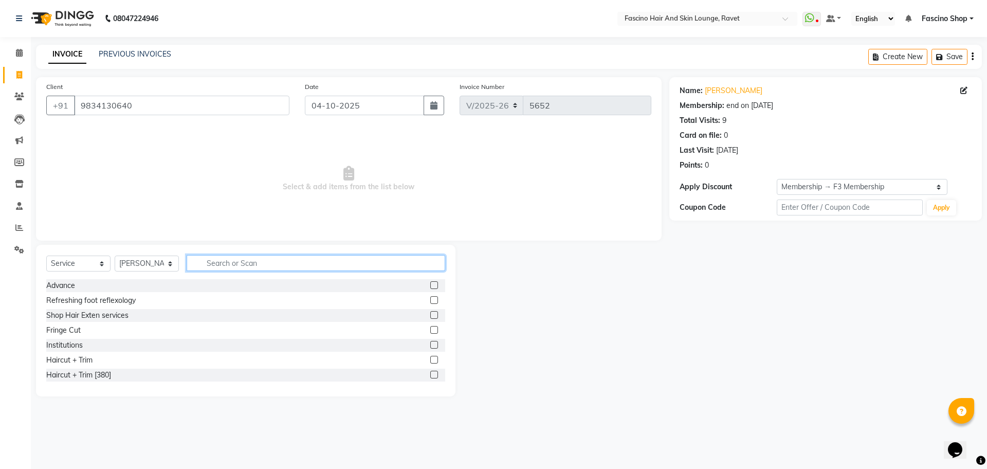
click at [241, 258] on input "text" at bounding box center [316, 263] width 259 height 16
type input "bel"
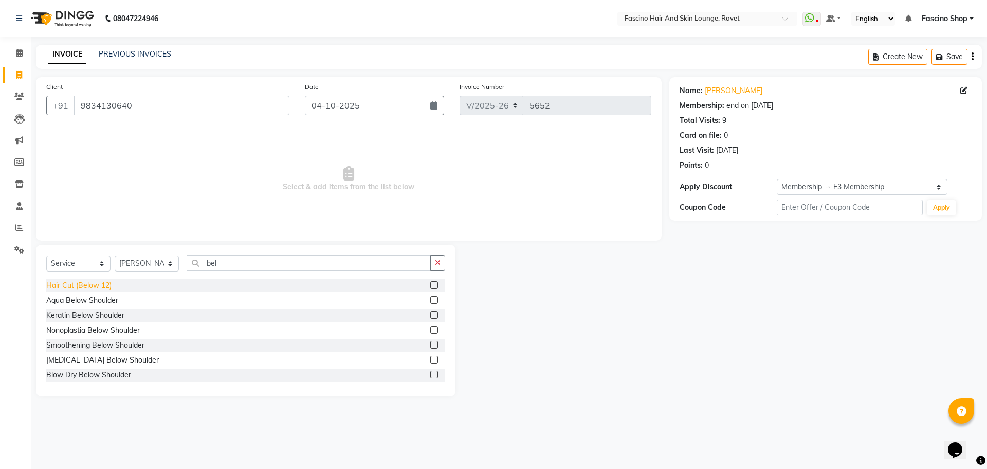
click at [83, 290] on div "Hair Cut (Below 12)" at bounding box center [78, 285] width 65 height 11
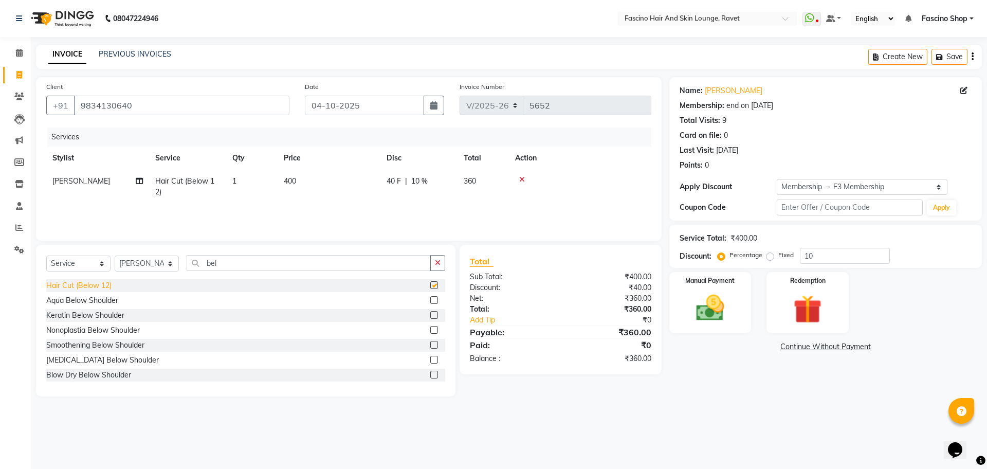
checkbox input "false"
click at [364, 176] on td "400" at bounding box center [329, 187] width 103 height 34
select select "66200"
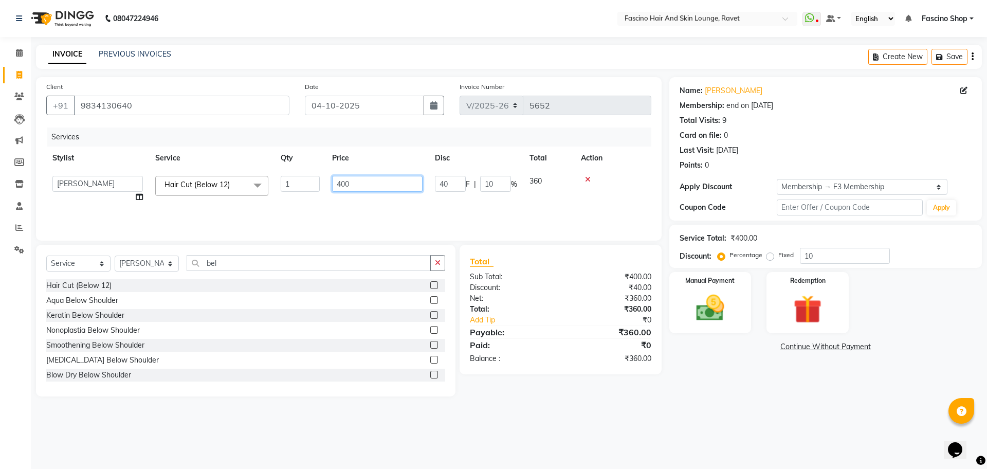
click at [364, 176] on input "400" at bounding box center [377, 184] width 90 height 16
type input "4"
type input "35"
type input "300"
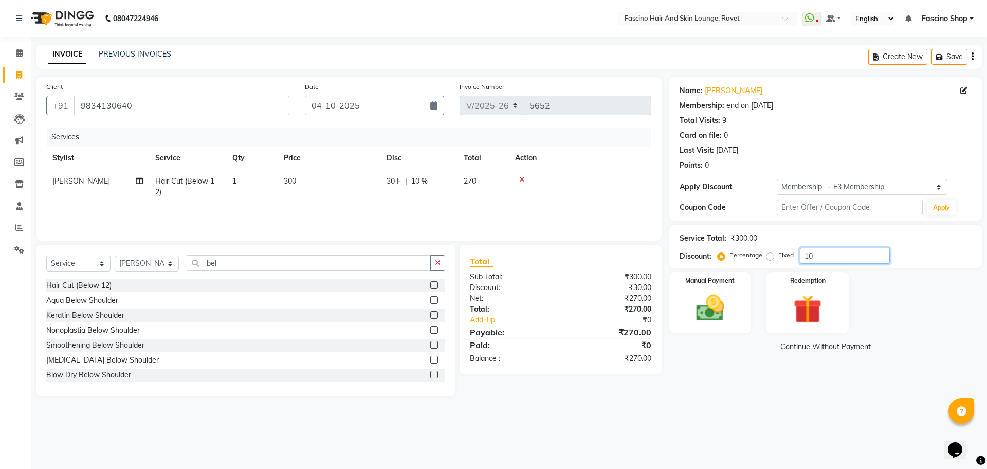
click at [833, 259] on input "10" at bounding box center [845, 256] width 90 height 16
type input "1"
click at [723, 301] on img at bounding box center [710, 308] width 48 height 34
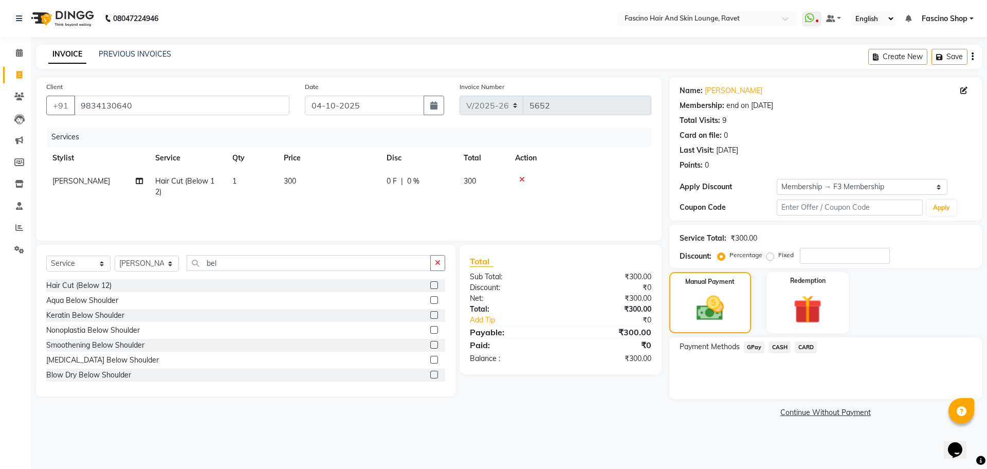
click at [756, 346] on span "GPay" at bounding box center [754, 347] width 21 height 12
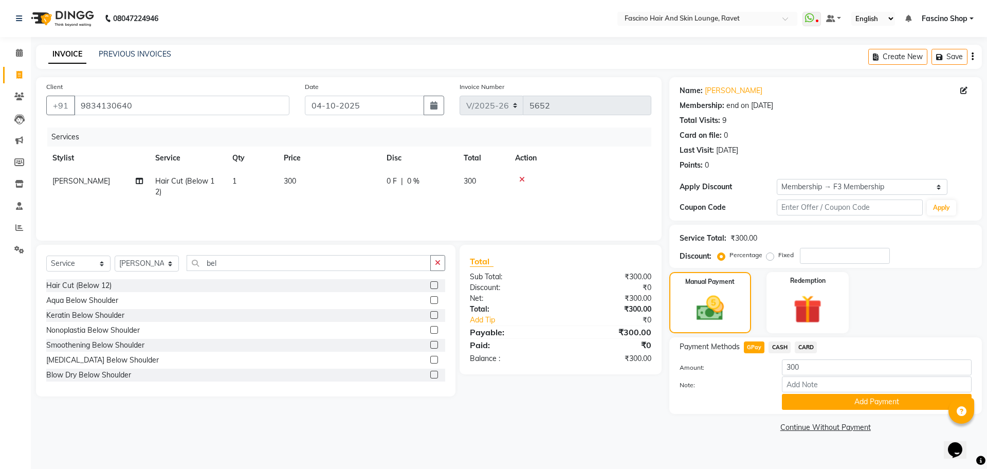
click at [866, 412] on div "Payment Methods GPay CASH CARD Amount: 300 Note: Add Payment" at bounding box center [825, 375] width 313 height 77
click at [860, 396] on button "Add Payment" at bounding box center [877, 402] width 190 height 16
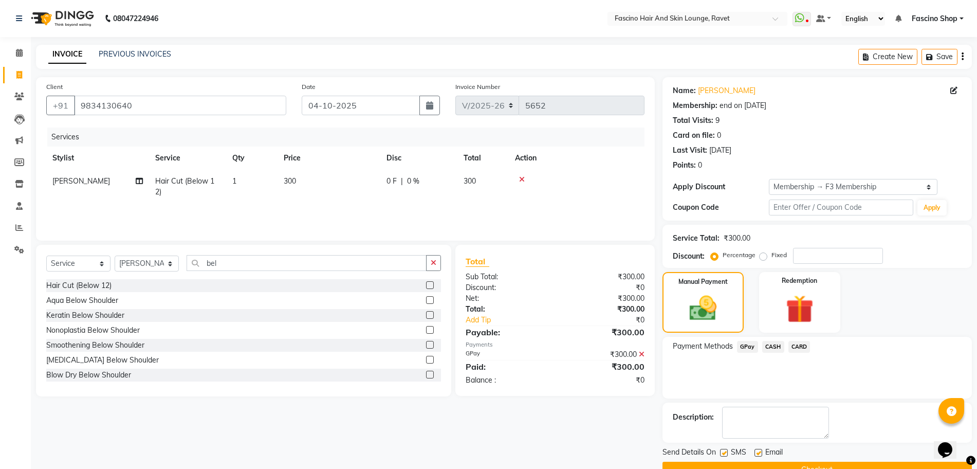
scroll to position [24, 0]
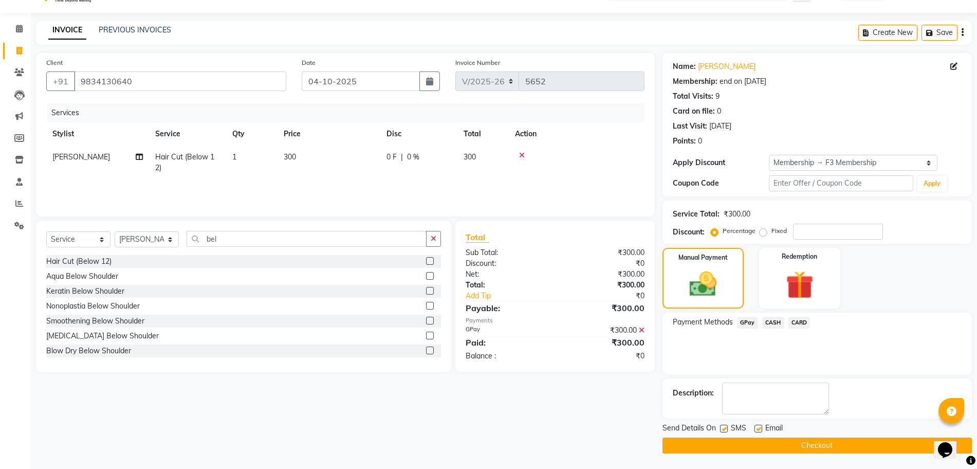
click at [726, 431] on label at bounding box center [724, 429] width 8 height 8
click at [726, 431] on input "checkbox" at bounding box center [723, 429] width 7 height 7
checkbox input "false"
click at [723, 443] on button "Checkout" at bounding box center [817, 445] width 309 height 16
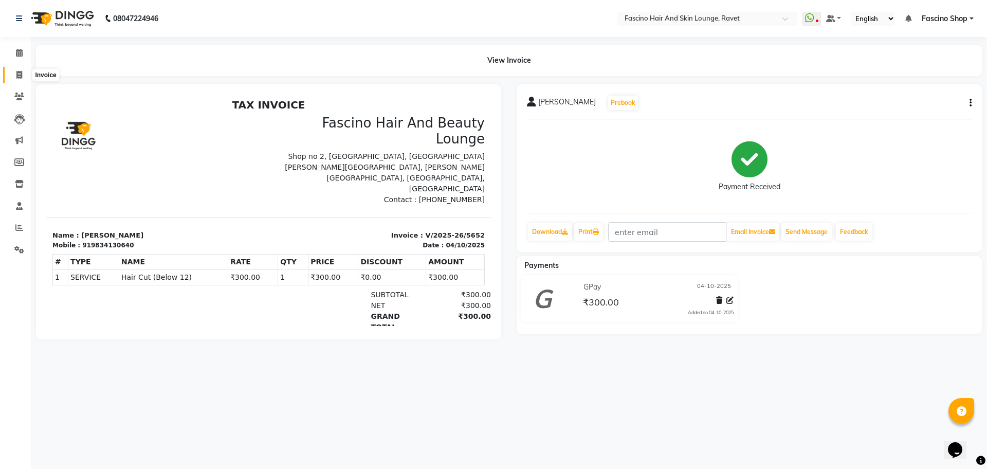
click at [14, 71] on span at bounding box center [19, 75] width 18 height 12
select select "service"
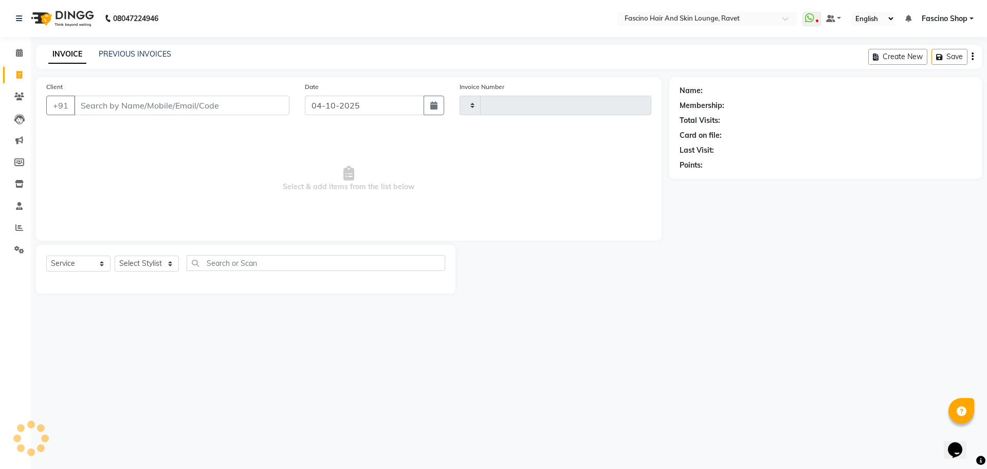
type input "5653"
select select "5190"
type input "8390419874"
click at [269, 104] on span "Add Client" at bounding box center [263, 105] width 41 height 10
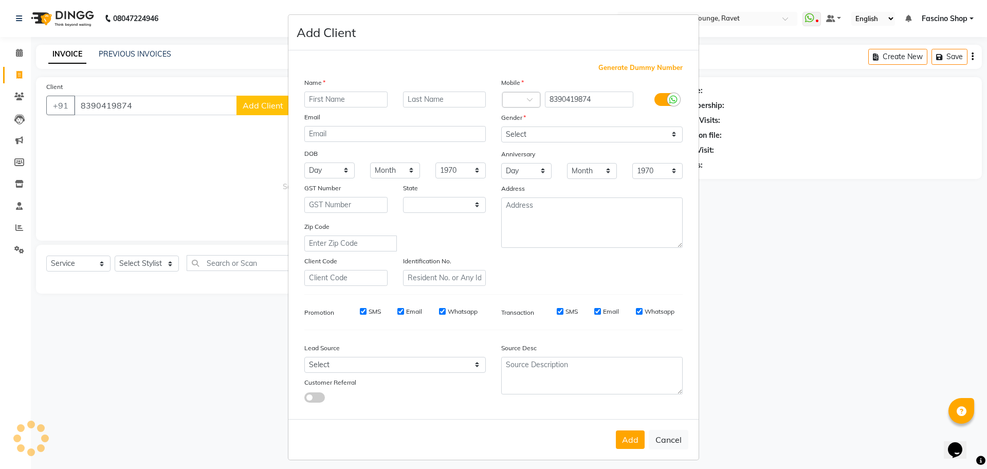
select select "22"
type input "Gaytri"
click at [434, 102] on input "text" at bounding box center [444, 99] width 83 height 16
type input "[PERSON_NAME]"
click at [522, 121] on div "Gender" at bounding box center [591, 119] width 197 height 14
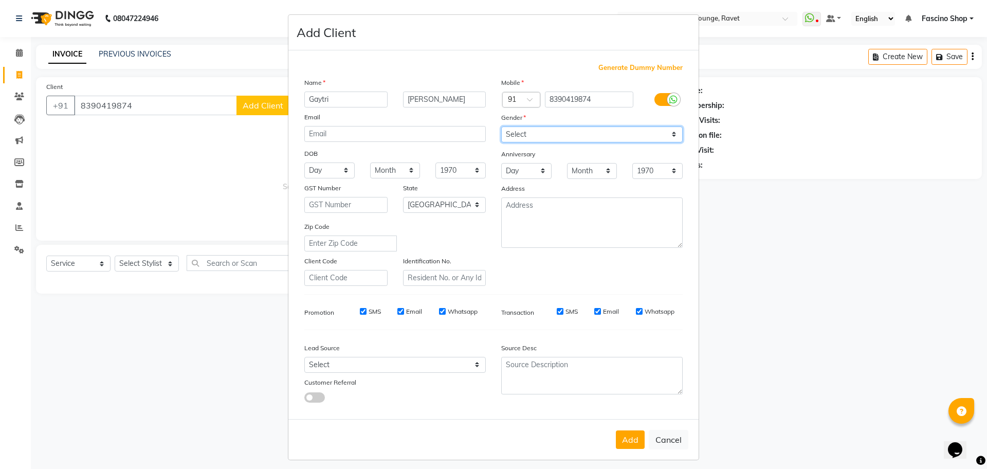
click at [516, 131] on select "Select Male Female Other Prefer Not To Say" at bounding box center [591, 134] width 181 height 16
select select "female"
click at [501, 126] on select "Select Male Female Other Prefer Not To Say" at bounding box center [591, 134] width 181 height 16
click at [617, 440] on button "Add" at bounding box center [630, 439] width 29 height 19
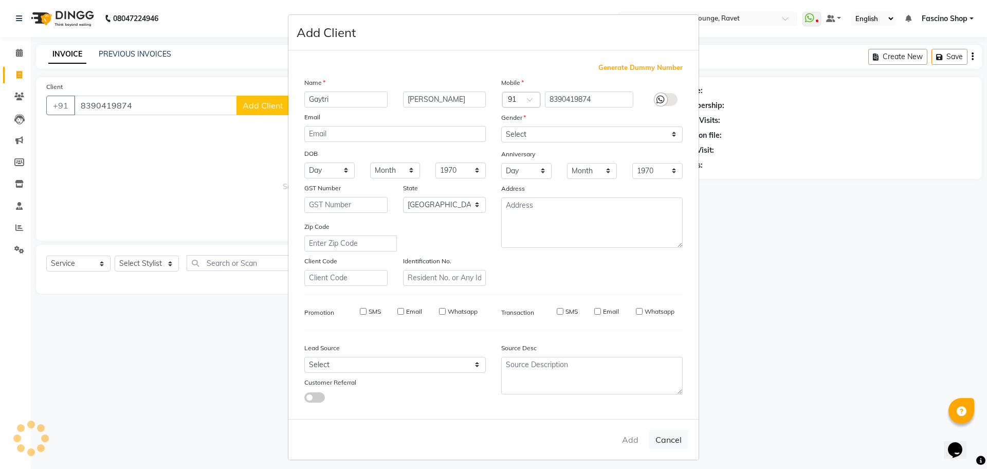
select select
select select "null"
select select
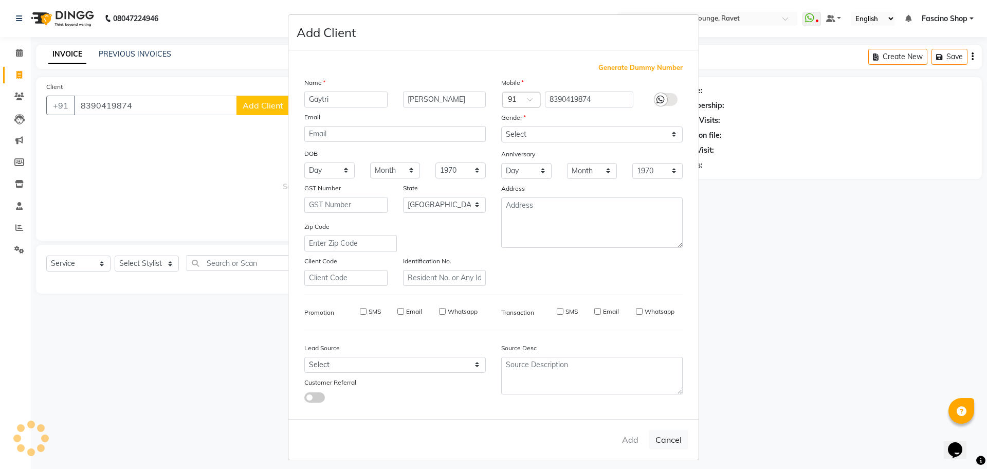
select select
checkbox input "false"
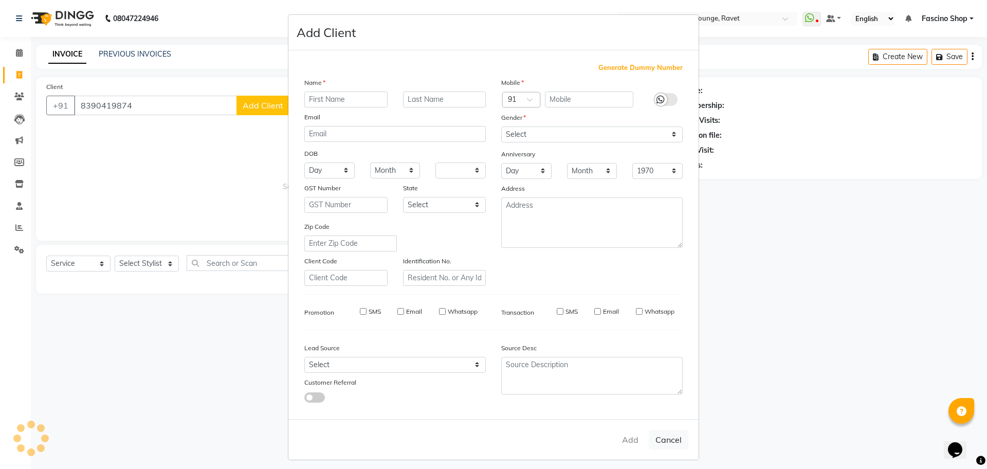
checkbox input "false"
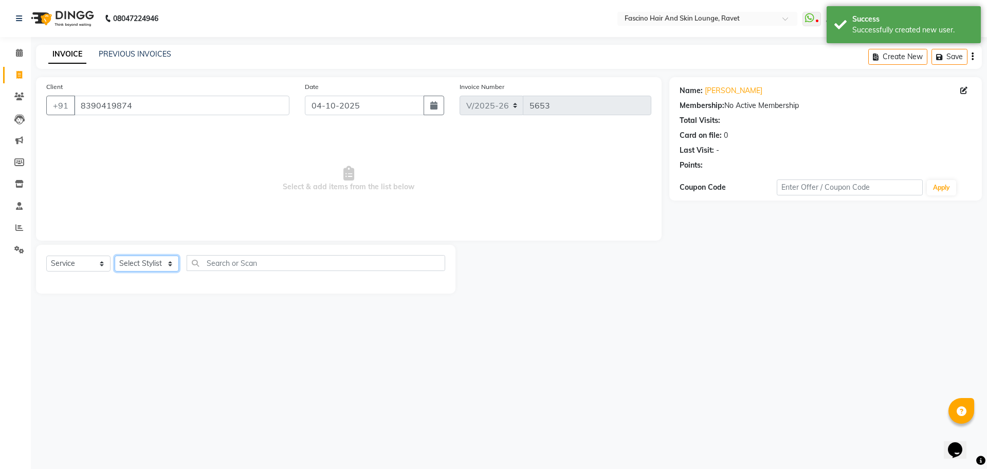
click at [141, 262] on select "Select Stylist [PERSON_NAME] Deepak Fascino Shop [PERSON_NAME] [PERSON_NAME] ( …" at bounding box center [147, 263] width 64 height 16
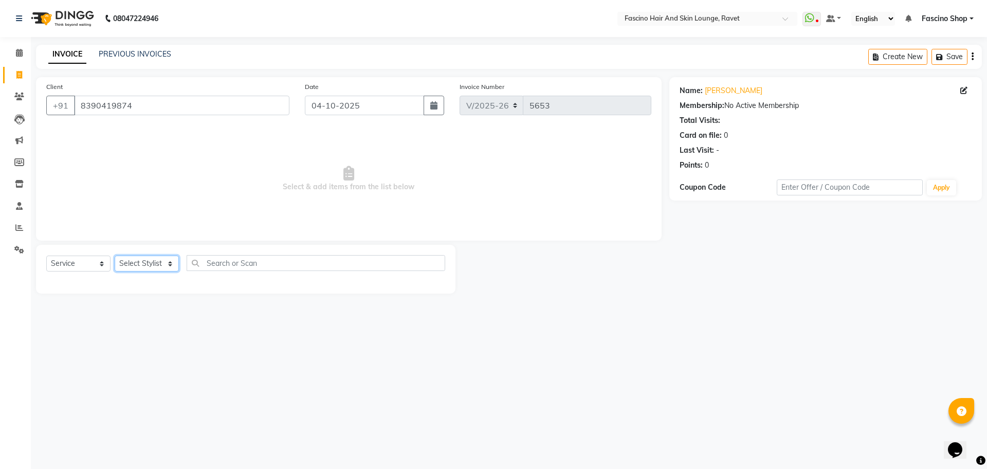
select select "91580"
click at [115, 255] on select "Select Stylist [PERSON_NAME] Deepak Fascino Shop [PERSON_NAME] [PERSON_NAME] ( …" at bounding box center [147, 263] width 64 height 16
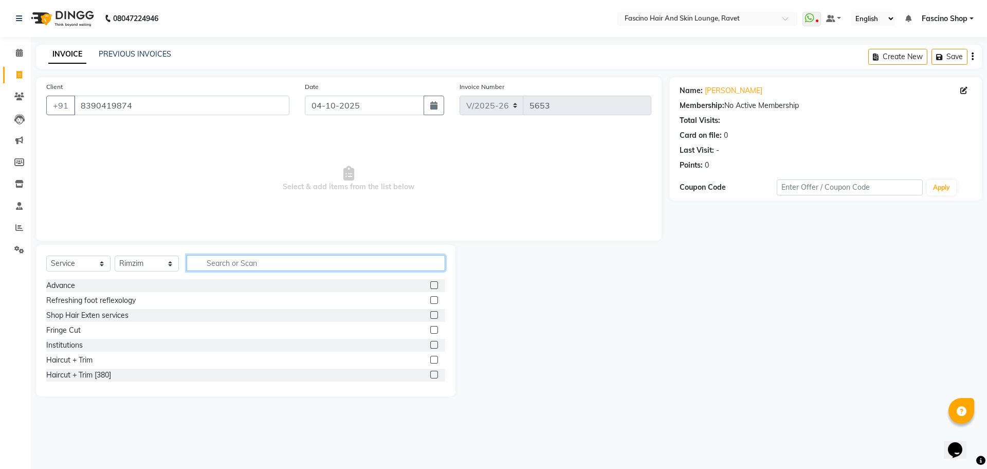
click at [234, 269] on input "text" at bounding box center [316, 263] width 259 height 16
type input "cut"
click at [70, 328] on div "Hair Cut Women" at bounding box center [74, 330] width 56 height 11
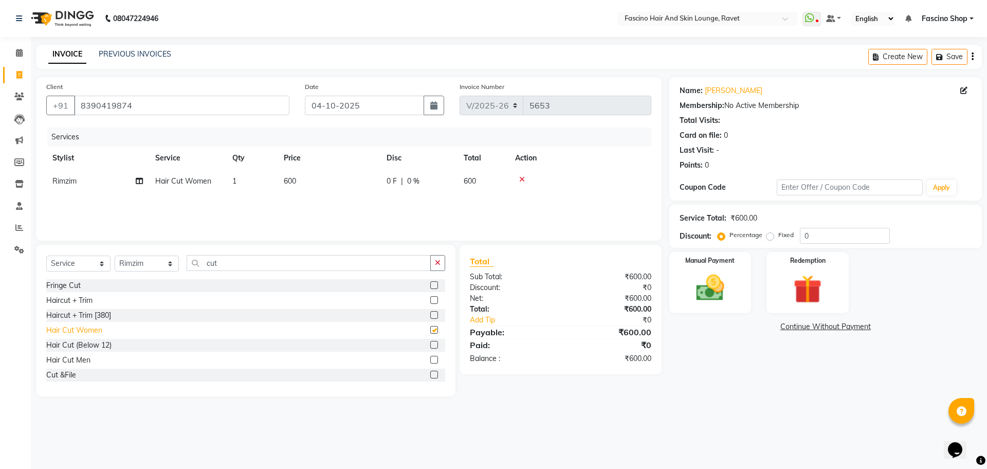
checkbox input "false"
click at [365, 172] on td "600" at bounding box center [329, 181] width 103 height 23
select select "91580"
click at [365, 172] on td "600" at bounding box center [377, 189] width 103 height 39
click at [361, 177] on input "600" at bounding box center [377, 184] width 90 height 16
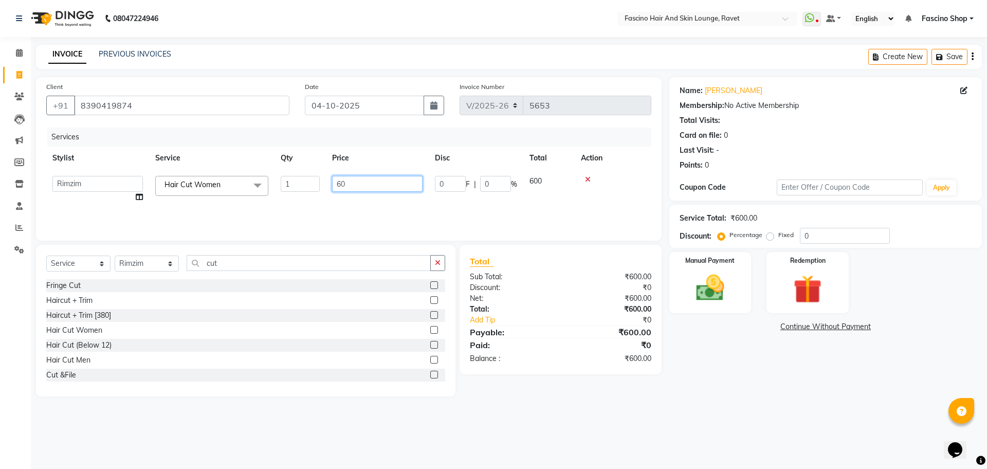
type input "6"
type input "500"
click at [81, 260] on select "Select Service Product Membership Package Voucher Prepaid Gift Card" at bounding box center [78, 263] width 64 height 16
select select "membership"
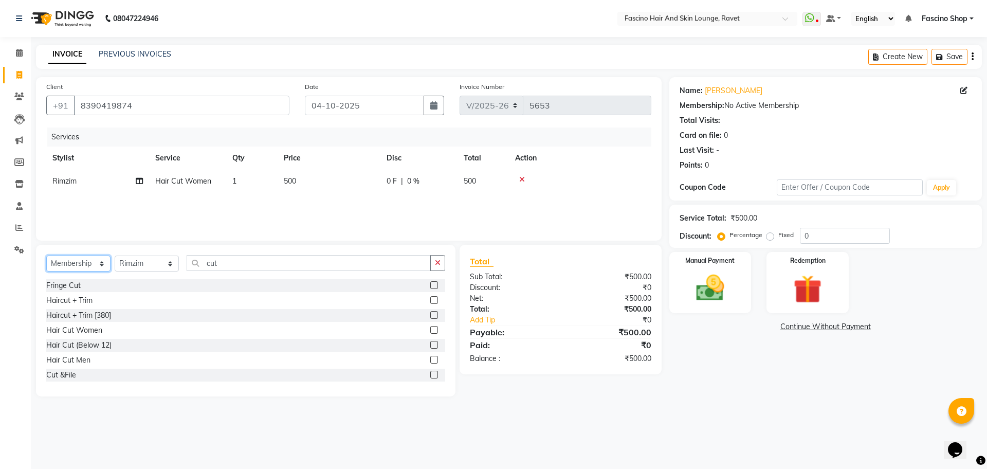
click at [46, 255] on select "Select Service Product Membership Package Voucher Prepaid Gift Card" at bounding box center [78, 263] width 64 height 16
click at [139, 268] on select "Select Stylist [PERSON_NAME] Deepak Fascino Shop [PERSON_NAME] [PERSON_NAME] ( …" at bounding box center [147, 263] width 64 height 16
select select "33259"
click at [115, 255] on select "Select Stylist [PERSON_NAME] Deepak Fascino Shop [PERSON_NAME] [PERSON_NAME] ( …" at bounding box center [147, 263] width 64 height 16
click at [72, 345] on div "F3 Membership" at bounding box center [71, 345] width 51 height 11
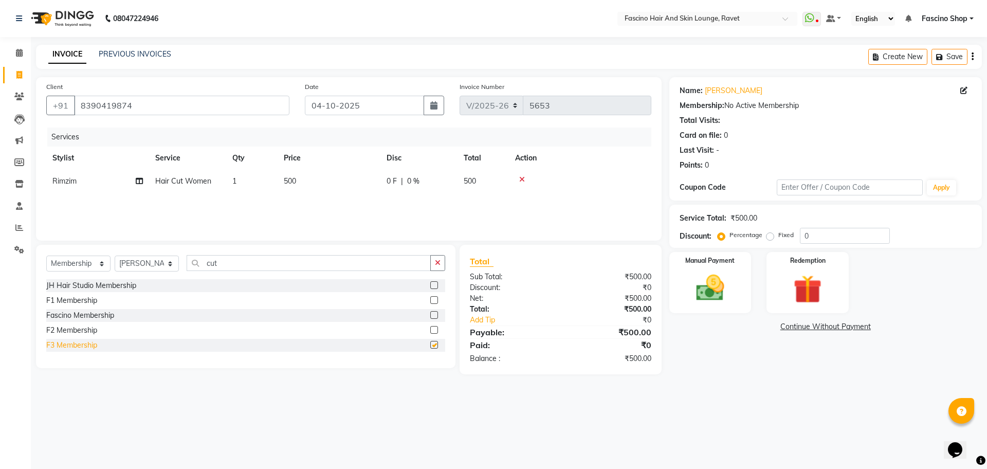
select select "select"
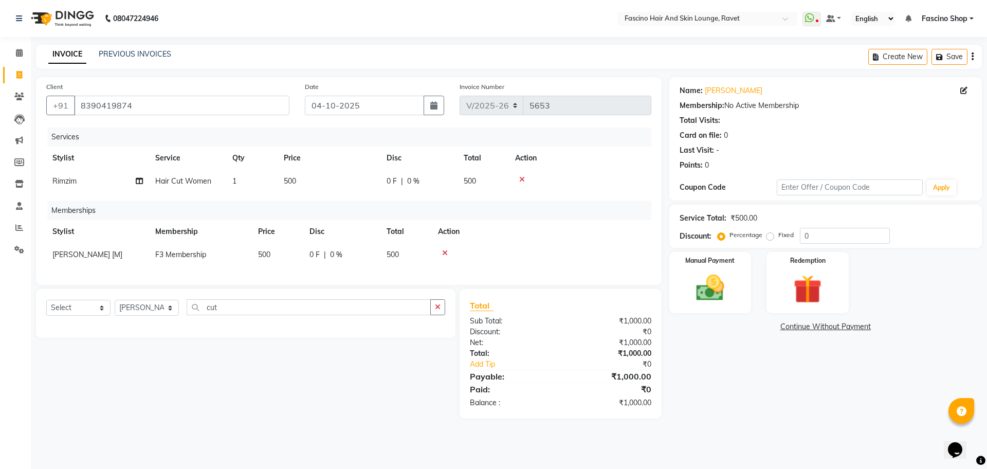
click at [274, 263] on td "500" at bounding box center [277, 254] width 51 height 23
select select "33259"
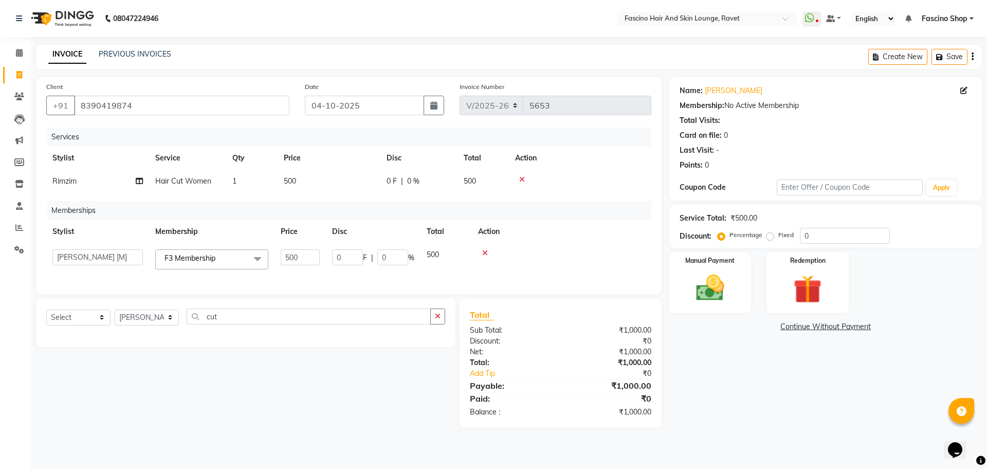
click at [274, 263] on td "F3 Membership x JH Hair Studio Membership F1 Membership Fascino Membership F2 M…" at bounding box center [211, 259] width 125 height 32
click at [310, 258] on input "500" at bounding box center [300, 257] width 39 height 16
type input "5"
type input "400"
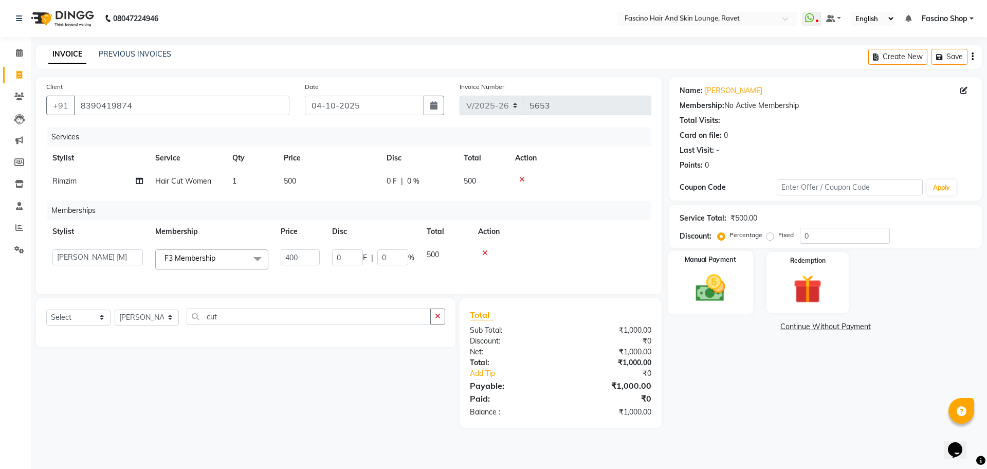
click at [709, 290] on img at bounding box center [710, 288] width 48 height 34
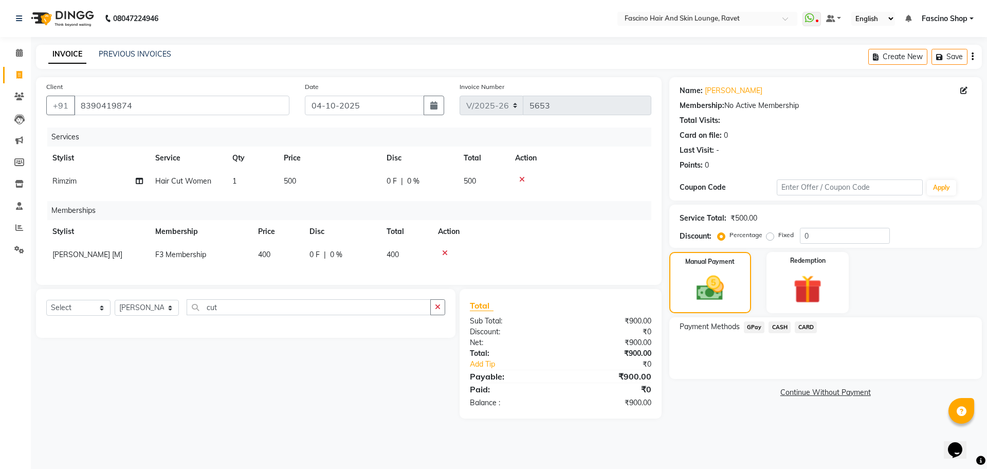
click at [760, 330] on span "GPay" at bounding box center [754, 327] width 21 height 12
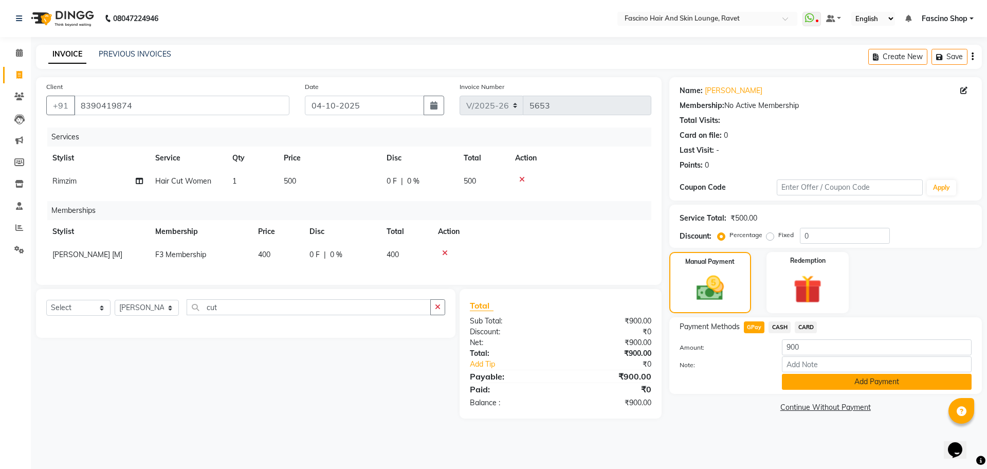
click at [810, 377] on button "Add Payment" at bounding box center [877, 382] width 190 height 16
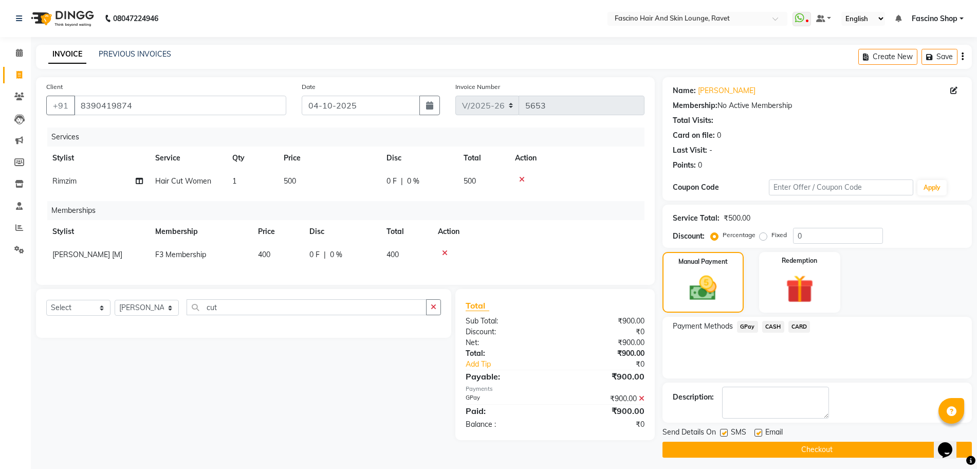
click at [68, 259] on span "[PERSON_NAME] [M]" at bounding box center [87, 254] width 70 height 9
select select "33259"
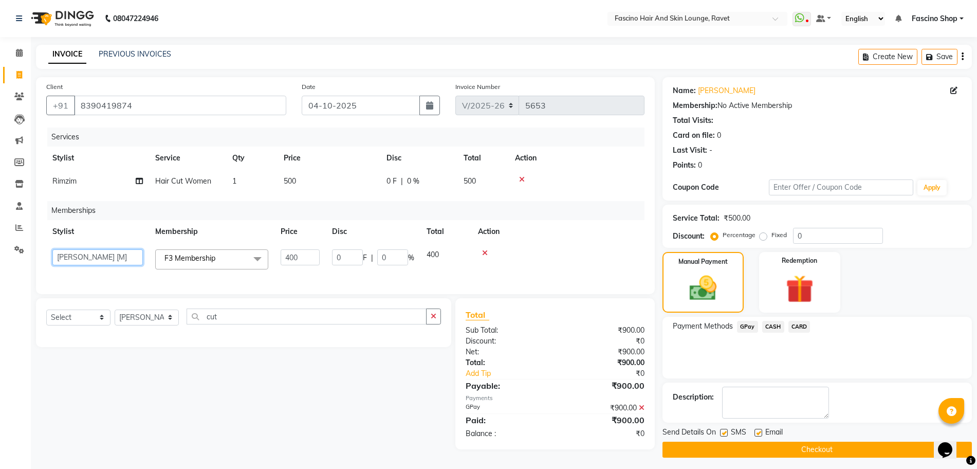
click at [68, 259] on select "Abbas Ali Deepak Fascino Shop Gourav Govind kanak ( S R Manager ) Lokesh Madhav…" at bounding box center [97, 257] width 90 height 16
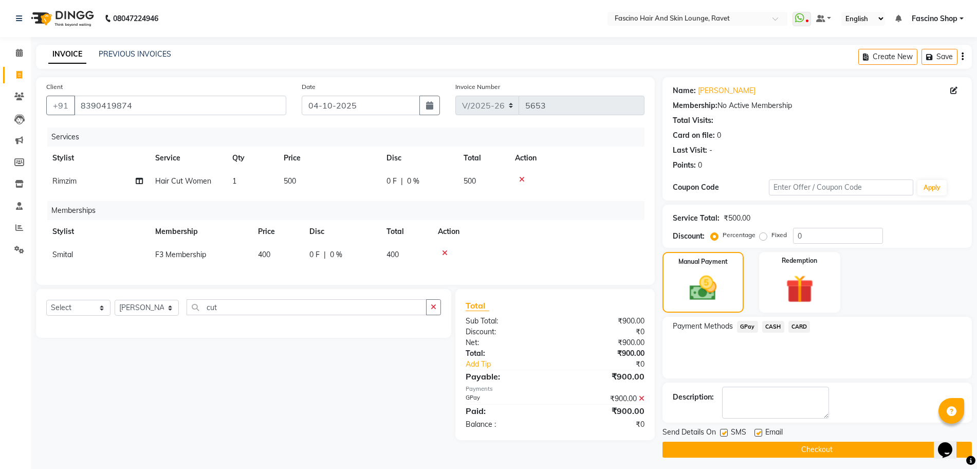
scroll to position [4, 0]
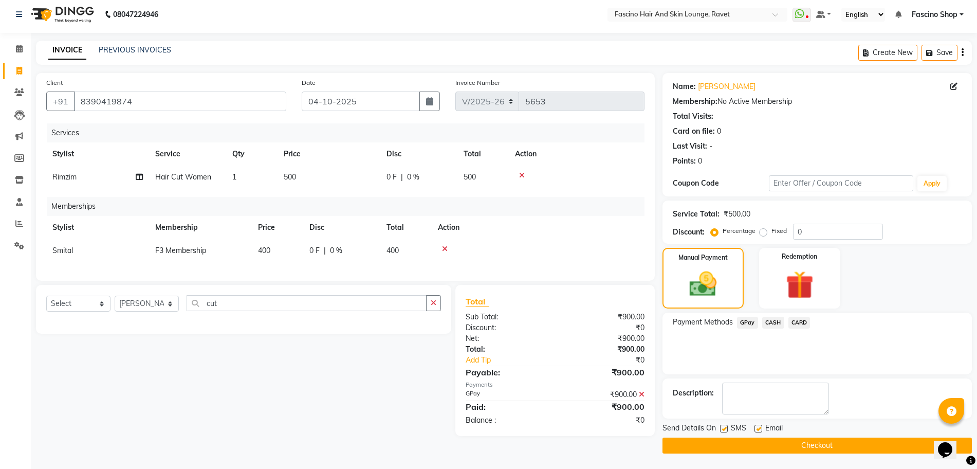
click at [723, 427] on label at bounding box center [724, 429] width 8 height 8
click at [723, 427] on input "checkbox" at bounding box center [723, 429] width 7 height 7
checkbox input "false"
click at [726, 441] on button "Checkout" at bounding box center [817, 445] width 309 height 16
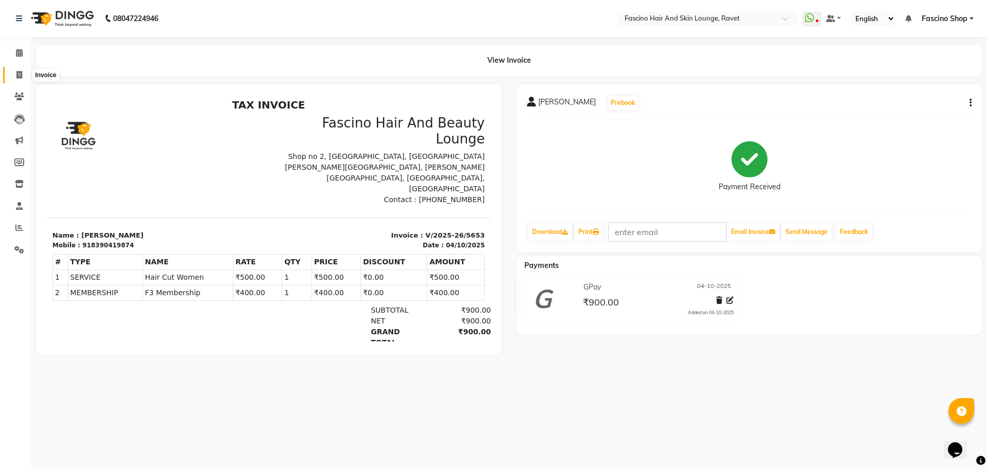
click at [23, 80] on span at bounding box center [19, 75] width 18 height 12
select select "service"
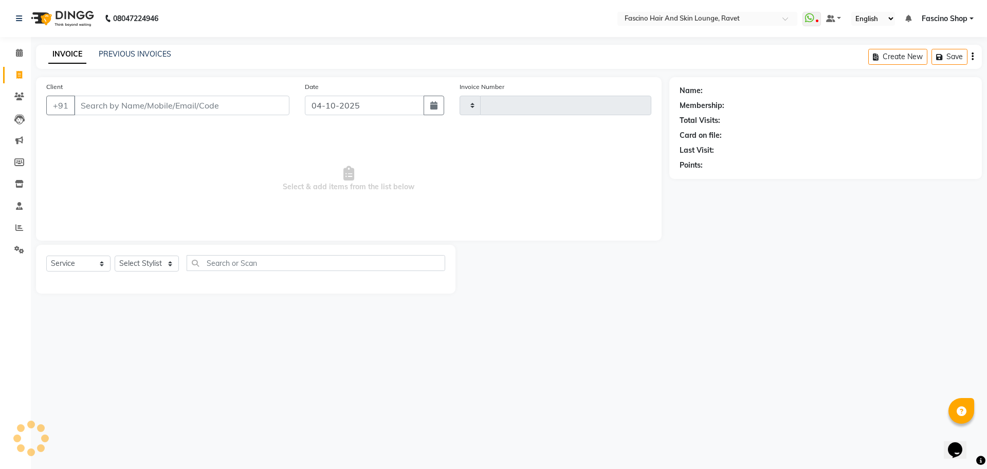
type input "5654"
click at [97, 100] on input "Client" at bounding box center [181, 106] width 215 height 20
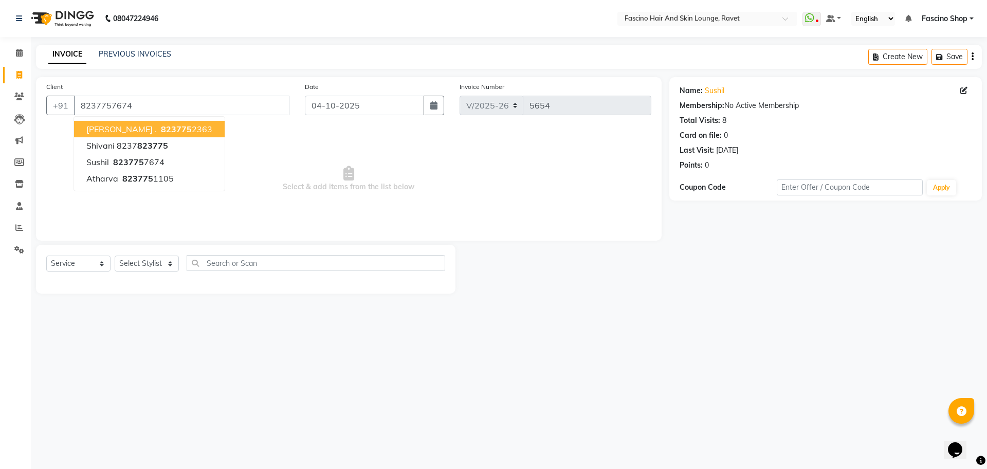
click at [297, 154] on span "Select & add items from the list below" at bounding box center [348, 178] width 605 height 103
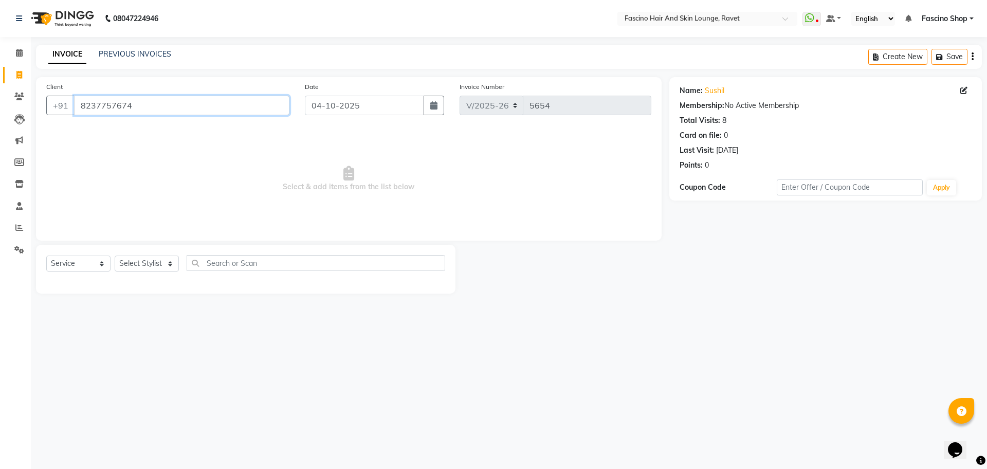
click at [91, 102] on input "8237757674" at bounding box center [181, 106] width 215 height 20
click at [23, 93] on icon at bounding box center [19, 97] width 10 height 8
click at [144, 259] on select "Select Stylist [PERSON_NAME] Deepak Fascino Shop [PERSON_NAME] [PERSON_NAME] ( …" at bounding box center [147, 263] width 64 height 16
click at [115, 255] on select "Select Stylist [PERSON_NAME] Deepak Fascino Shop [PERSON_NAME] [PERSON_NAME] ( …" at bounding box center [147, 263] width 64 height 16
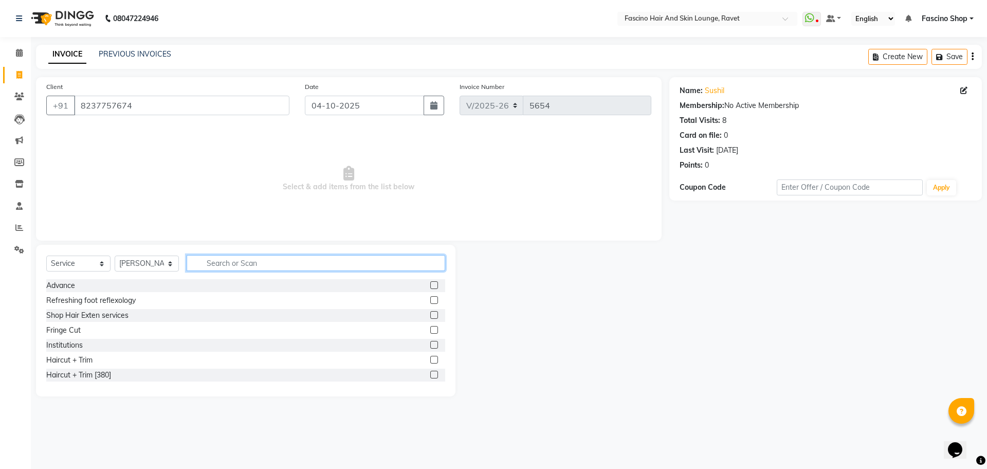
click at [233, 264] on input "text" at bounding box center [316, 263] width 259 height 16
click at [67, 360] on div "Hair Cut Men" at bounding box center [68, 360] width 44 height 11
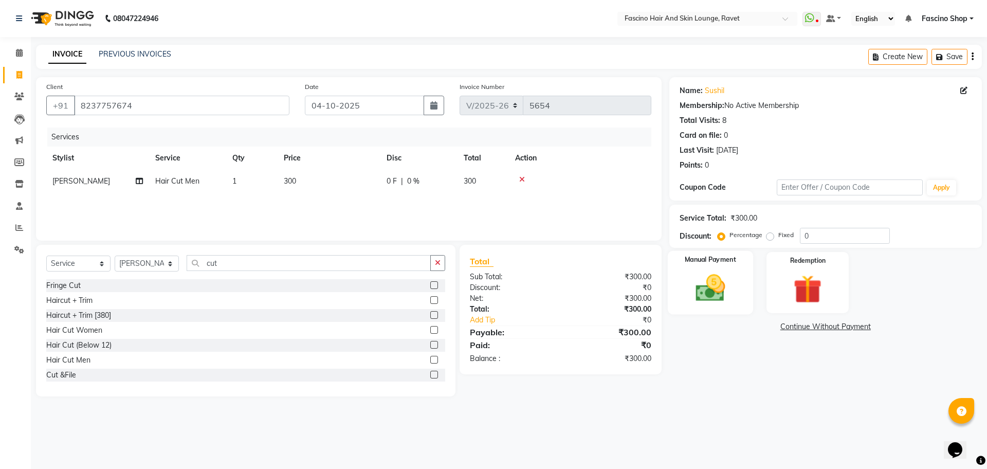
click at [708, 297] on img at bounding box center [710, 288] width 48 height 34
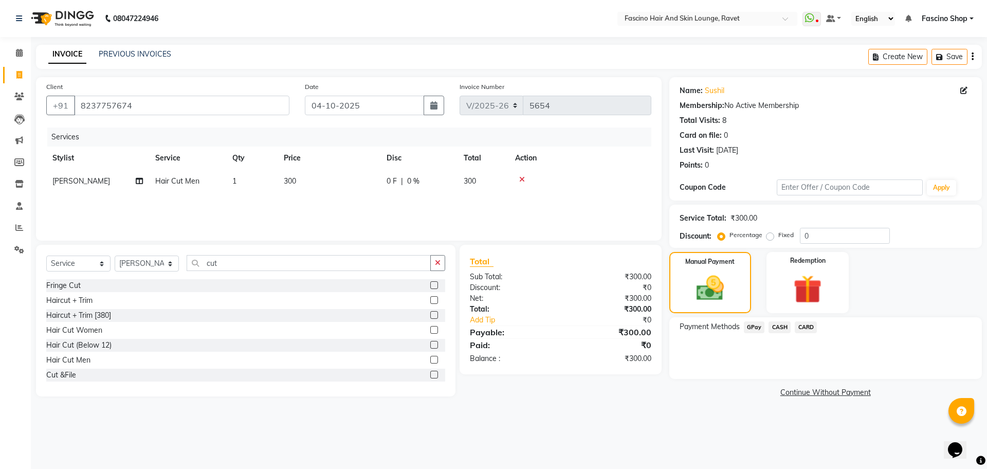
click at [748, 322] on span "GPay" at bounding box center [754, 327] width 21 height 12
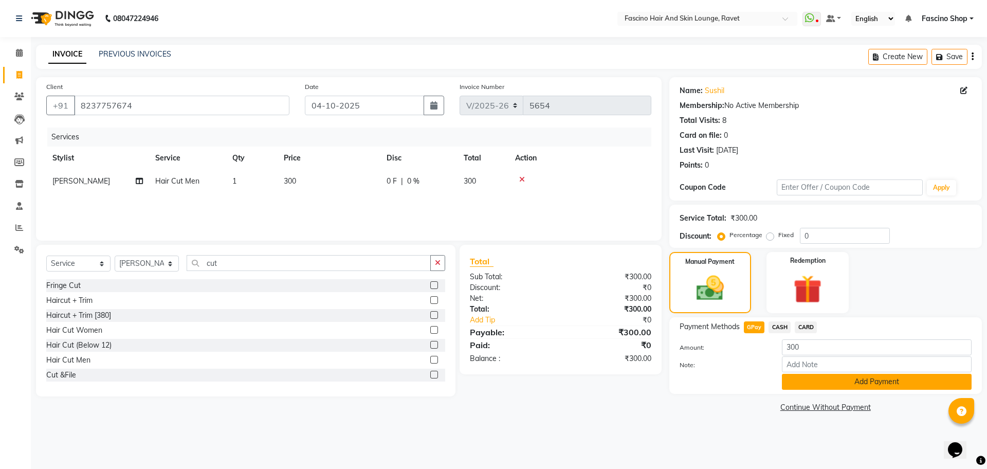
click at [808, 382] on button "Add Payment" at bounding box center [877, 382] width 190 height 16
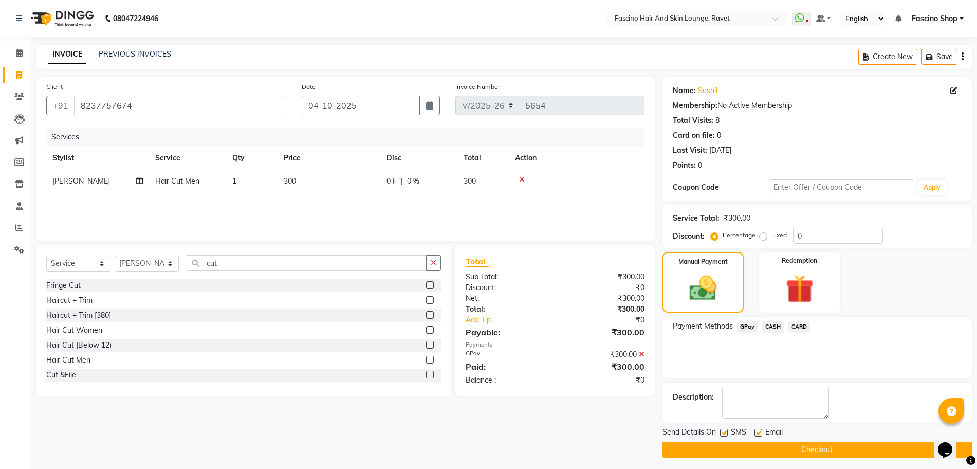
click at [723, 435] on label at bounding box center [724, 433] width 8 height 8
click at [723, 435] on input "checkbox" at bounding box center [723, 433] width 7 height 7
click at [724, 446] on button "Checkout" at bounding box center [817, 450] width 309 height 16
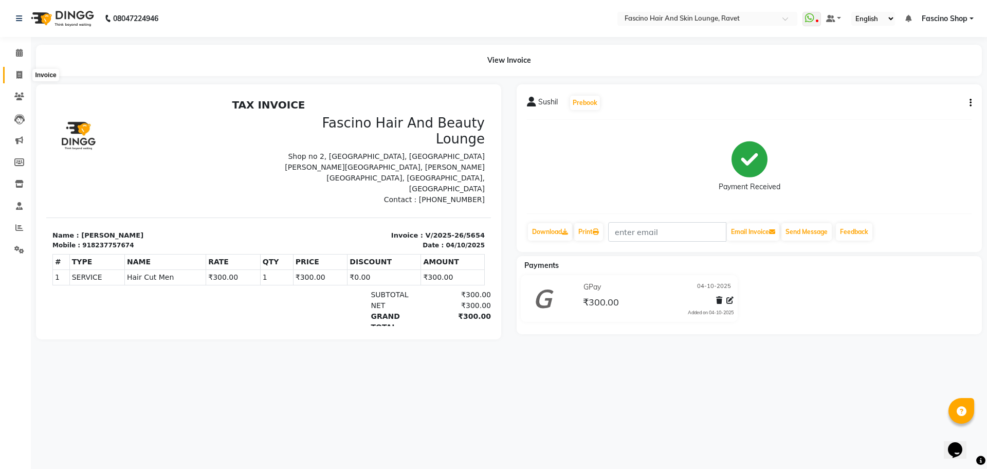
click at [26, 72] on span at bounding box center [19, 75] width 18 height 12
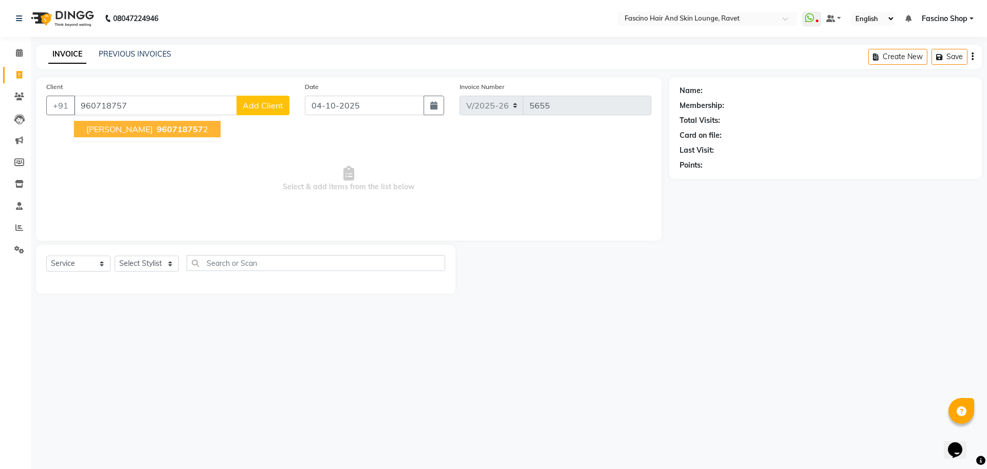
click at [115, 130] on span "Reshma Gupta" at bounding box center [119, 129] width 66 height 10
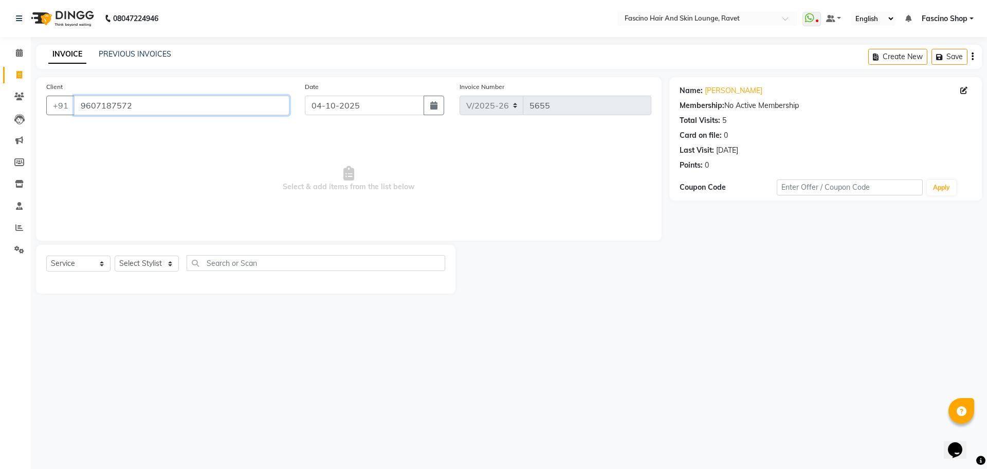
click at [117, 109] on input "9607187572" at bounding box center [181, 106] width 215 height 20
click at [16, 93] on icon at bounding box center [19, 97] width 10 height 8
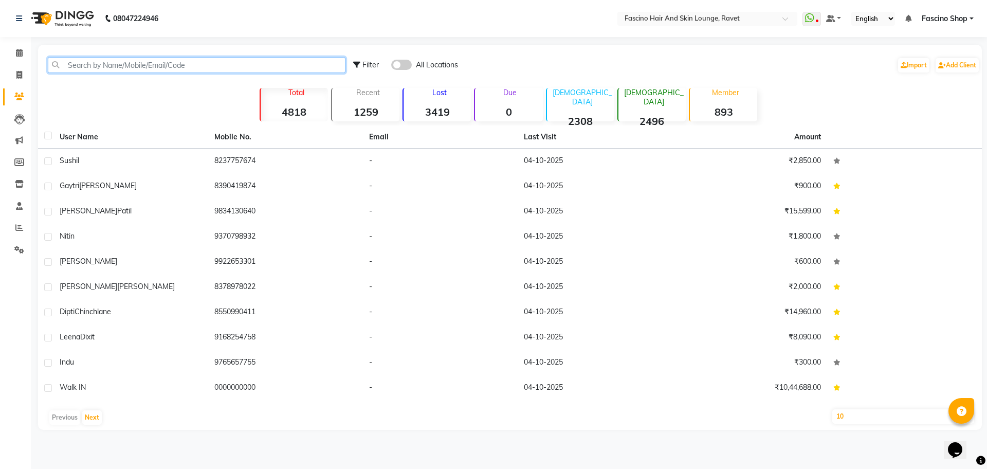
click at [274, 69] on input "text" at bounding box center [197, 65] width 298 height 16
paste input "9607187572"
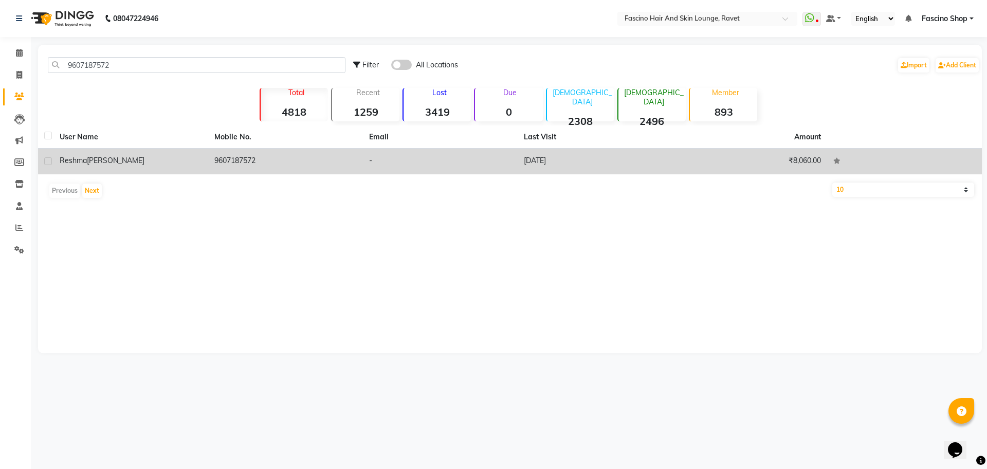
click at [454, 168] on td "-" at bounding box center [440, 161] width 155 height 25
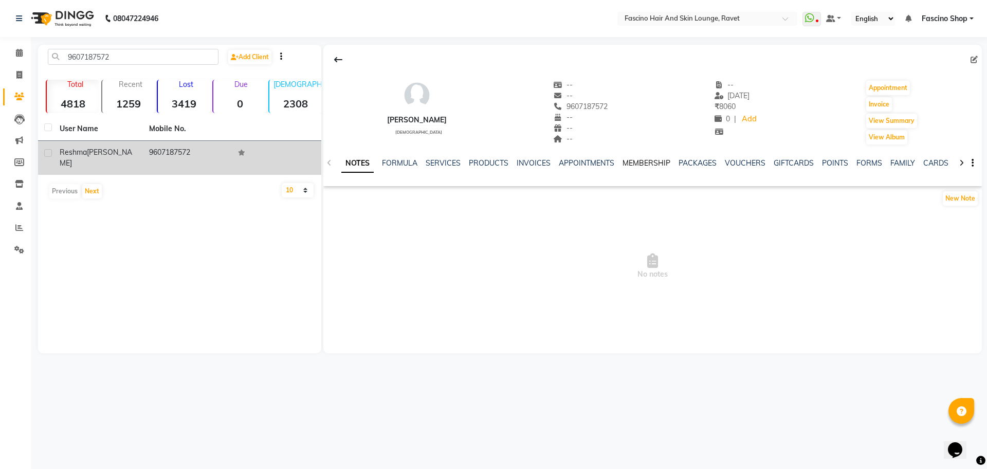
click at [648, 163] on link "MEMBERSHIP" at bounding box center [646, 162] width 48 height 9
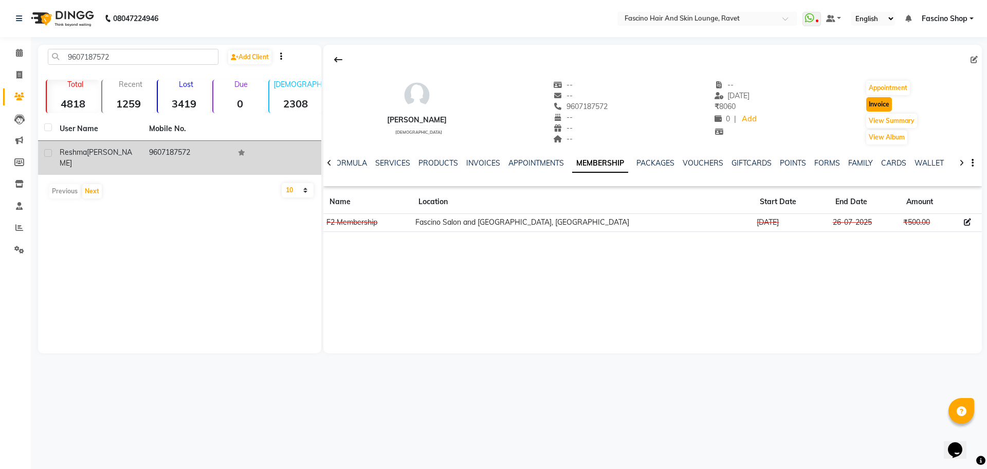
click at [884, 107] on button "Invoice" at bounding box center [879, 104] width 26 height 14
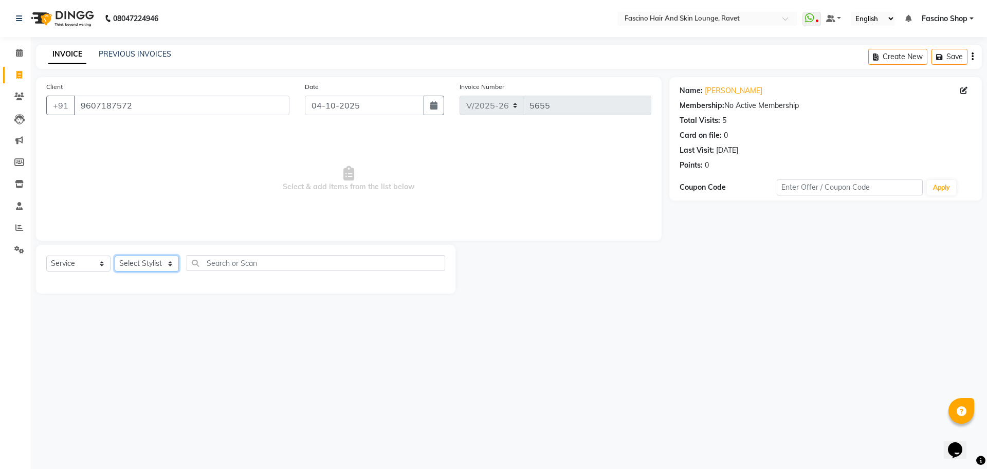
click at [143, 263] on select "Select Stylist [PERSON_NAME] Deepak Fascino Shop [PERSON_NAME] [PERSON_NAME] ( …" at bounding box center [147, 263] width 64 height 16
click at [115, 255] on select "Select Stylist [PERSON_NAME] Deepak Fascino Shop [PERSON_NAME] [PERSON_NAME] ( …" at bounding box center [147, 263] width 64 height 16
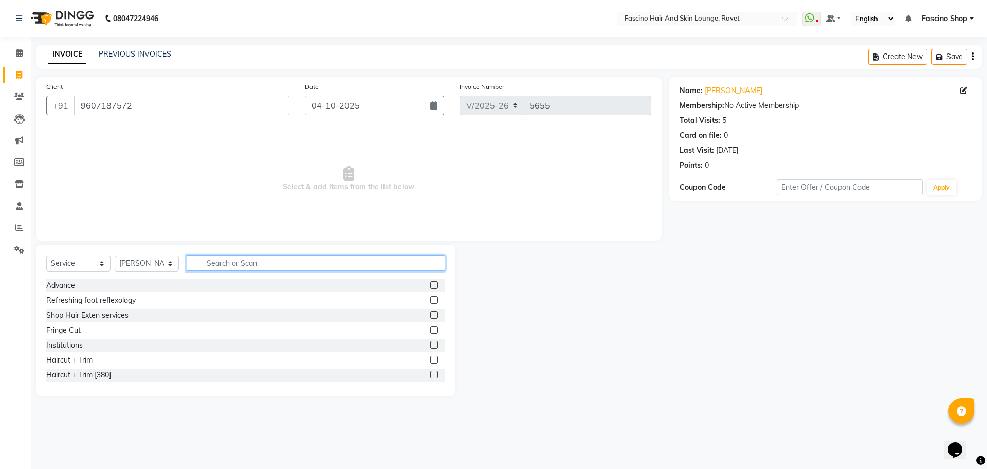
click at [227, 264] on input "text" at bounding box center [316, 263] width 259 height 16
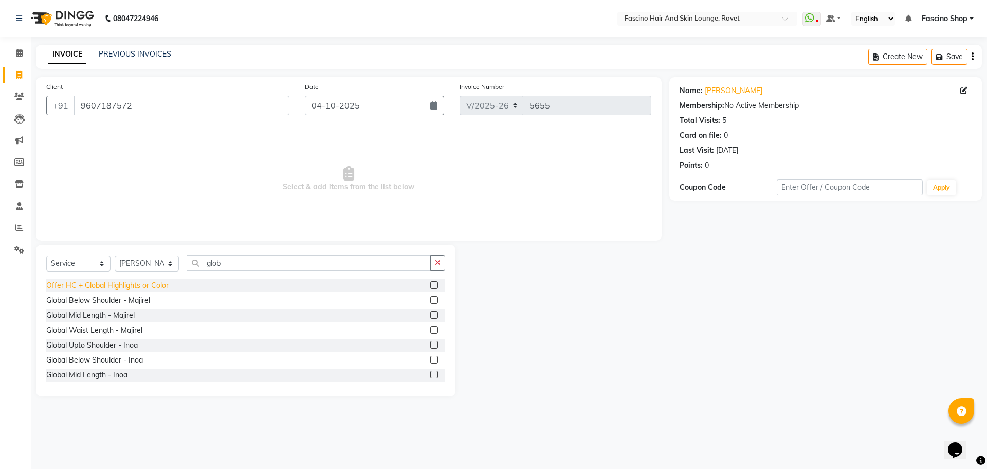
click at [102, 280] on div "Offer HC + Global Highlights or Color" at bounding box center [107, 285] width 122 height 11
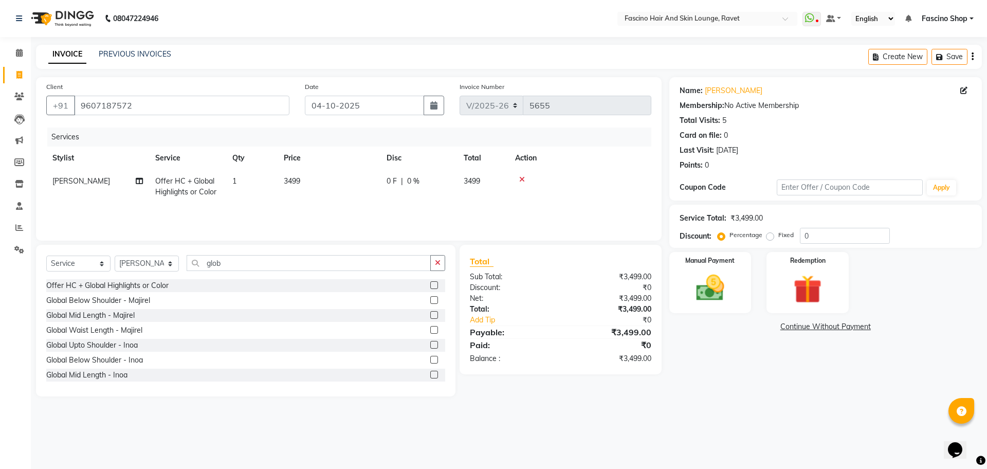
click at [318, 173] on td "3499" at bounding box center [329, 187] width 103 height 34
click at [318, 173] on td "1" at bounding box center [299, 192] width 51 height 44
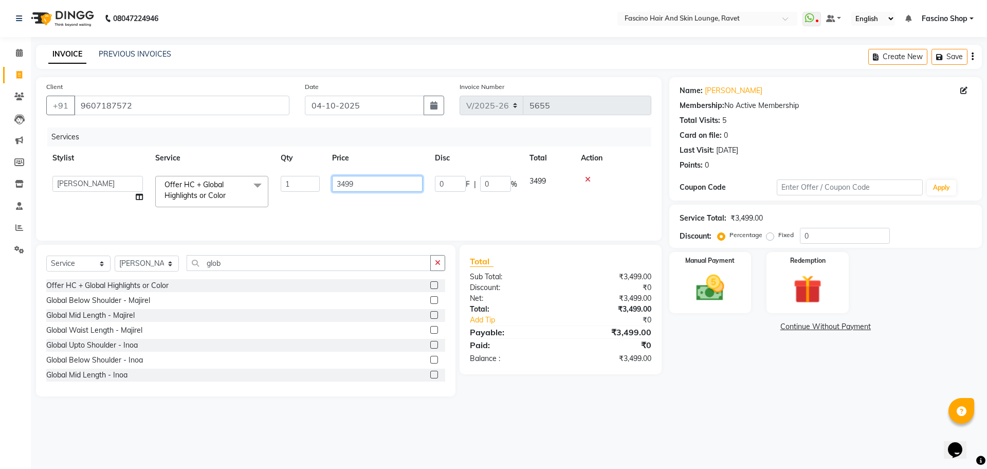
click at [370, 183] on input "3499" at bounding box center [377, 184] width 90 height 16
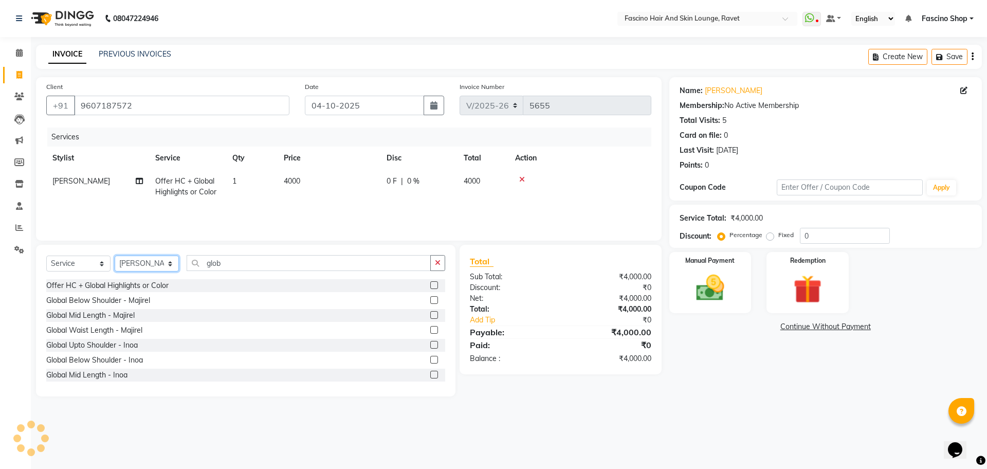
click at [149, 264] on select "Select Stylist [PERSON_NAME] Deepak Fascino Shop [PERSON_NAME] [PERSON_NAME] ( …" at bounding box center [147, 263] width 64 height 16
click at [115, 255] on select "Select Stylist [PERSON_NAME] Deepak Fascino Shop [PERSON_NAME] [PERSON_NAME] ( …" at bounding box center [147, 263] width 64 height 16
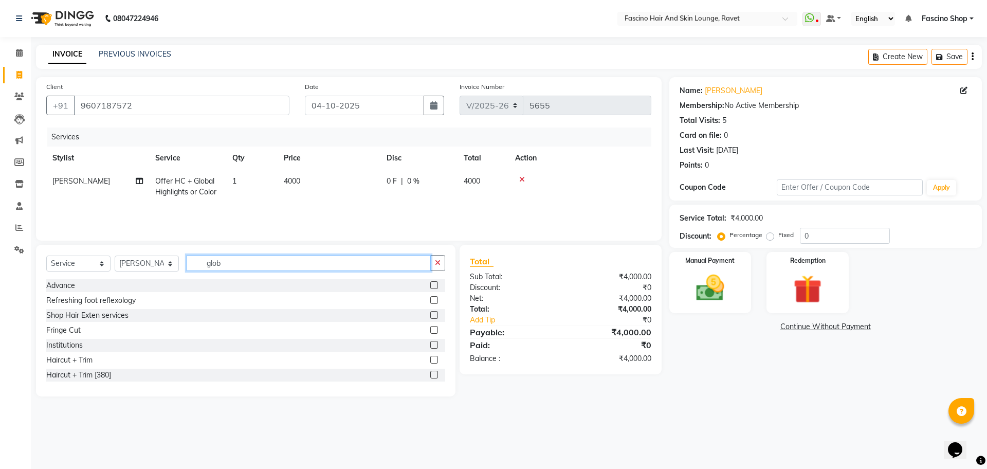
click at [230, 265] on input "glob" at bounding box center [309, 263] width 244 height 16
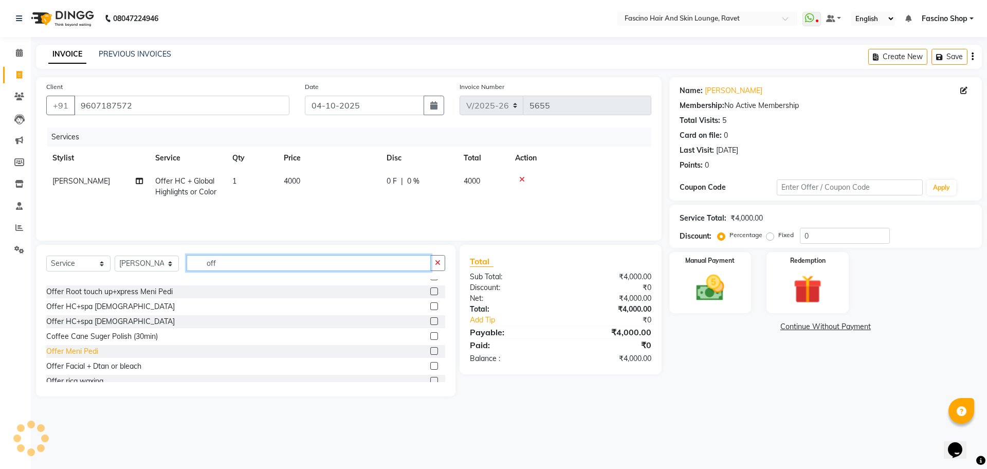
scroll to position [31, 0]
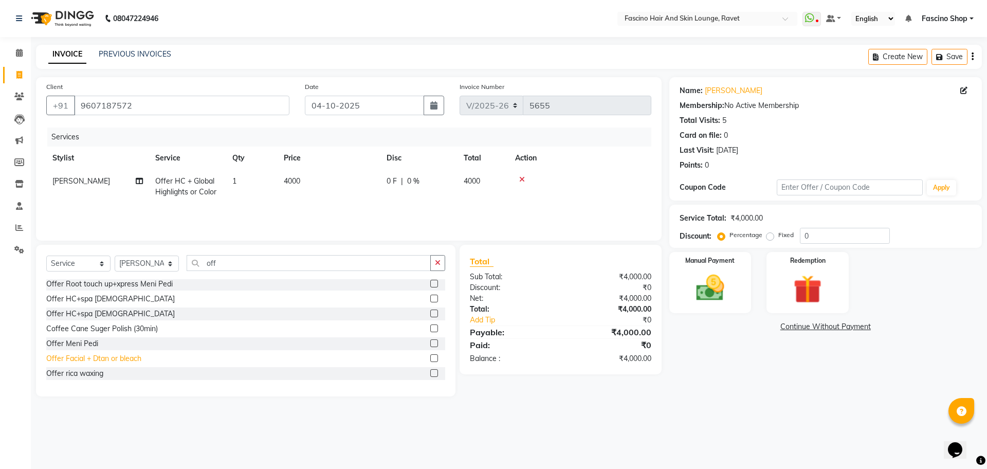
click at [91, 359] on div "Offer Facial + Dtan or bleach" at bounding box center [93, 358] width 95 height 11
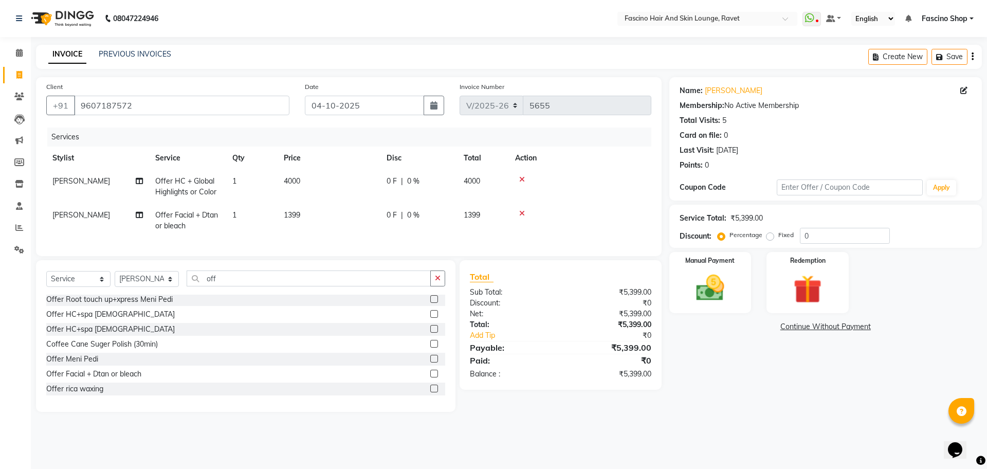
click at [320, 214] on td "1399" at bounding box center [329, 221] width 103 height 34
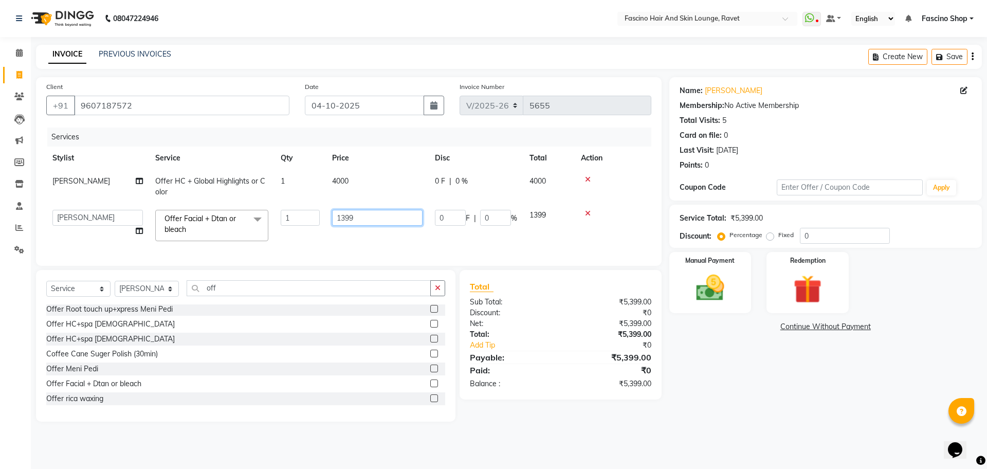
click at [376, 223] on input "1399" at bounding box center [377, 218] width 90 height 16
click at [71, 303] on div "Select Service Product Membership Package Voucher Prepaid Gift Card Select Styl…" at bounding box center [245, 292] width 399 height 24
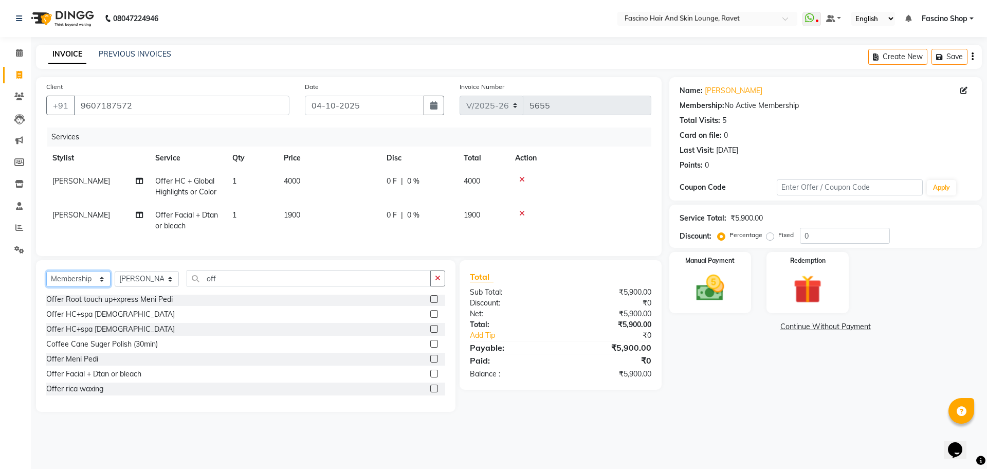
click at [46, 281] on select "Select Service Product Membership Package Voucher Prepaid Gift Card" at bounding box center [78, 279] width 64 height 16
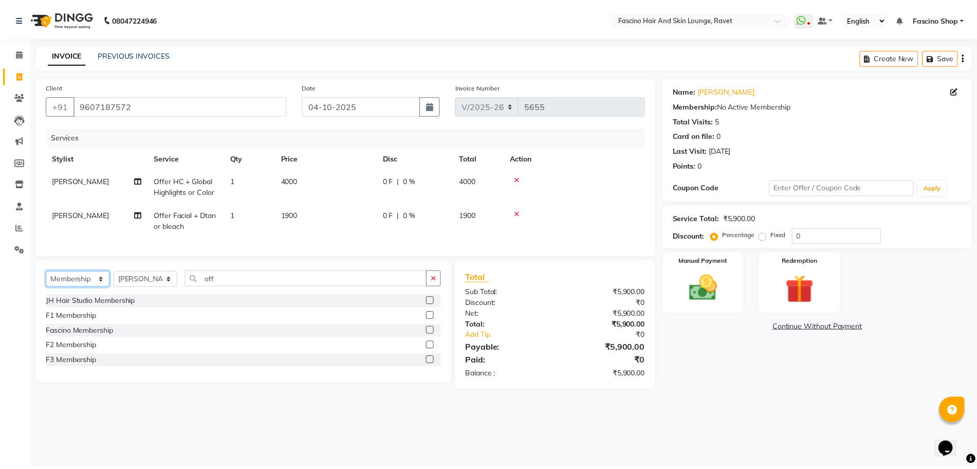
scroll to position [0, 0]
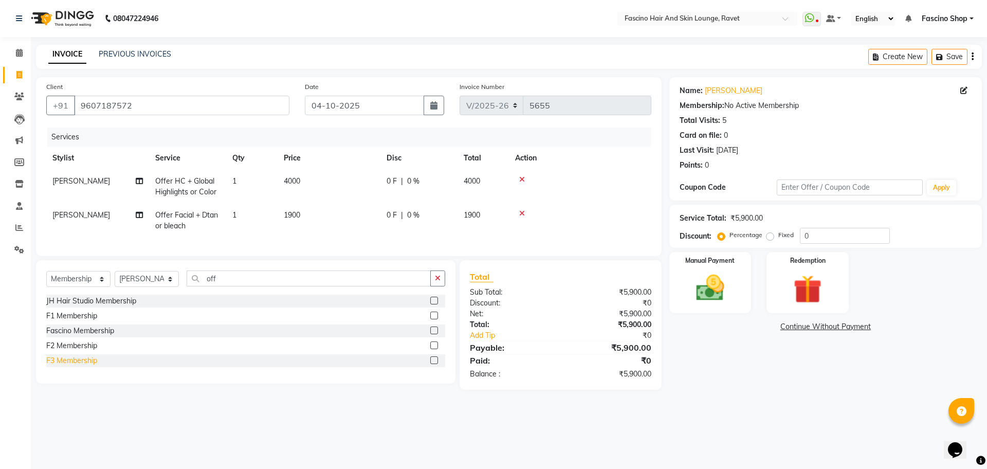
click at [80, 366] on div "F3 Membership" at bounding box center [71, 360] width 51 height 11
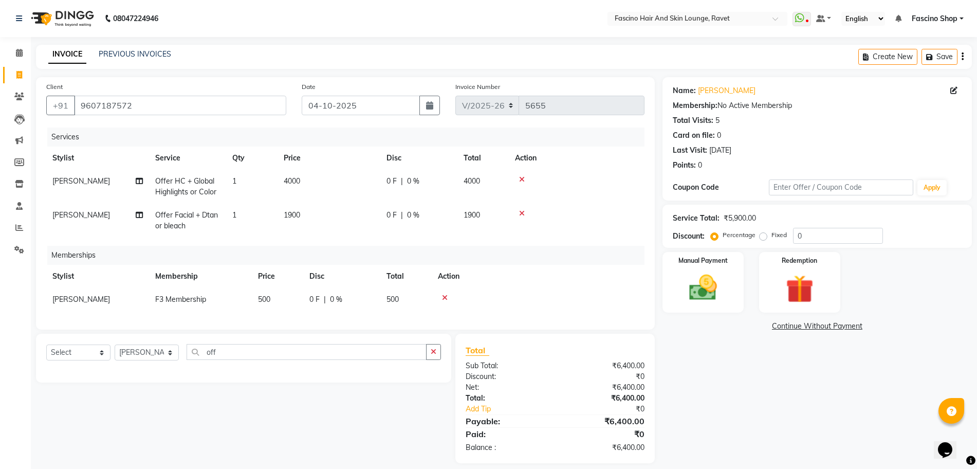
click at [83, 303] on span "[PERSON_NAME]" at bounding box center [81, 299] width 58 height 9
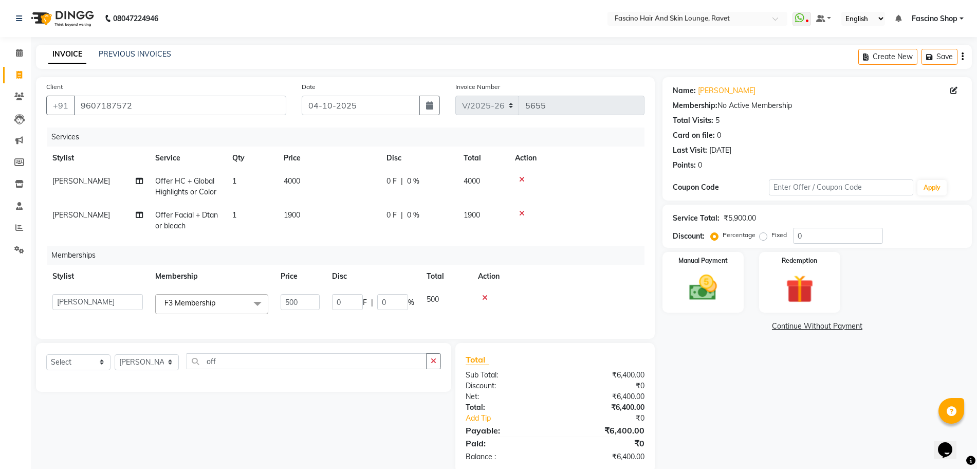
click at [83, 303] on select "Abbas Ali Deepak Fascino Shop Gourav Govind kanak ( S R Manager ) Lokesh Madhav…" at bounding box center [97, 302] width 90 height 16
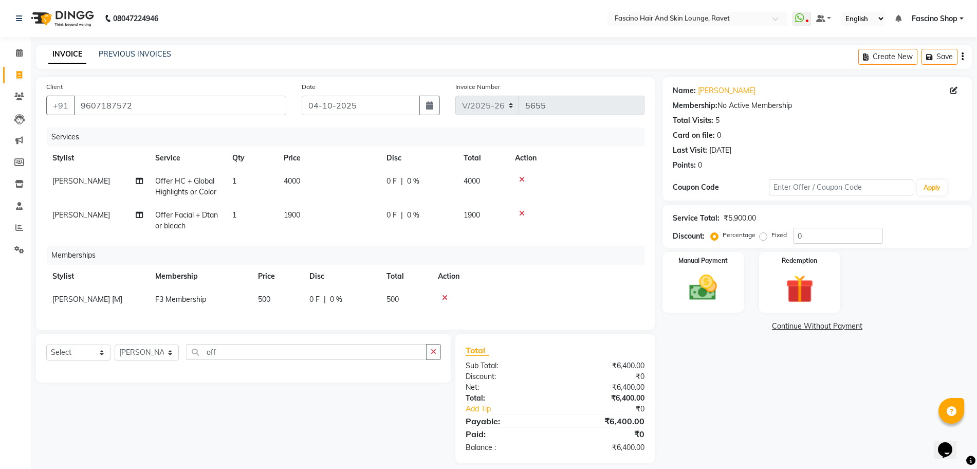
click at [271, 302] on td "500" at bounding box center [277, 299] width 51 height 23
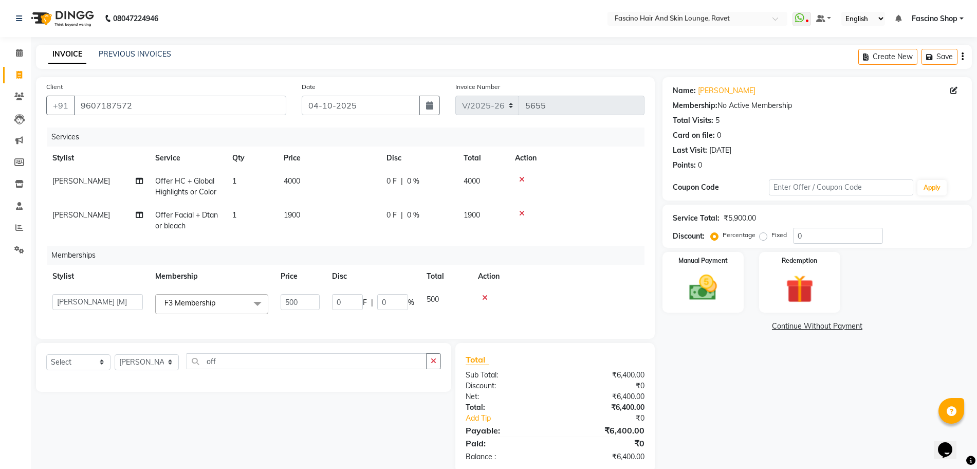
click at [271, 302] on td "F3 Membership x JH Hair Studio Membership F1 Membership Fascino Membership F2 M…" at bounding box center [211, 304] width 125 height 32
click at [308, 302] on input "500" at bounding box center [300, 302] width 39 height 16
click at [406, 319] on div "Services Stylist Service Qty Price Disc Total Action Abbas Ali Offer HC + Globa…" at bounding box center [345, 227] width 598 height 201
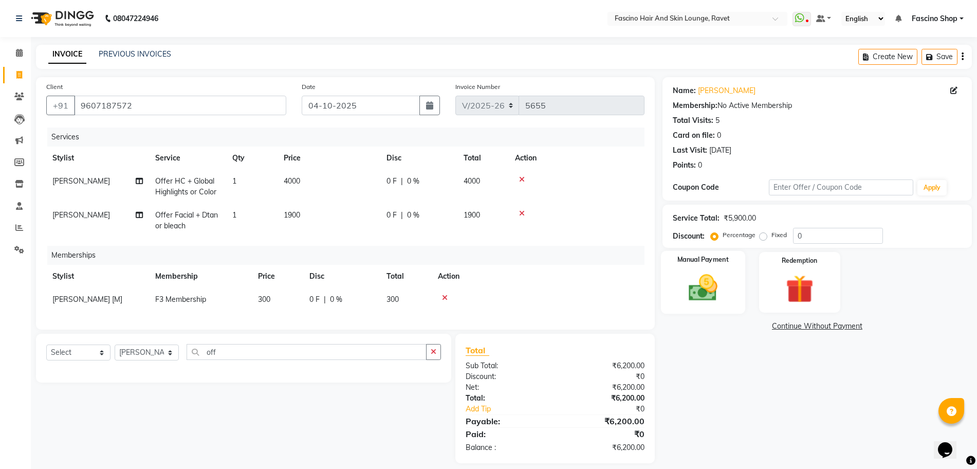
click at [684, 302] on img at bounding box center [703, 287] width 47 height 33
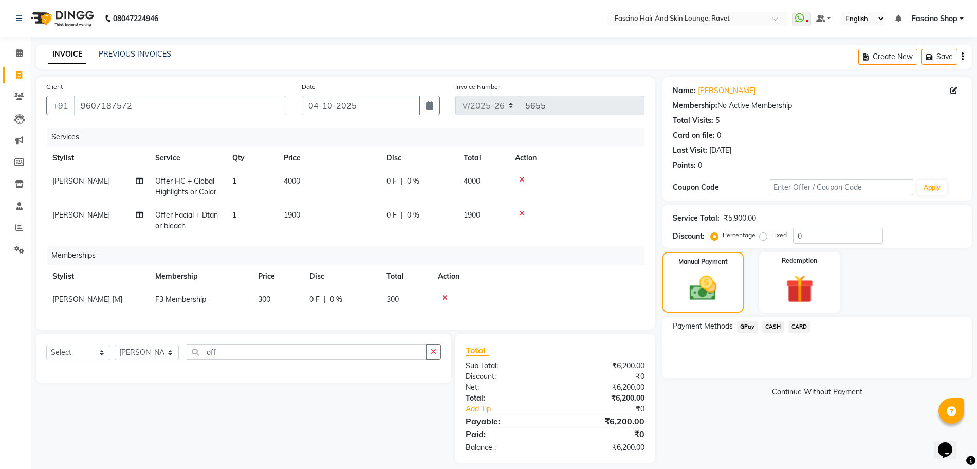
click at [743, 327] on span "GPay" at bounding box center [747, 327] width 21 height 12
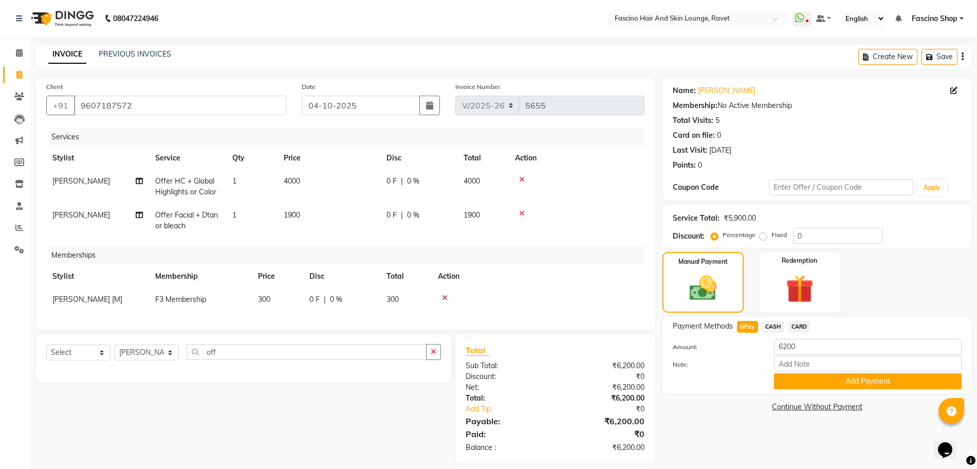
scroll to position [20, 0]
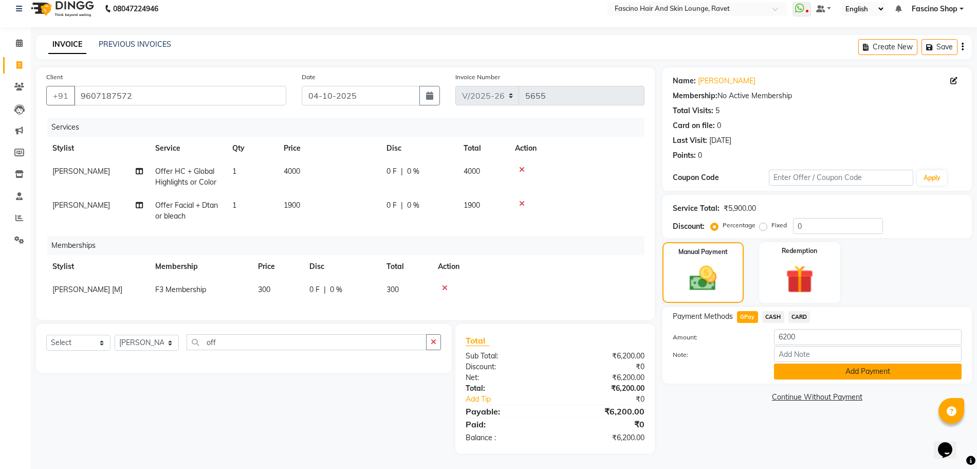
click at [812, 363] on button "Add Payment" at bounding box center [868, 371] width 188 height 16
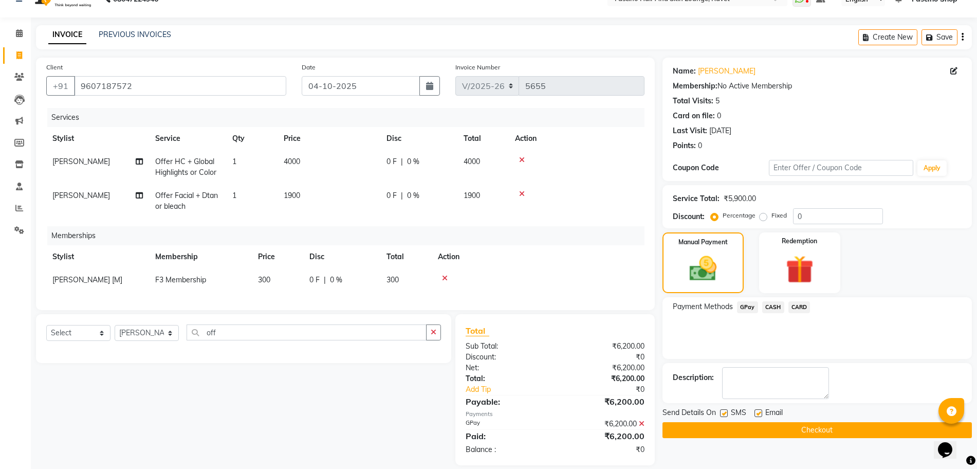
click at [812, 361] on div "Name: Reshma Gupta Membership: No Active Membership Total Visits: 5 Card on fil…" at bounding box center [821, 262] width 317 height 408
click at [721, 414] on label at bounding box center [724, 413] width 8 height 8
click at [721, 414] on input "checkbox" at bounding box center [723, 413] width 7 height 7
click at [719, 430] on button "Checkout" at bounding box center [817, 430] width 309 height 16
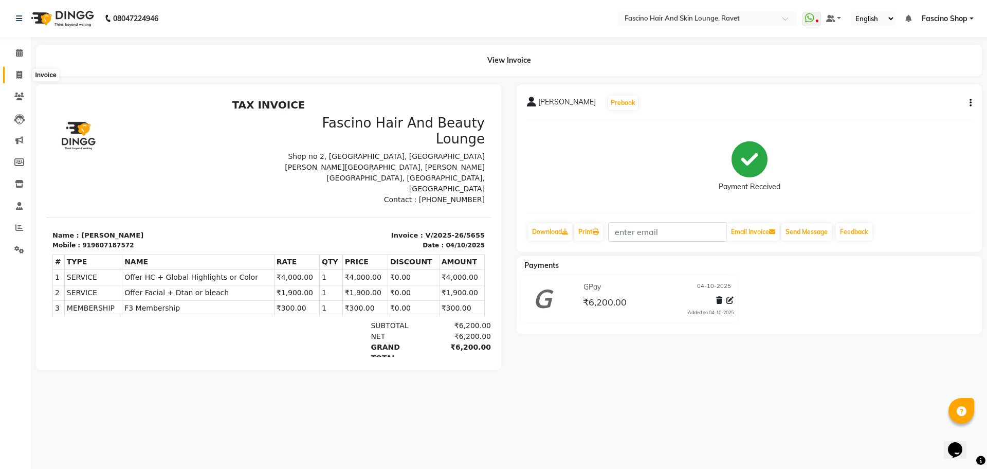
click at [21, 78] on icon at bounding box center [19, 75] width 6 height 8
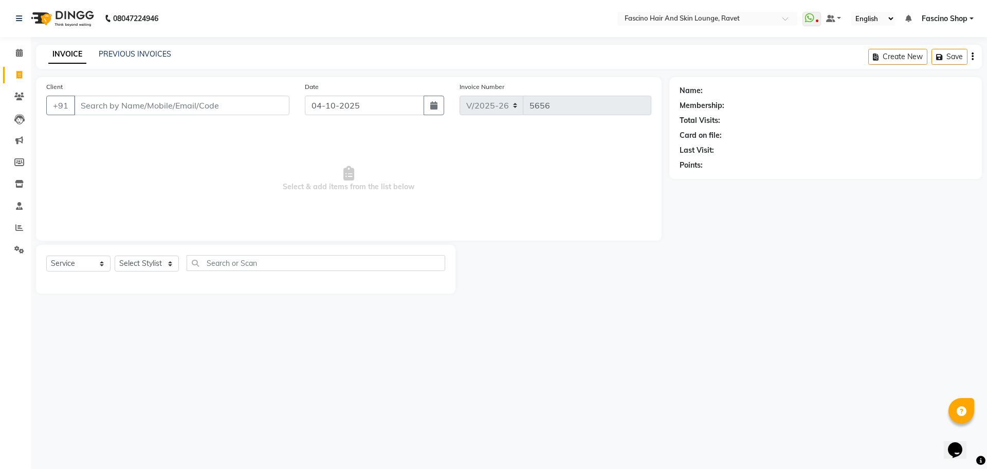
click at [135, 43] on div "08047224946 Select Location × Fascino Hair And Skin Lounge, Ravet WhatsApp Stat…" at bounding box center [493, 234] width 987 height 469
click at [135, 50] on link "PREVIOUS INVOICES" at bounding box center [135, 53] width 72 height 9
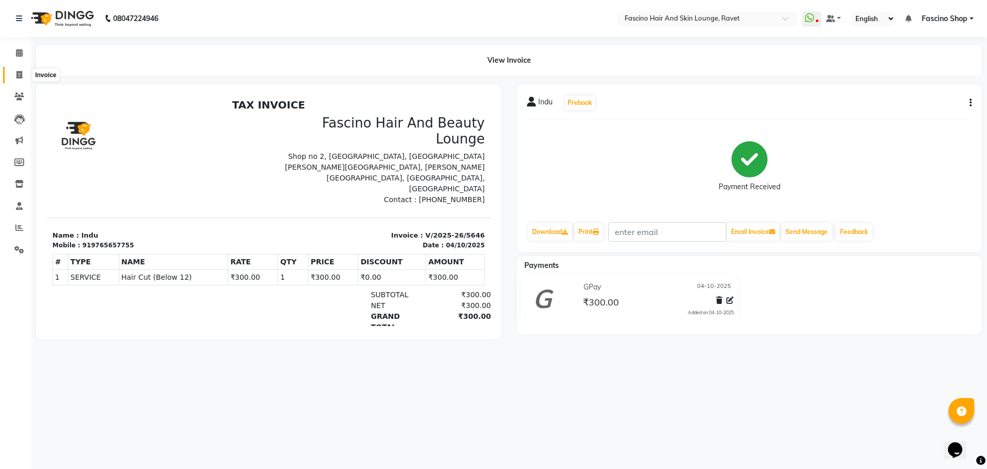
click at [16, 78] on icon at bounding box center [19, 75] width 6 height 8
select select "5190"
select select "service"
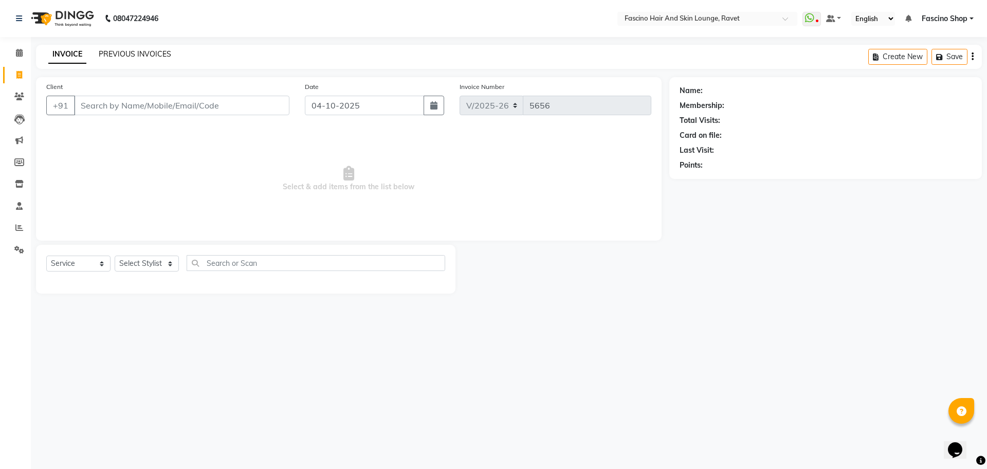
click at [137, 52] on link "PREVIOUS INVOICES" at bounding box center [135, 53] width 72 height 9
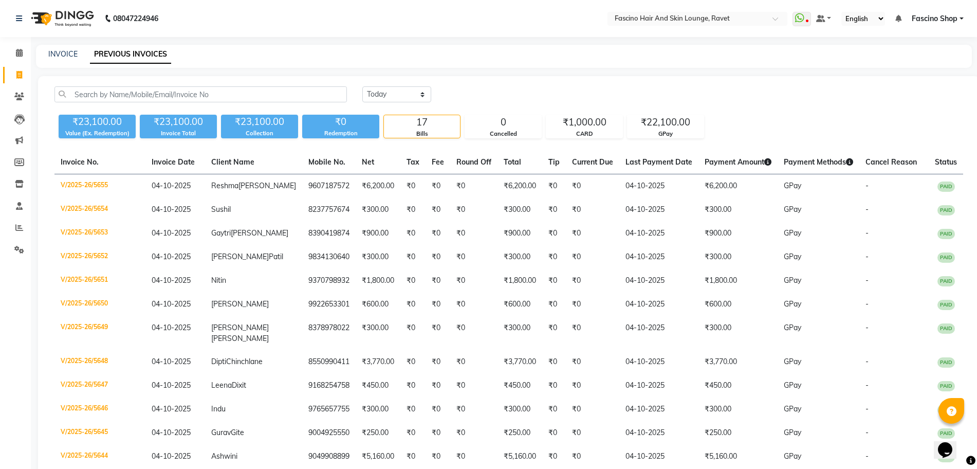
click at [58, 47] on div "INVOICE PREVIOUS INVOICES" at bounding box center [504, 56] width 936 height 23
click at [61, 53] on link "INVOICE" at bounding box center [62, 53] width 29 height 9
select select "service"
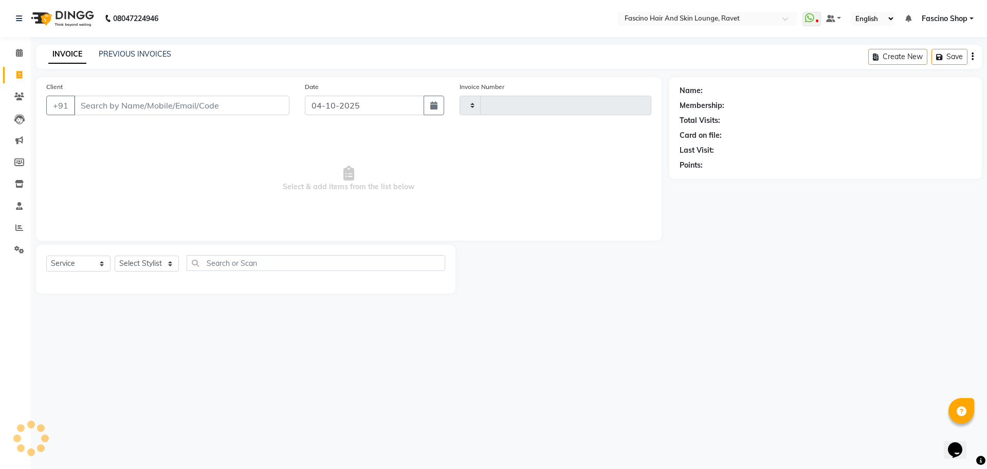
type input "5656"
select select "5190"
click at [115, 54] on link "PREVIOUS INVOICES" at bounding box center [135, 53] width 72 height 9
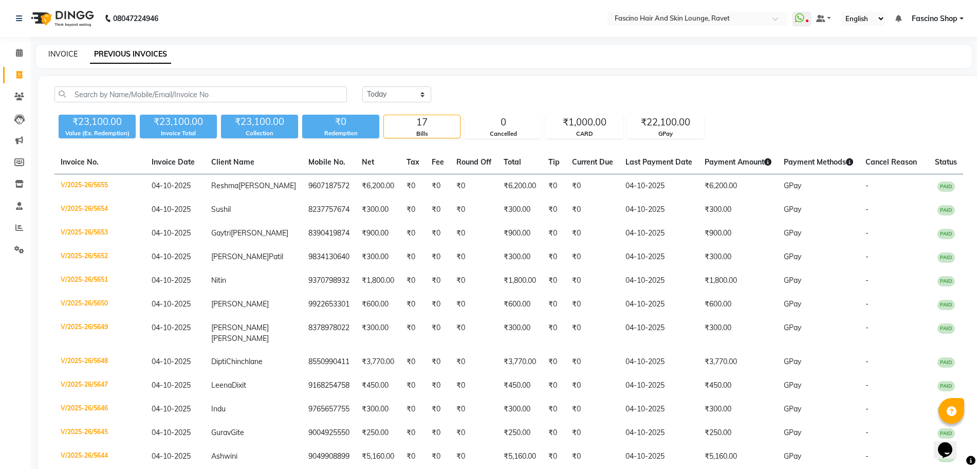
click at [73, 57] on link "INVOICE" at bounding box center [62, 53] width 29 height 9
select select "service"
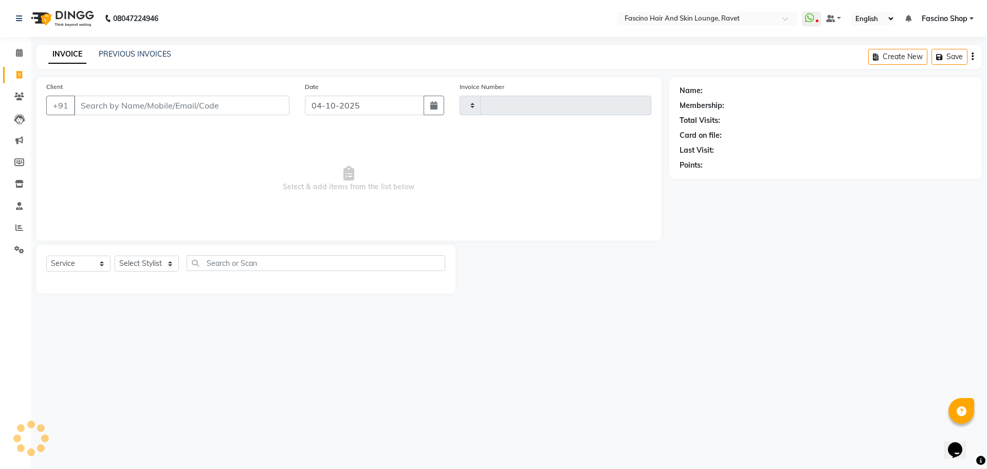
type input "5656"
select select "5190"
click at [73, 57] on link "INVOICE" at bounding box center [67, 54] width 38 height 19
click at [131, 112] on input "Client" at bounding box center [181, 106] width 215 height 20
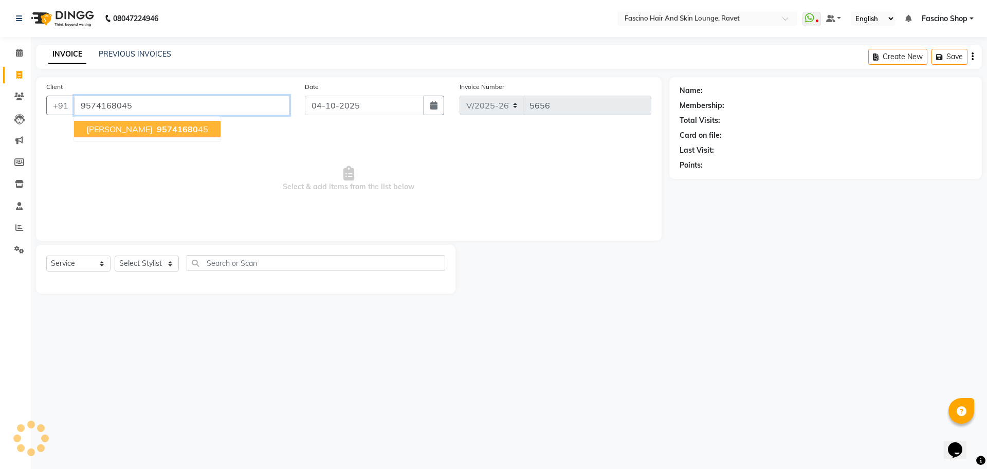
type input "9574168045"
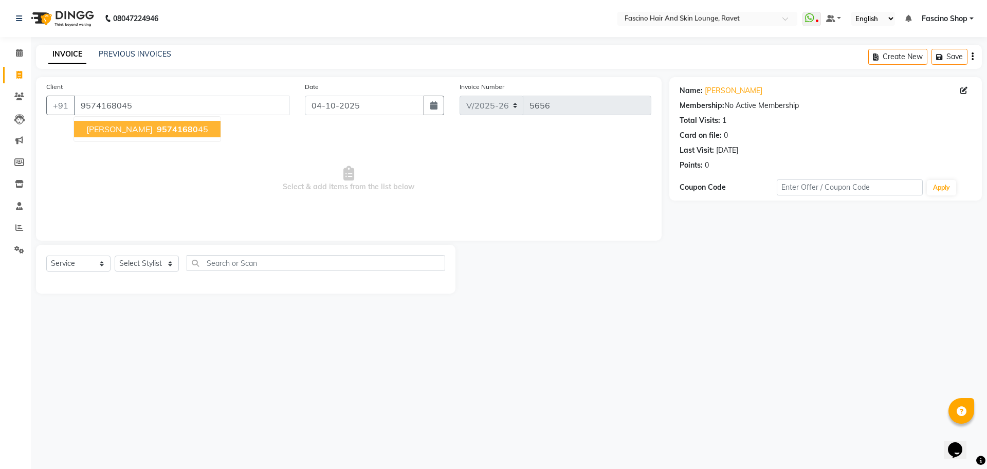
click at [138, 125] on span "[PERSON_NAME]" at bounding box center [119, 129] width 66 height 10
click at [145, 259] on select "Select Stylist [PERSON_NAME] Deepak Fascino Shop [PERSON_NAME] [PERSON_NAME] ( …" at bounding box center [147, 263] width 64 height 16
select select "91580"
click at [115, 255] on select "Select Stylist [PERSON_NAME] Deepak Fascino Shop [PERSON_NAME] [PERSON_NAME] ( …" at bounding box center [147, 263] width 64 height 16
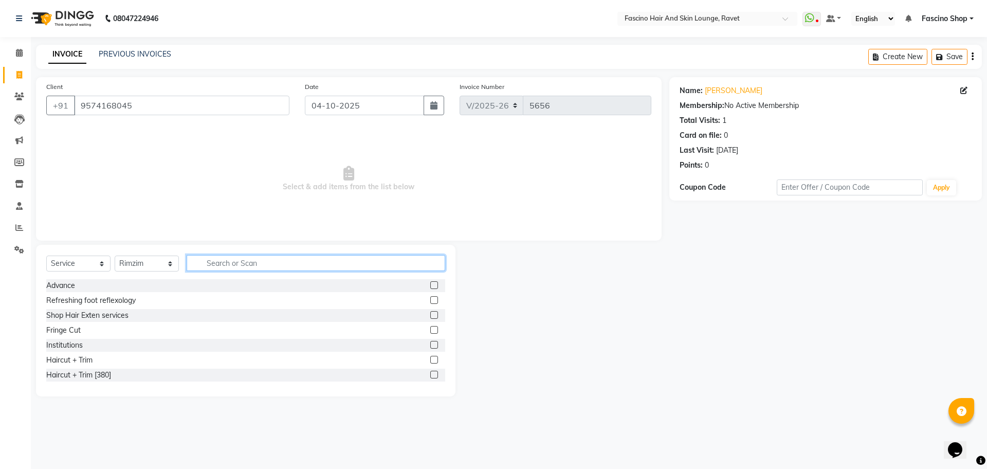
click at [247, 260] on input "text" at bounding box center [316, 263] width 259 height 16
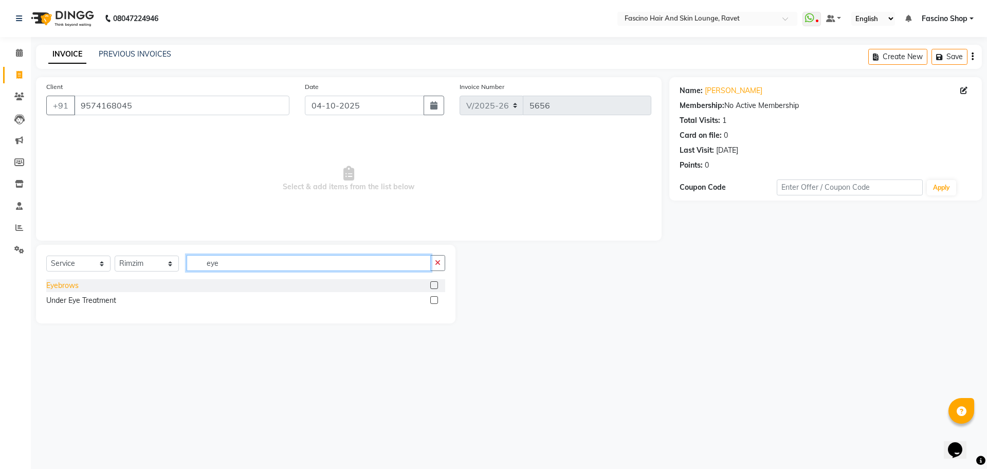
type input "eye"
click at [72, 286] on div "Eyebrows" at bounding box center [62, 285] width 32 height 11
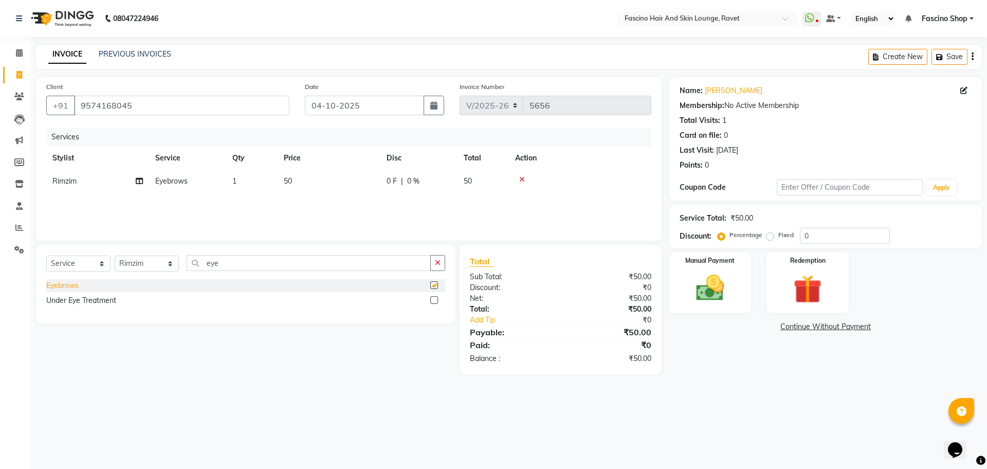
checkbox input "false"
click at [696, 292] on img at bounding box center [710, 288] width 48 height 34
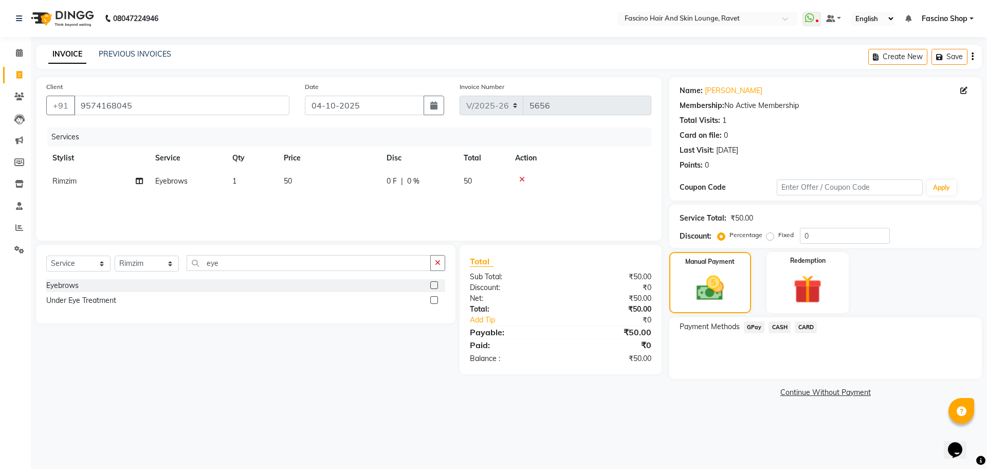
click at [755, 325] on span "GPay" at bounding box center [754, 327] width 21 height 12
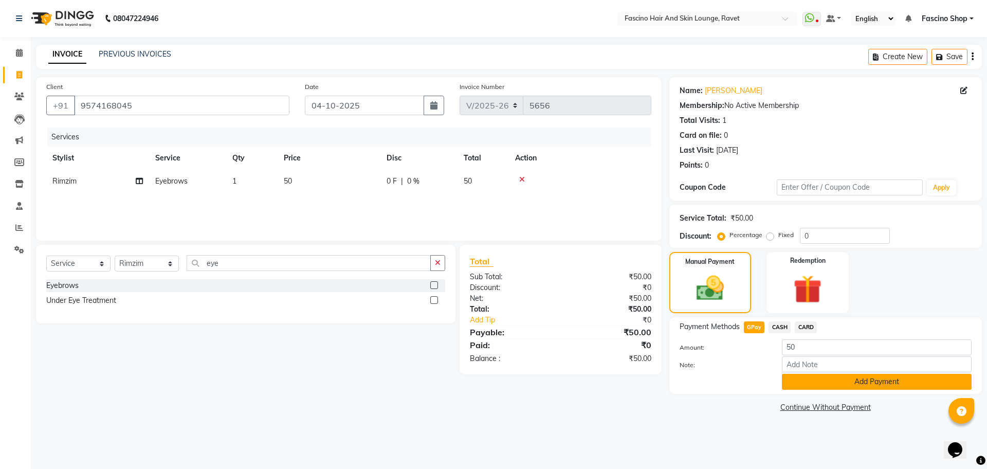
click at [806, 384] on button "Add Payment" at bounding box center [877, 382] width 190 height 16
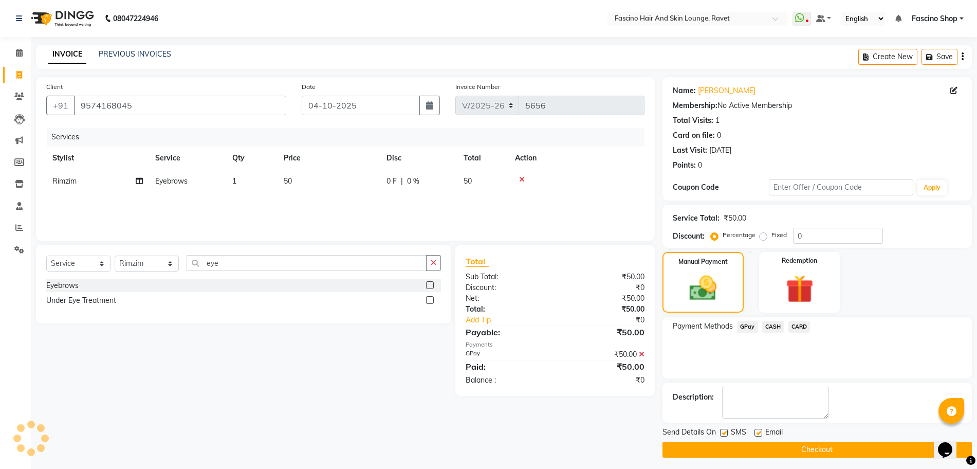
scroll to position [4, 0]
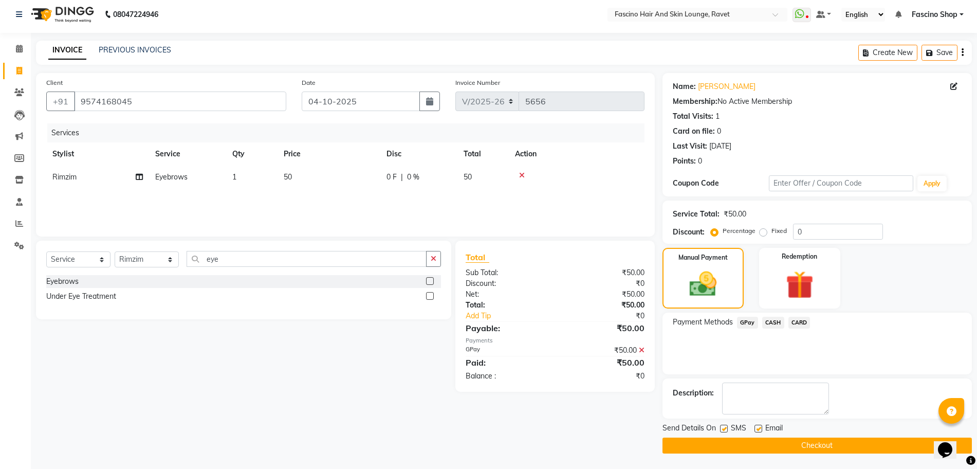
click at [725, 427] on label at bounding box center [724, 429] width 8 height 8
click at [725, 427] on input "checkbox" at bounding box center [723, 429] width 7 height 7
checkbox input "false"
click at [797, 443] on button "Checkout" at bounding box center [817, 445] width 309 height 16
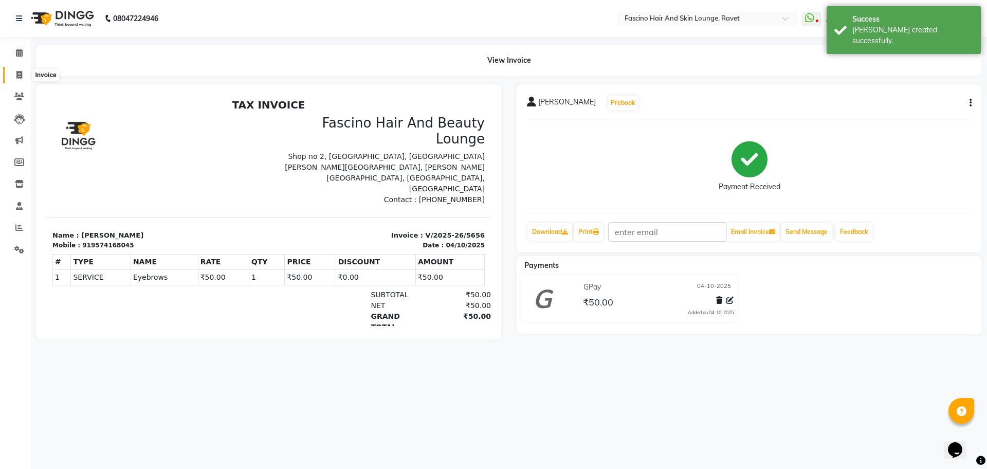
click at [25, 74] on span at bounding box center [19, 75] width 18 height 12
select select "service"
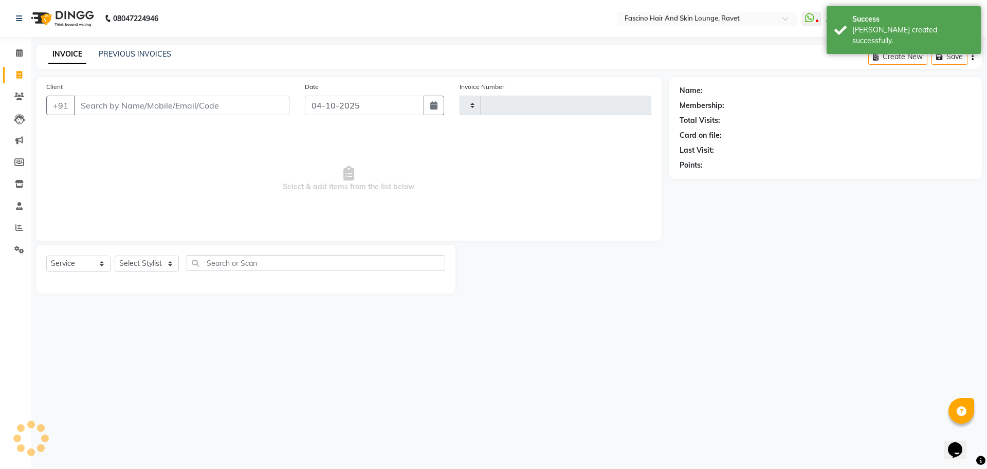
type input "5657"
select select "5190"
click at [134, 49] on div "PREVIOUS INVOICES" at bounding box center [135, 54] width 72 height 11
click at [135, 53] on link "PREVIOUS INVOICES" at bounding box center [135, 53] width 72 height 9
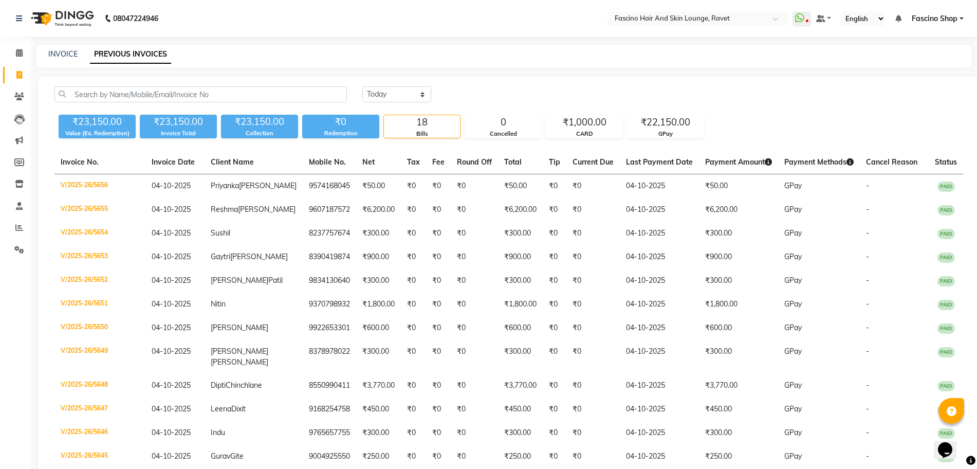
click at [67, 59] on div "INVOICE" at bounding box center [62, 54] width 29 height 11
click at [12, 100] on span at bounding box center [19, 97] width 18 height 12
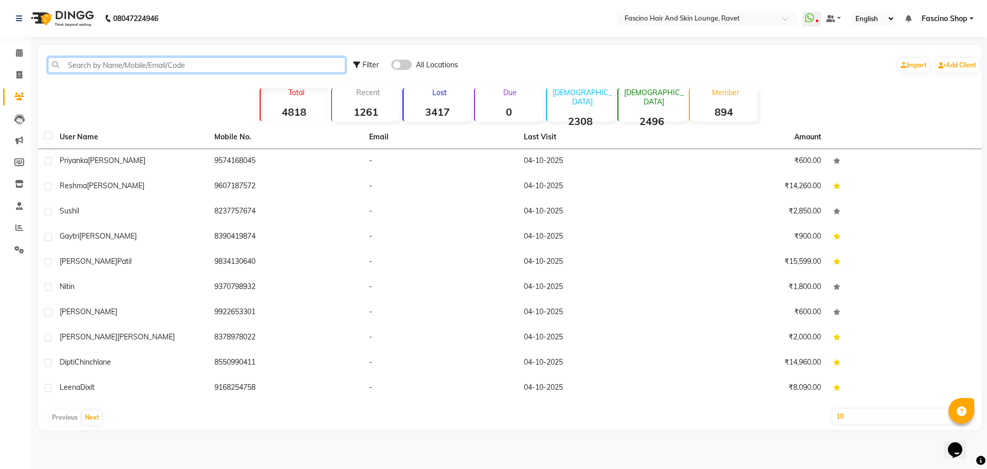
click at [99, 69] on input "text" at bounding box center [197, 65] width 298 height 16
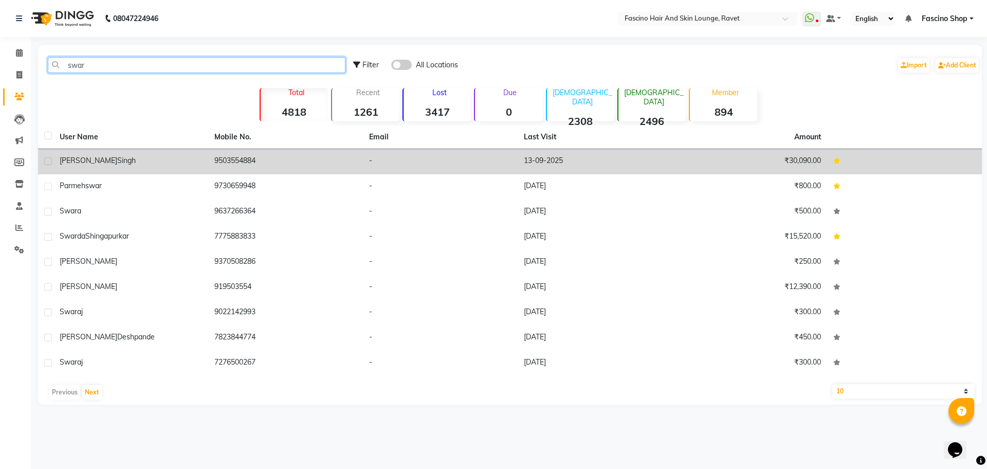
type input "swar"
click at [133, 160] on div "[PERSON_NAME]" at bounding box center [131, 160] width 142 height 11
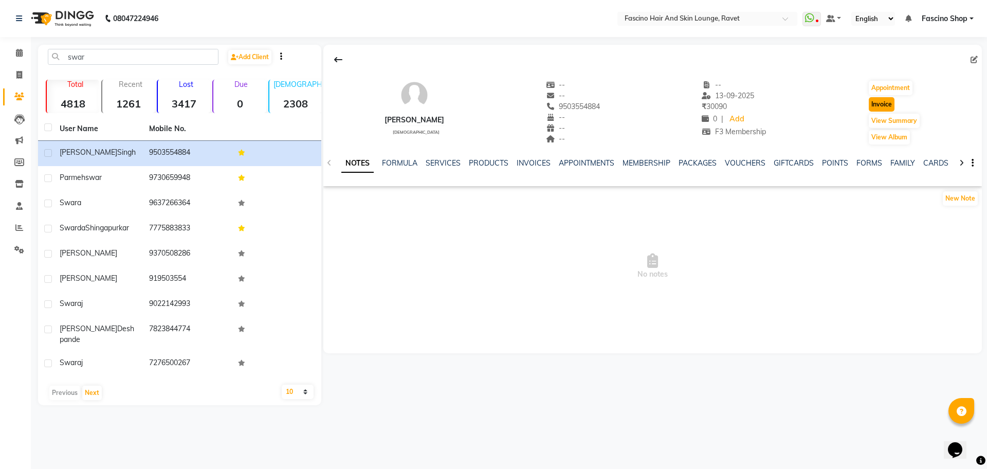
click at [888, 100] on button "Invoice" at bounding box center [882, 104] width 26 height 14
select select "5190"
select select "service"
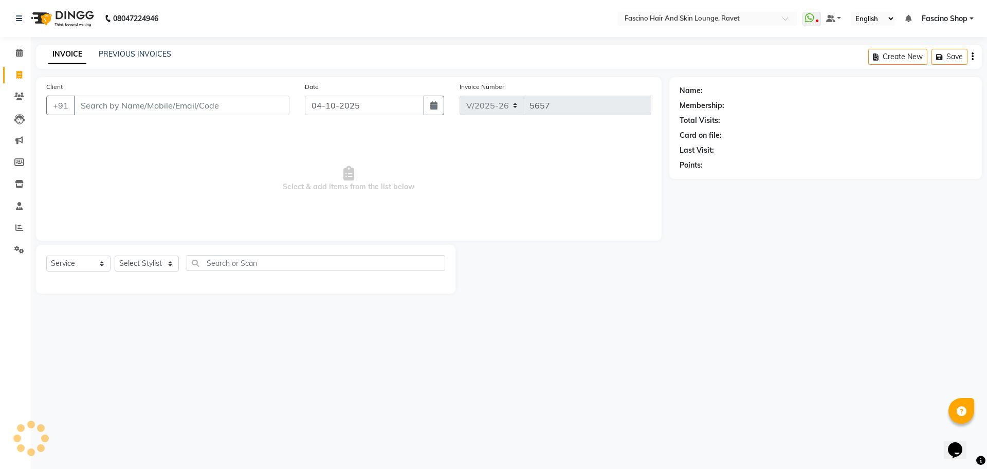
type input "9503554884"
select select "1: Object"
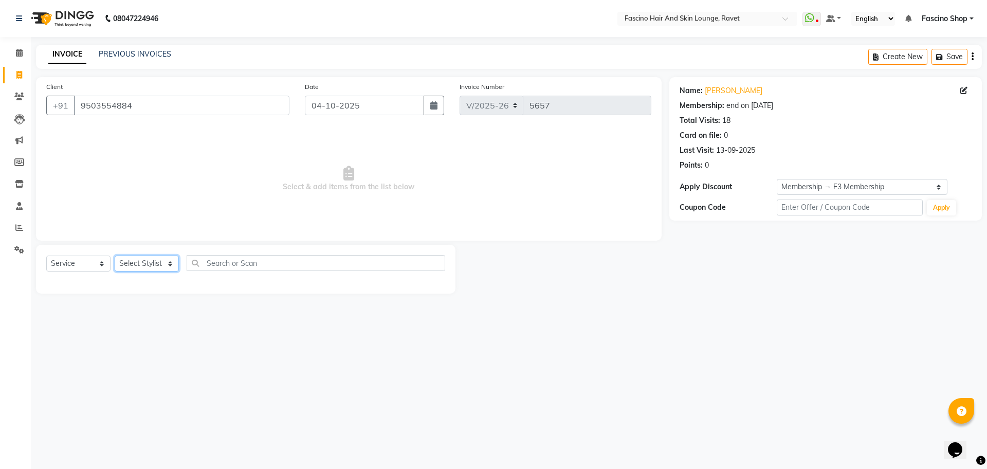
click at [147, 264] on select "Select Stylist [PERSON_NAME] Deepak Fascino Shop [PERSON_NAME] [PERSON_NAME] ( …" at bounding box center [147, 263] width 64 height 16
select select "91580"
click at [115, 255] on select "Select Stylist [PERSON_NAME] Deepak Fascino Shop [PERSON_NAME] [PERSON_NAME] ( …" at bounding box center [147, 263] width 64 height 16
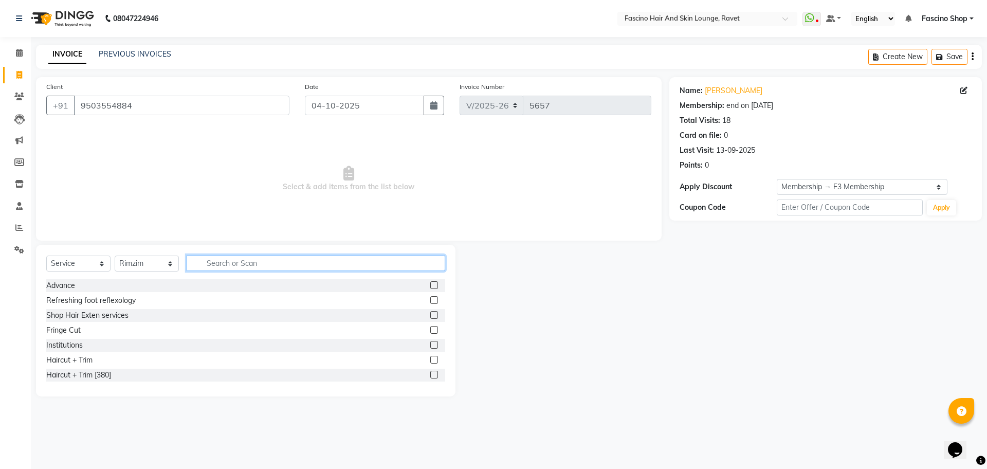
click at [221, 265] on input "text" at bounding box center [316, 263] width 259 height 16
type input "was"
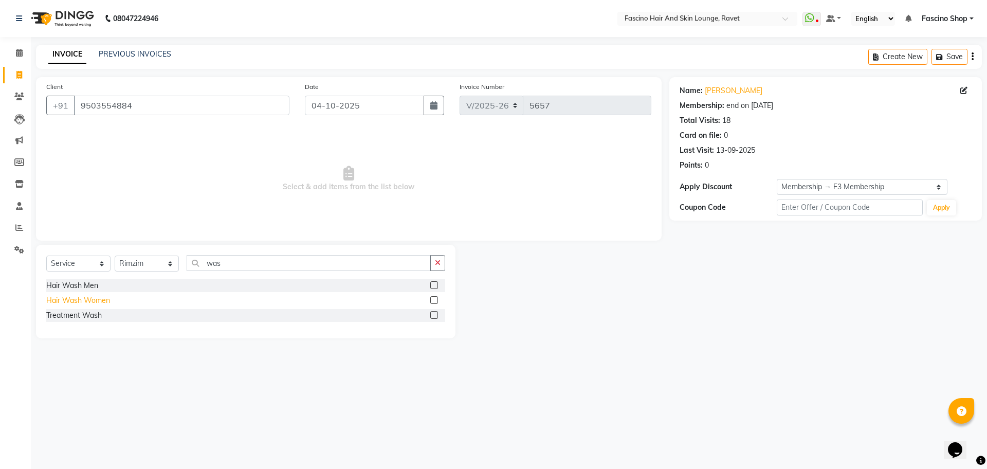
click at [87, 297] on div "Hair Wash Women" at bounding box center [78, 300] width 64 height 11
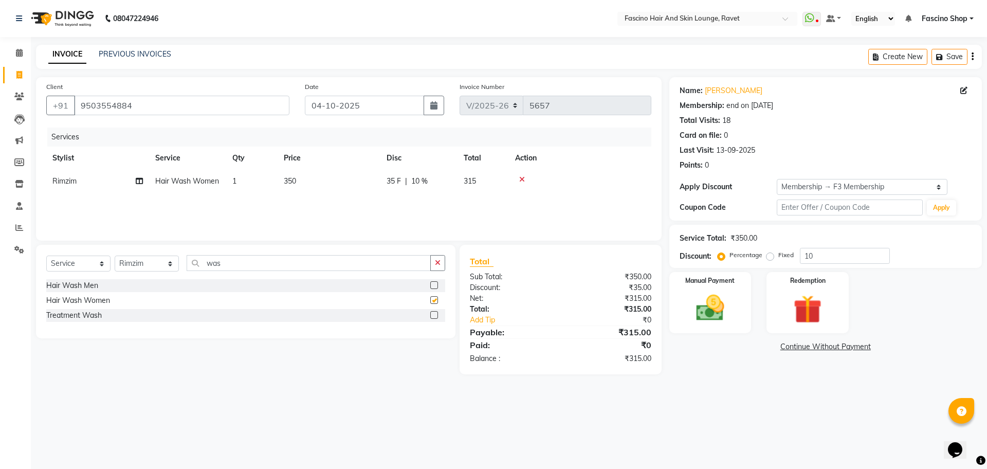
checkbox input "false"
click at [338, 192] on td "350" at bounding box center [329, 181] width 103 height 23
select select "91580"
drag, startPoint x: 338, startPoint y: 192, endPoint x: 365, endPoint y: 185, distance: 27.6
click at [365, 185] on td "350" at bounding box center [377, 189] width 103 height 39
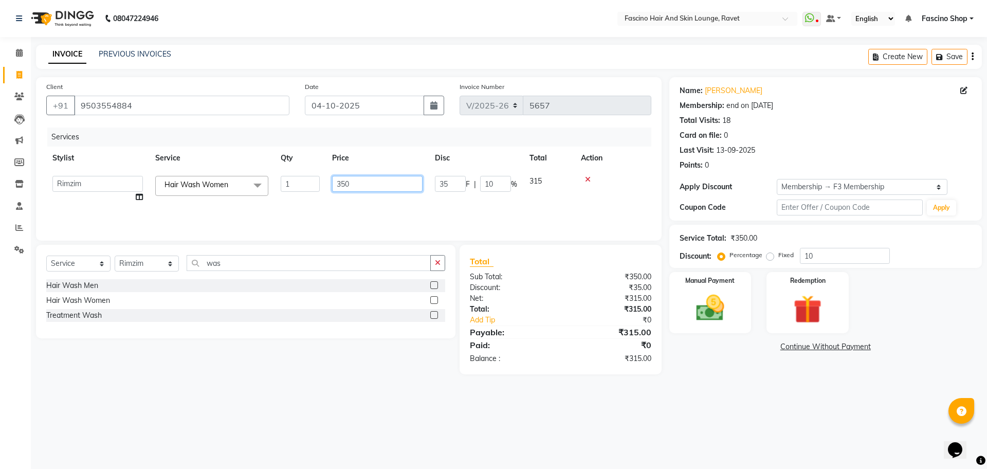
click at [365, 185] on input "350" at bounding box center [377, 184] width 90 height 16
type input "300"
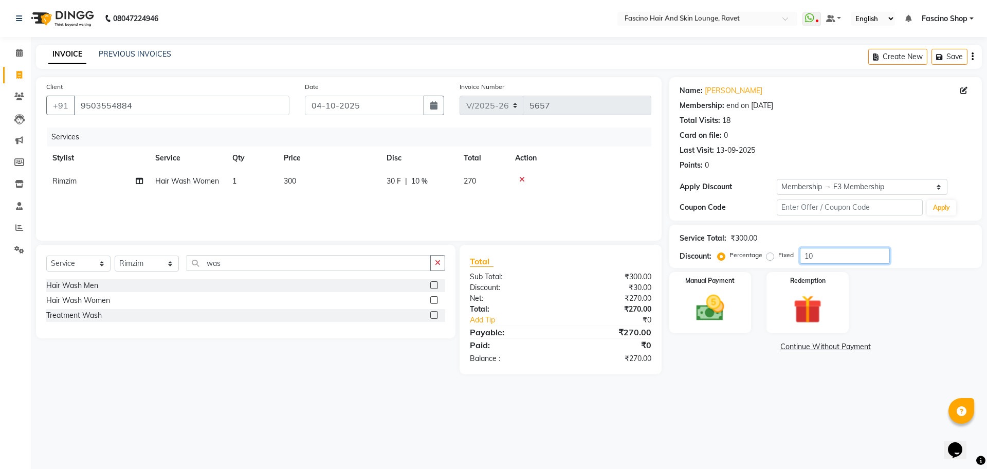
click at [836, 261] on input "10" at bounding box center [845, 256] width 90 height 16
type input "1"
click at [752, 315] on div "Manual Payment Redemption" at bounding box center [826, 302] width 328 height 61
click at [747, 314] on div "Manual Payment" at bounding box center [709, 302] width 85 height 63
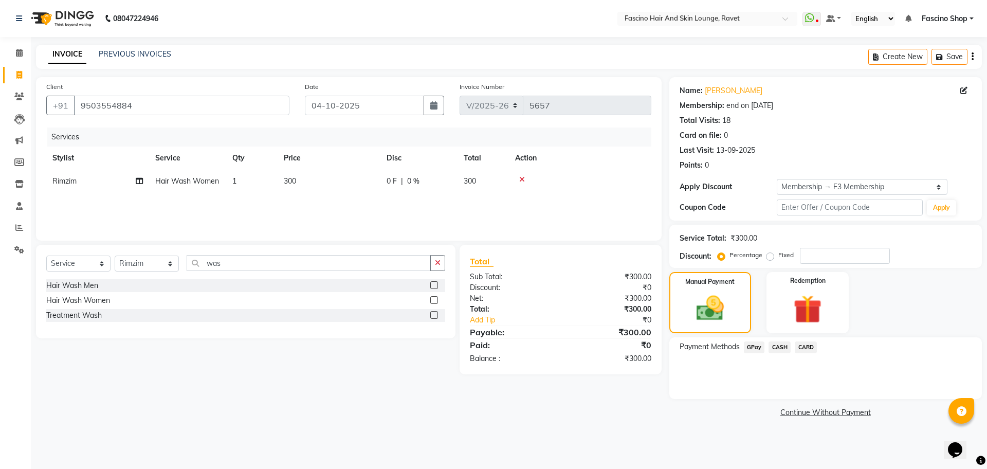
click at [751, 347] on span "GPay" at bounding box center [754, 347] width 21 height 12
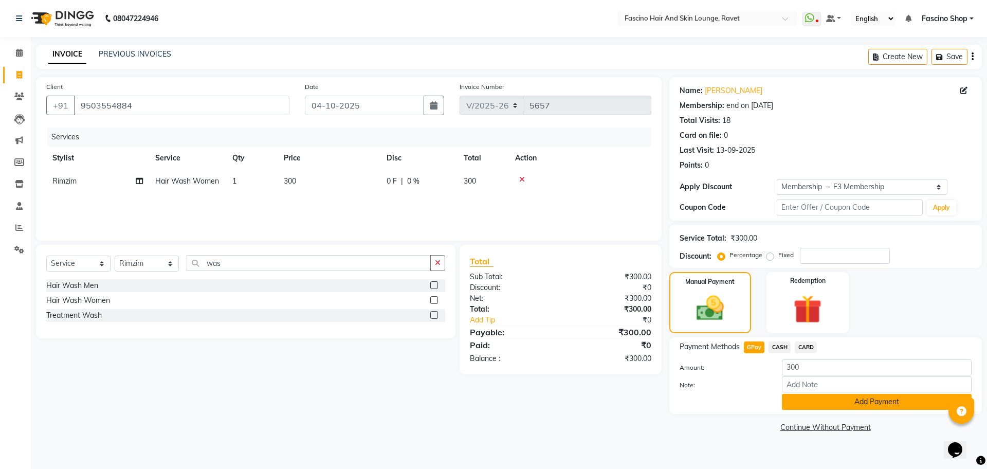
click at [799, 407] on button "Add Payment" at bounding box center [877, 402] width 190 height 16
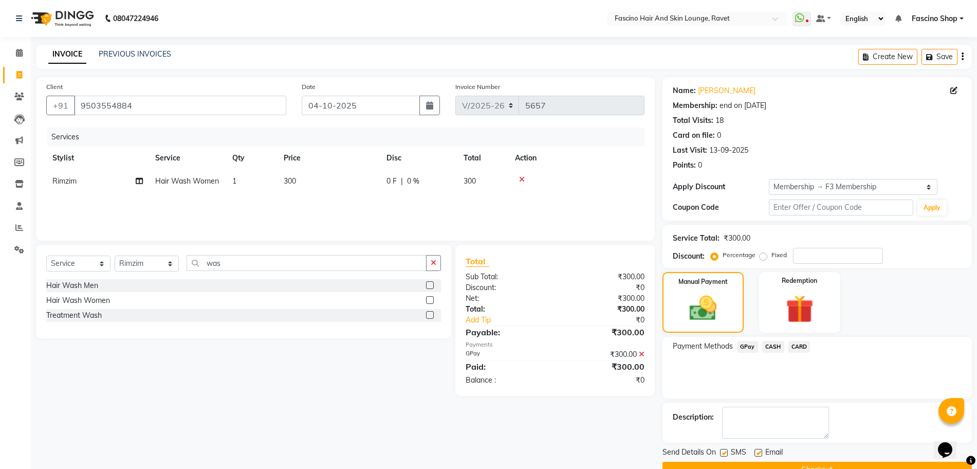
click at [818, 464] on button "Checkout" at bounding box center [817, 470] width 309 height 16
